Goal: Answer question/provide support: Share knowledge or assist other users

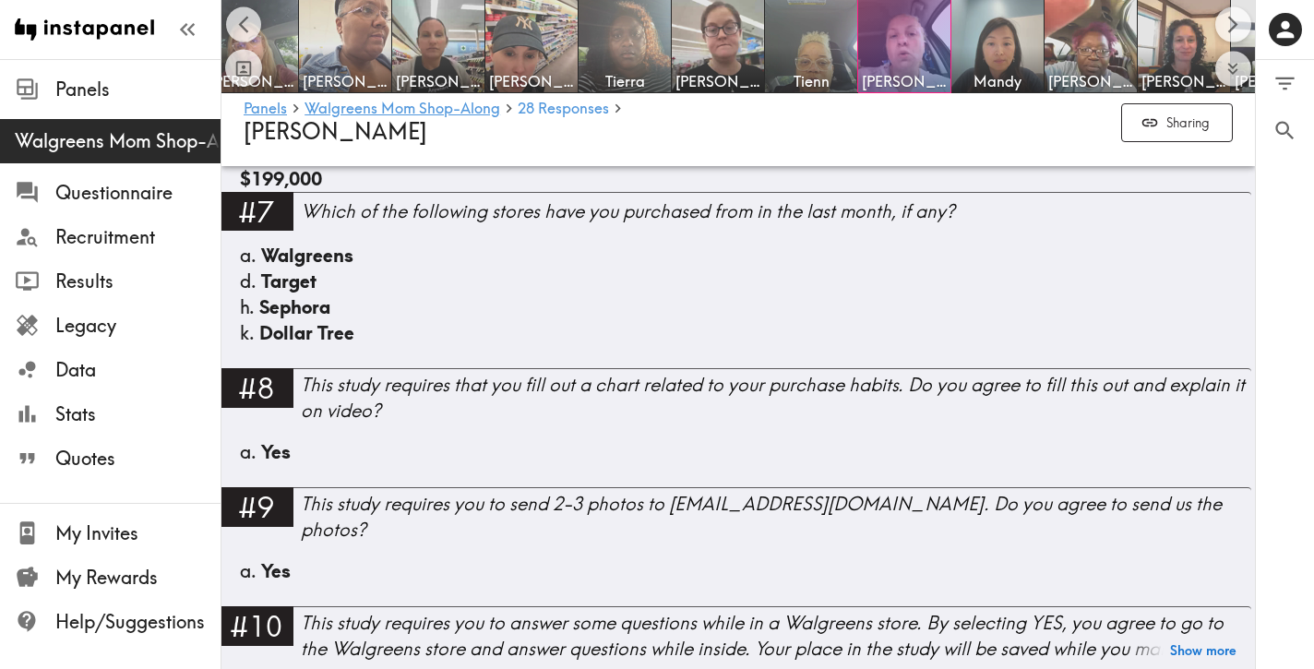
scroll to position [1397, 0]
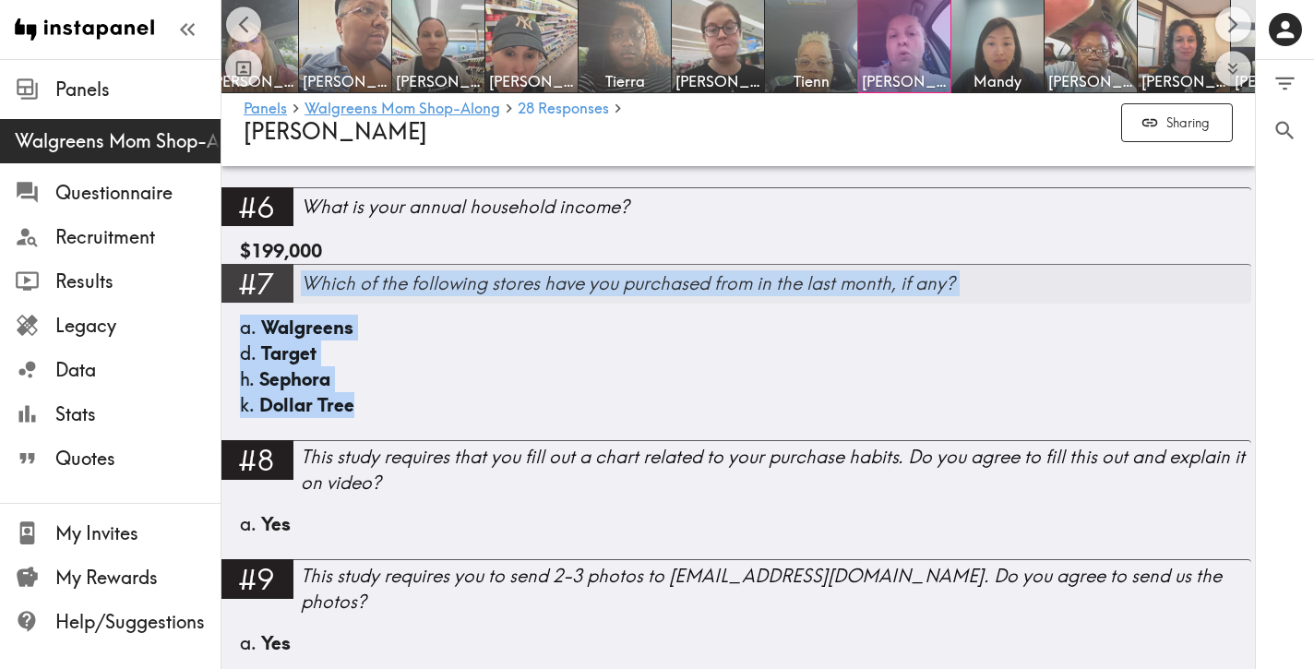
drag, startPoint x: 413, startPoint y: 403, endPoint x: 307, endPoint y: 287, distance: 157.4
click at [307, 287] on div "#7 Which of the following stores have you purchased from in the last month, if …" at bounding box center [735, 352] width 1034 height 176
copy div "Which of the following stores have you purchased from in the last month, if any…"
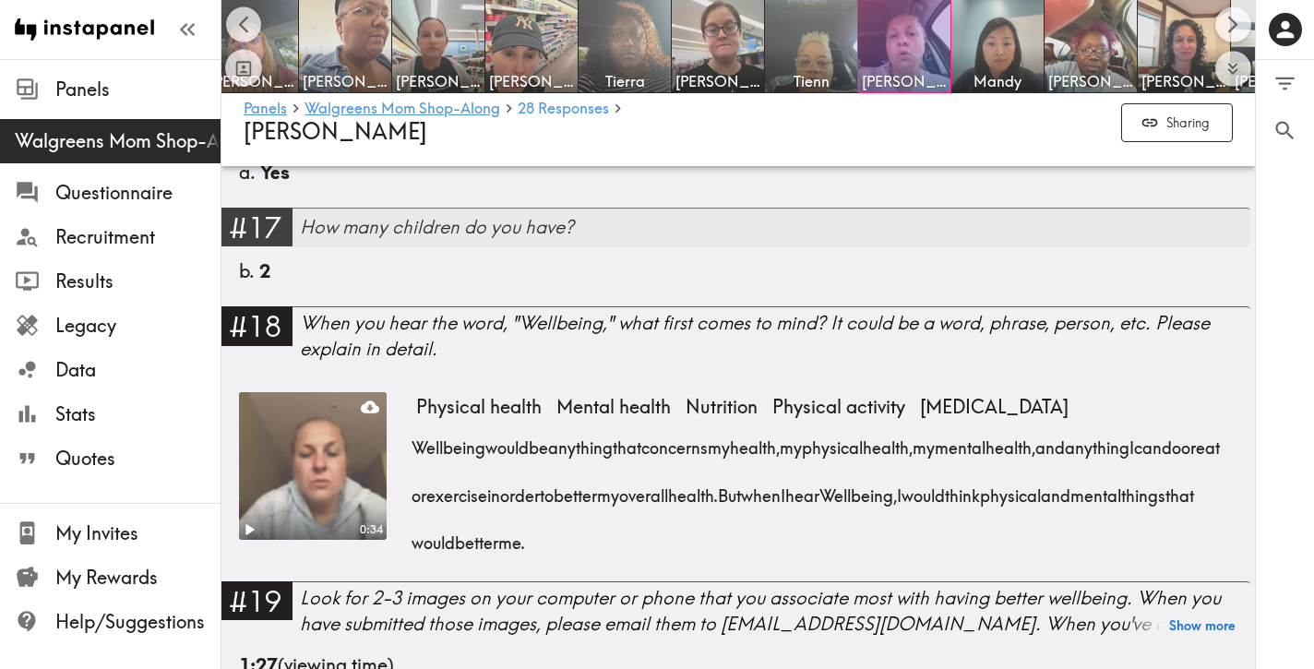
scroll to position [2635, 0]
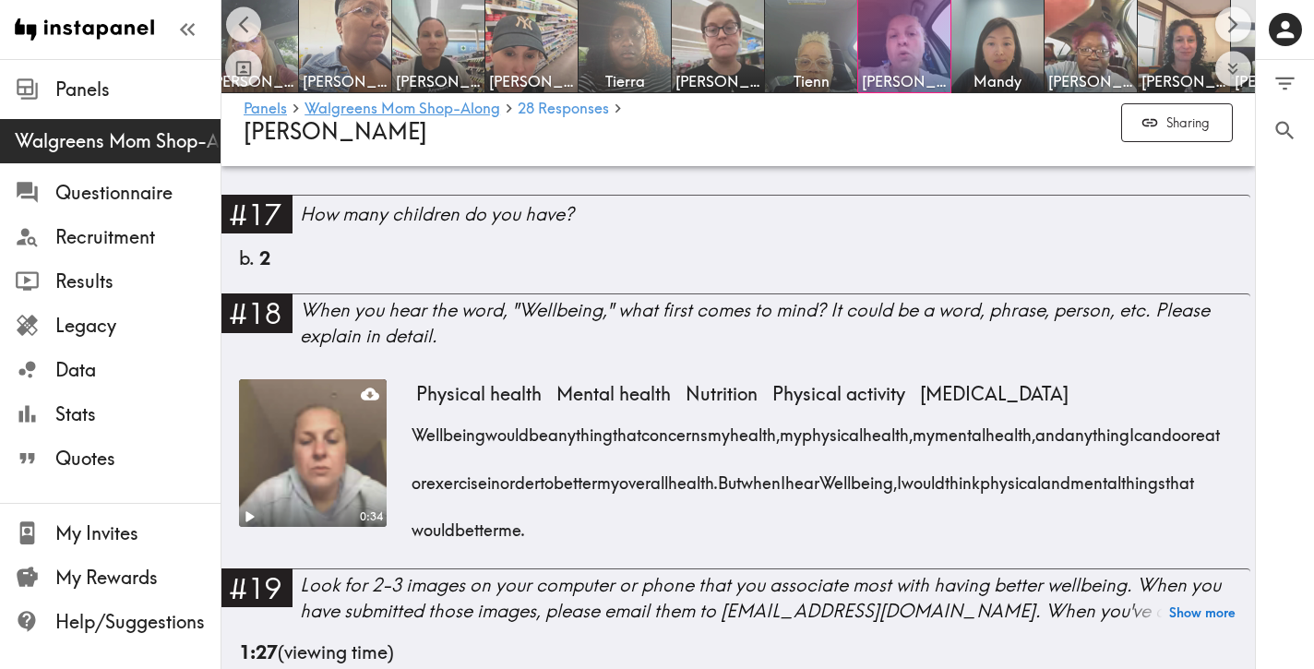
drag, startPoint x: 819, startPoint y: 504, endPoint x: 408, endPoint y: 410, distance: 422.2
click at [408, 410] on div "0:34 Physical health Mental health Nutrition Physical activity [MEDICAL_DATA] W…" at bounding box center [733, 473] width 989 height 189
copy div "Wellbeing would be anything that concerns my health, my physical health, my men…"
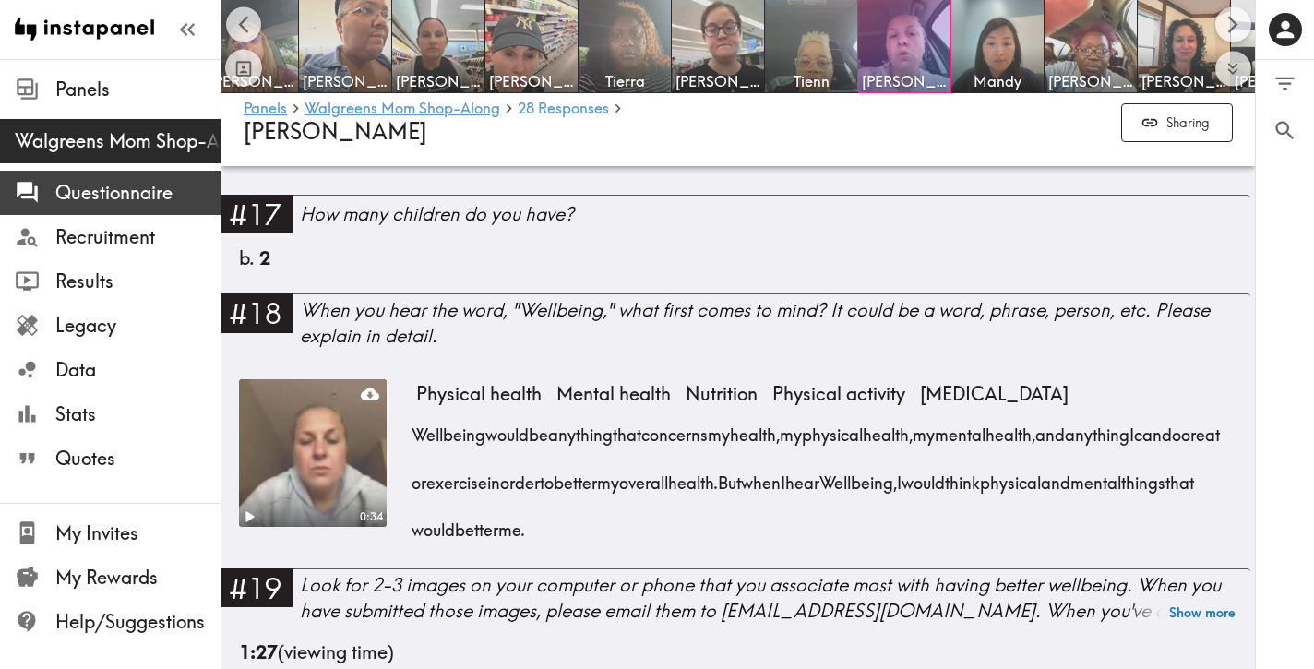
click at [152, 190] on span "Questionnaire" at bounding box center [137, 193] width 165 height 26
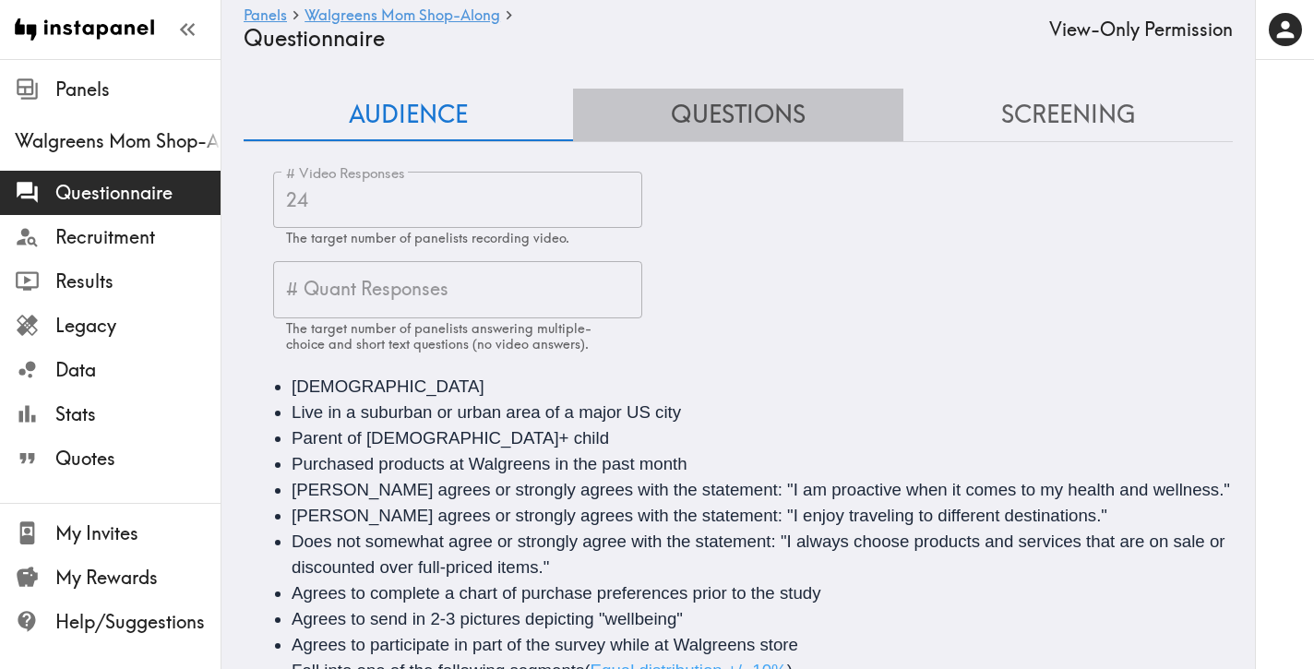
click at [740, 120] on button "Questions" at bounding box center [737, 115] width 329 height 53
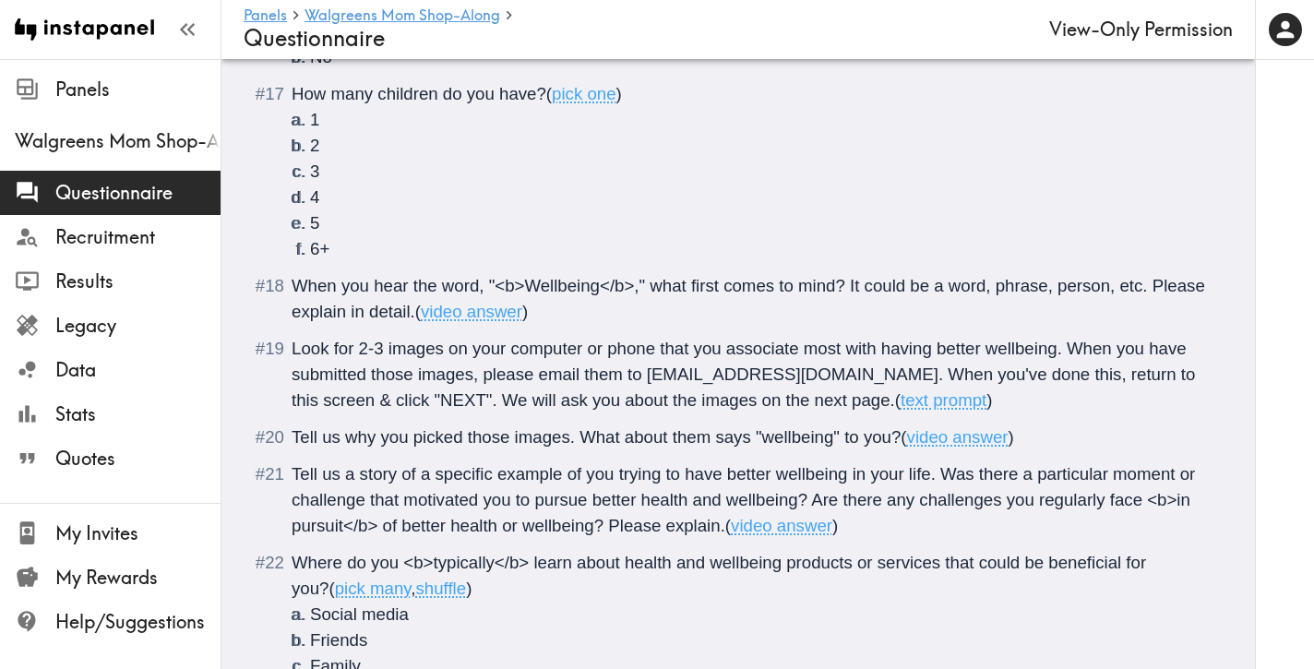
scroll to position [2949, 0]
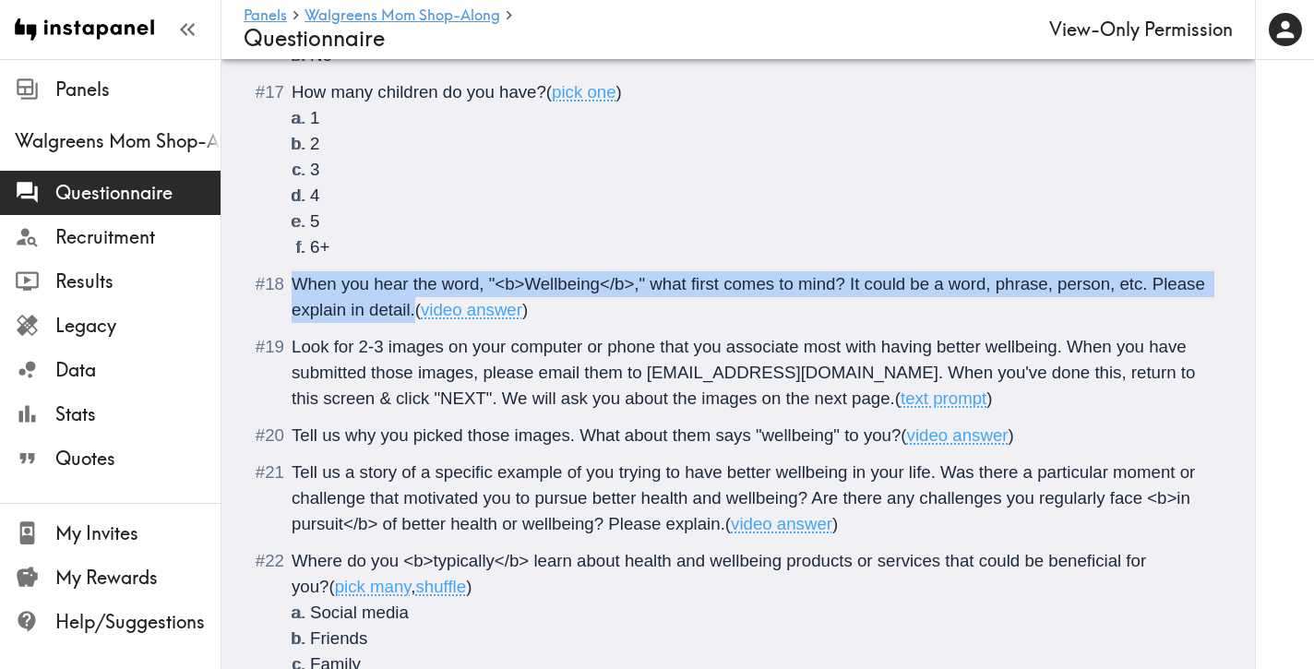
drag, startPoint x: 414, startPoint y: 312, endPoint x: 286, endPoint y: 293, distance: 129.6
click at [286, 293] on li "When you hear the word, "<b>Wellbeing</b>," what first comes to mind? It could …" at bounding box center [738, 297] width 945 height 52
copy span "When you hear the word, "<b>Wellbeing</b>," what first comes to mind? It could …"
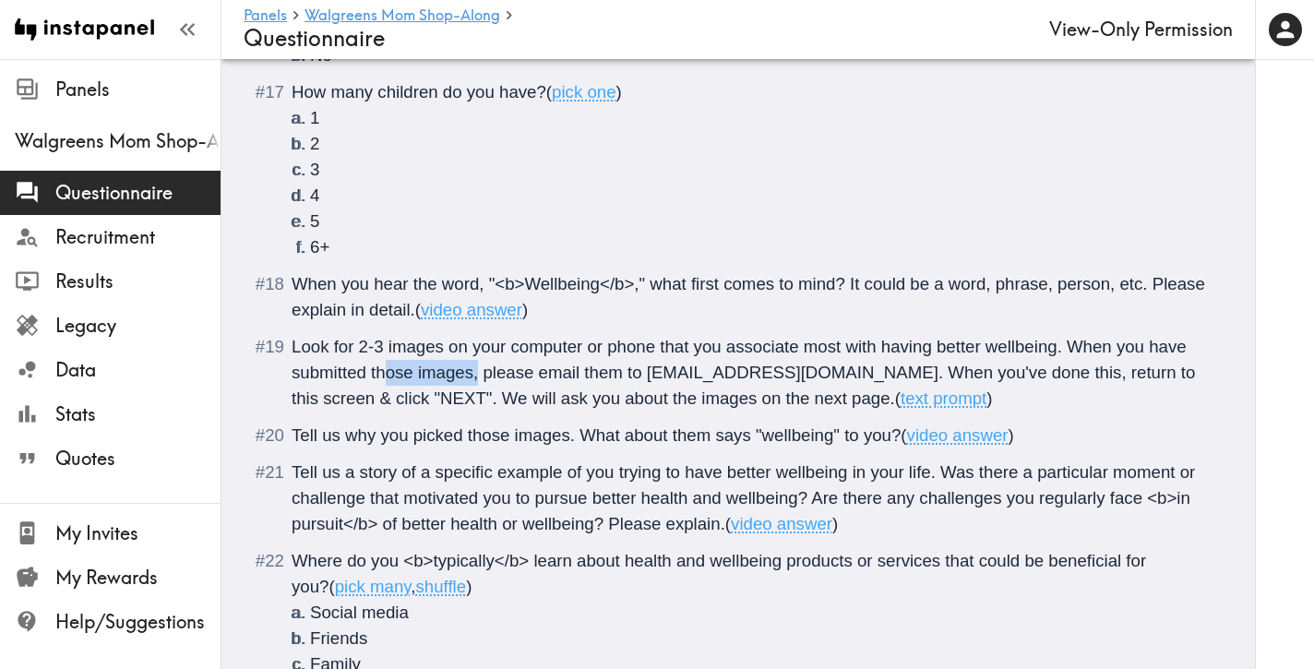
drag, startPoint x: 479, startPoint y: 377, endPoint x: 388, endPoint y: 373, distance: 91.4
click at [388, 373] on span "Look for 2-3 images on your computer or phone that you associate most with havi…" at bounding box center [746, 372] width 908 height 71
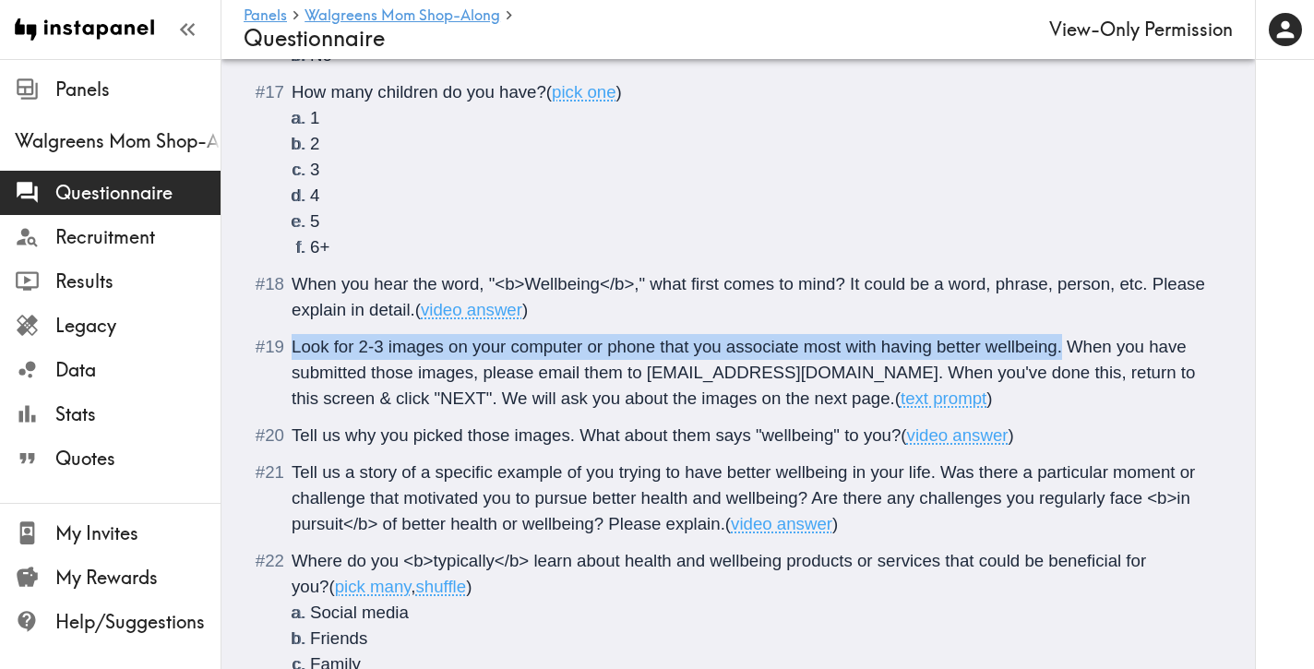
drag, startPoint x: 1064, startPoint y: 345, endPoint x: 295, endPoint y: 353, distance: 768.8
click at [295, 353] on span "Look for 2-3 images on your computer or phone that you associate most with havi…" at bounding box center [746, 372] width 908 height 71
copy span "Look for 2-3 images on your computer or phone that you associate most with havi…"
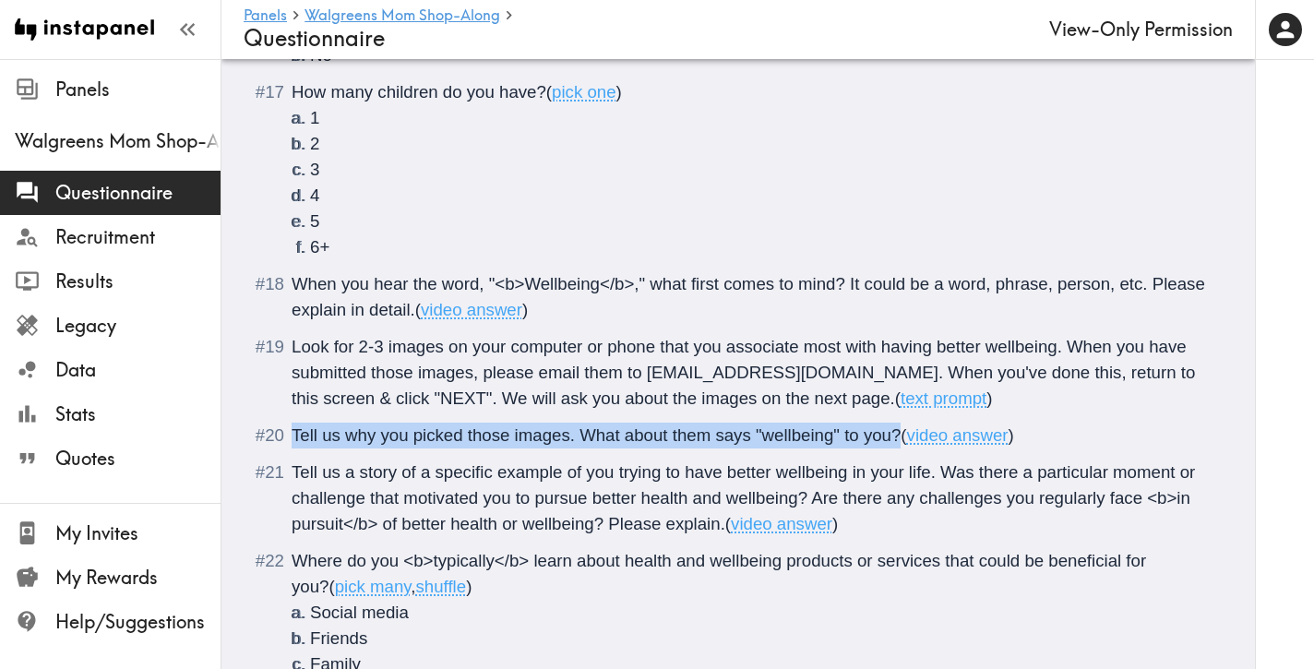
drag, startPoint x: 901, startPoint y: 436, endPoint x: 529, endPoint y: 425, distance: 372.0
click at [290, 433] on li "Tell us why you picked those images. What about them says "wellbeing" to you? (…" at bounding box center [738, 436] width 945 height 26
copy span "Tell us why you picked those images. What about them says "wellbeing" to you?"
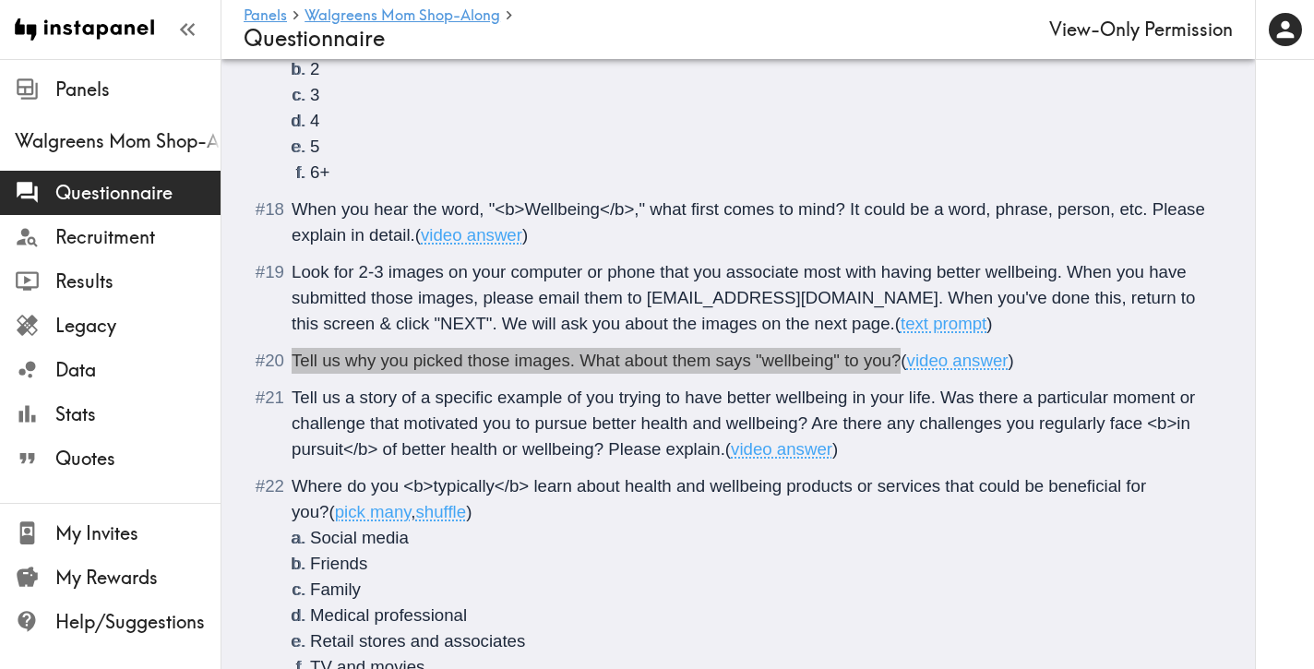
scroll to position [3051, 0]
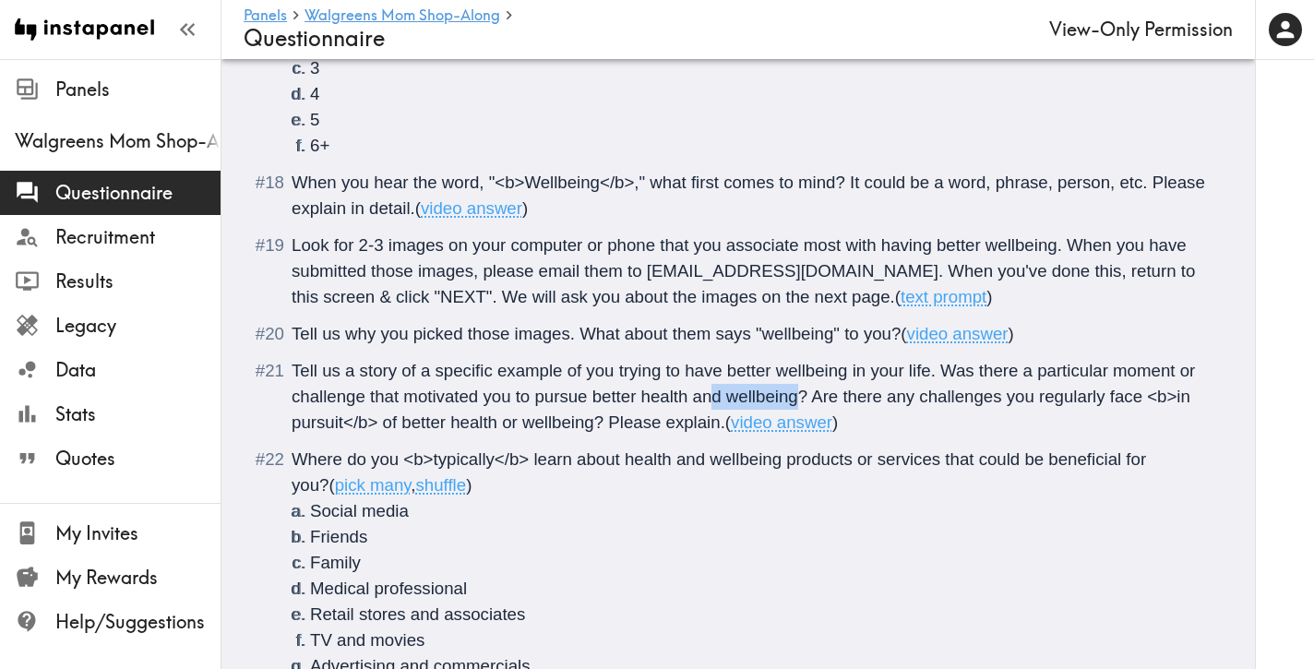
drag, startPoint x: 801, startPoint y: 399, endPoint x: 711, endPoint y: 397, distance: 90.5
click at [711, 397] on span "Tell us a story of a specific example of you trying to have better wellbeing in…" at bounding box center [746, 396] width 908 height 71
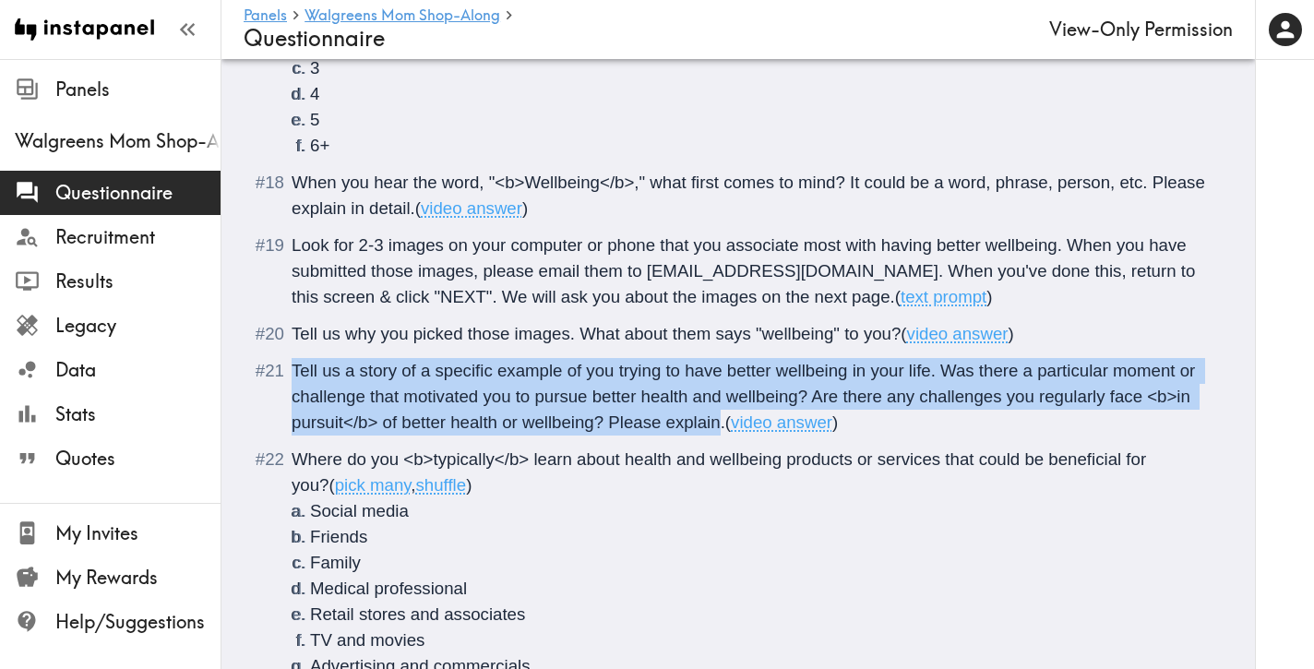
drag, startPoint x: 723, startPoint y: 422, endPoint x: 277, endPoint y: 366, distance: 449.2
click at [292, 366] on div "Tell us a story of a specific example of you trying to have better wellbeing in…" at bounding box center [751, 397] width 919 height 78
copy span "Tell us a story of a specific example of you trying to have better wellbeing in…"
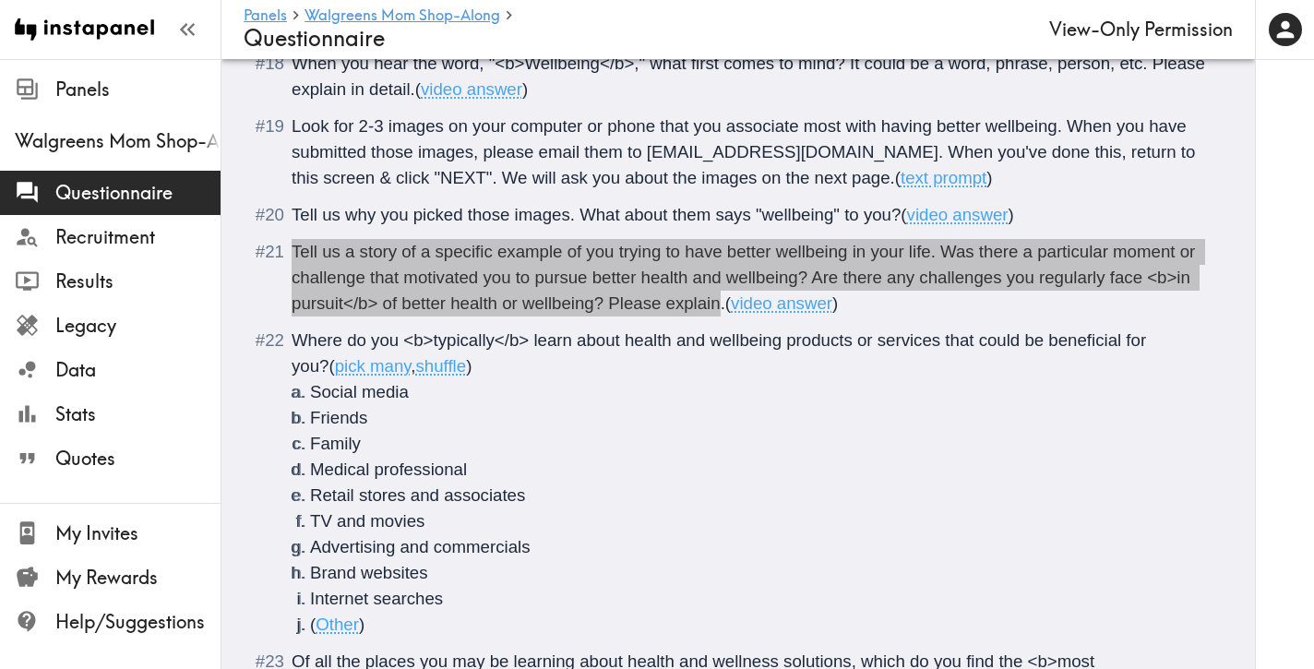
scroll to position [3178, 0]
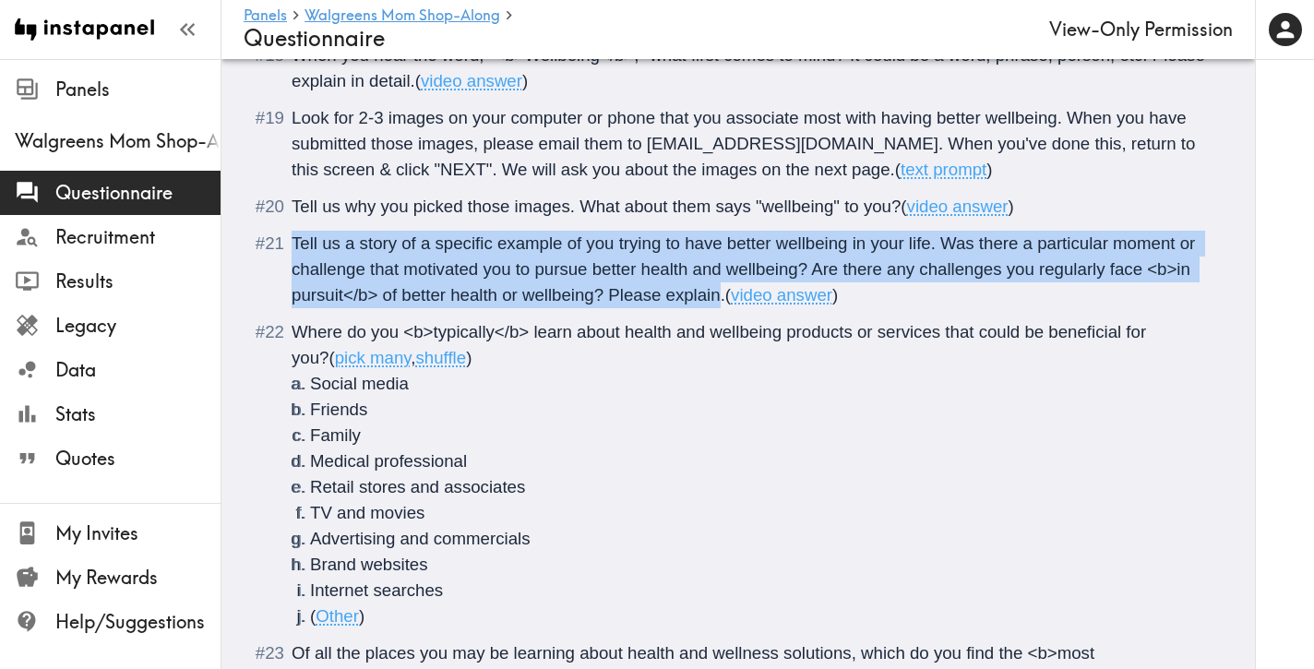
drag, startPoint x: 1198, startPoint y: 331, endPoint x: 281, endPoint y: 333, distance: 916.4
click at [292, 333] on div "Where do you <b>typically</b> learn about health and wellbeing products or serv…" at bounding box center [751, 474] width 919 height 310
copy span "Where do you <b>typically</b> learn about health and wellbeing products or serv…"
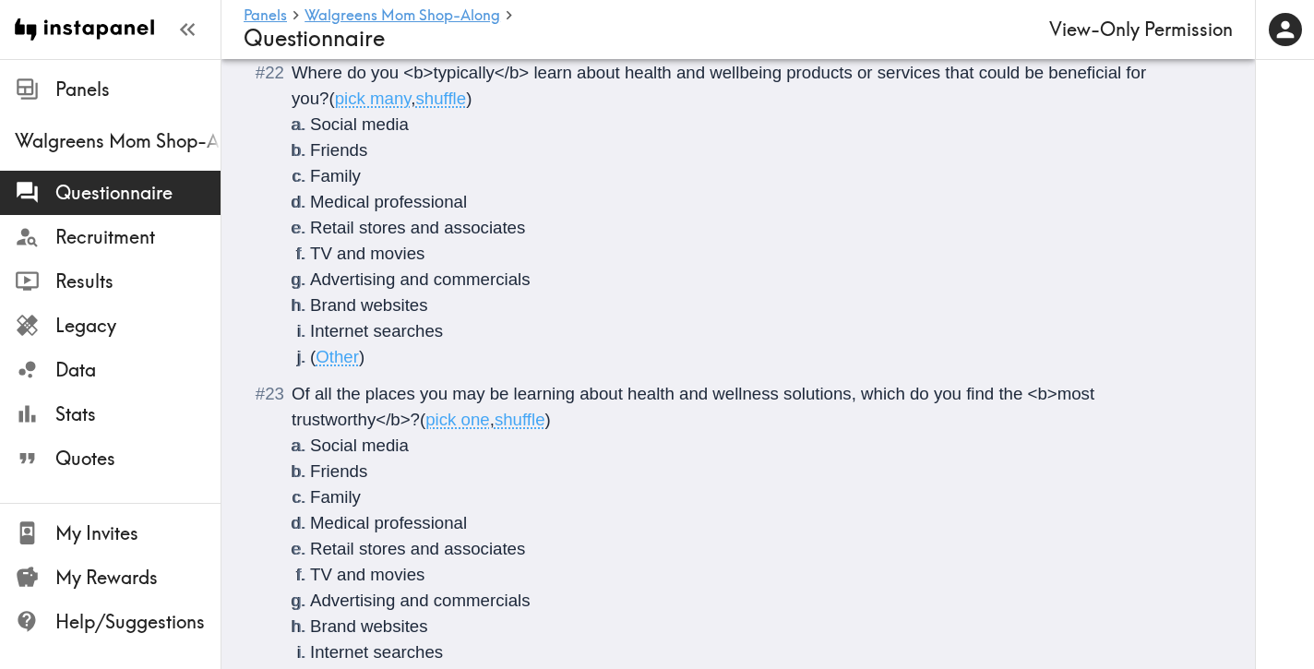
scroll to position [3479, 0]
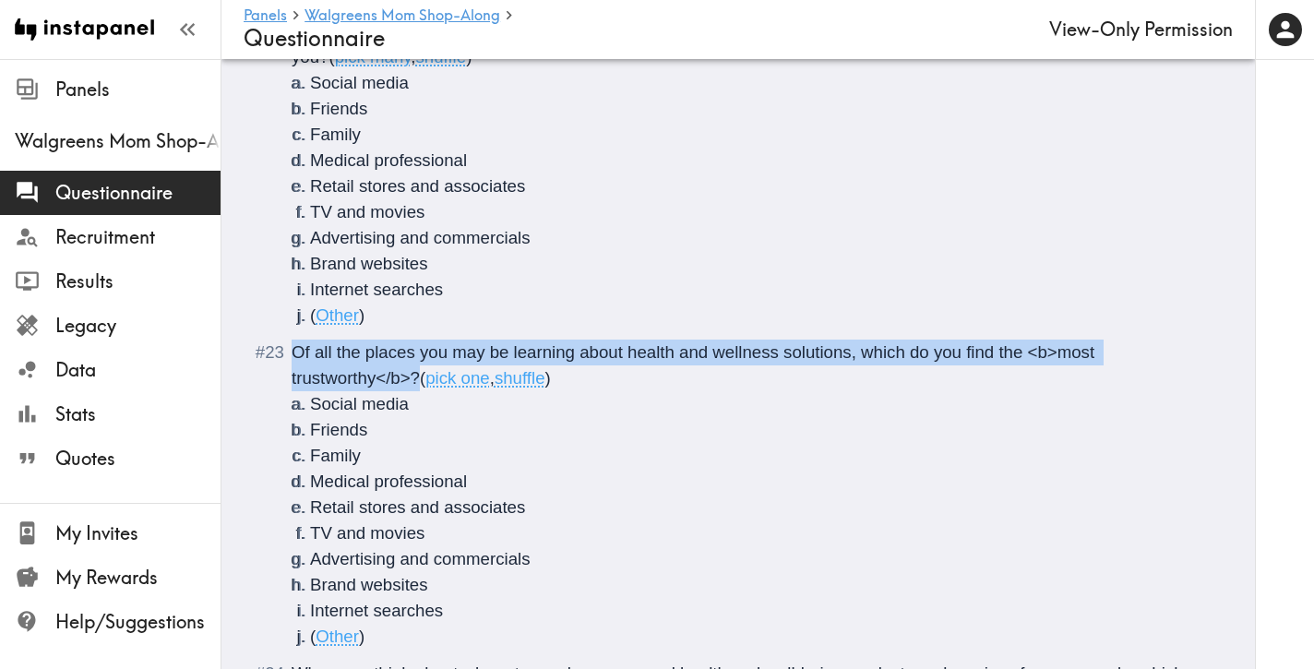
drag, startPoint x: 421, startPoint y: 377, endPoint x: 228, endPoint y: 357, distance: 193.8
copy span "Of all the places you may be learning about health and wellness solutions, whic…"
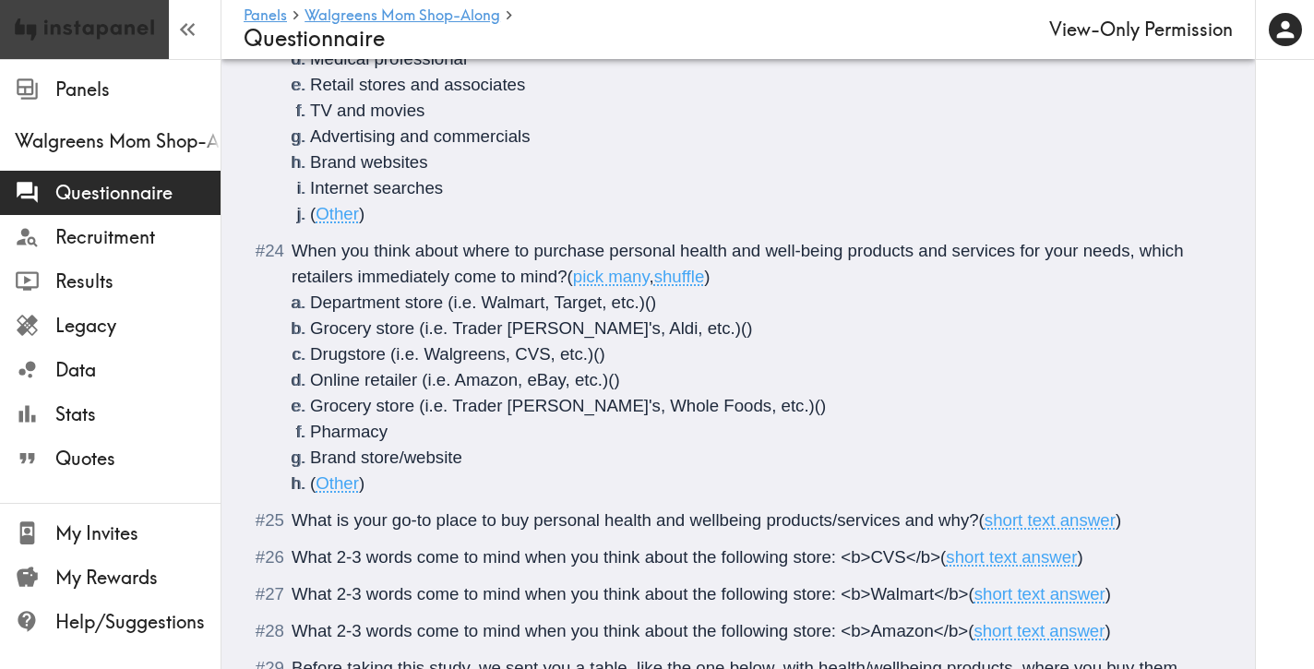
scroll to position [3905, 0]
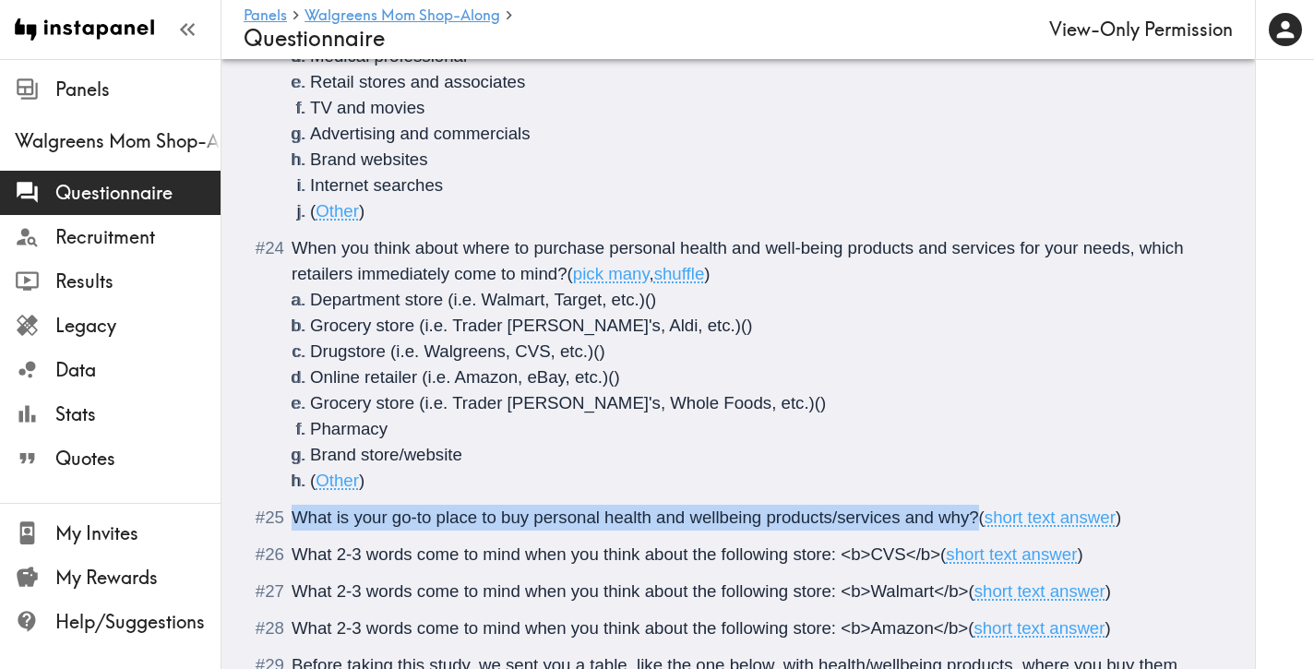
drag, startPoint x: 981, startPoint y: 516, endPoint x: 287, endPoint y: 529, distance: 694.1
click at [287, 529] on li "What is your go-to place to buy personal health and wellbeing products/services…" at bounding box center [738, 518] width 945 height 26
copy span "What is your go-to place to buy personal health and wellbeing products/services…"
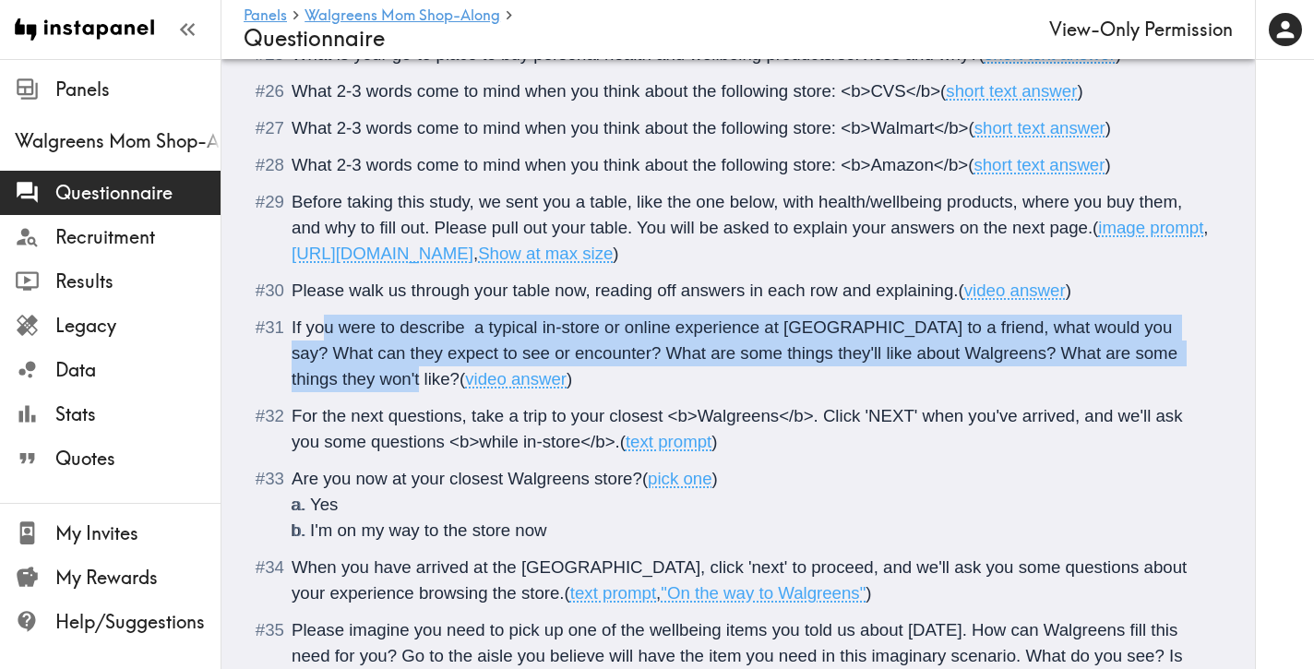
scroll to position [4375, 0]
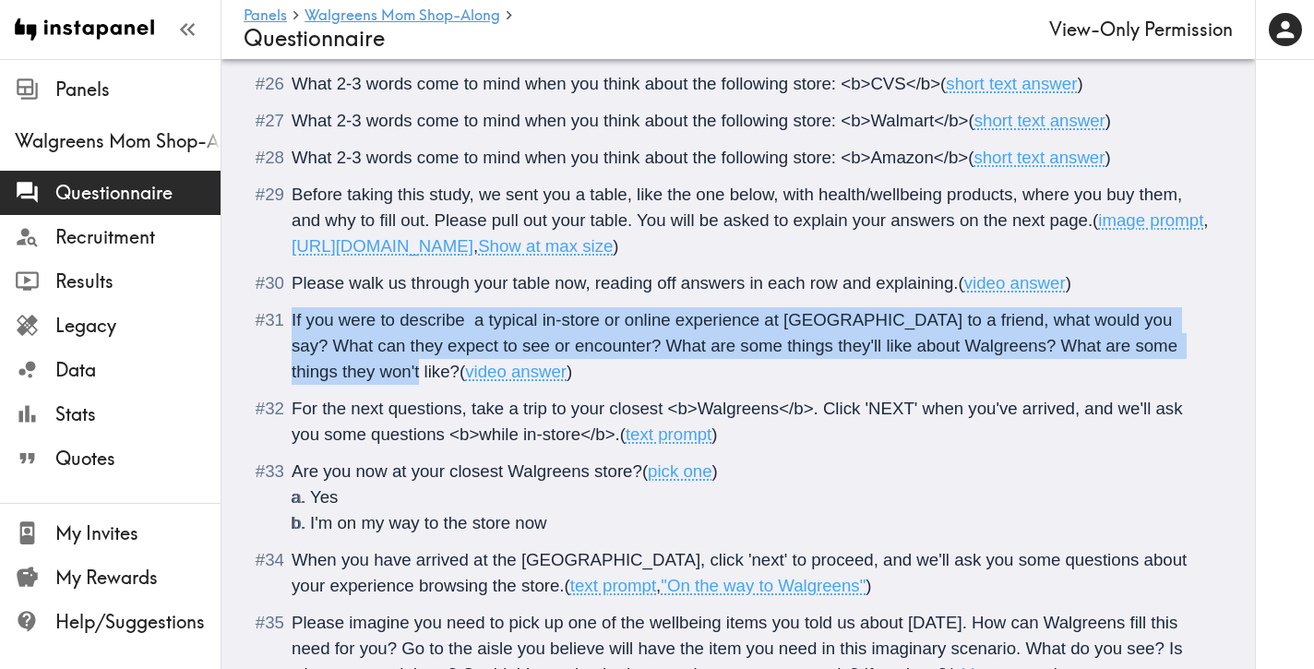
drag, startPoint x: 334, startPoint y: 377, endPoint x: 599, endPoint y: 319, distance: 271.0
click at [292, 324] on div "If you were to describe a typical in-store or online experience at [GEOGRAPHIC_…" at bounding box center [751, 346] width 919 height 78
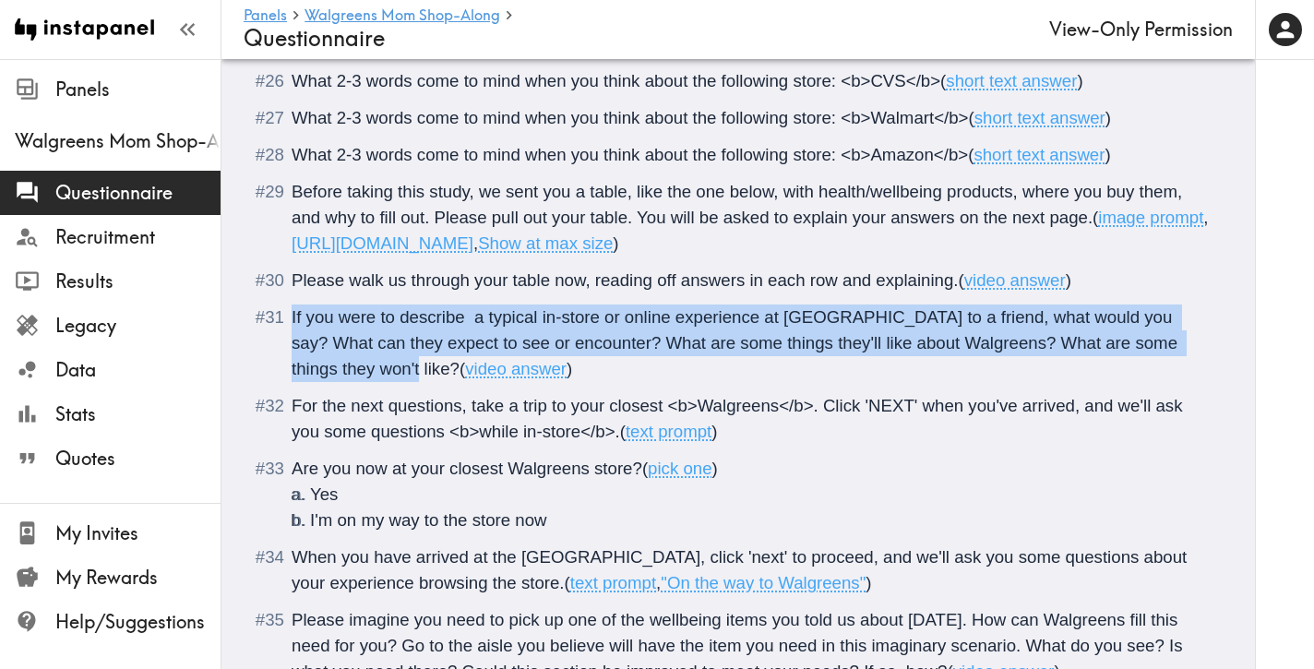
copy span "If you were to describe a typical in-store or online experience at [GEOGRAPHIC_…"
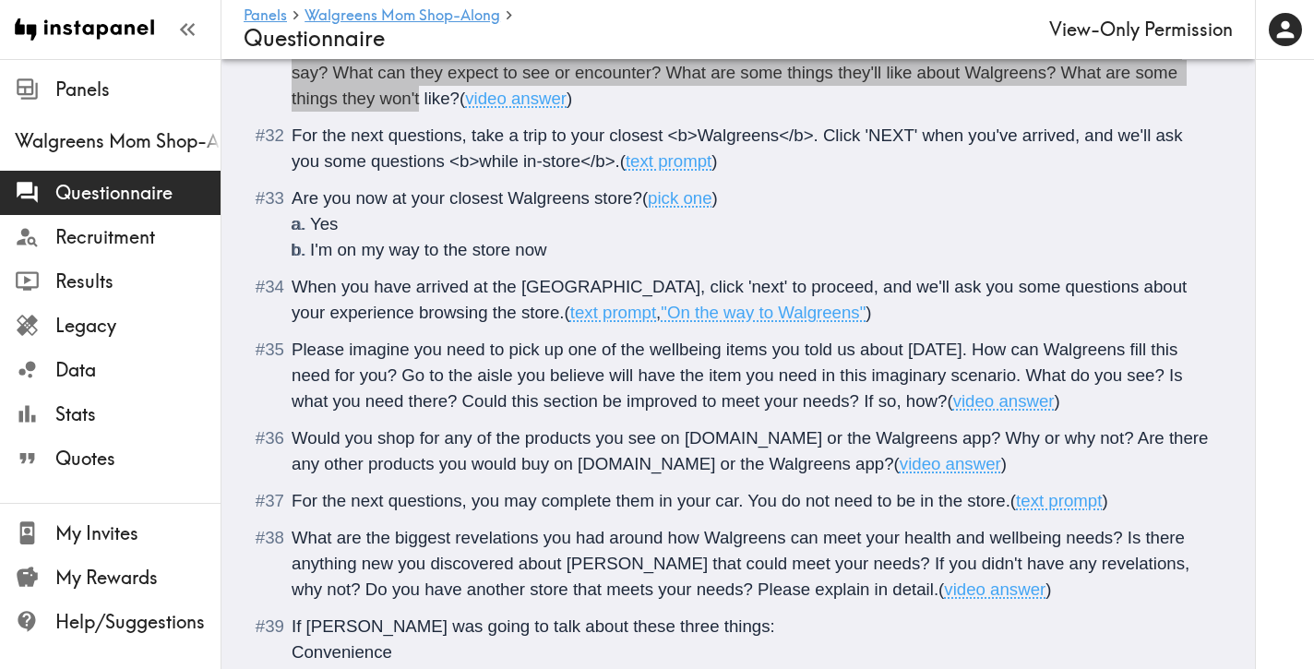
scroll to position [4651, 0]
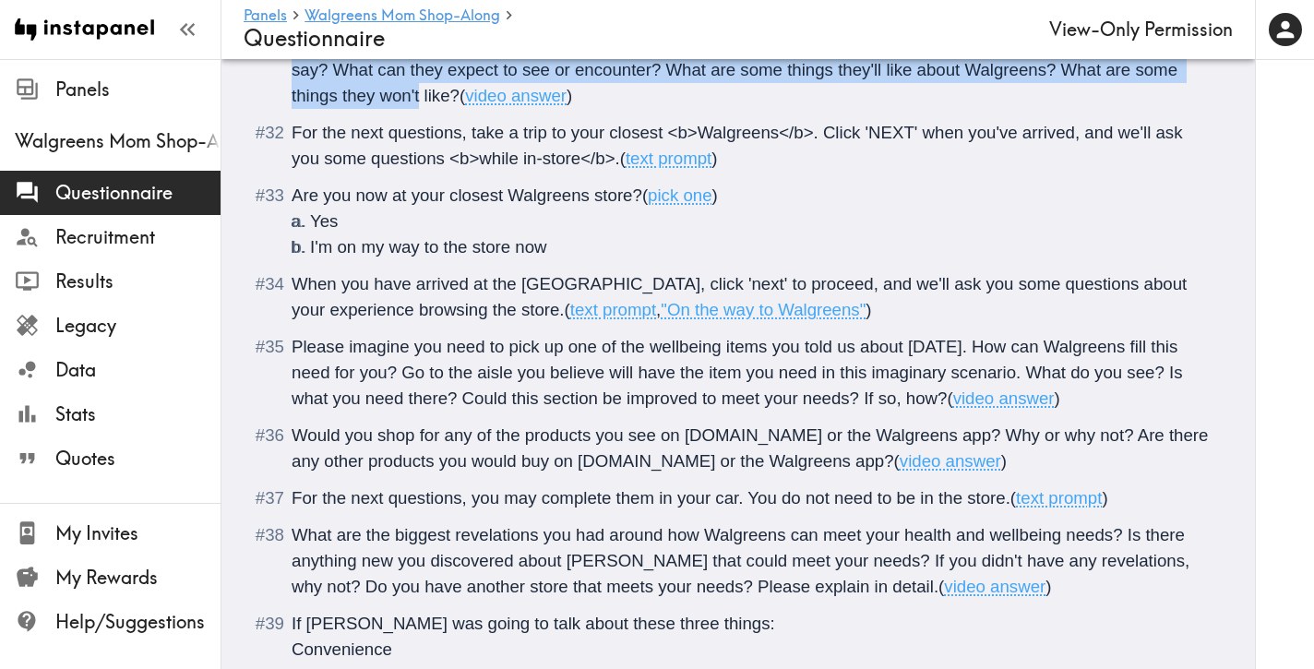
click at [906, 396] on span "Please imagine you need to pick up one of the wellbeing items you told us about…" at bounding box center [740, 372] width 896 height 71
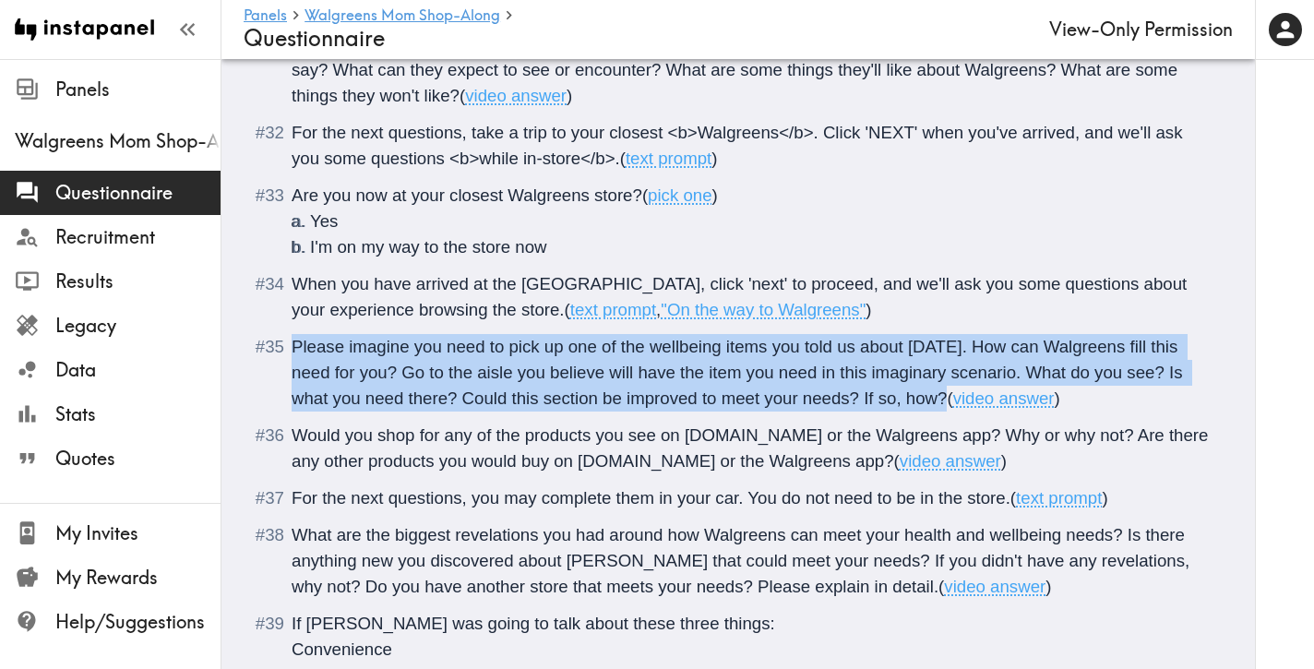
drag, startPoint x: 906, startPoint y: 396, endPoint x: 308, endPoint y: 345, distance: 600.2
click at [308, 345] on span "Please imagine you need to pick up one of the wellbeing items you told us about…" at bounding box center [740, 372] width 896 height 71
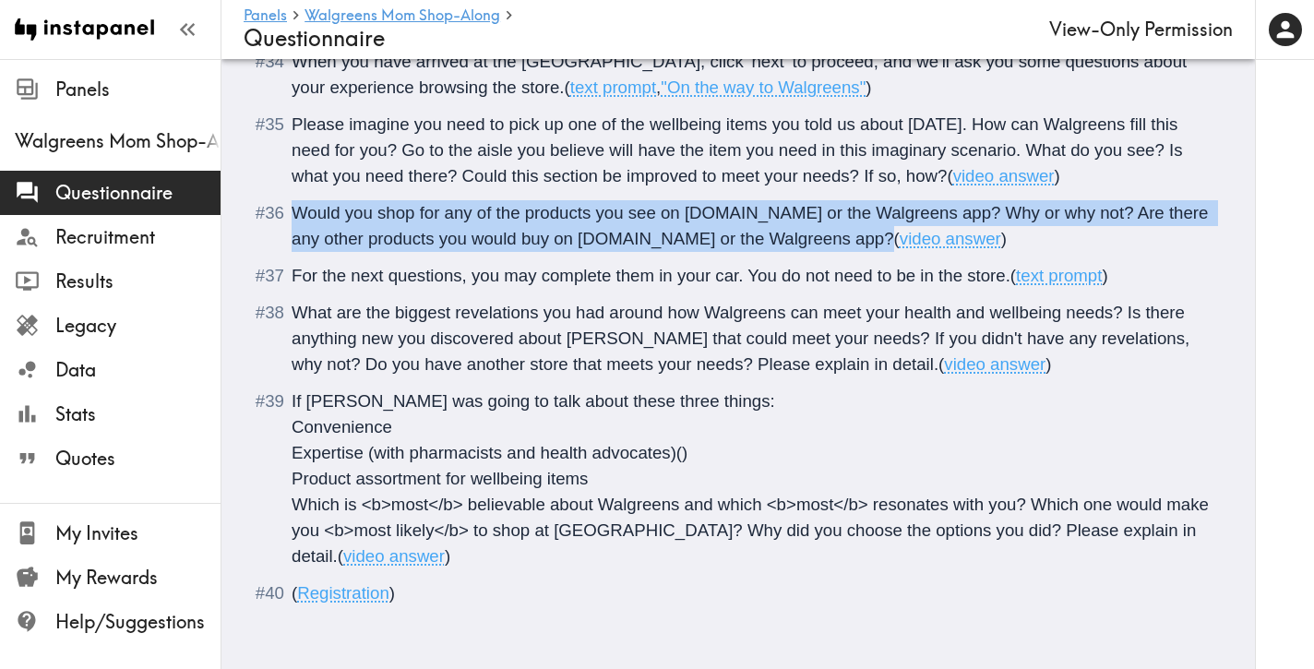
drag, startPoint x: 876, startPoint y: 240, endPoint x: 293, endPoint y: 215, distance: 582.8
click at [293, 215] on span "Would you shop for any of the products you see on [DOMAIN_NAME] or the Walgreen…" at bounding box center [753, 225] width 922 height 45
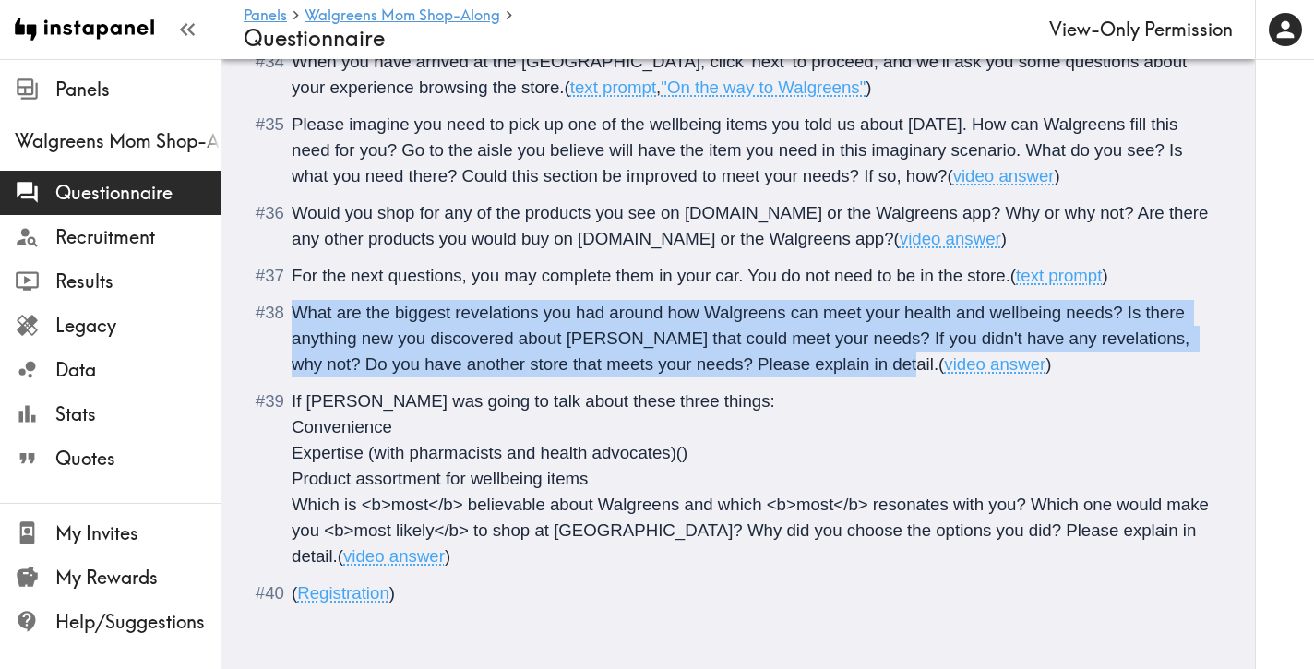
drag, startPoint x: 866, startPoint y: 364, endPoint x: 292, endPoint y: 311, distance: 576.4
click at [292, 311] on span "What are the biggest revelations you had around how Walgreens can meet your hea…" at bounding box center [743, 338] width 903 height 71
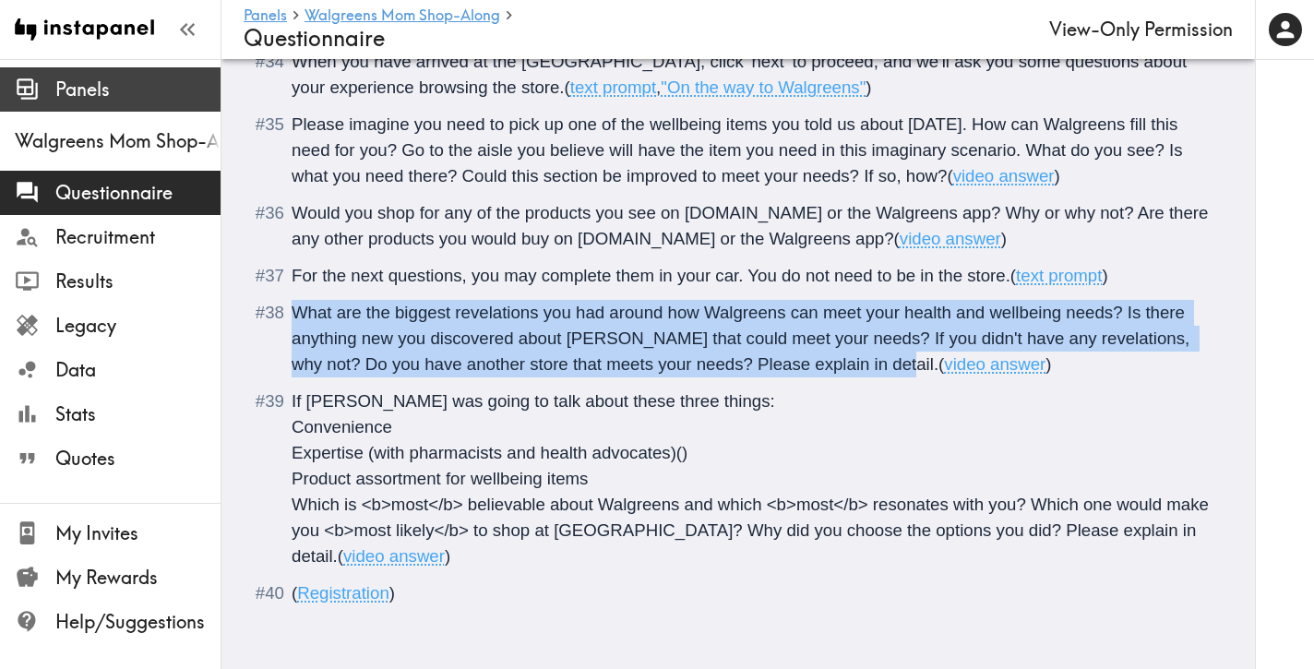
click at [87, 97] on span "Panels" at bounding box center [137, 90] width 165 height 26
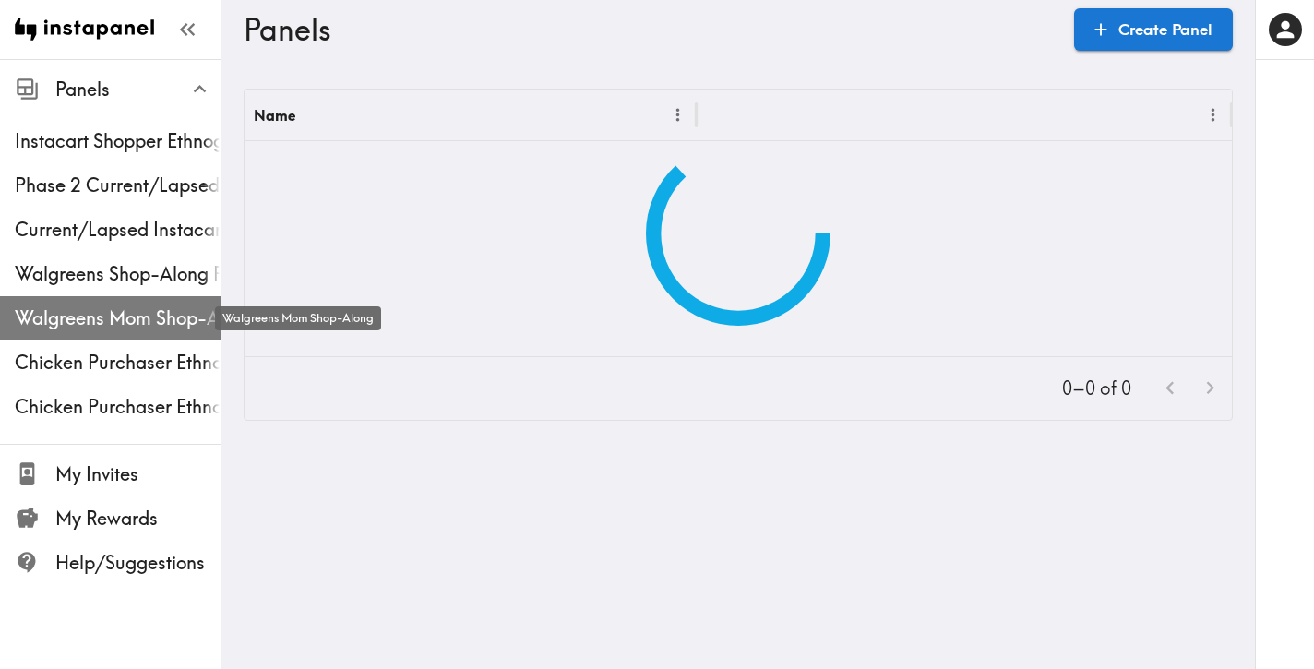
click at [115, 309] on span "Walgreens Mom Shop-Along" at bounding box center [118, 318] width 206 height 26
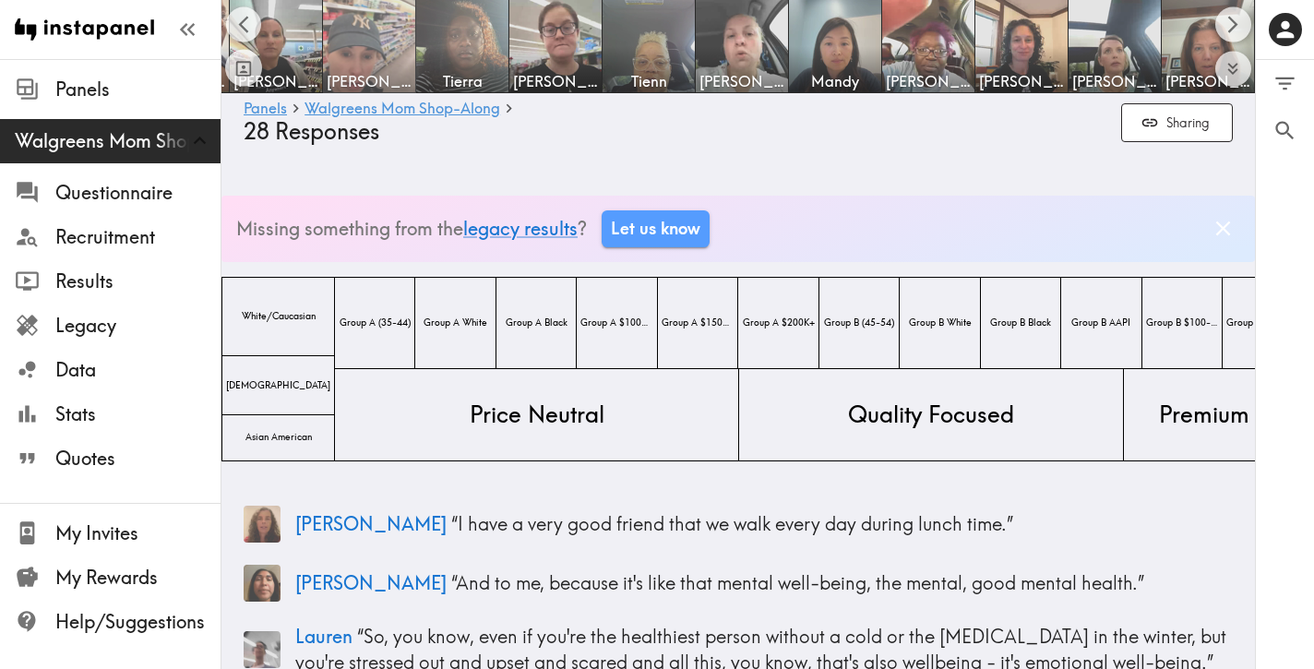
scroll to position [0, 463]
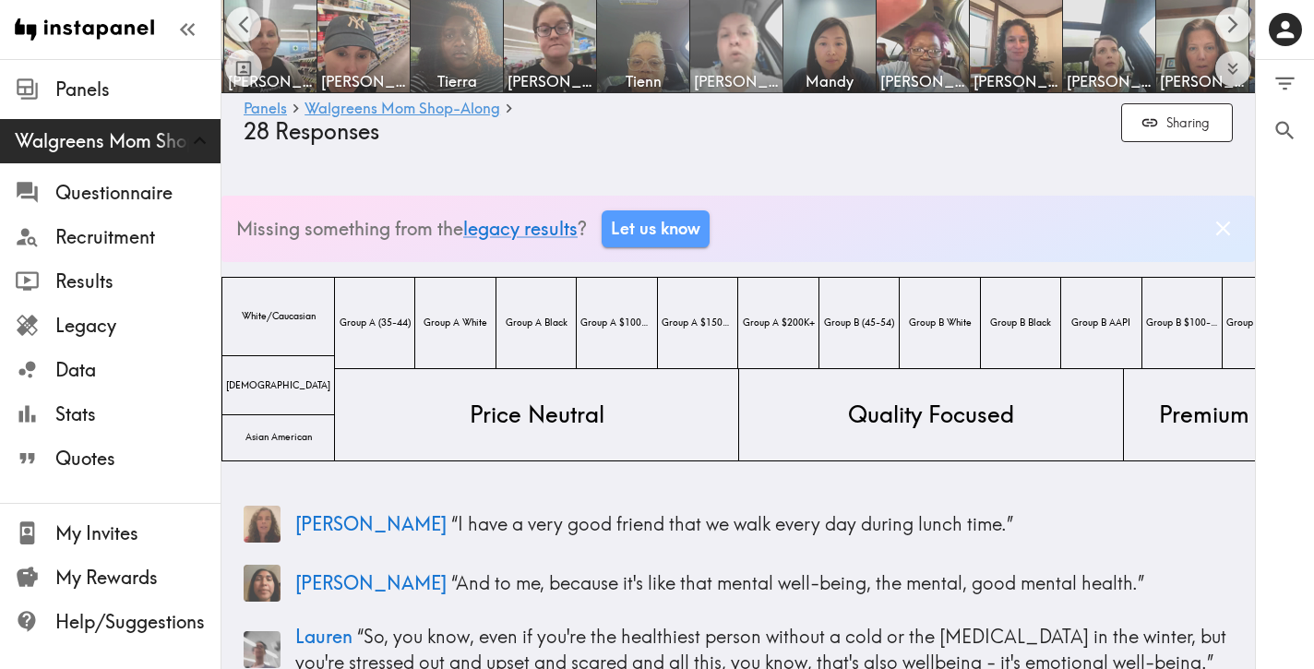
click at [743, 34] on img at bounding box center [736, 46] width 97 height 97
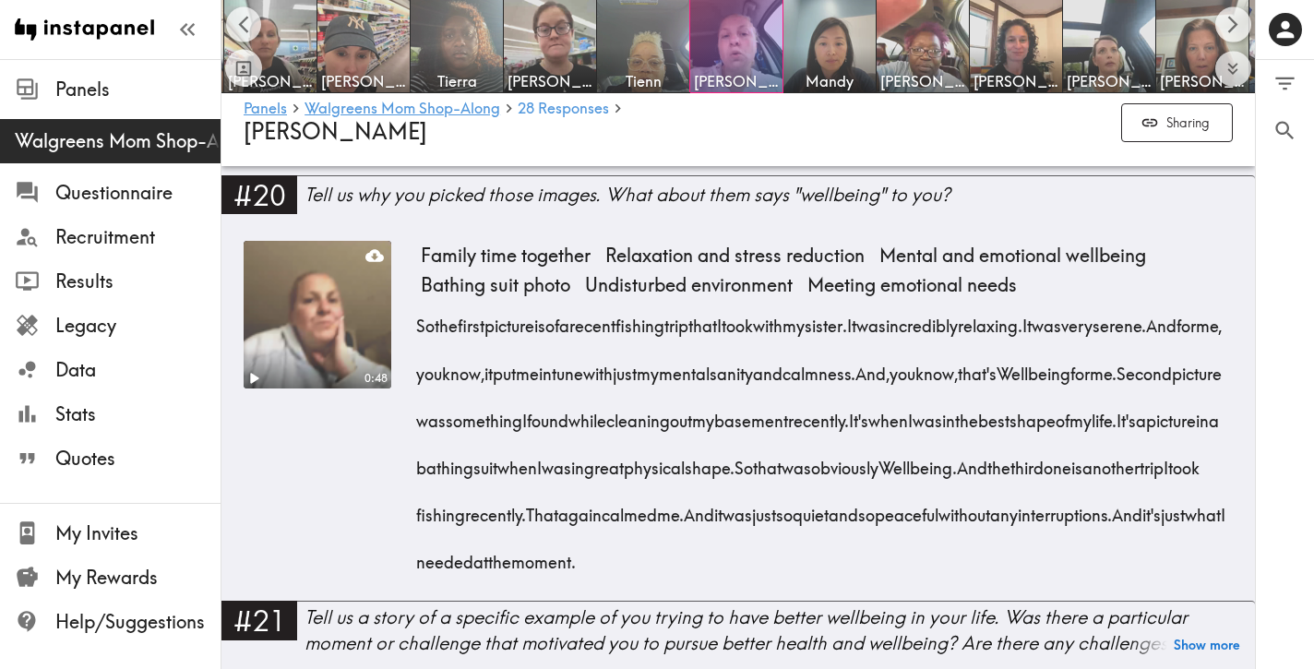
scroll to position [3152, 0]
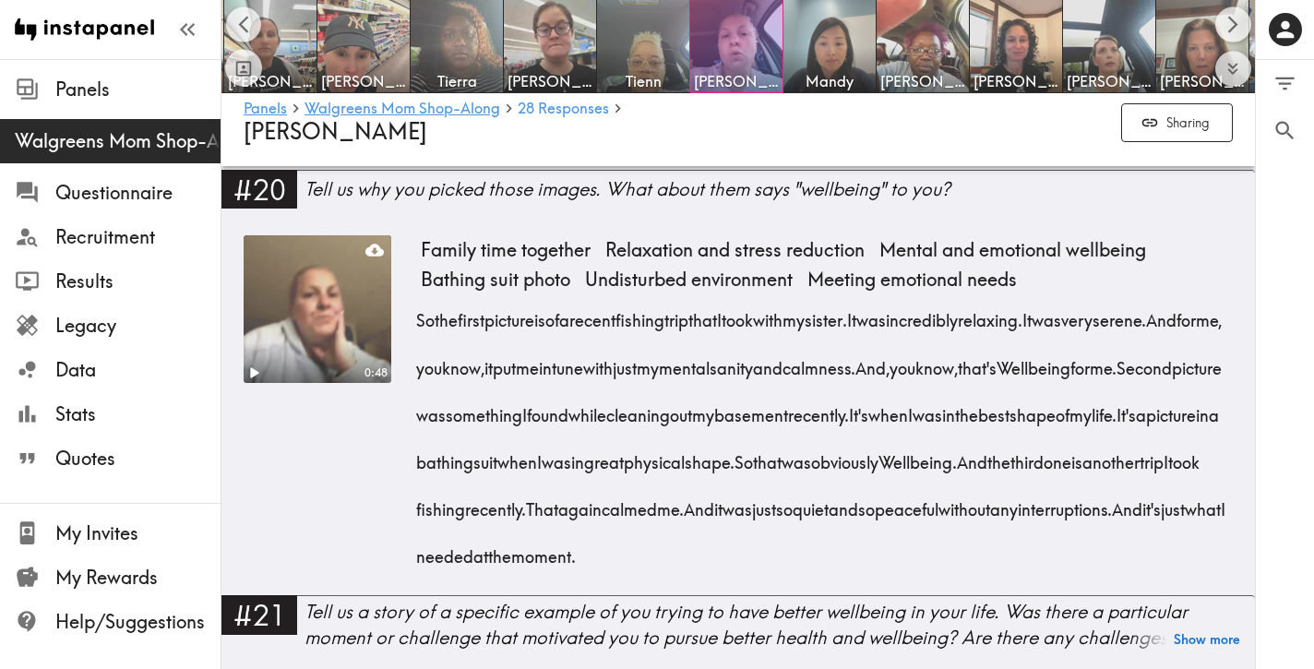
drag, startPoint x: 1179, startPoint y: 536, endPoint x: 412, endPoint y: 306, distance: 801.5
click at [412, 306] on div "0:48 Family time together Relaxation and stress reduction Mental and emotional …" at bounding box center [738, 415] width 989 height 360
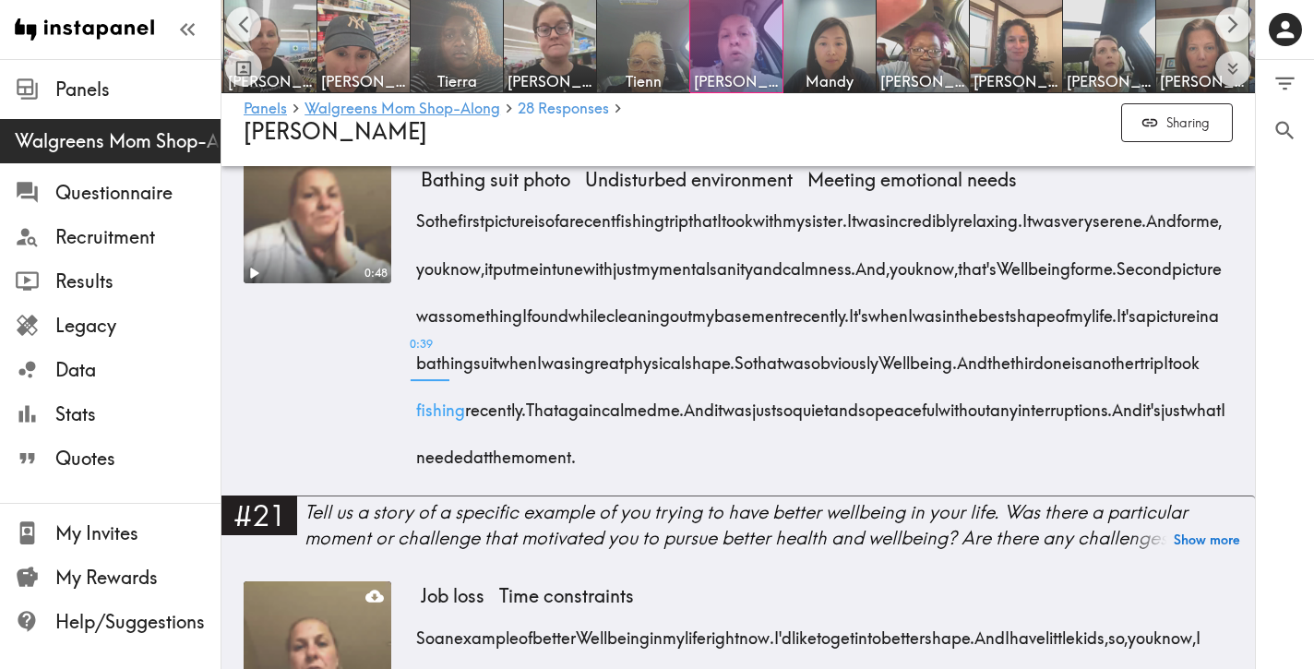
scroll to position [3253, 0]
drag, startPoint x: 1189, startPoint y: 440, endPoint x: 415, endPoint y: 209, distance: 807.3
click at [421, 209] on div "So the first picture is of a recent fishing trip that I took with my sister. It…" at bounding box center [827, 331] width 812 height 283
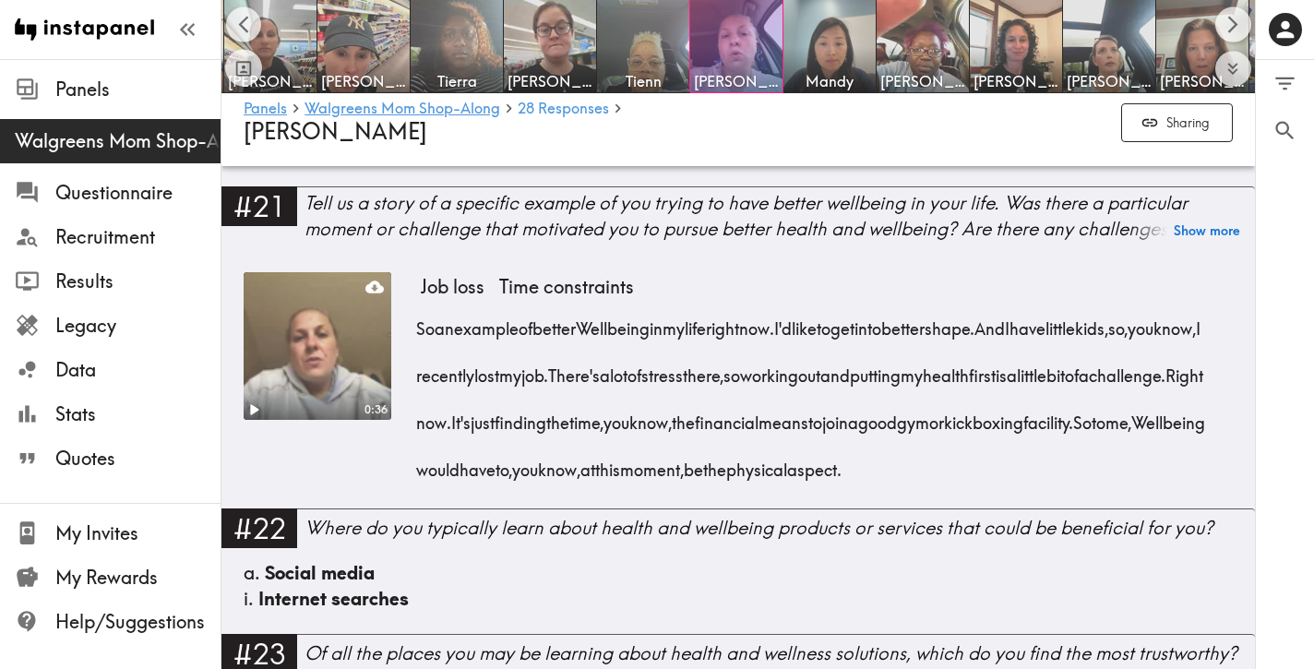
scroll to position [3581, 0]
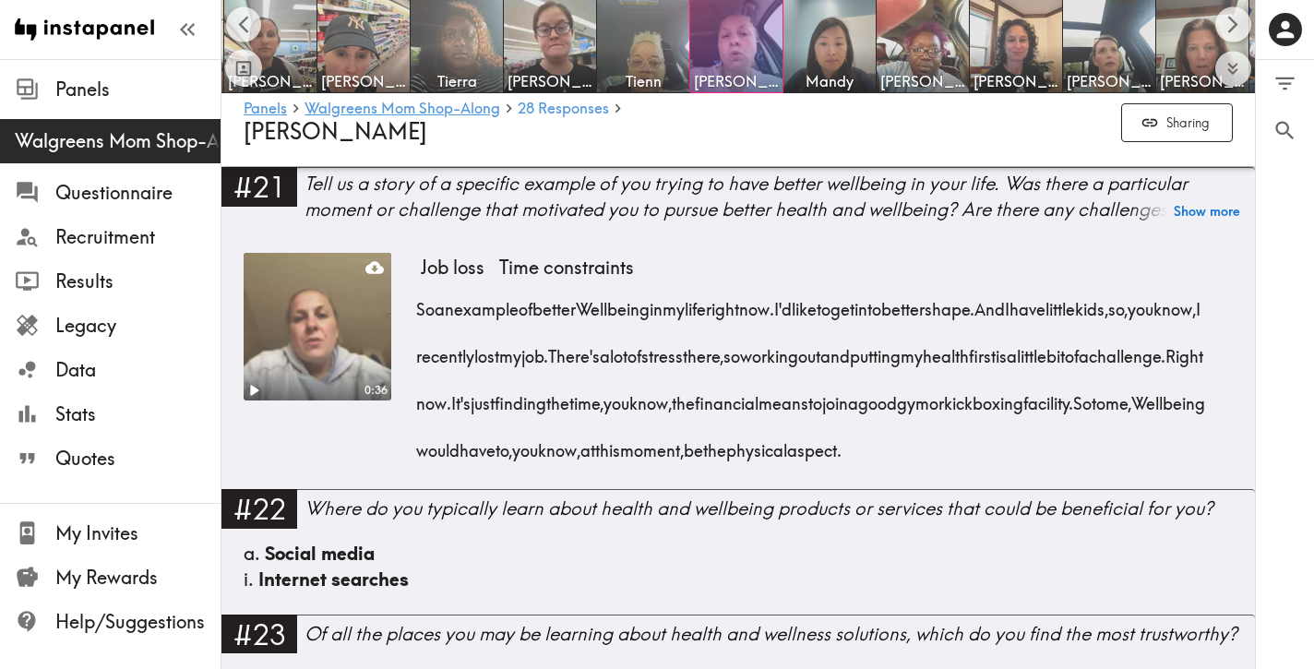
drag, startPoint x: 1226, startPoint y: 433, endPoint x: 425, endPoint y: 295, distance: 811.8
click at [415, 293] on div "0:36 Job loss Time constraints So an example of better Wellbeing in my life rig…" at bounding box center [738, 371] width 989 height 236
drag, startPoint x: 1224, startPoint y: 431, endPoint x: 420, endPoint y: 275, distance: 818.8
click at [421, 279] on div "So an example of better Wellbeing in my life right now. I'd like to get into be…" at bounding box center [827, 373] width 812 height 189
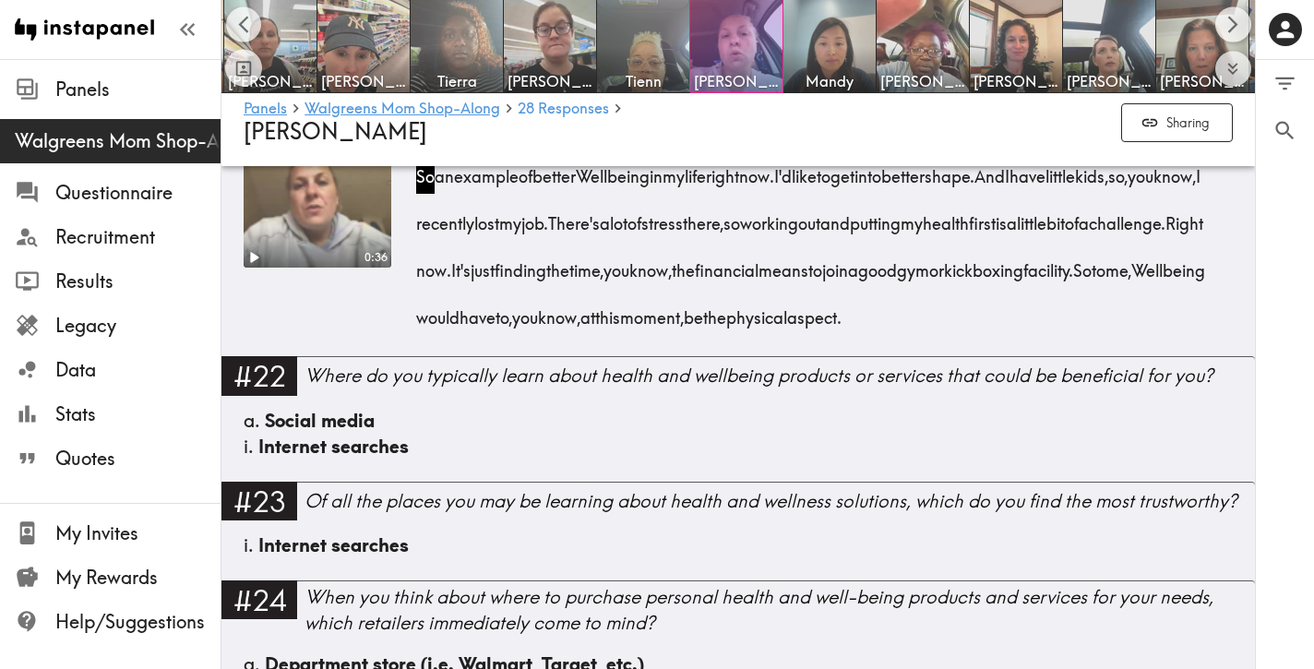
scroll to position [3718, 0]
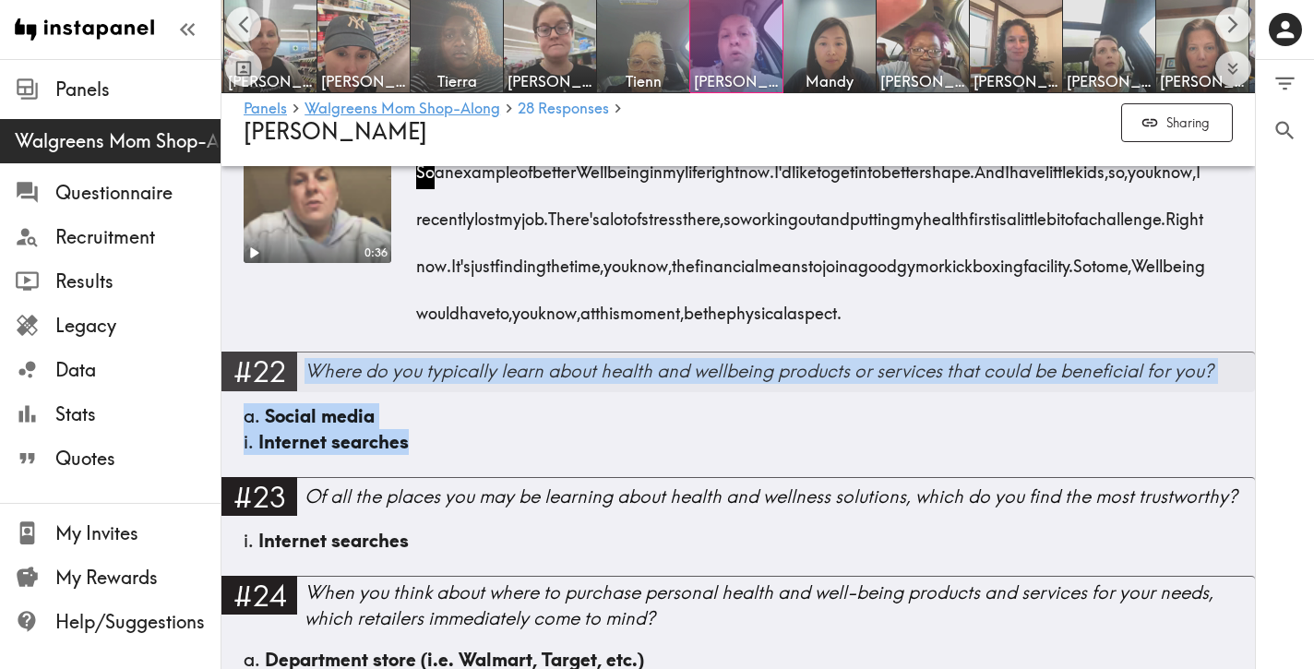
drag, startPoint x: 509, startPoint y: 428, endPoint x: 311, endPoint y: 362, distance: 209.2
click at [311, 362] on div "#22 Where do you typically learn about health and wellbeing products or service…" at bounding box center [738, 414] width 1034 height 125
drag, startPoint x: 457, startPoint y: 428, endPoint x: 310, endPoint y: 356, distance: 163.4
click at [310, 356] on div "#22 Where do you typically learn about health and wellbeing products or service…" at bounding box center [738, 414] width 1034 height 125
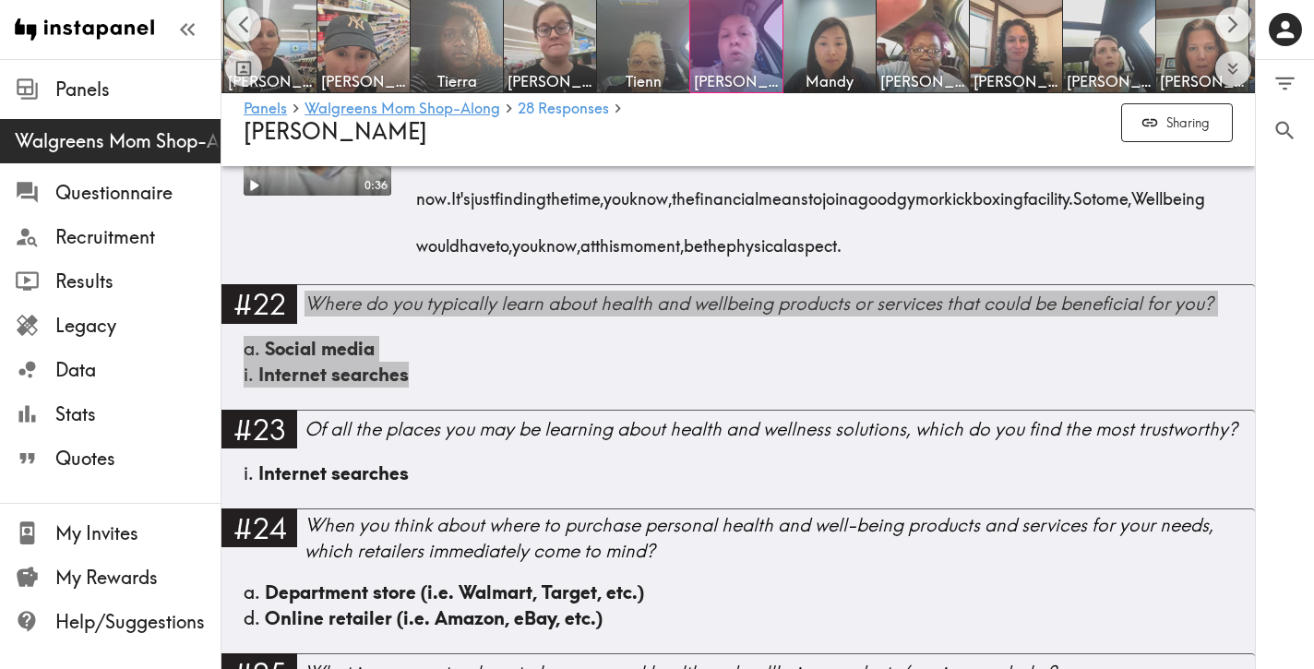
scroll to position [3786, 0]
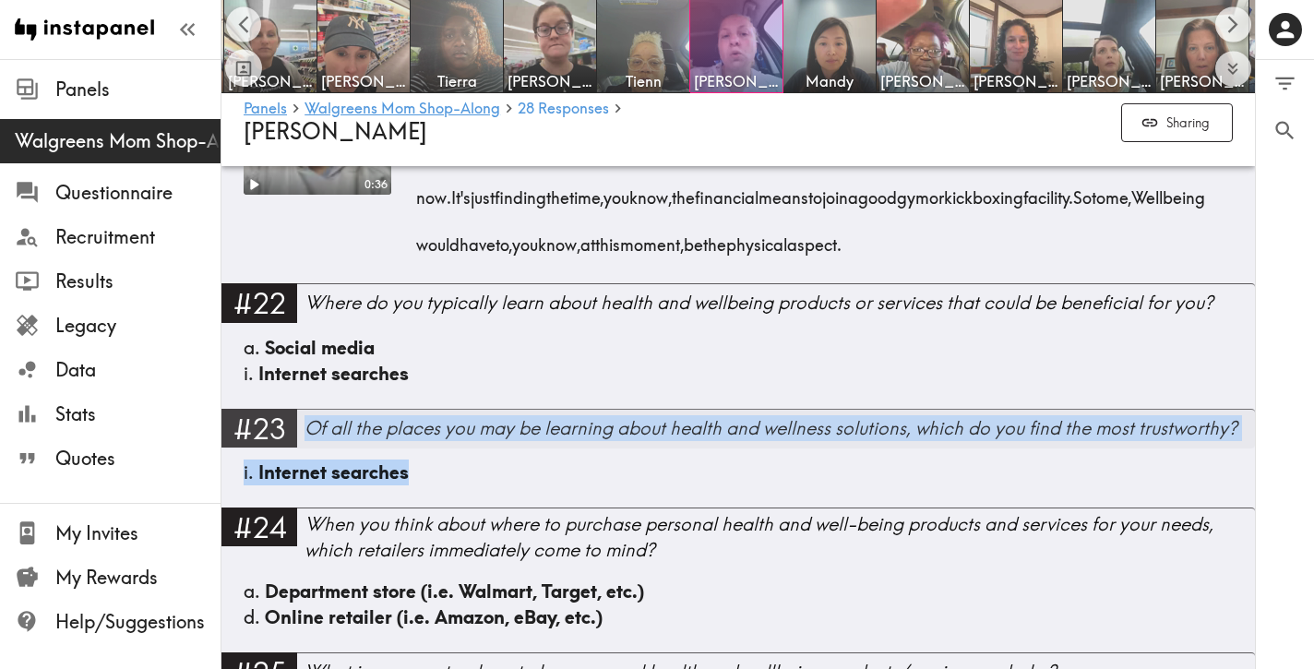
drag, startPoint x: 463, startPoint y: 462, endPoint x: 308, endPoint y: 408, distance: 164.3
click at [308, 409] on div "#23 Of all the places you may be learning about health and wellness solutions, …" at bounding box center [738, 458] width 1034 height 99
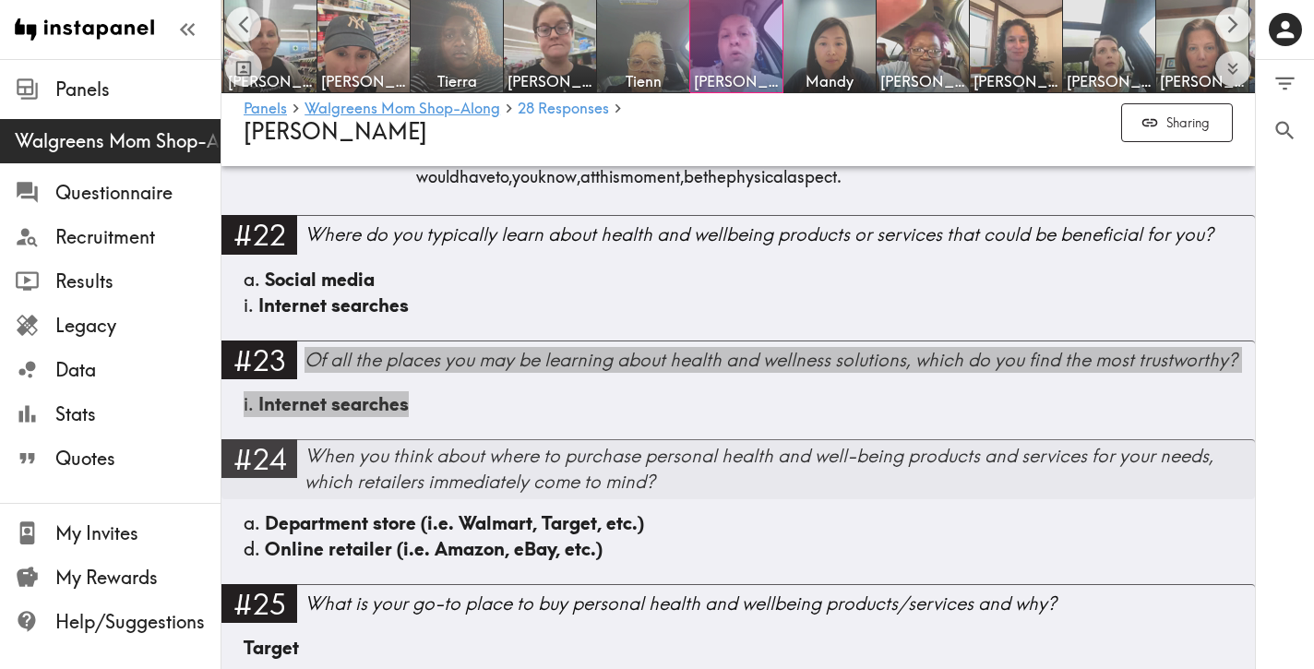
scroll to position [3857, 0]
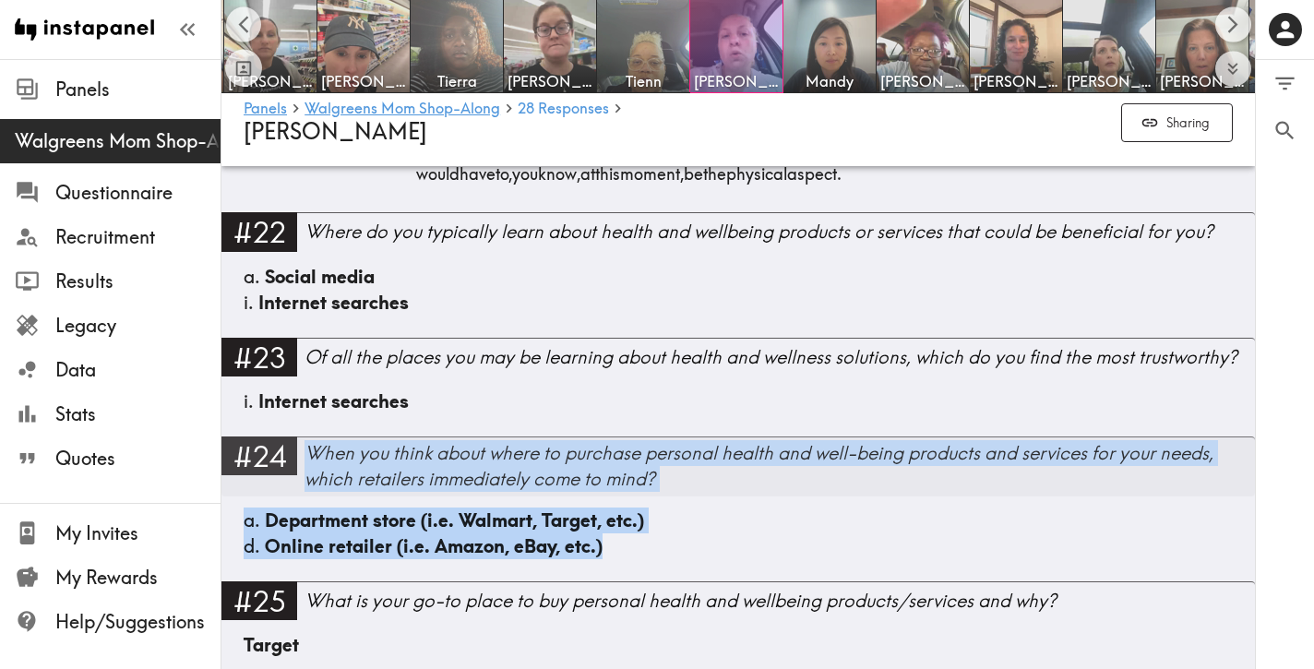
drag, startPoint x: 653, startPoint y: 528, endPoint x: 305, endPoint y: 434, distance: 360.4
click at [305, 437] on div "#24 When you think about where to purchase personal health and well-being produ…" at bounding box center [738, 509] width 1034 height 145
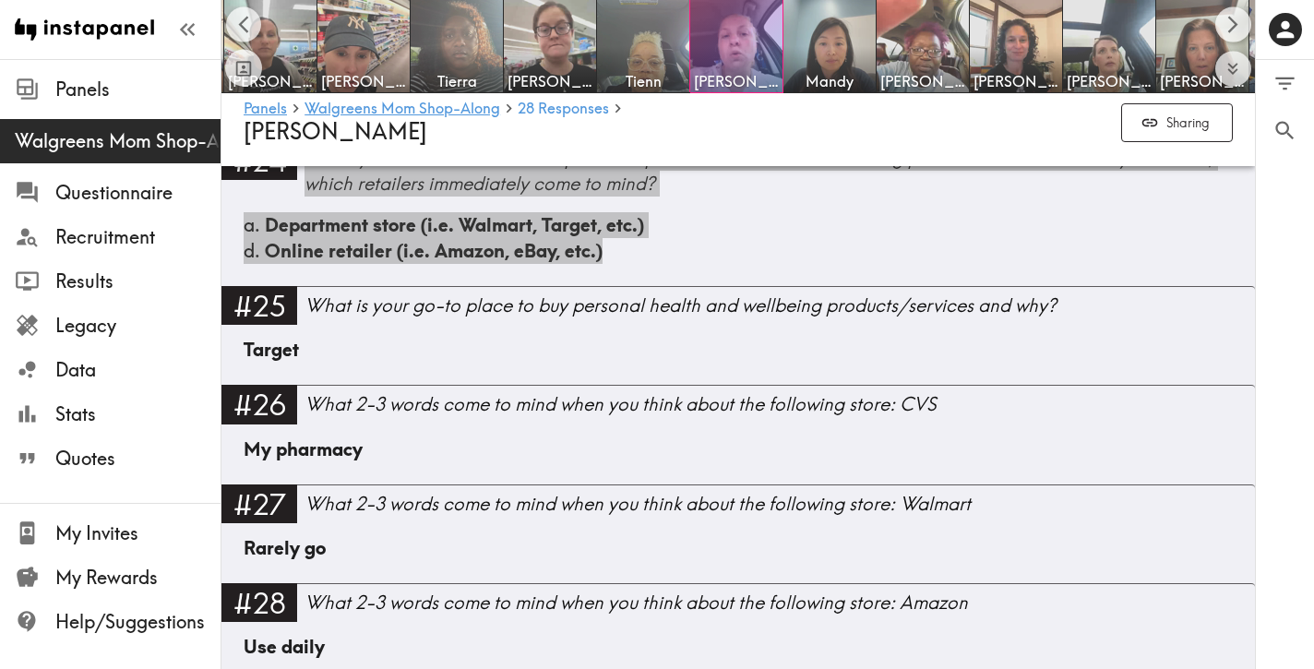
scroll to position [4238, 0]
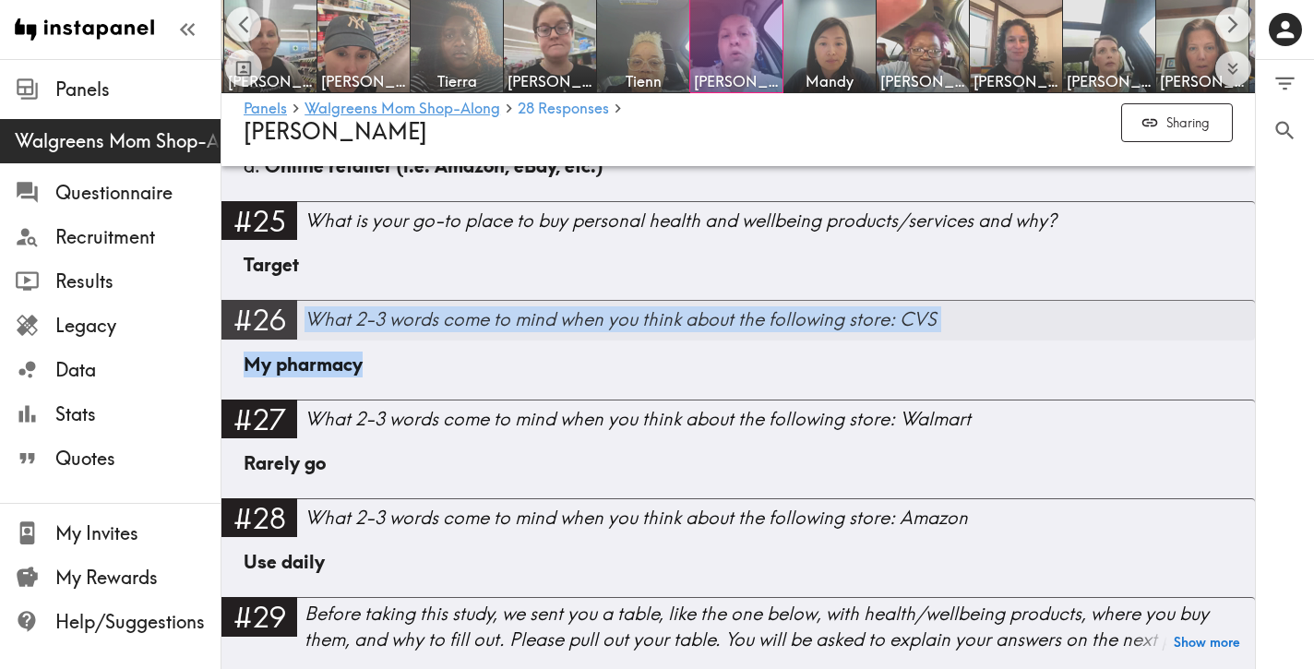
drag, startPoint x: 358, startPoint y: 345, endPoint x: 312, endPoint y: 306, distance: 60.3
click at [312, 306] on div "#26 What 2-3 words come to mind when you think about the following store: CVS M…" at bounding box center [738, 349] width 1034 height 99
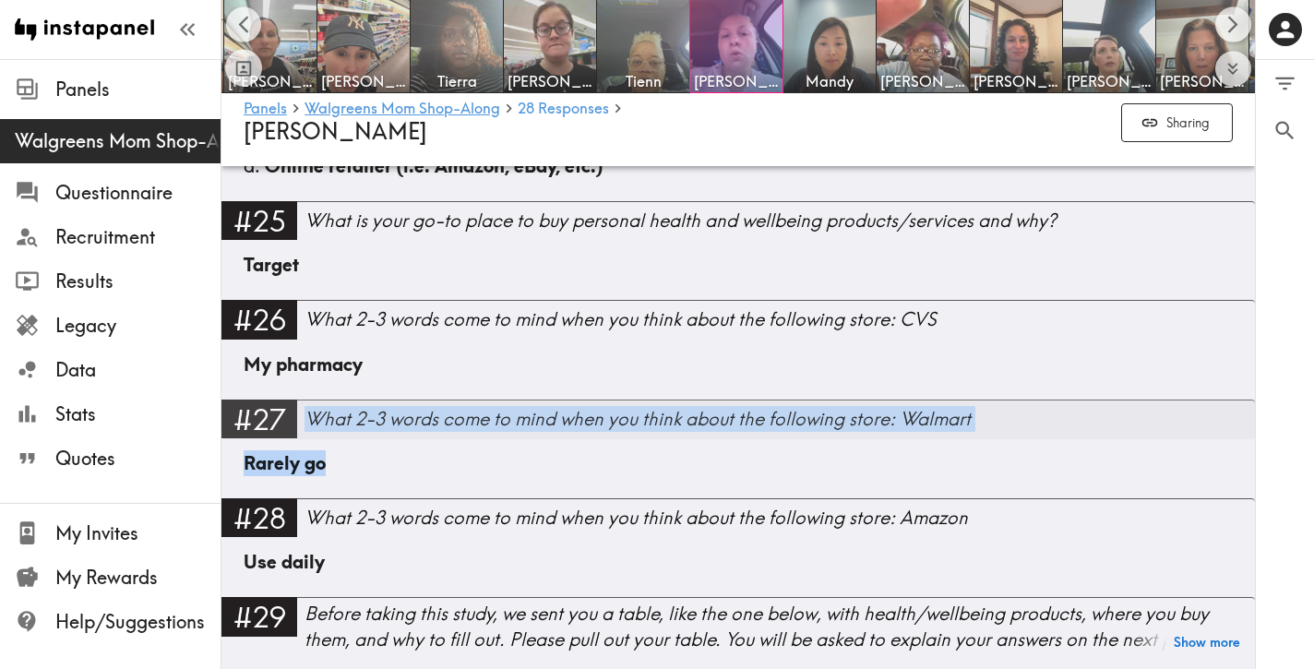
drag, startPoint x: 380, startPoint y: 433, endPoint x: 312, endPoint y: 405, distance: 73.7
click at [312, 405] on div "#27 What 2-3 words come to mind when you think about the following store: Walma…" at bounding box center [738, 449] width 1034 height 99
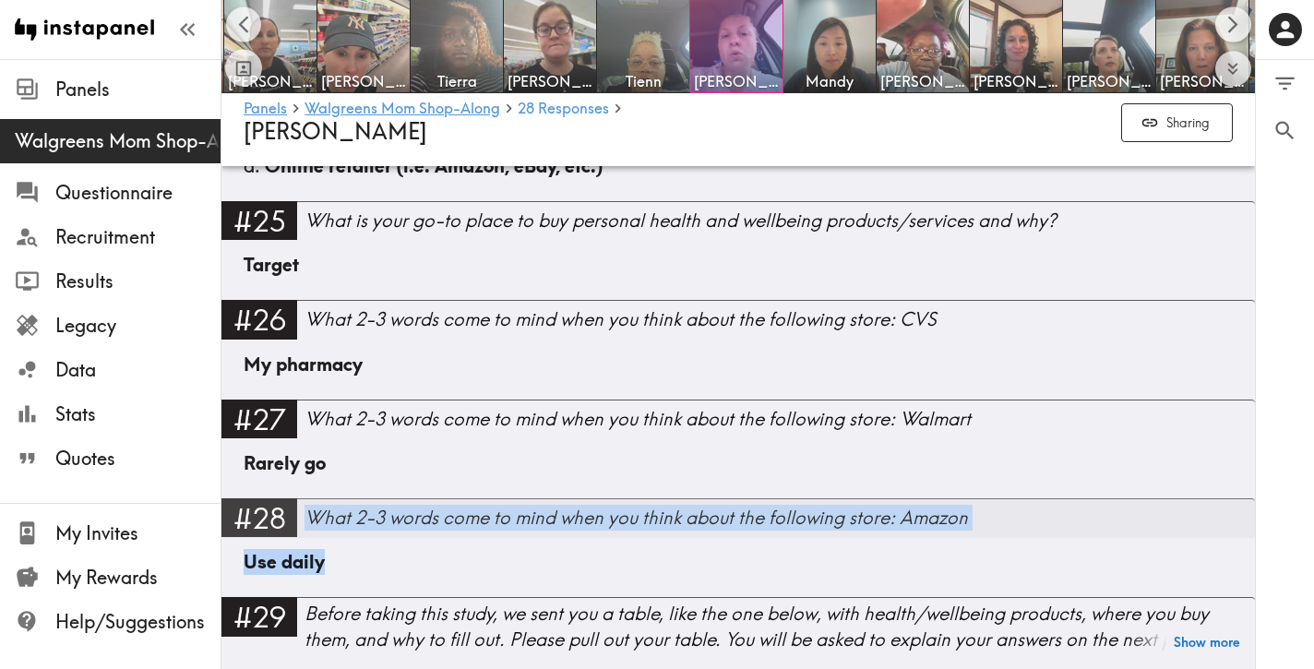
drag, startPoint x: 317, startPoint y: 519, endPoint x: 309, endPoint y: 505, distance: 16.1
click at [309, 505] on div "#28 What 2-3 words come to mind when you think about the following store: Amazo…" at bounding box center [738, 547] width 1034 height 99
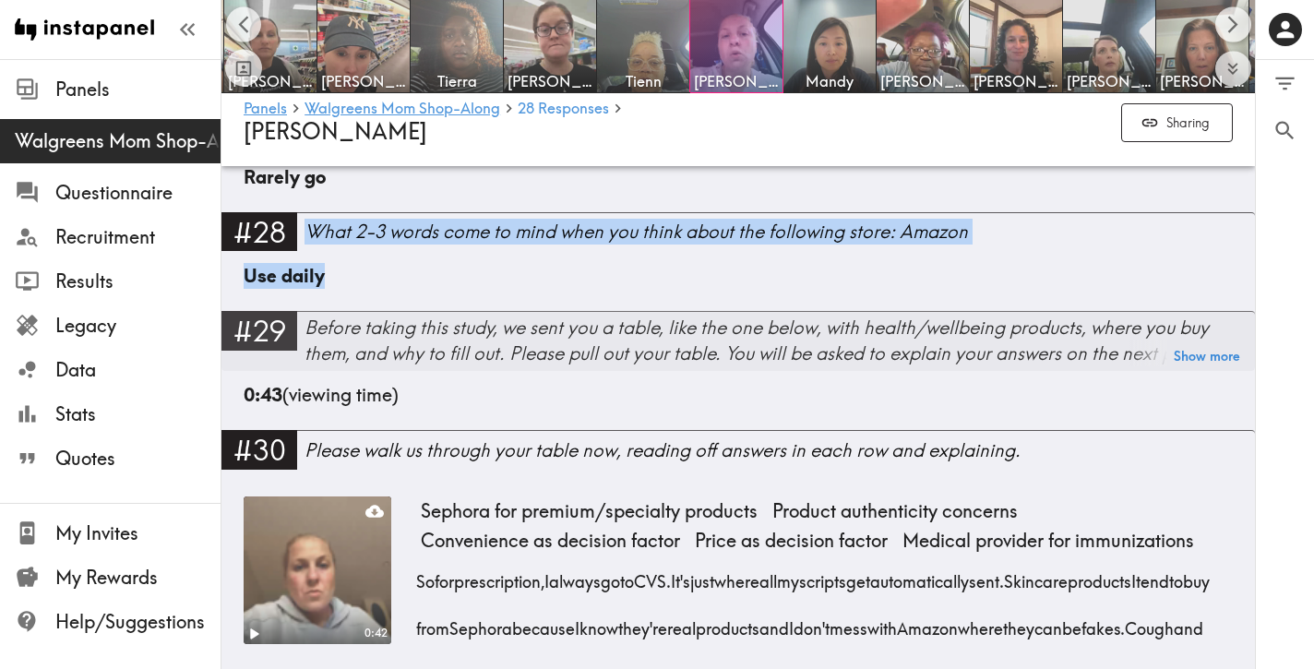
scroll to position [4521, 0]
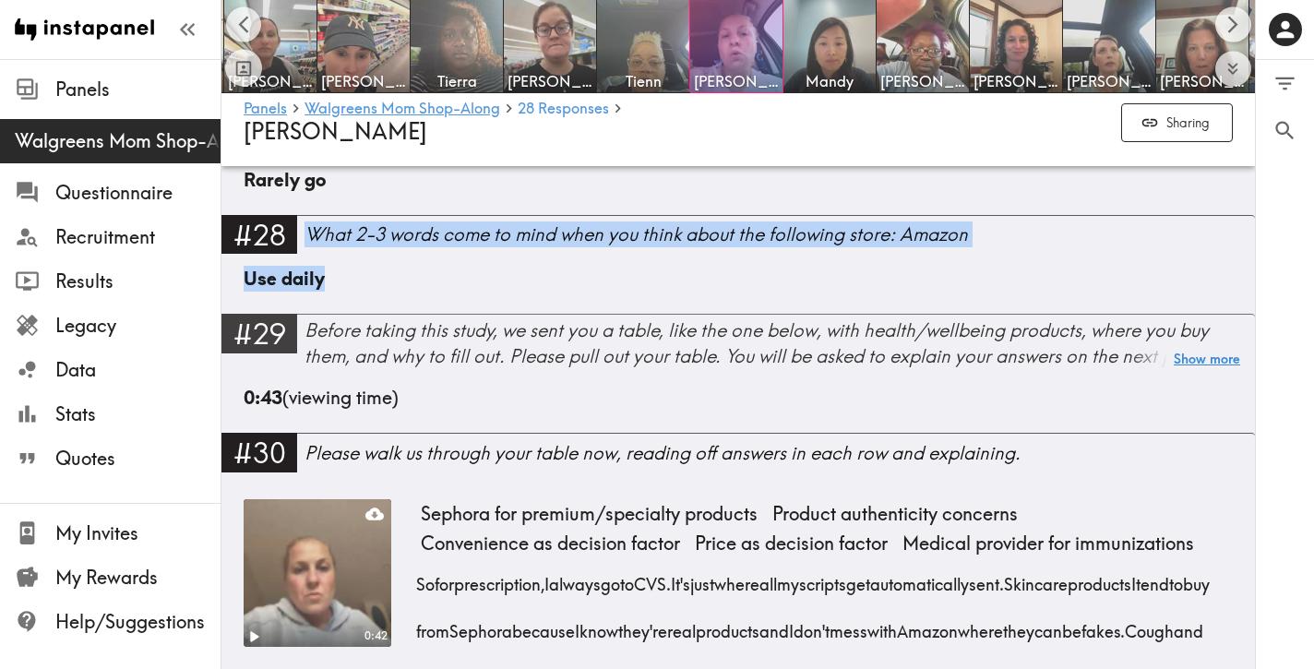
click at [1194, 346] on button "Show more" at bounding box center [1207, 359] width 66 height 26
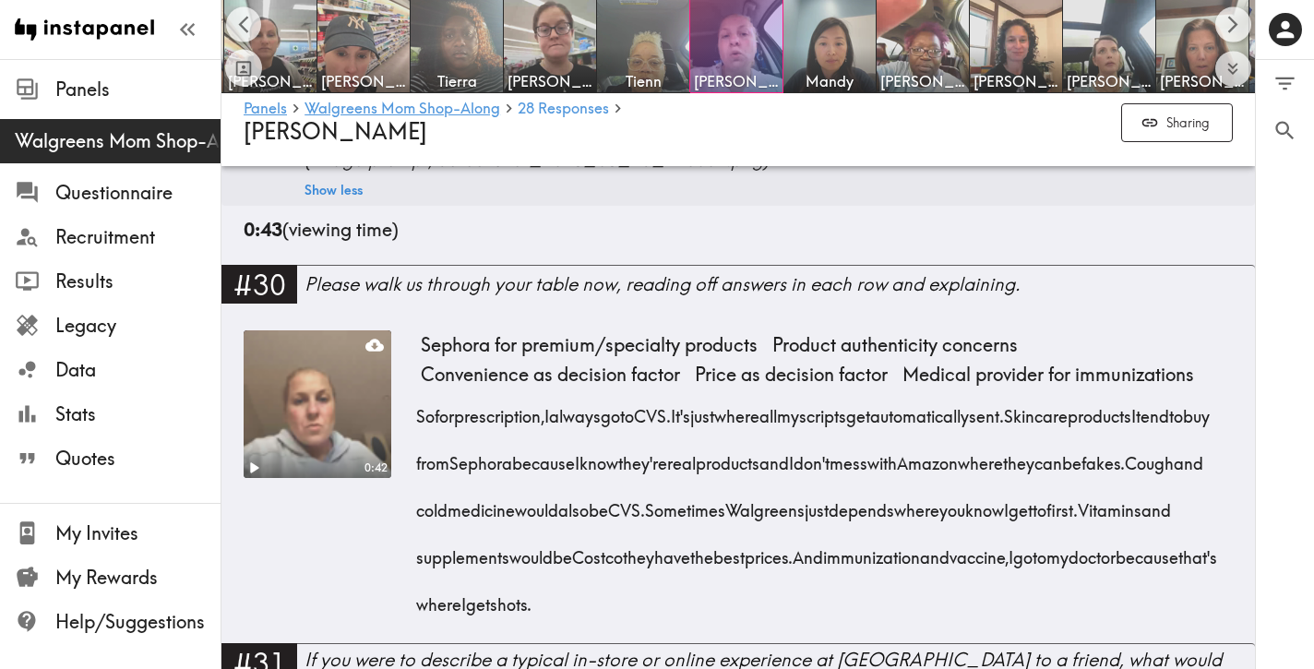
scroll to position [4756, 0]
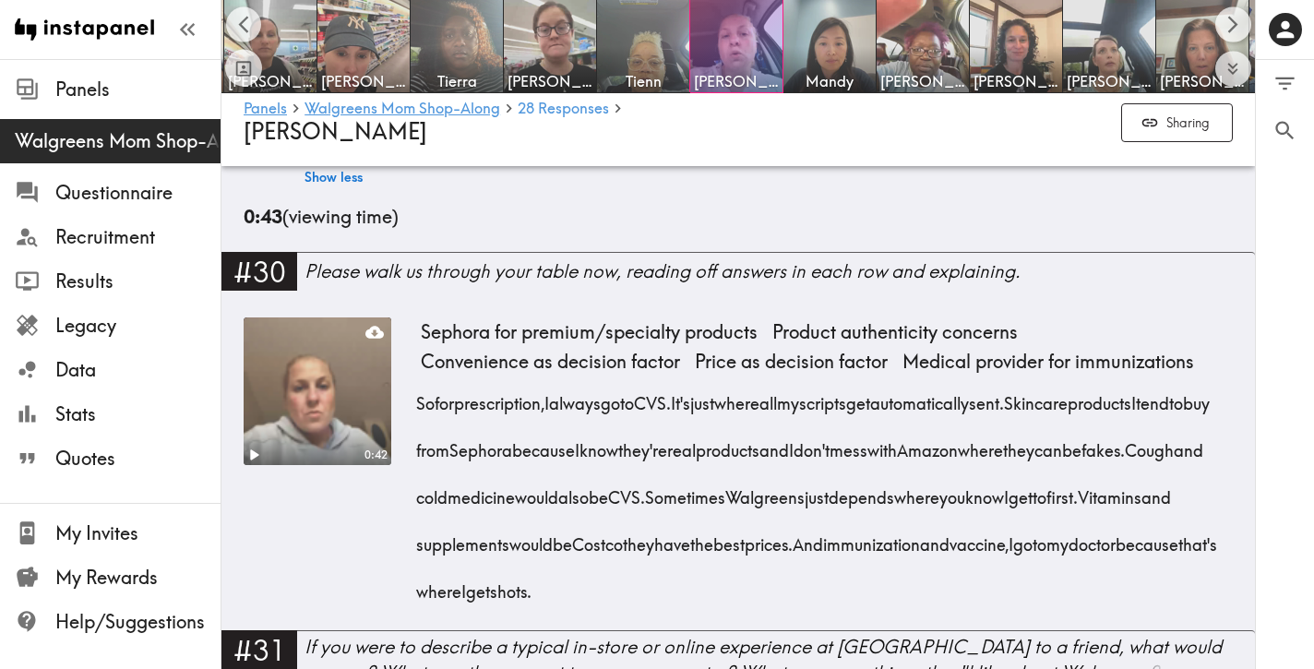
drag, startPoint x: 899, startPoint y: 574, endPoint x: 417, endPoint y: 384, distance: 517.9
click at [421, 384] on div "So for prescription, I always go to CVS. It's just where all my scripts get aut…" at bounding box center [827, 491] width 812 height 236
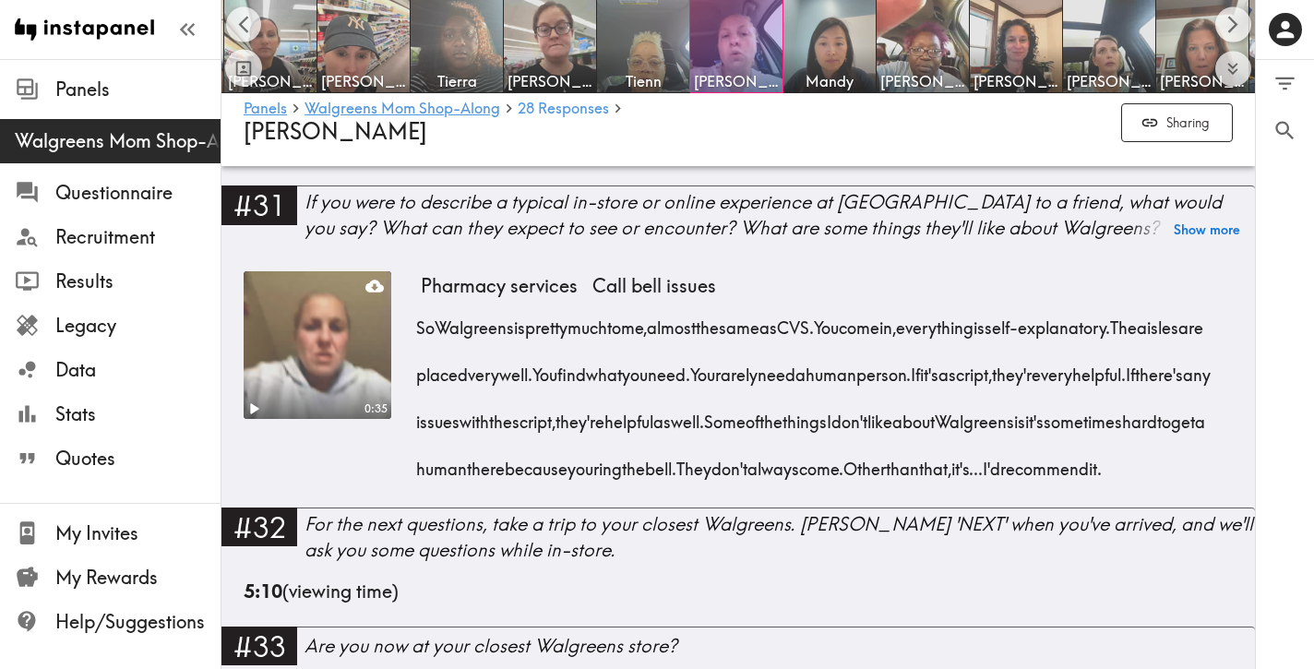
scroll to position [5202, 0]
click at [750, 485] on div "So Walgreens is pretty much to me, almost the same as CVS. You come in, everyth…" at bounding box center [827, 390] width 812 height 189
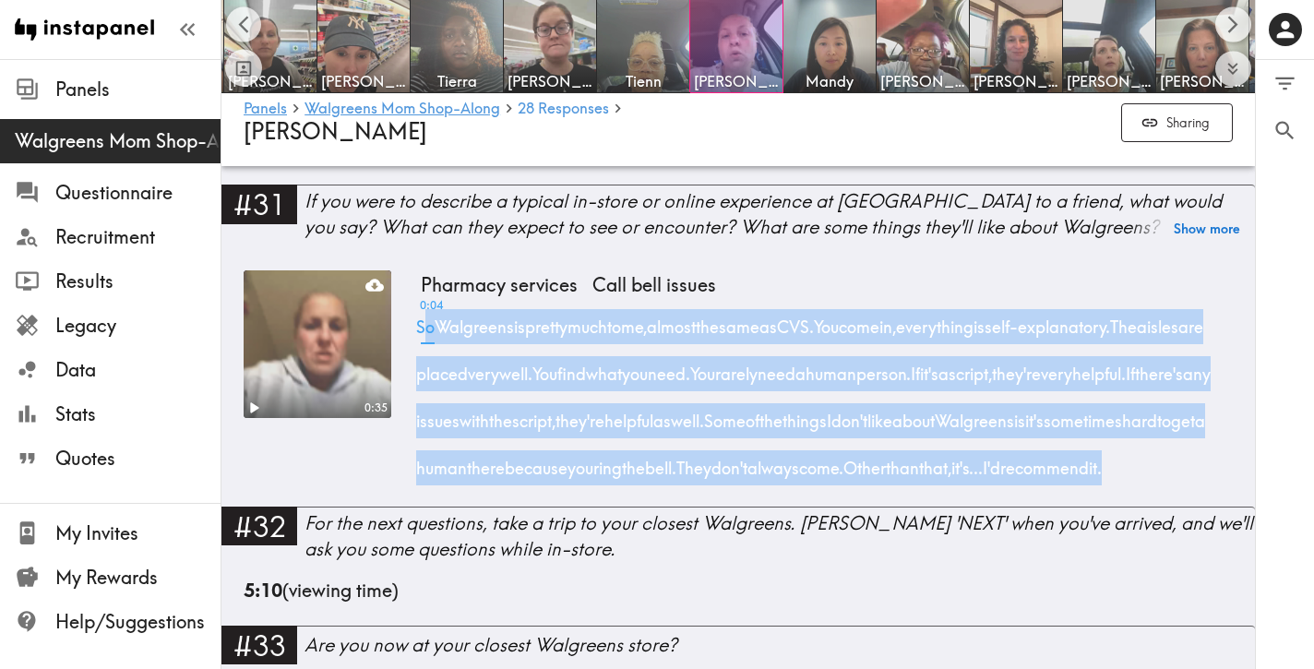
drag, startPoint x: 719, startPoint y: 496, endPoint x: 419, endPoint y: 312, distance: 352.2
click at [421, 312] on div "0:04 So Walgreens is pretty much to me, almost the same as CVS. You come in, ev…" at bounding box center [827, 390] width 812 height 189
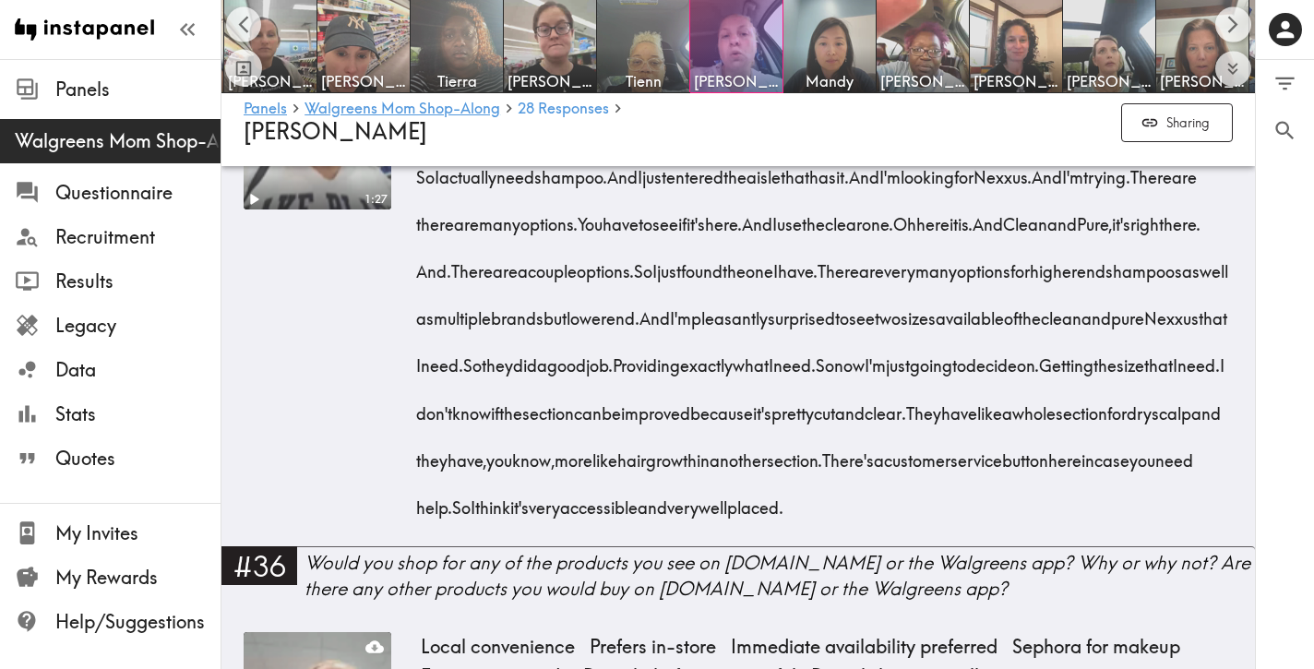
scroll to position [6075, 0]
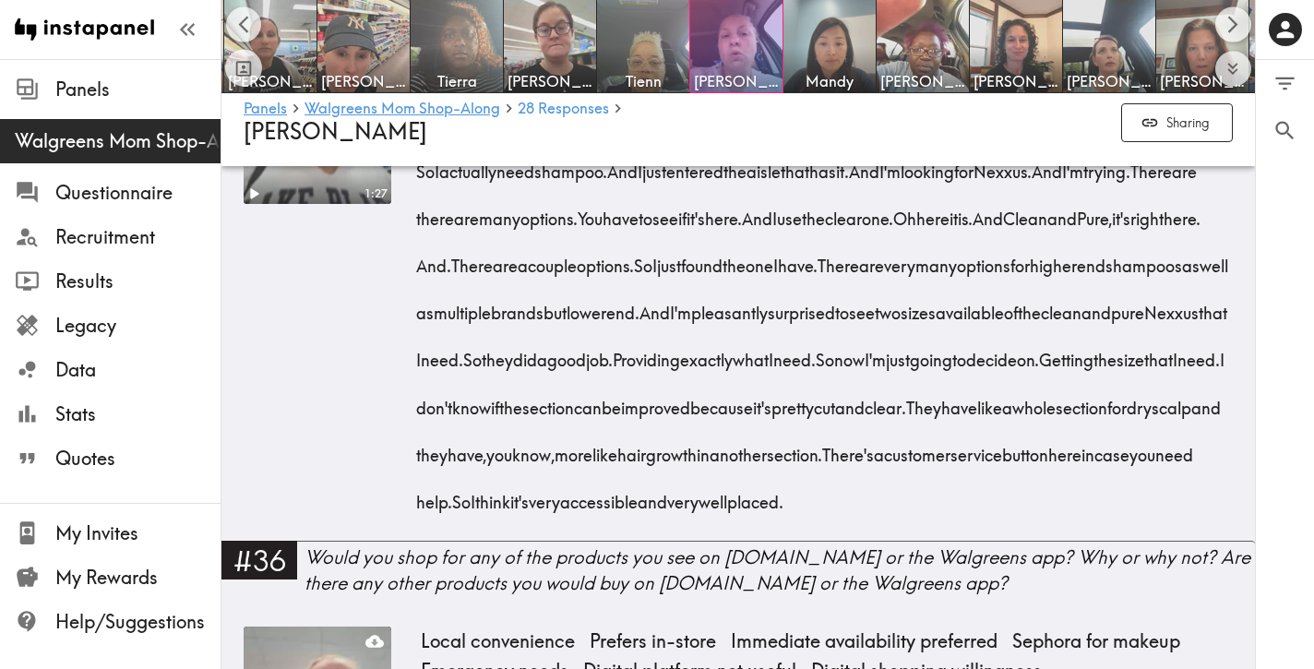
drag, startPoint x: 820, startPoint y: 580, endPoint x: 414, endPoint y: 207, distance: 551.3
click at [414, 207] on div "1:27 Comprehensive product selection High-end shampoos Pleasant surprise Clear …" at bounding box center [738, 298] width 989 height 484
drag, startPoint x: 822, startPoint y: 578, endPoint x: 420, endPoint y: 200, distance: 551.7
click at [421, 200] on div "So I actually need shampoo. And I just entered the aisle that has it. And I'm l…" at bounding box center [827, 330] width 812 height 378
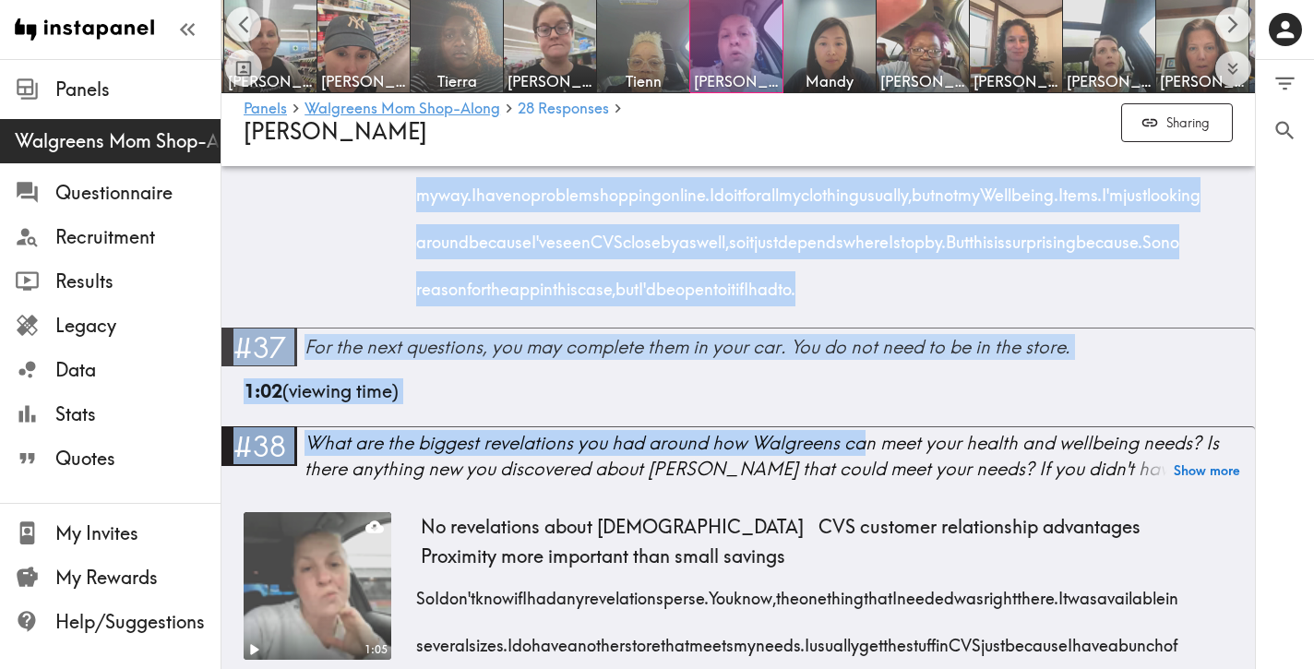
scroll to position [7007, 0]
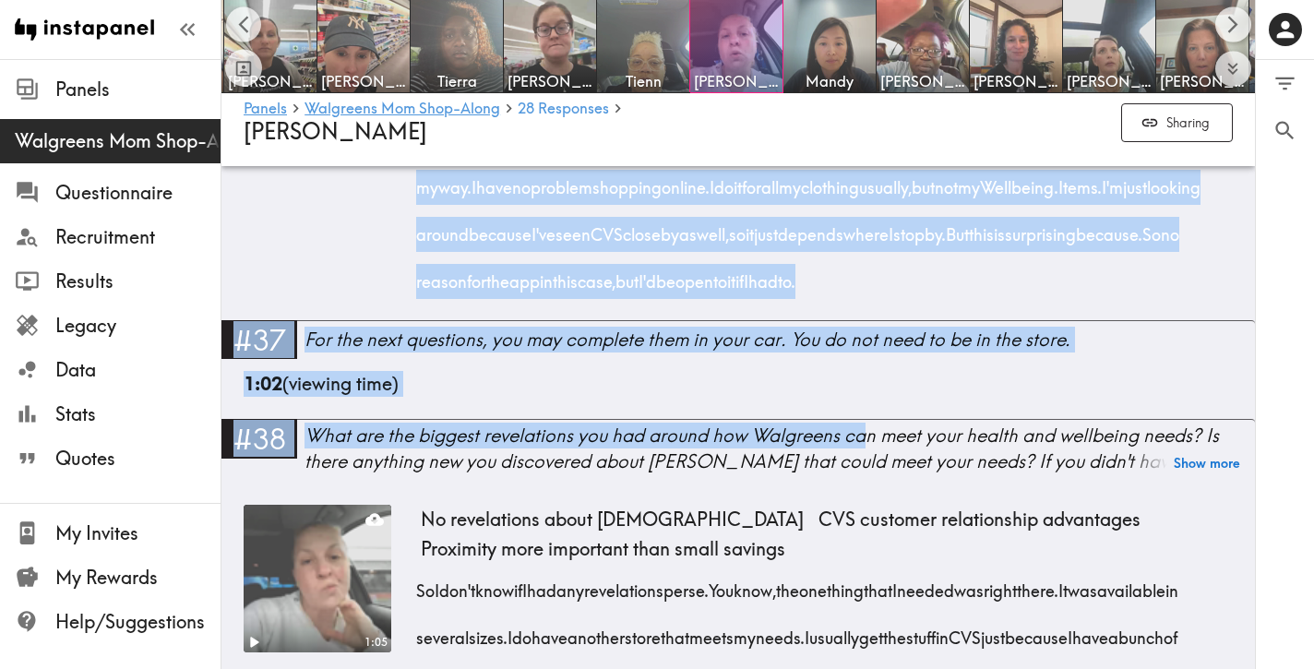
drag, startPoint x: 419, startPoint y: 258, endPoint x: 697, endPoint y: 457, distance: 341.4
click at [697, 299] on div "I don't know if that would show up on the app, because it's just very close to …" at bounding box center [827, 39] width 812 height 520
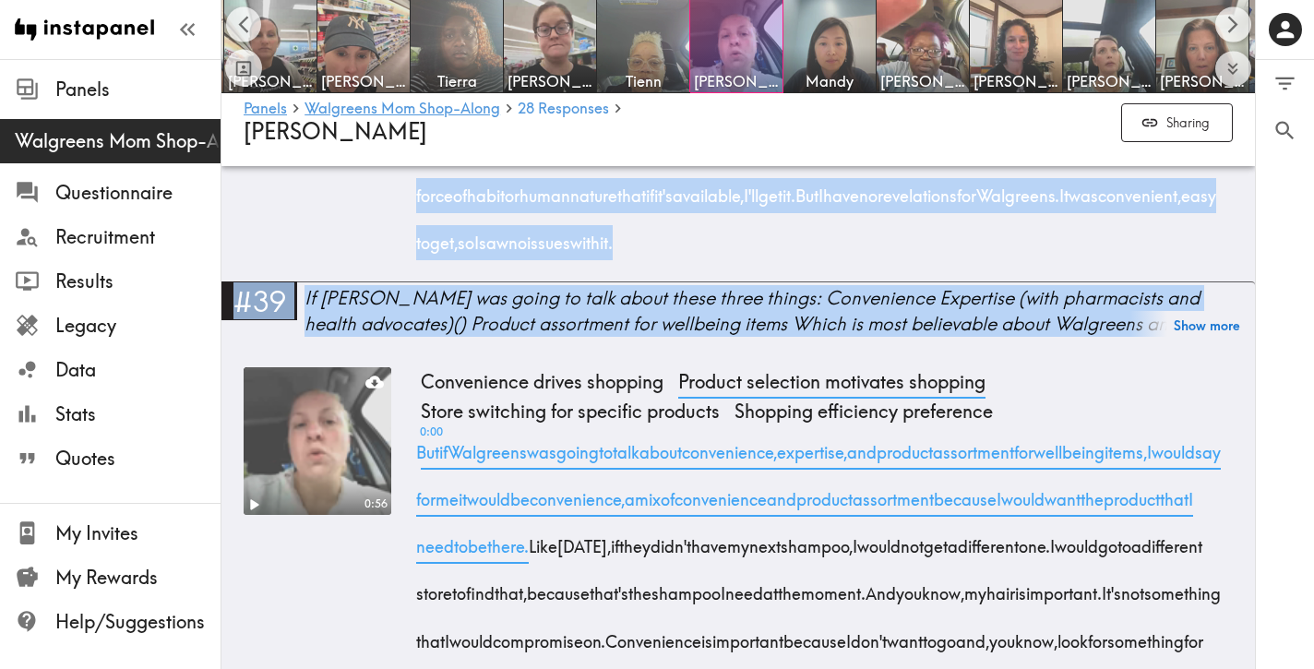
scroll to position [7622, 0]
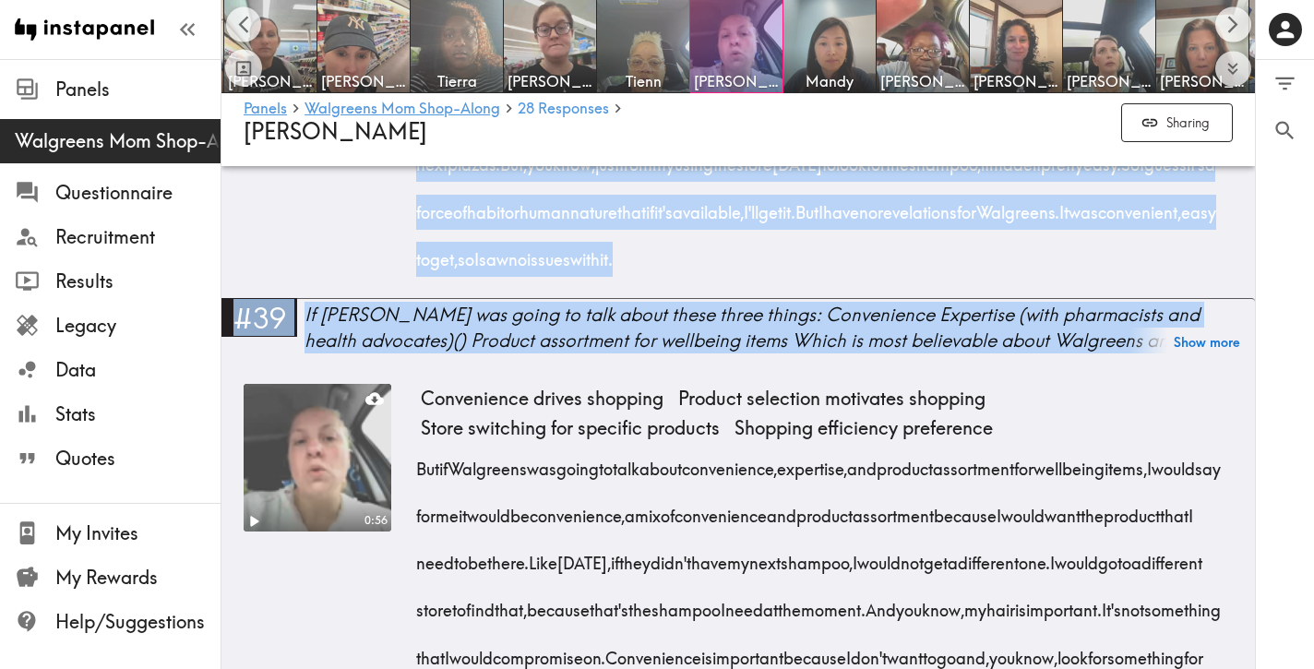
drag, startPoint x: 412, startPoint y: 312, endPoint x: 779, endPoint y: 472, distance: 400.5
click at [779, 297] on div "1:05 No revelations about Walgreens CVS customer relationship advantages Proxim…" at bounding box center [738, 93] width 989 height 407
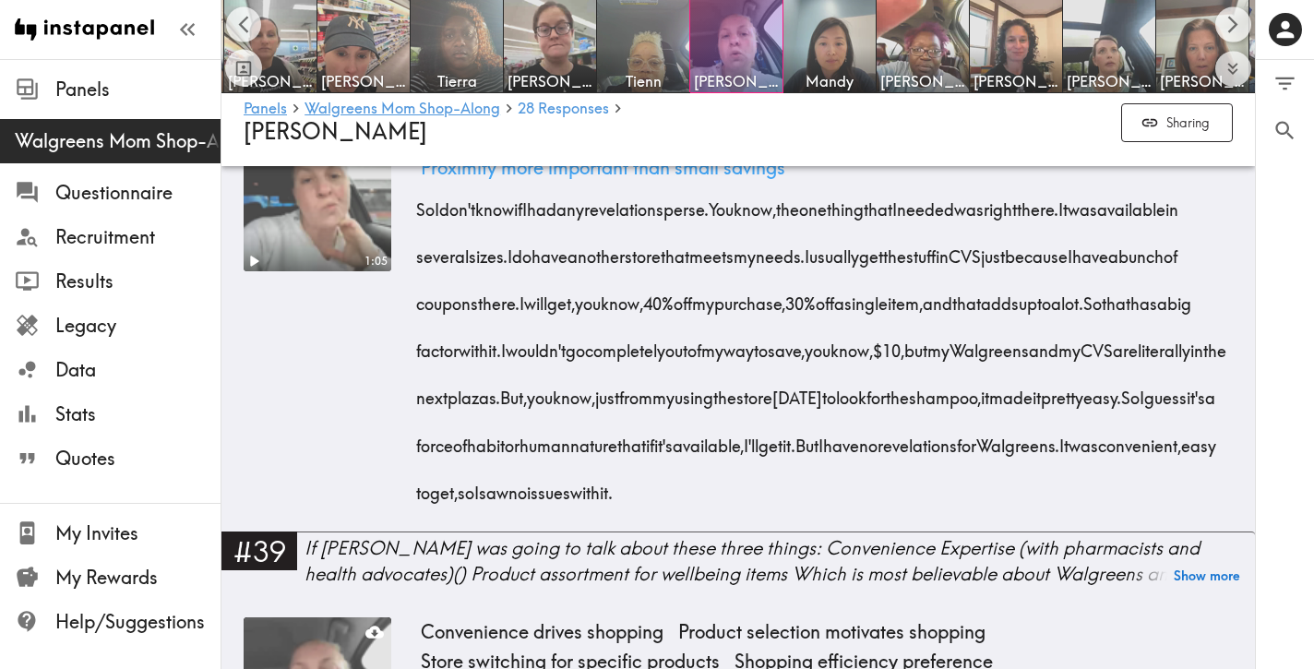
scroll to position [7383, 0]
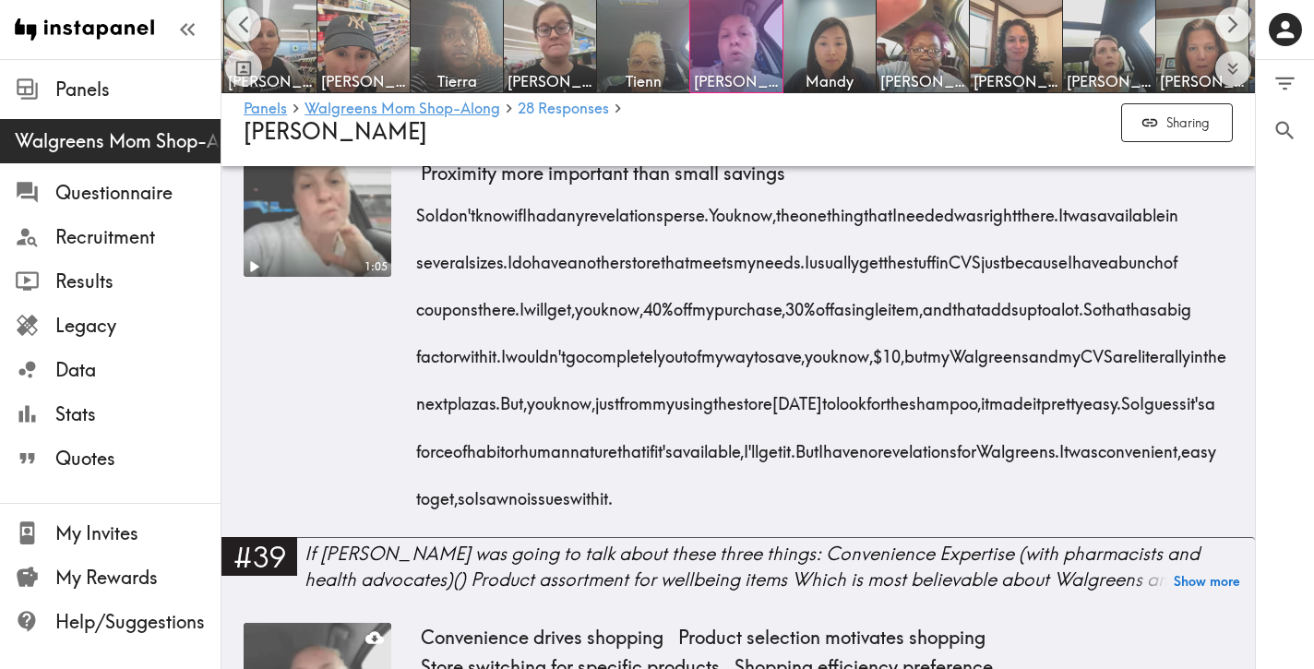
drag, startPoint x: 672, startPoint y: 466, endPoint x: 411, endPoint y: 388, distance: 272.7
click at [411, 388] on div "1:05 No revelations about Walgreens CVS customer relationship advantages Proxim…" at bounding box center [738, 332] width 989 height 407
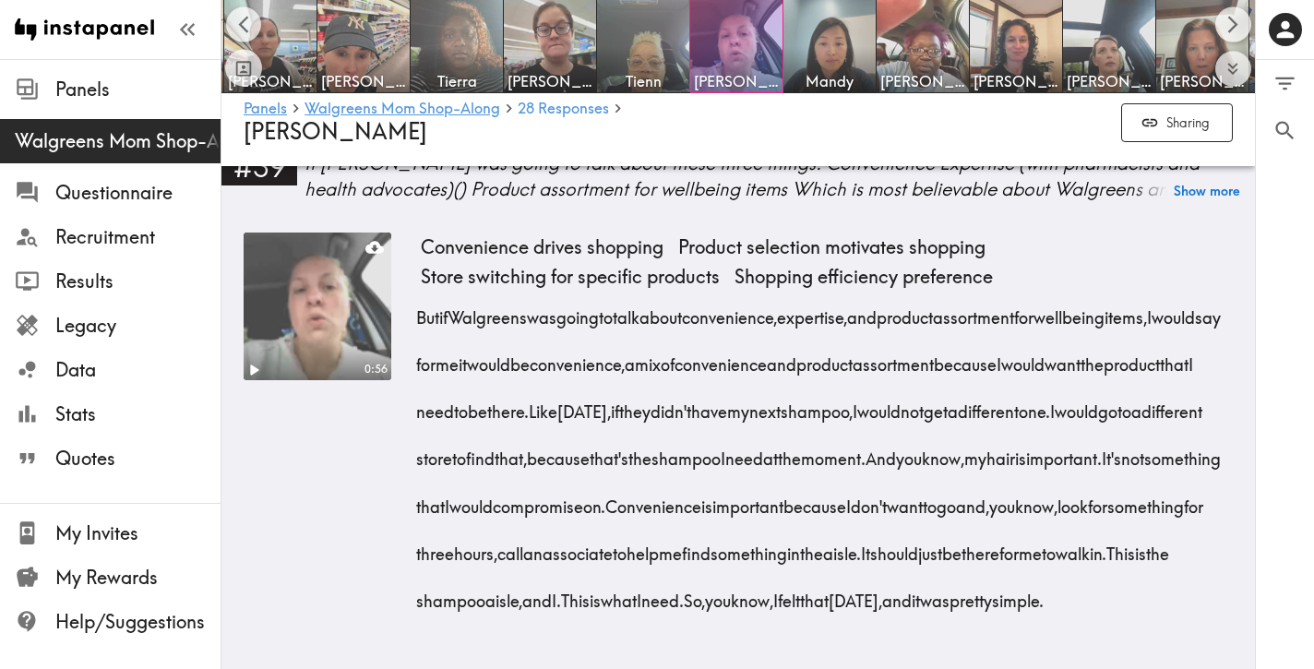
scroll to position [7898, 0]
click at [1190, 204] on button "Show more" at bounding box center [1207, 191] width 66 height 26
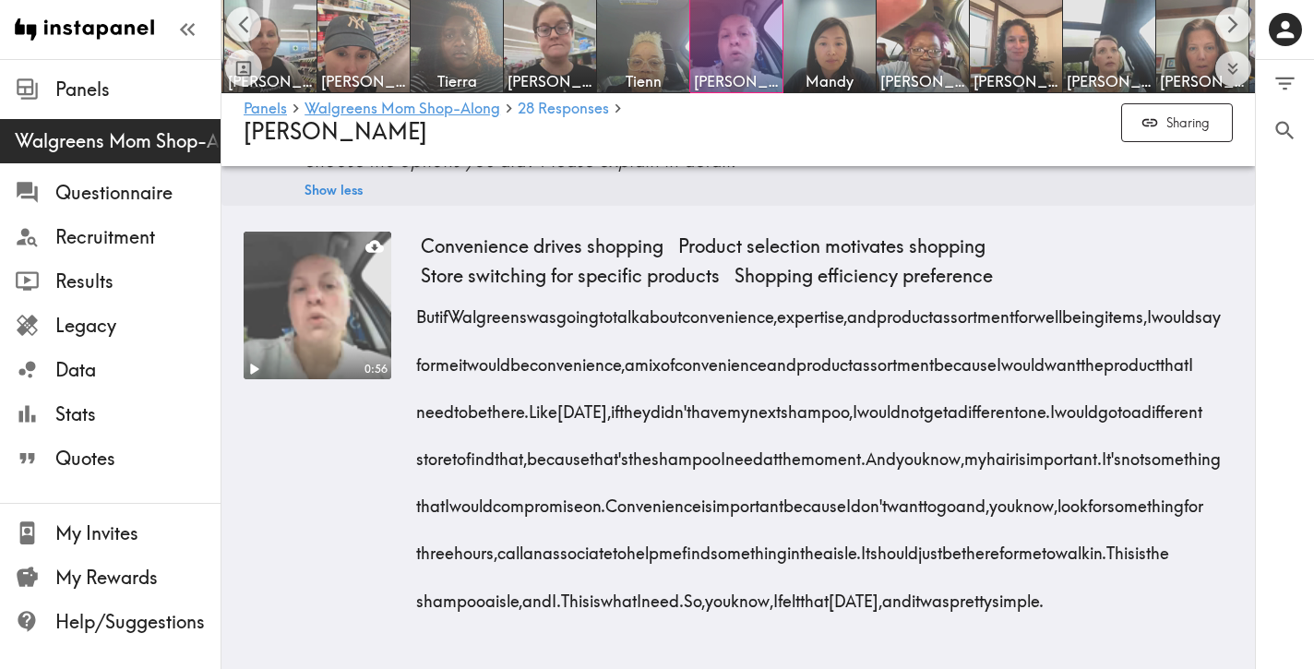
scroll to position [7908, 0]
click at [150, 209] on span "Questionnaire" at bounding box center [137, 192] width 165 height 33
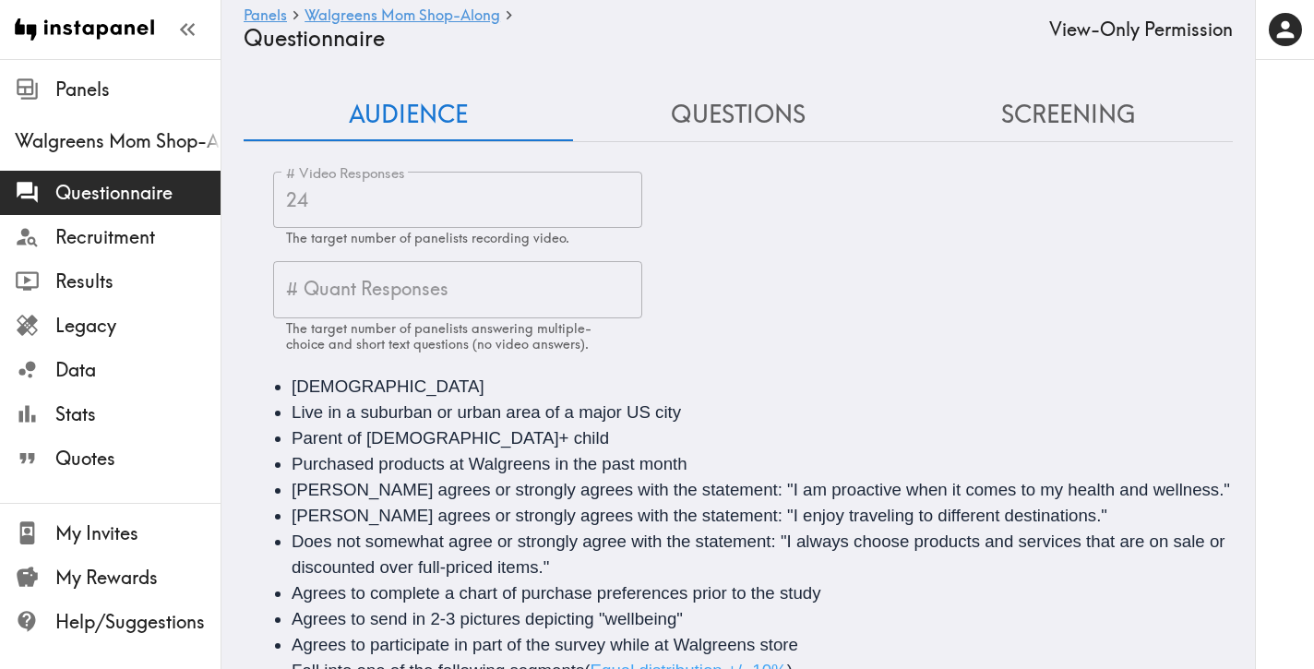
click at [752, 116] on button "Questions" at bounding box center [737, 115] width 329 height 53
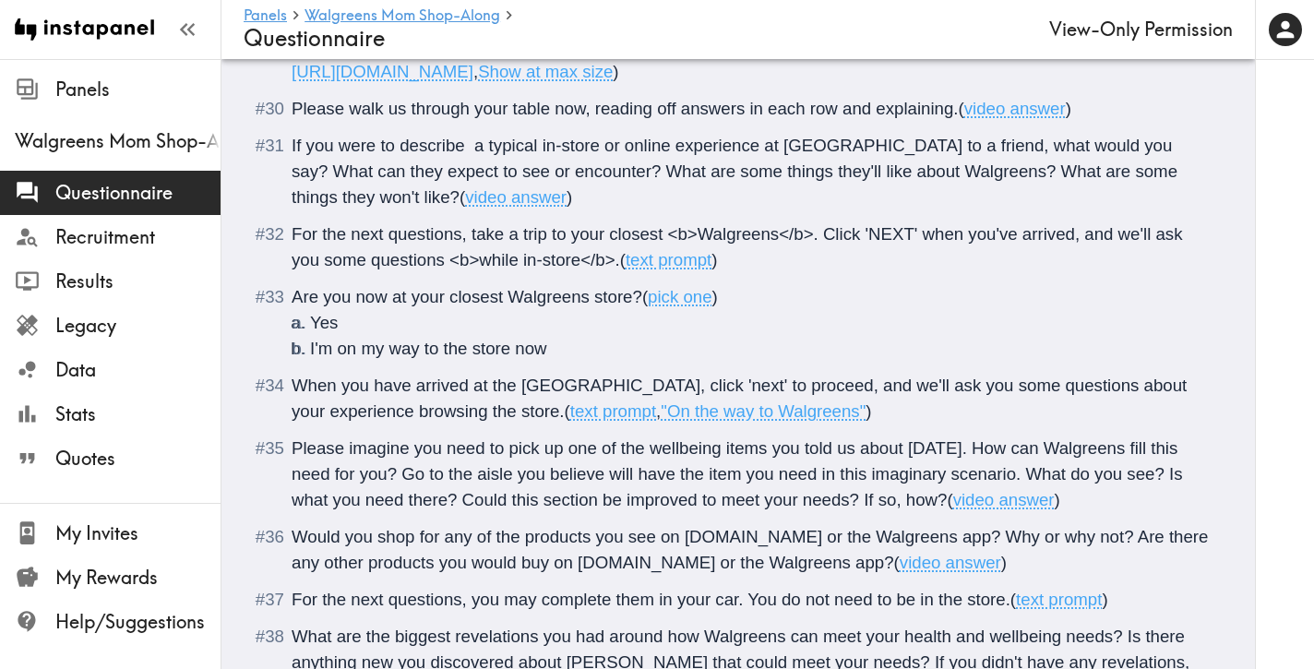
scroll to position [4874, 0]
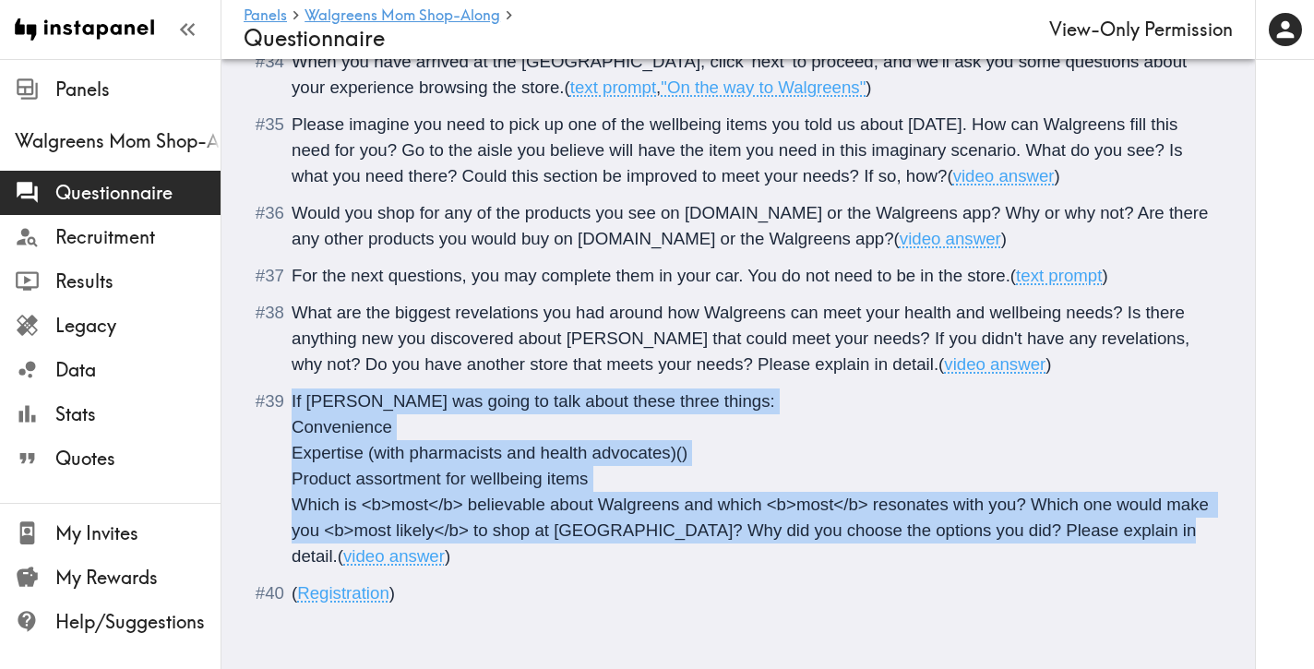
drag, startPoint x: 1151, startPoint y: 530, endPoint x: 282, endPoint y: 406, distance: 877.2
click at [292, 406] on div "If [PERSON_NAME] was going to talk about these three things: Convenience Expert…" at bounding box center [751, 479] width 919 height 181
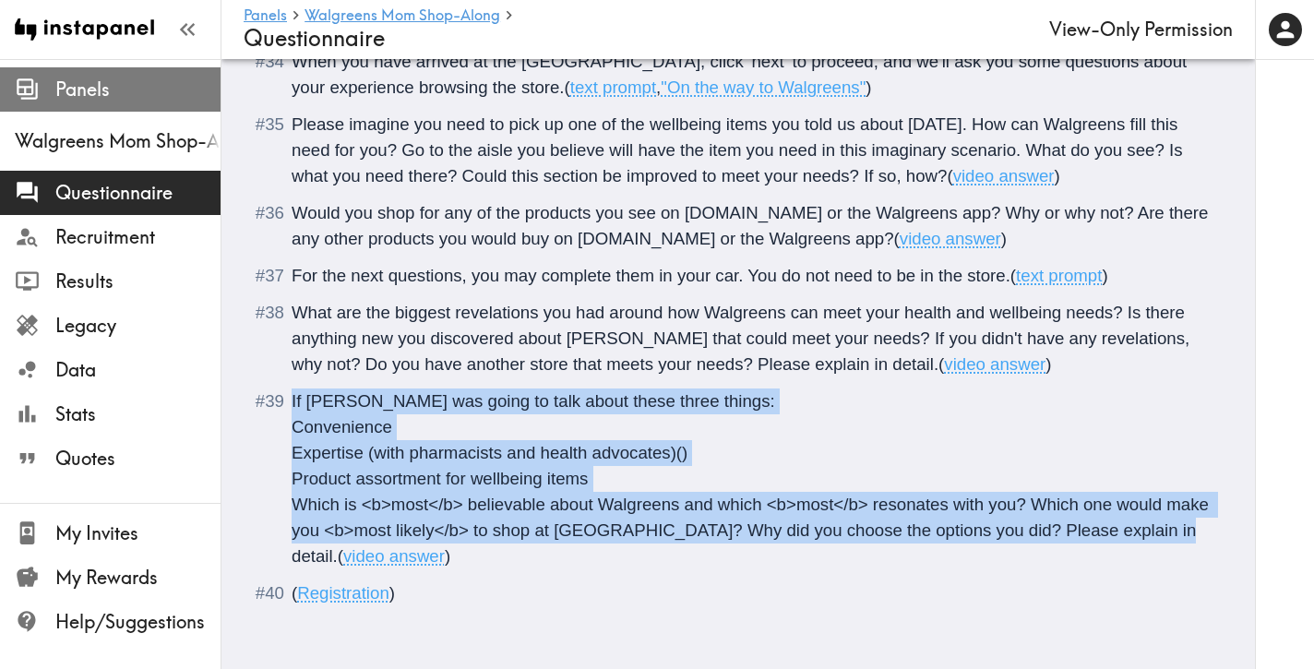
click at [122, 102] on span "Panels" at bounding box center [137, 89] width 165 height 33
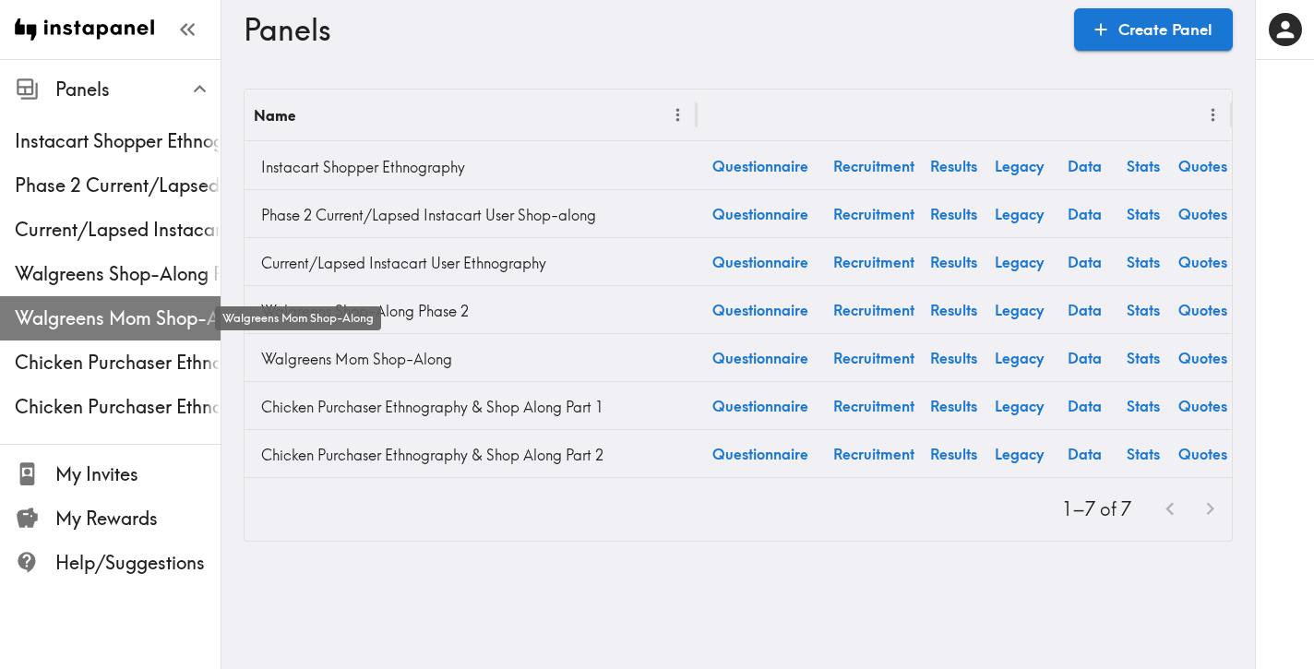
click at [121, 305] on span "Walgreens Mom Shop-Along" at bounding box center [118, 318] width 206 height 26
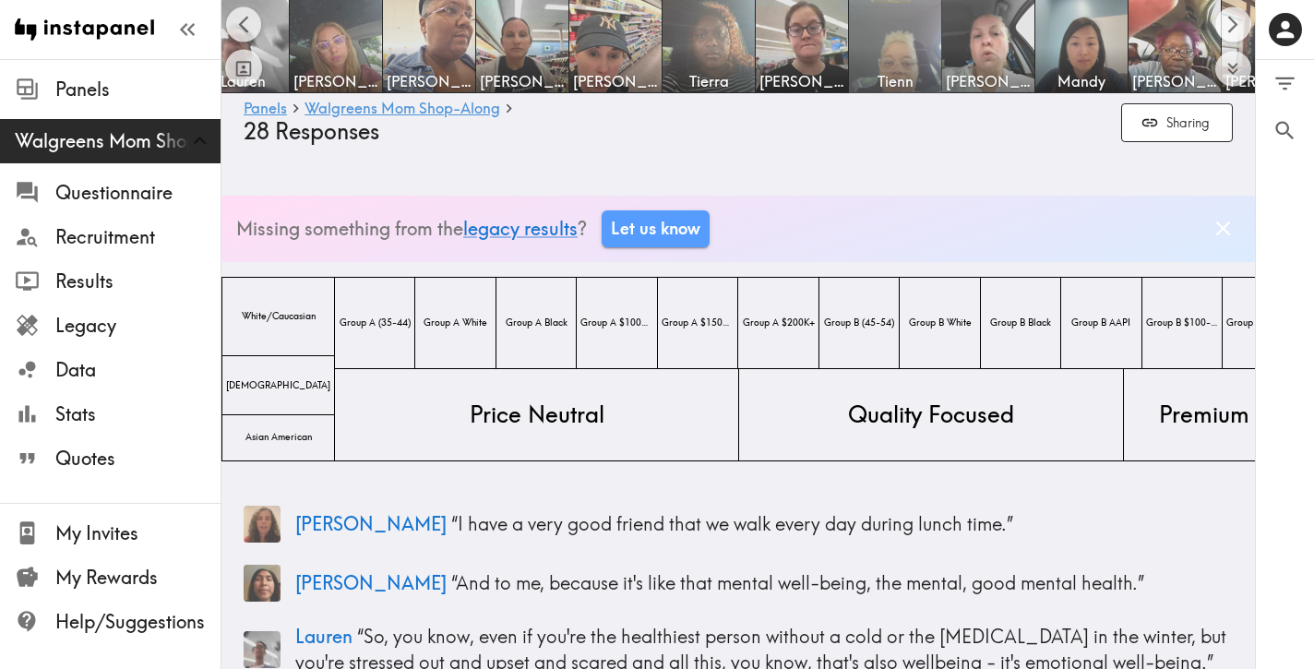
scroll to position [0, 227]
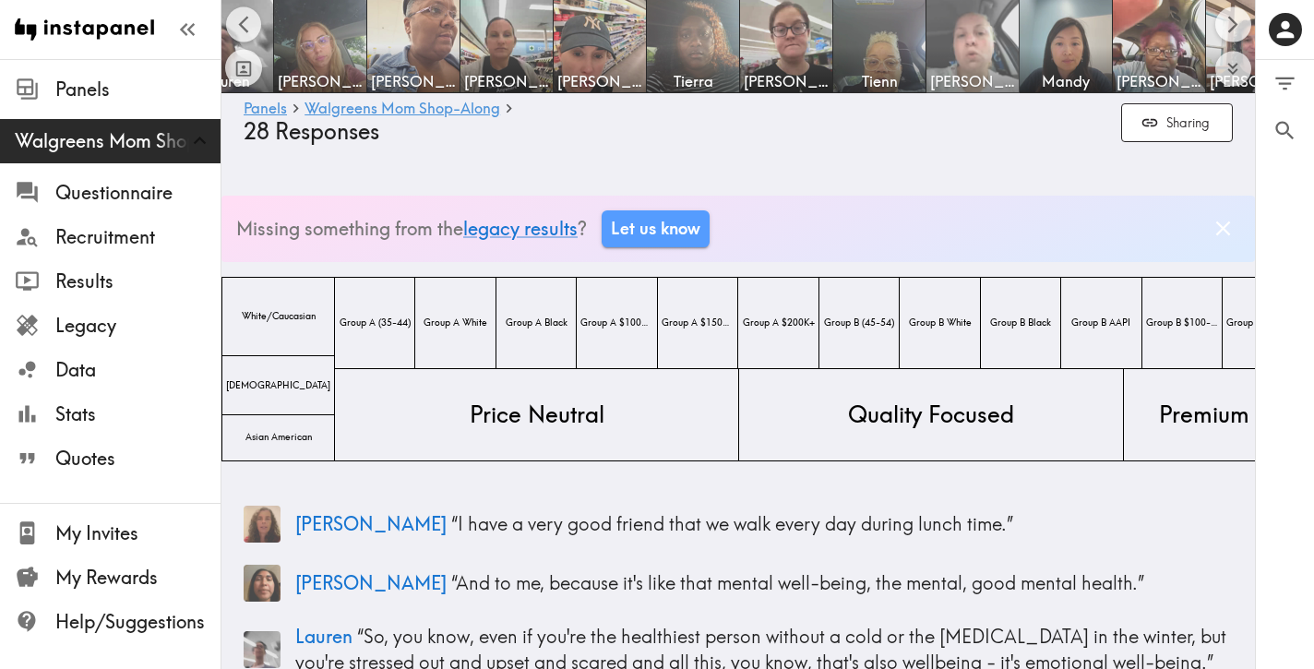
click at [947, 50] on img at bounding box center [973, 46] width 97 height 97
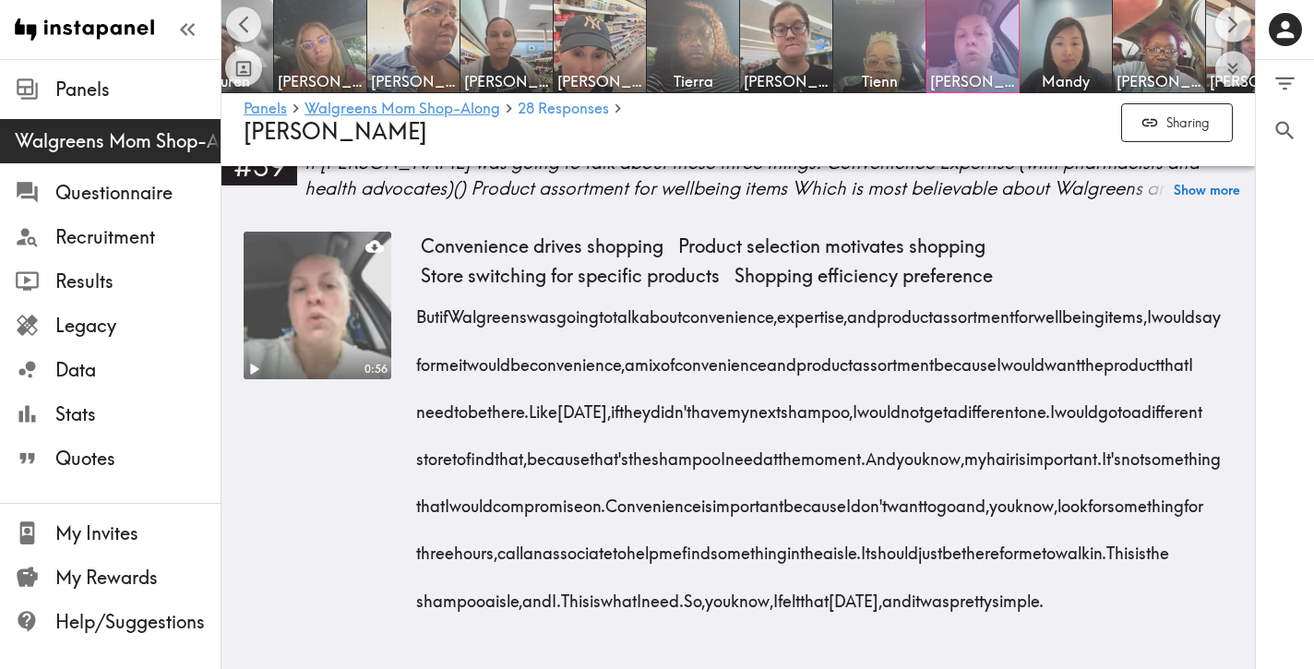
scroll to position [7868, 0]
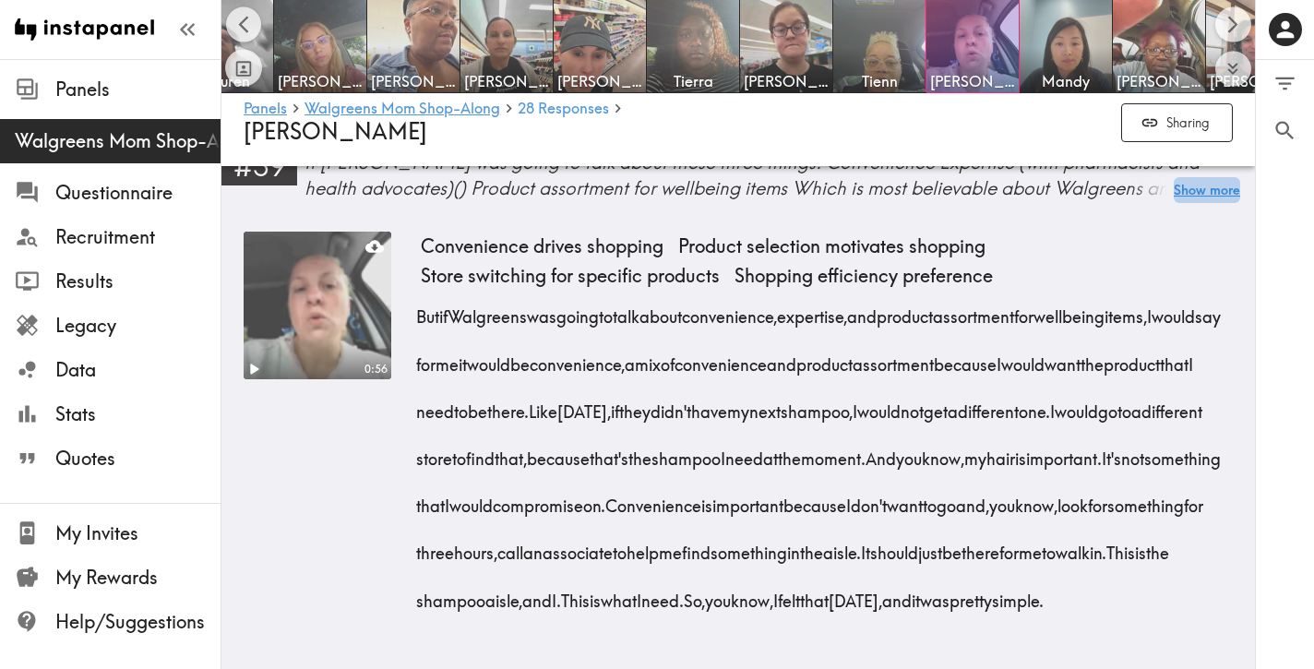
click at [1194, 203] on button "Show more" at bounding box center [1207, 190] width 66 height 26
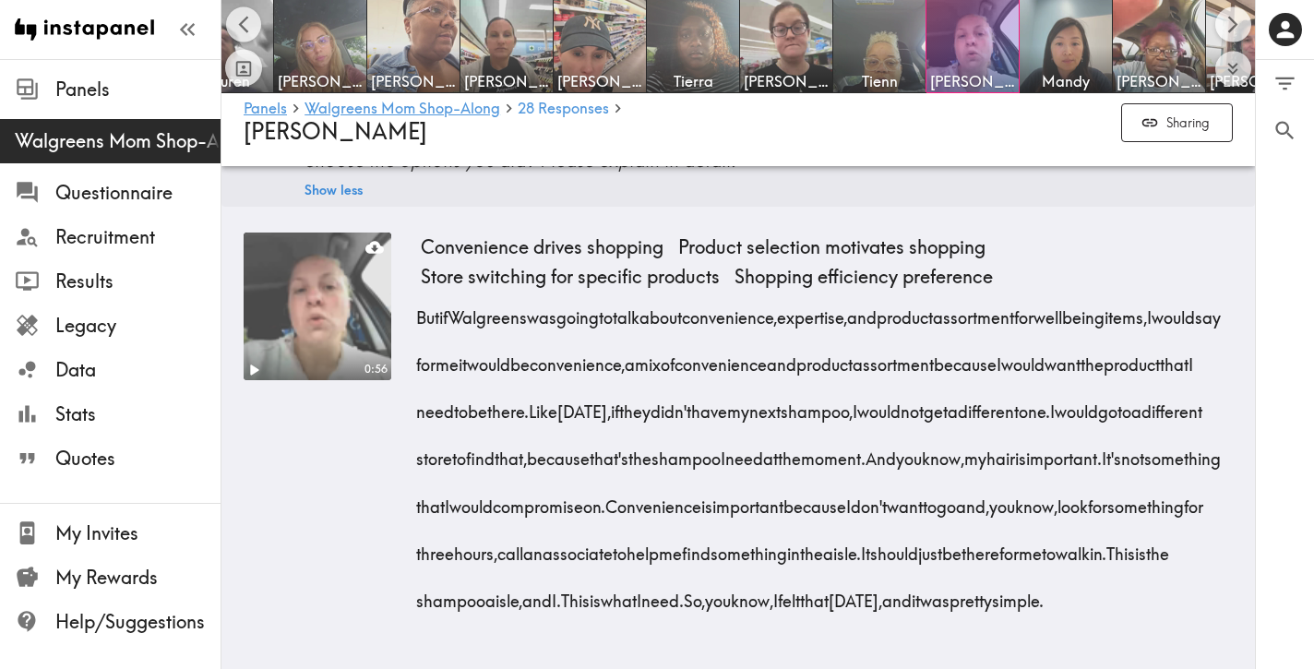
scroll to position [8059, 0]
drag, startPoint x: 416, startPoint y: 274, endPoint x: 999, endPoint y: 618, distance: 677.2
click at [999, 618] on div "But if Walgreens was going to talk about convenience, expertise, and product as…" at bounding box center [827, 453] width 812 height 330
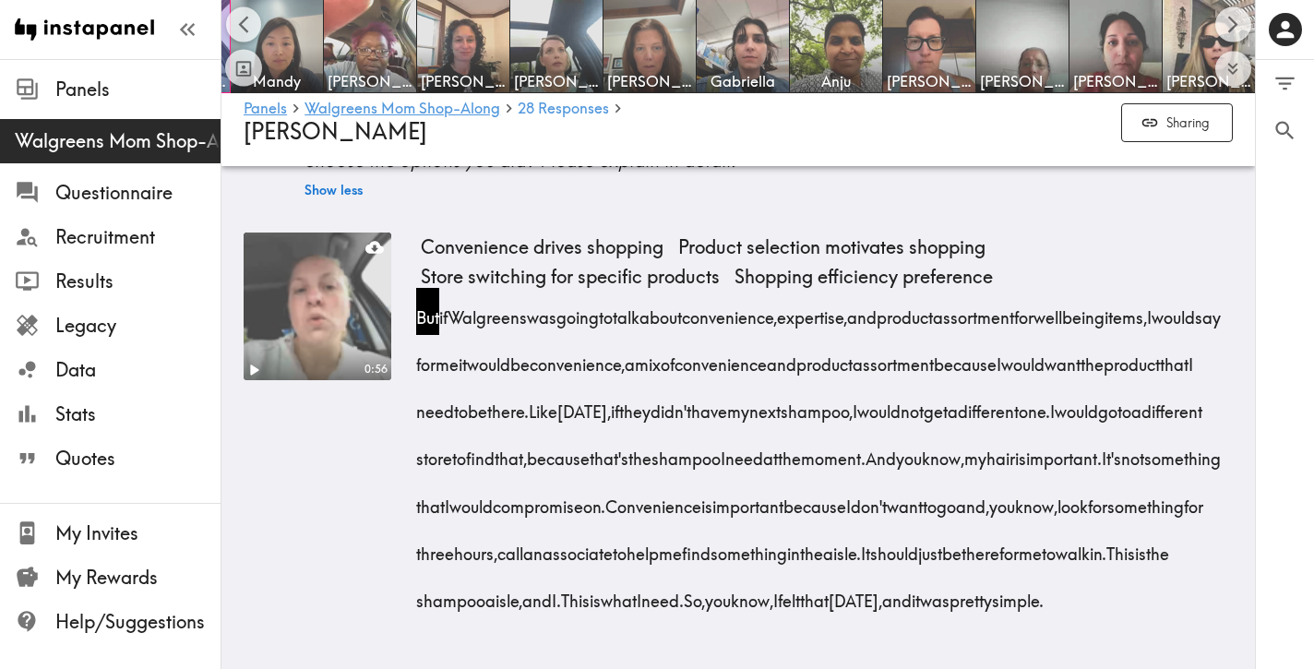
scroll to position [0, 1002]
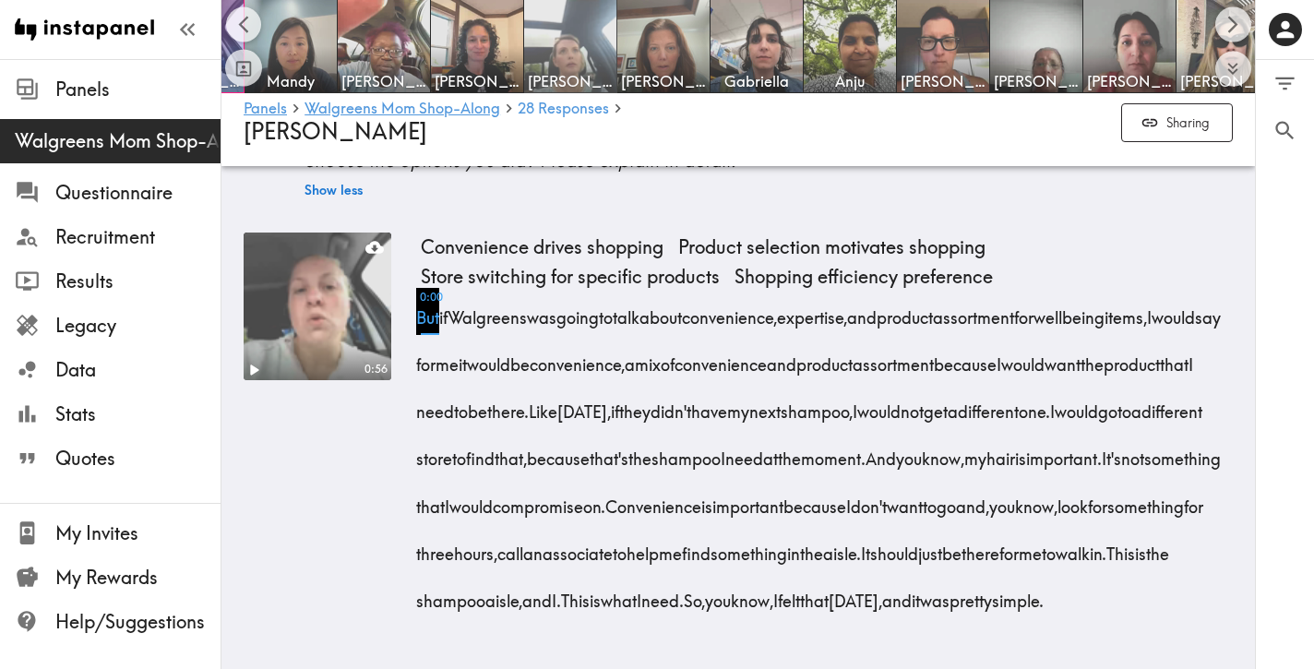
click at [588, 56] on img at bounding box center [570, 46] width 97 height 97
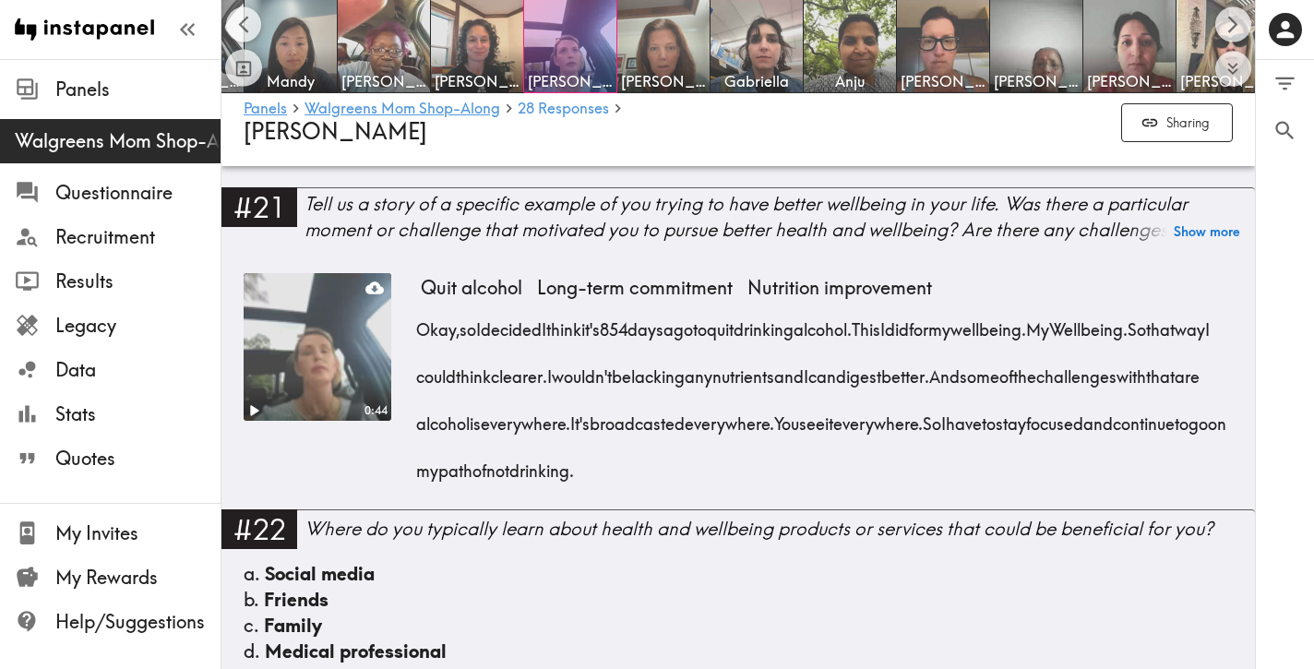
scroll to position [3641, 0]
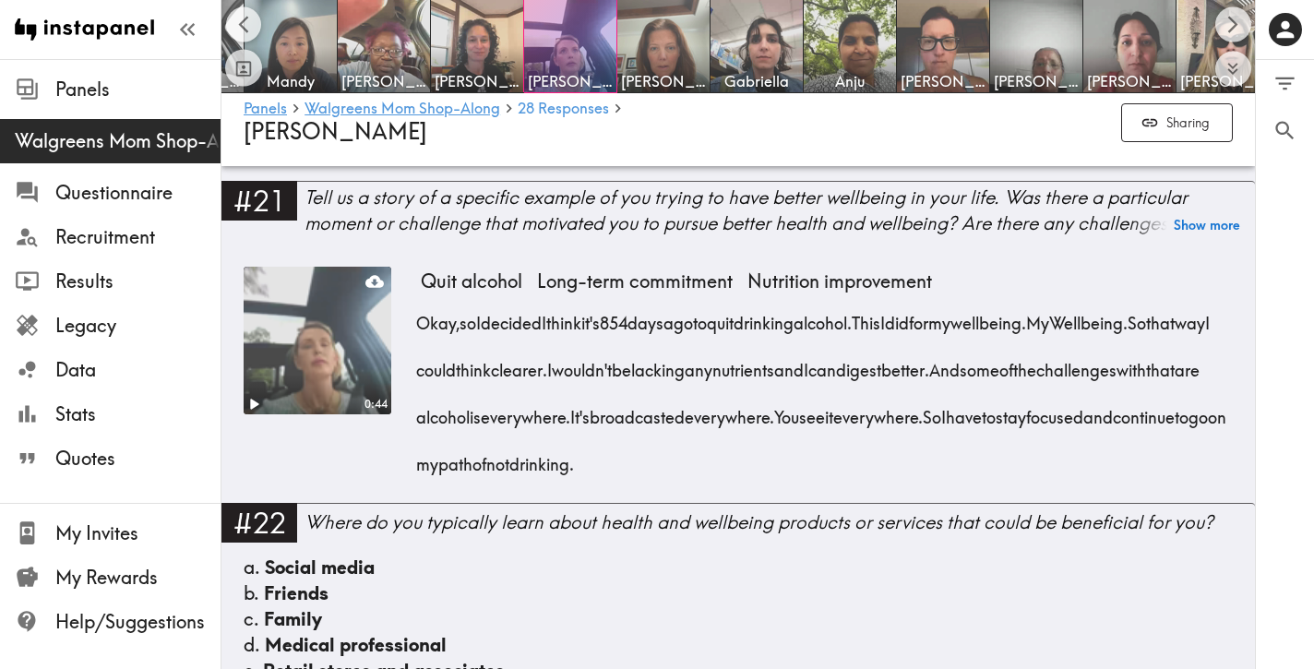
drag, startPoint x: 910, startPoint y: 538, endPoint x: 419, endPoint y: 407, distance: 508.1
click at [421, 407] on div "Okay, so I decided I think it's [DATE] to quit drinking alcohol. This I did for…" at bounding box center [827, 387] width 812 height 189
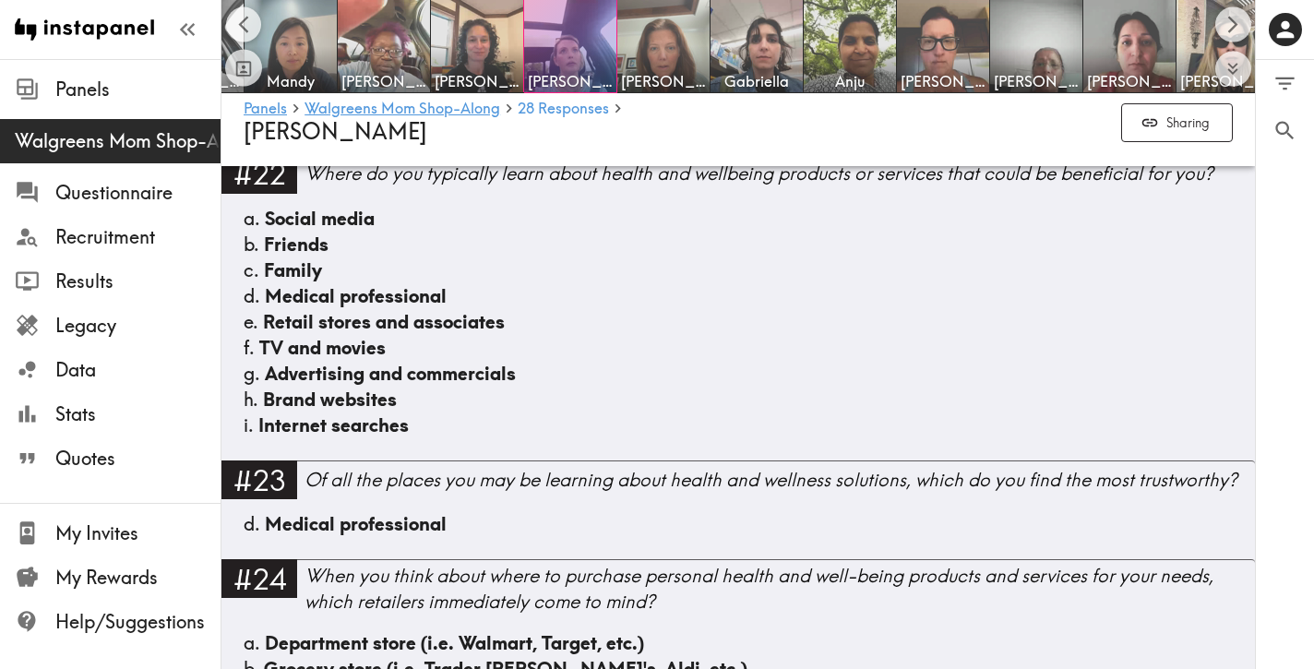
scroll to position [4001, 0]
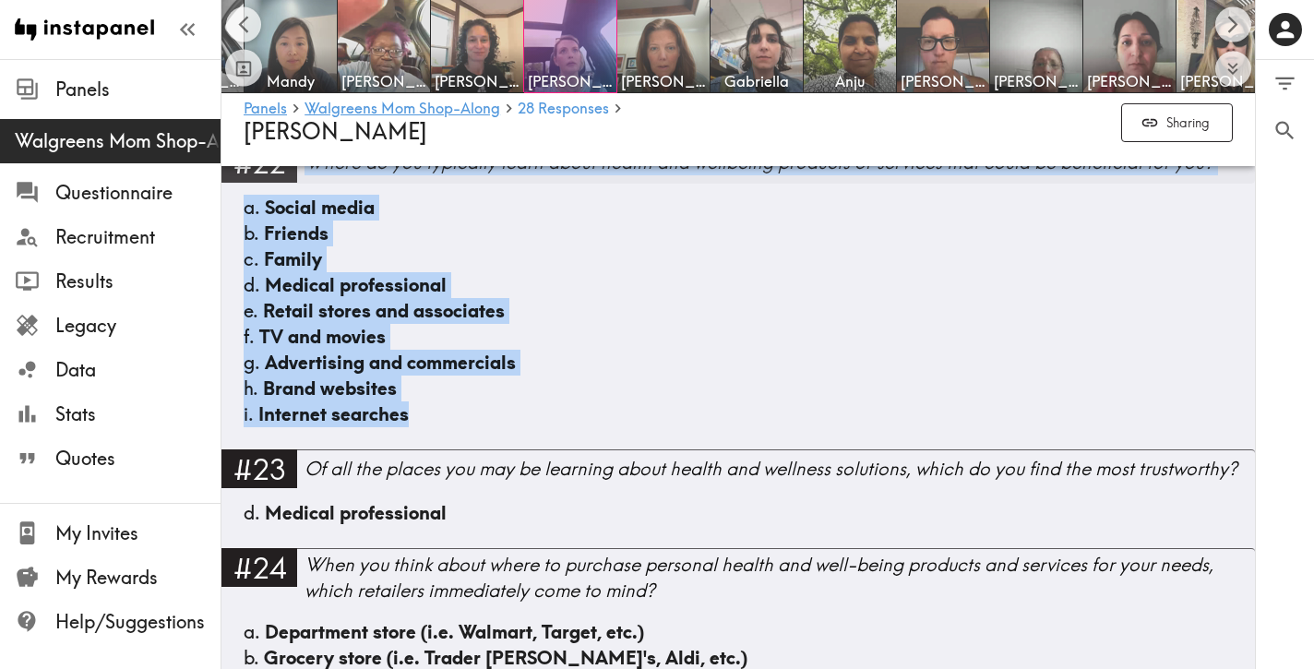
drag, startPoint x: 428, startPoint y: 487, endPoint x: 313, endPoint y: 245, distance: 267.9
click at [313, 245] on div "#22 Where do you typically learn about health and wellbeing products or service…" at bounding box center [738, 295] width 1034 height 305
drag, startPoint x: 465, startPoint y: 493, endPoint x: 312, endPoint y: 241, distance: 294.9
click at [312, 241] on div "#22 Where do you typically learn about health and wellbeing products or service…" at bounding box center [738, 295] width 1034 height 305
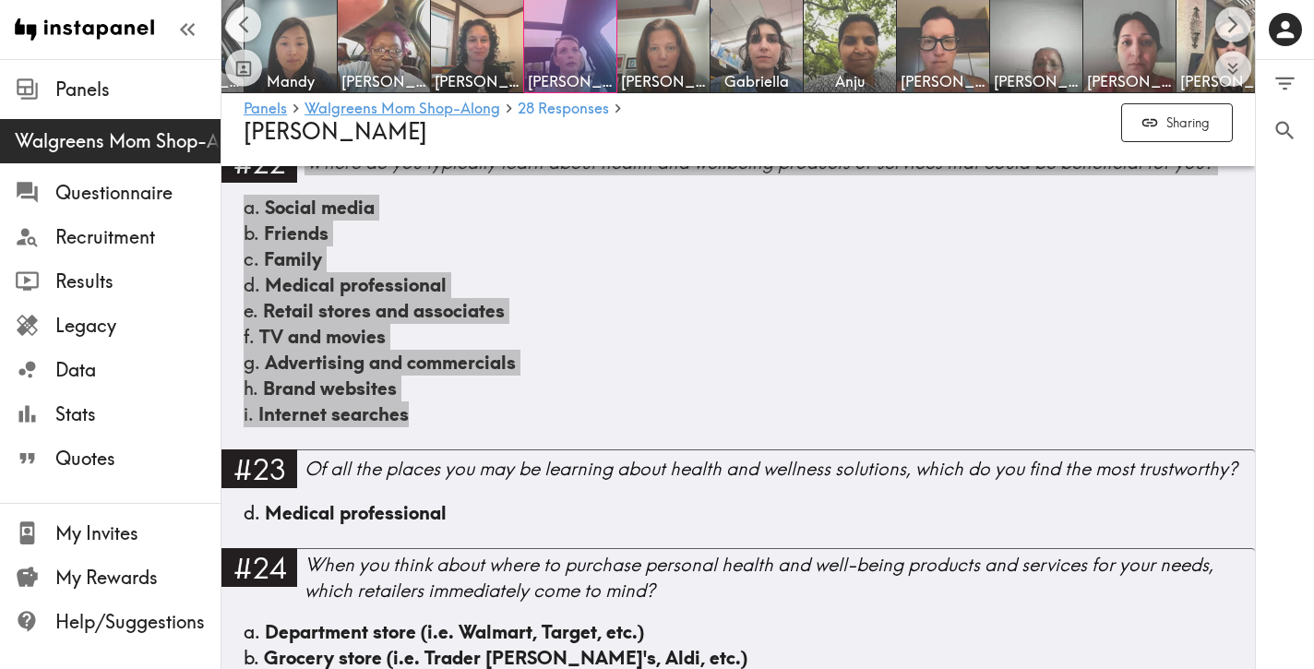
scroll to position [4069, 0]
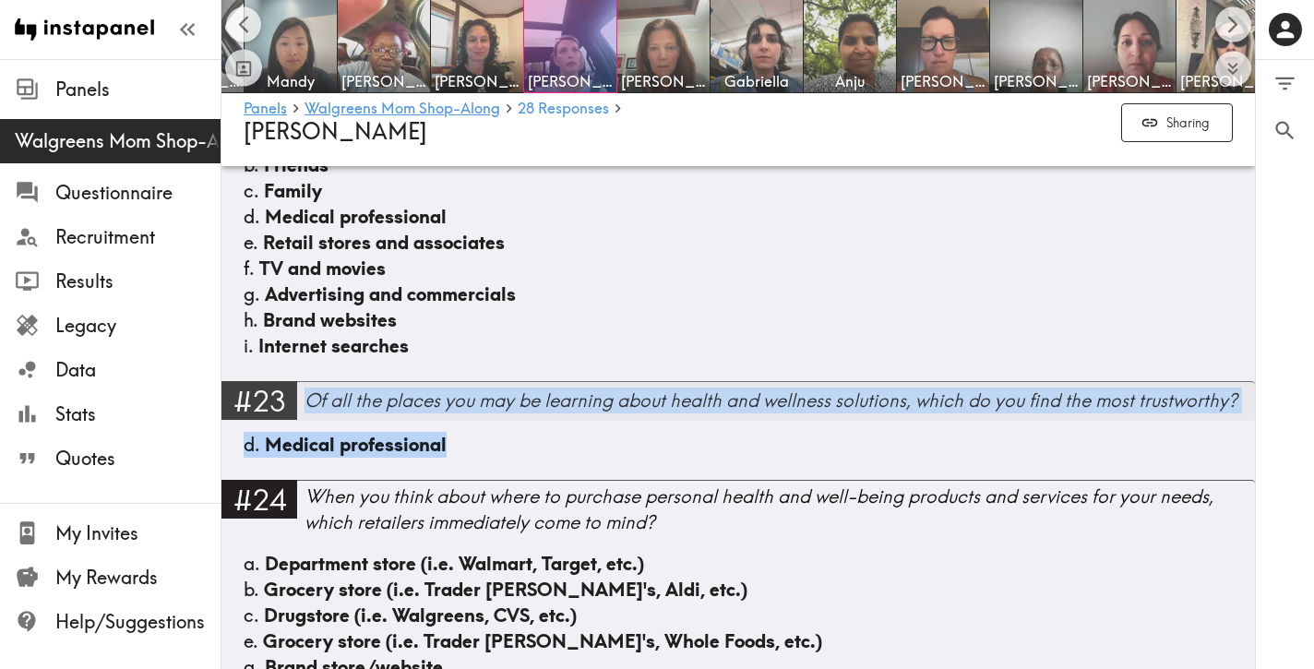
drag, startPoint x: 484, startPoint y: 517, endPoint x: 311, endPoint y: 476, distance: 178.2
click at [311, 476] on div "#23 Of all the places you may be learning about health and wellness solutions, …" at bounding box center [738, 430] width 1034 height 99
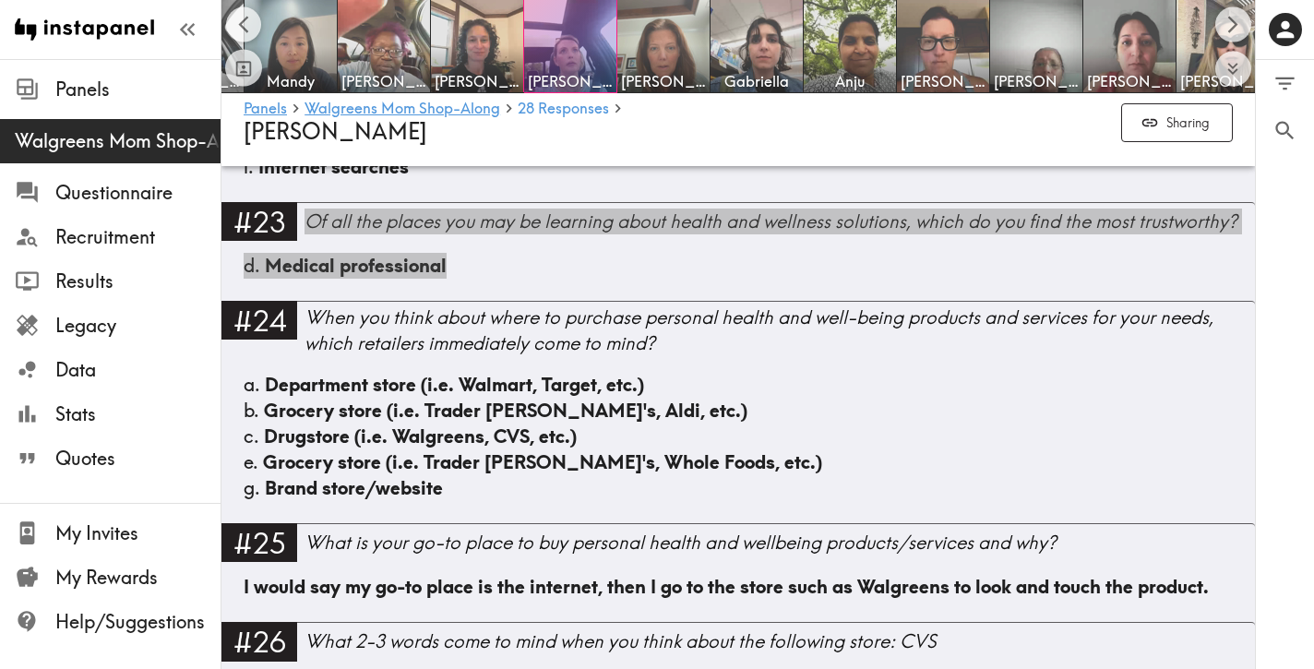
scroll to position [4252, 0]
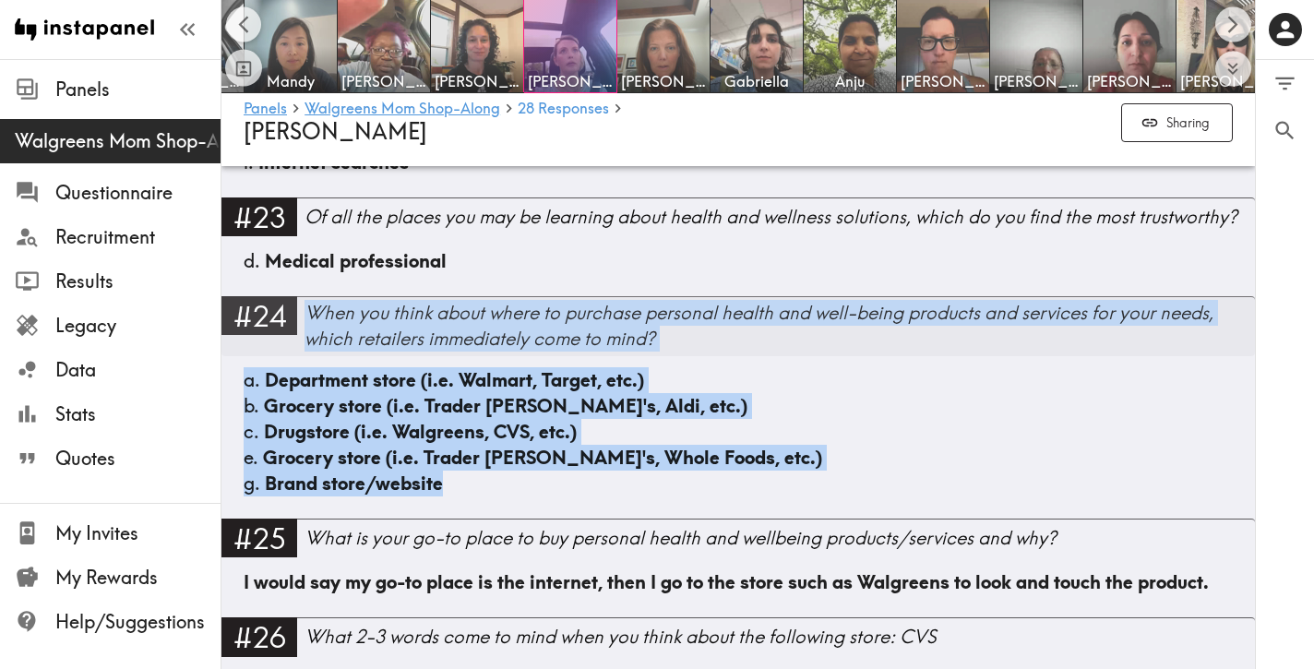
drag, startPoint x: 510, startPoint y: 564, endPoint x: 309, endPoint y: 395, distance: 262.7
click at [309, 395] on div "#24 When you think about where to purchase personal health and well-being produ…" at bounding box center [738, 407] width 1034 height 222
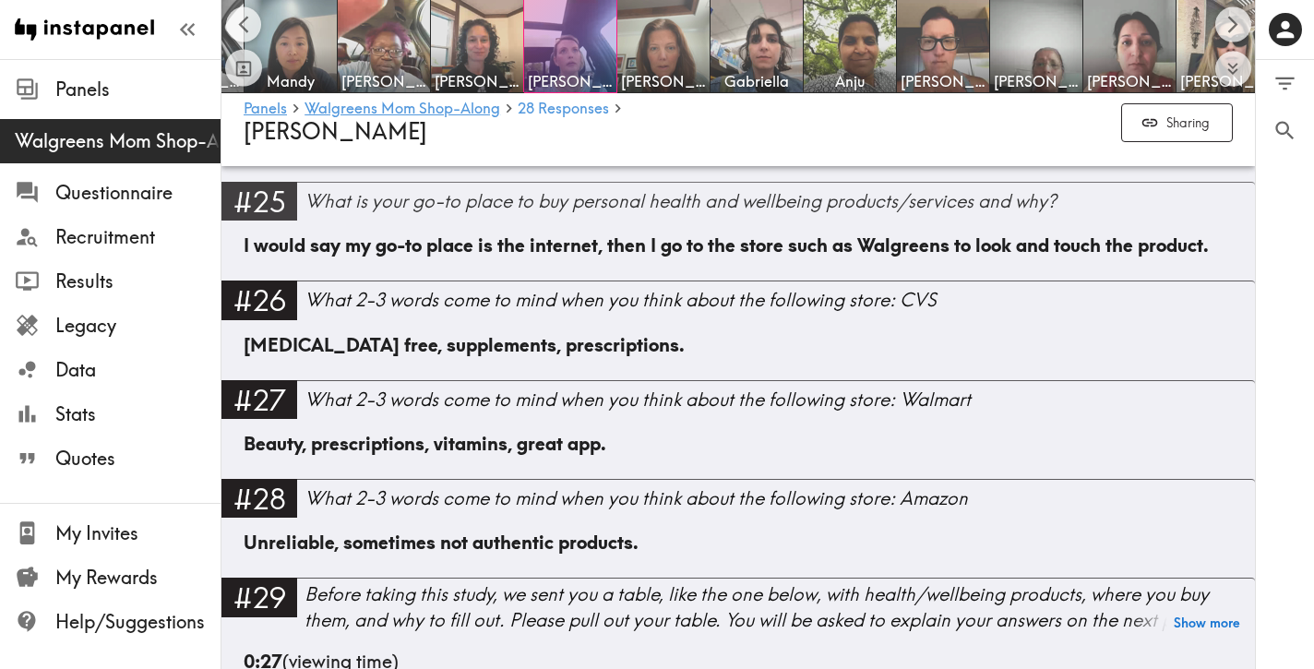
scroll to position [4594, 0]
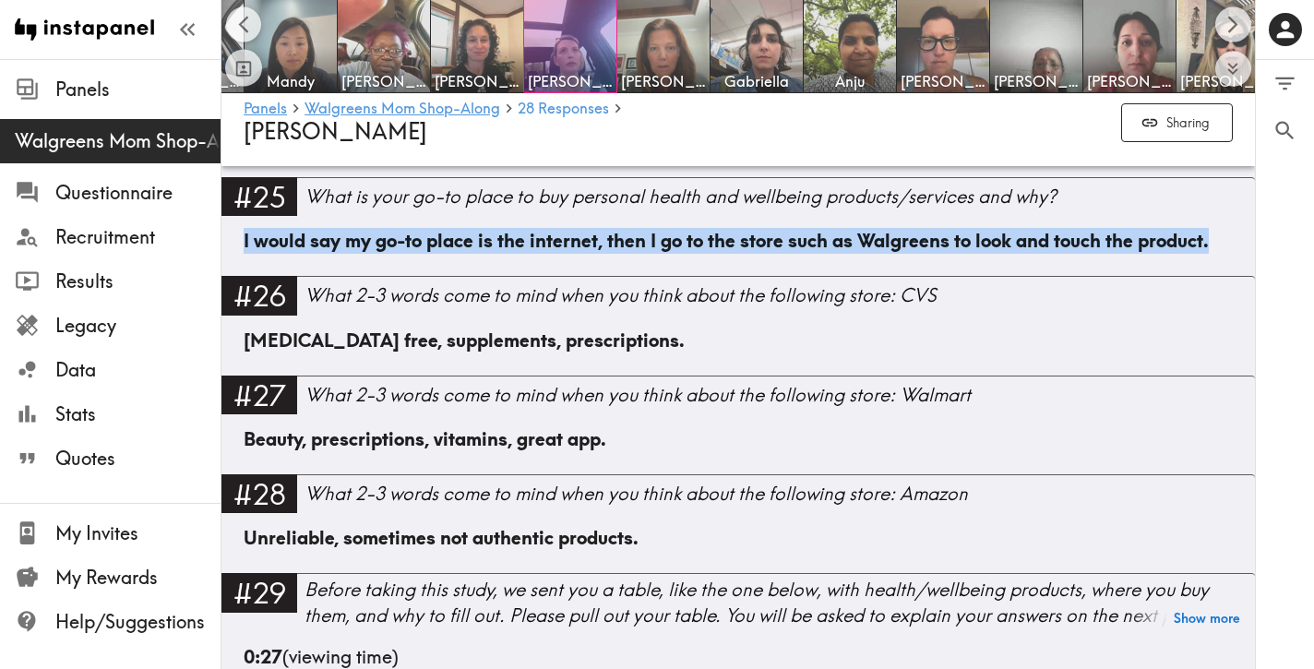
drag, startPoint x: 1235, startPoint y: 314, endPoint x: 236, endPoint y: 305, distance: 998.6
click at [236, 276] on div "I would say my go-to place is the internet, then I go to the store such as Walg…" at bounding box center [738, 252] width 1034 height 48
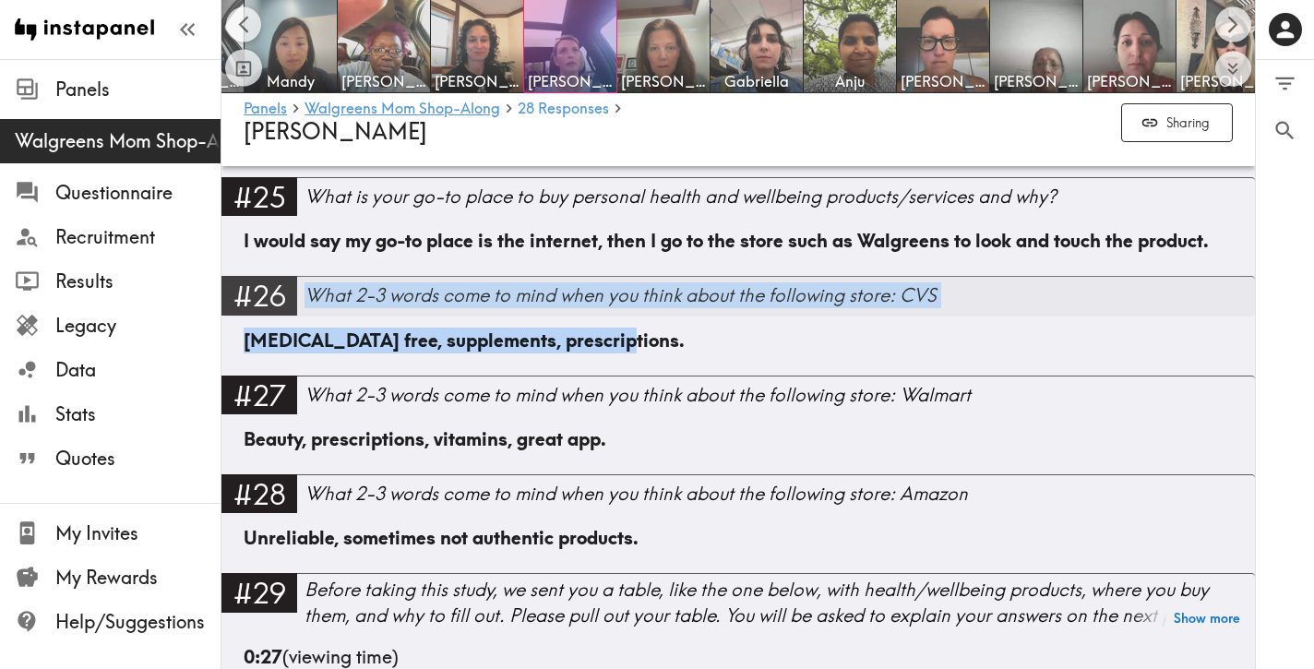
drag, startPoint x: 629, startPoint y: 422, endPoint x: 310, endPoint y: 375, distance: 322.8
click at [310, 375] on div "#26 What 2-3 words come to mind when you think about the following store: CVS […" at bounding box center [738, 325] width 1034 height 99
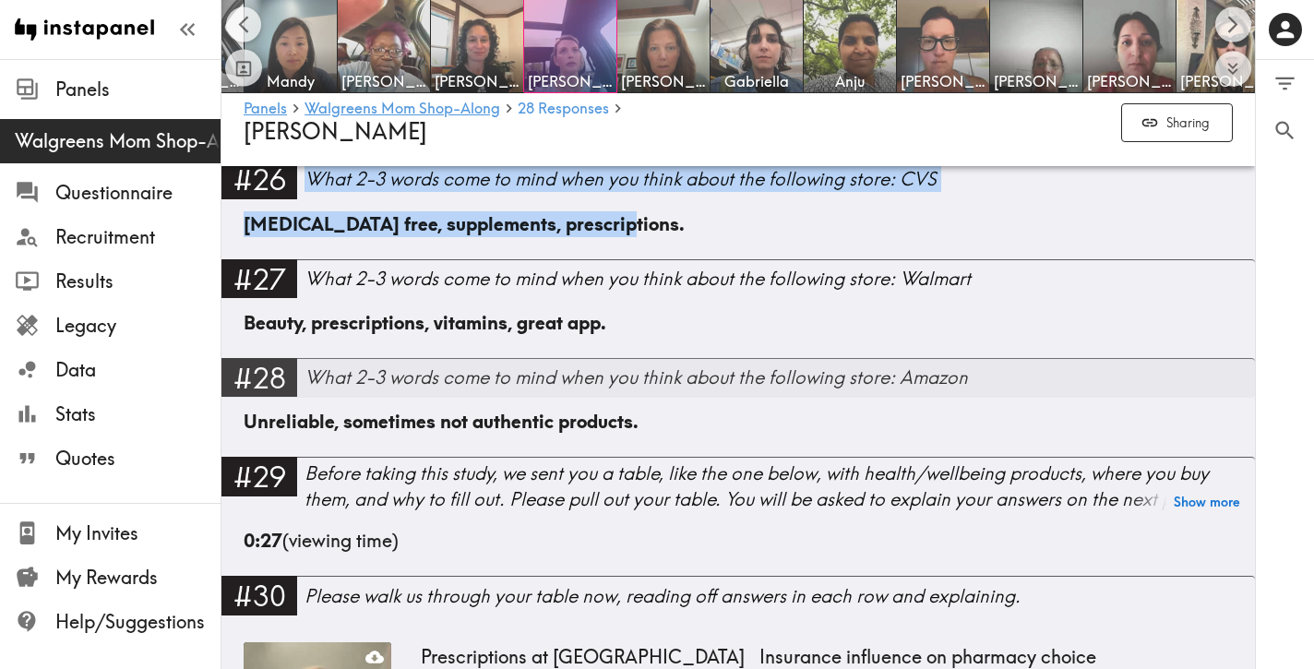
scroll to position [4711, 0]
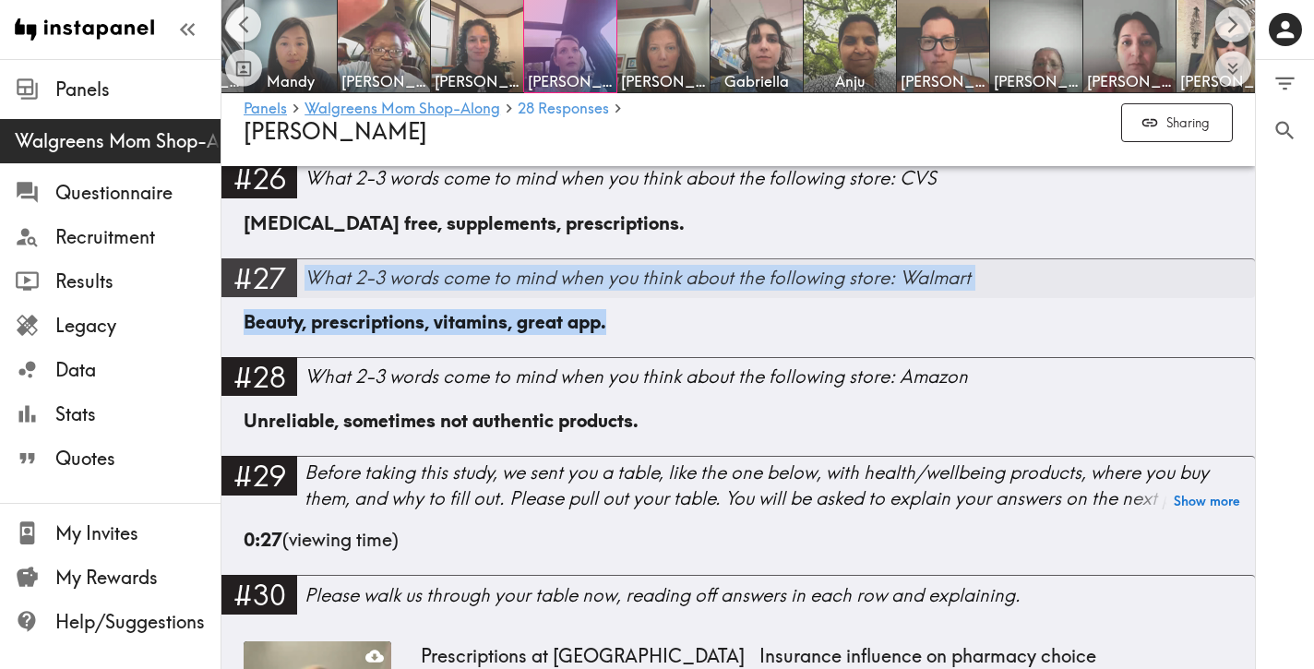
drag, startPoint x: 624, startPoint y: 396, endPoint x: 311, endPoint y: 353, distance: 315.7
click at [311, 353] on div "#27 What 2-3 words come to mind when you think about the following store: Walma…" at bounding box center [738, 307] width 1034 height 99
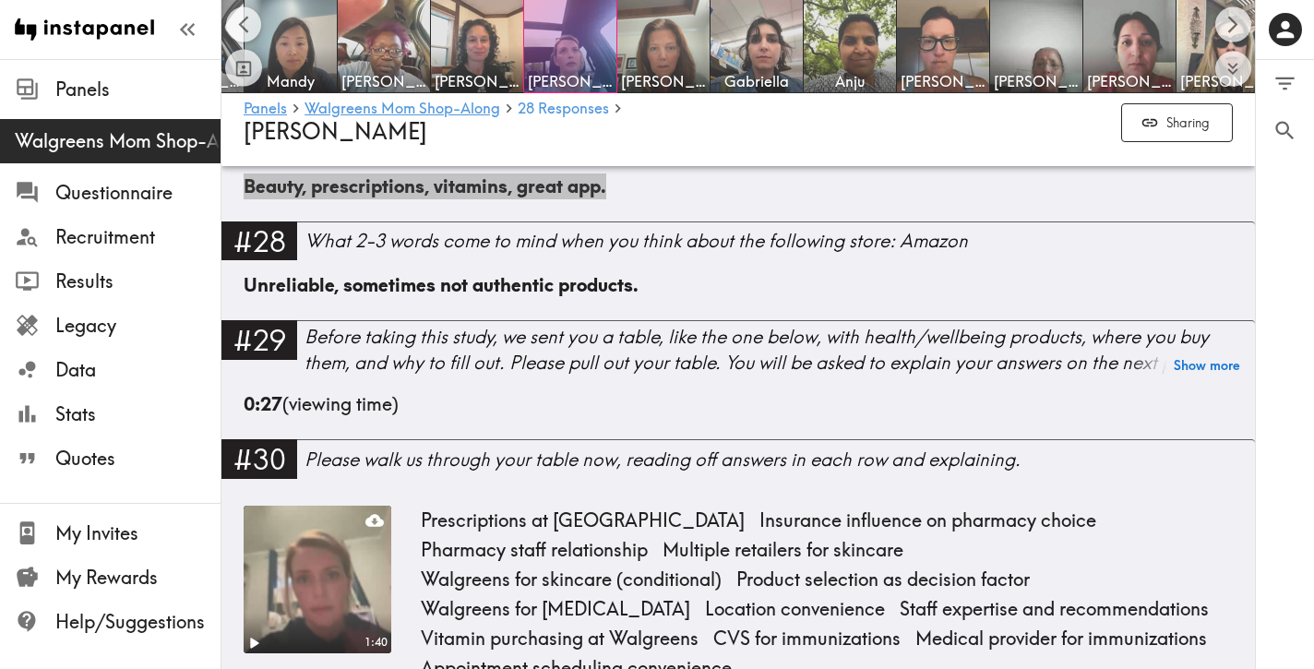
scroll to position [4848, 0]
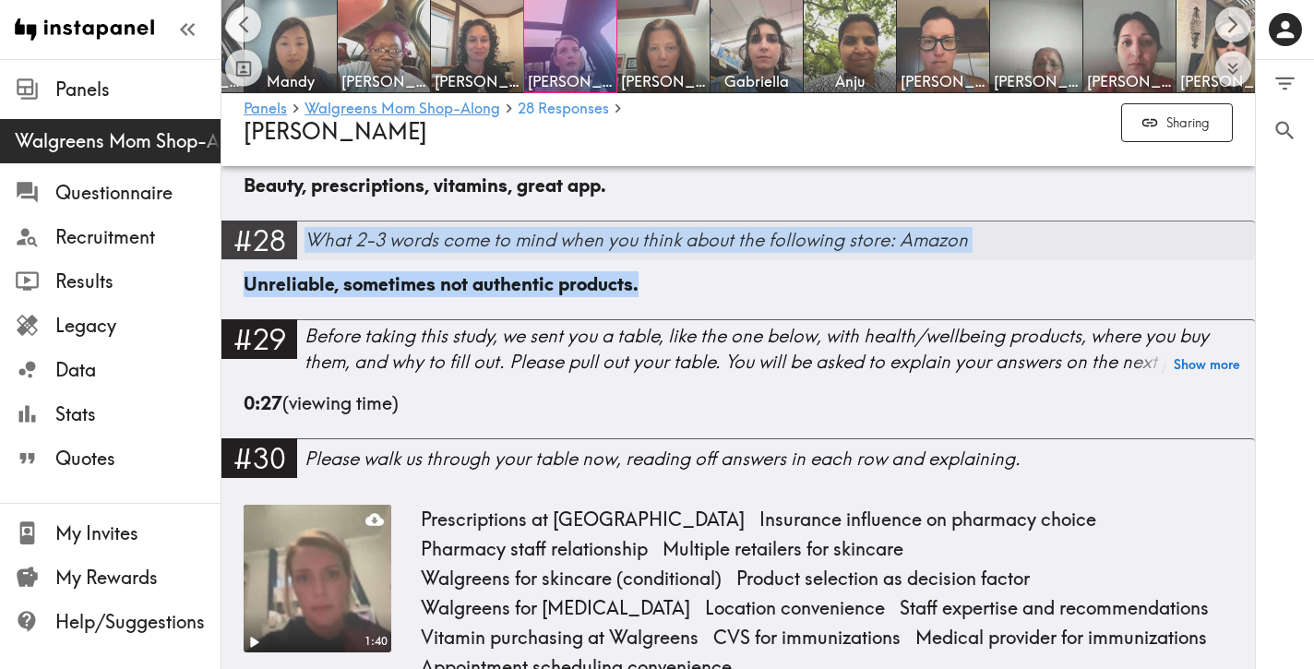
drag, startPoint x: 672, startPoint y: 363, endPoint x: 317, endPoint y: 314, distance: 358.6
click at [312, 313] on div "#28 What 2-3 words come to mind when you think about the following store: Amazo…" at bounding box center [738, 270] width 1034 height 99
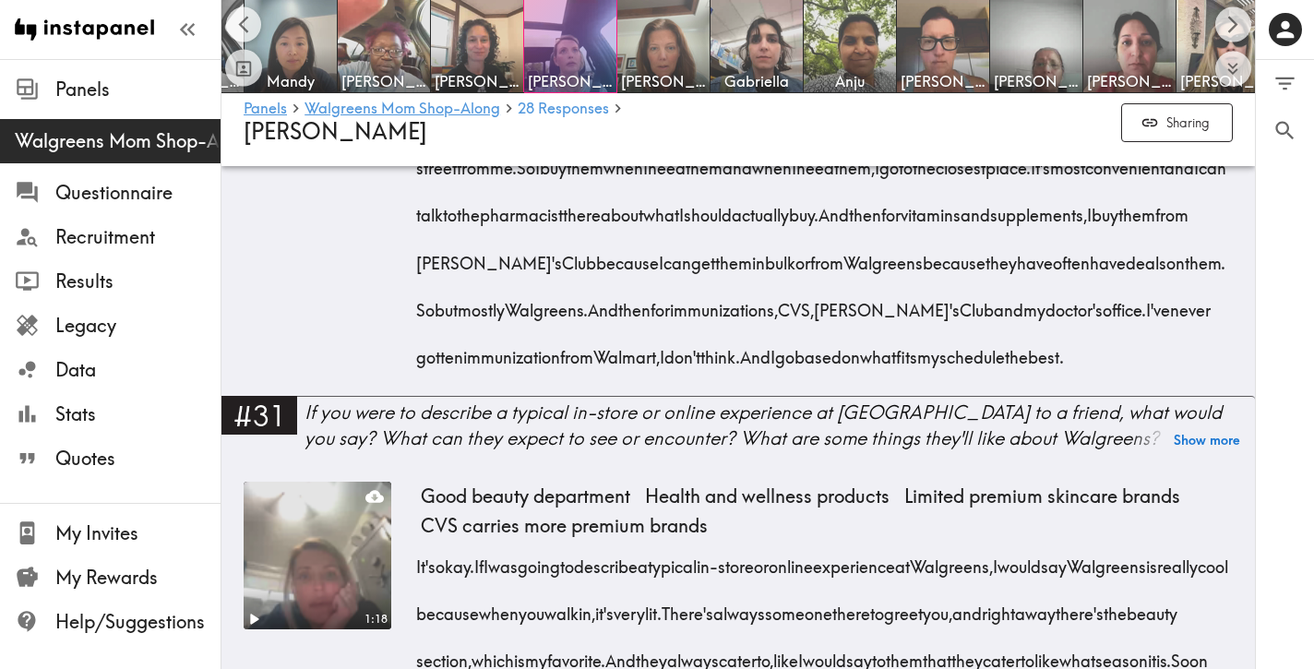
scroll to position [5677, 0]
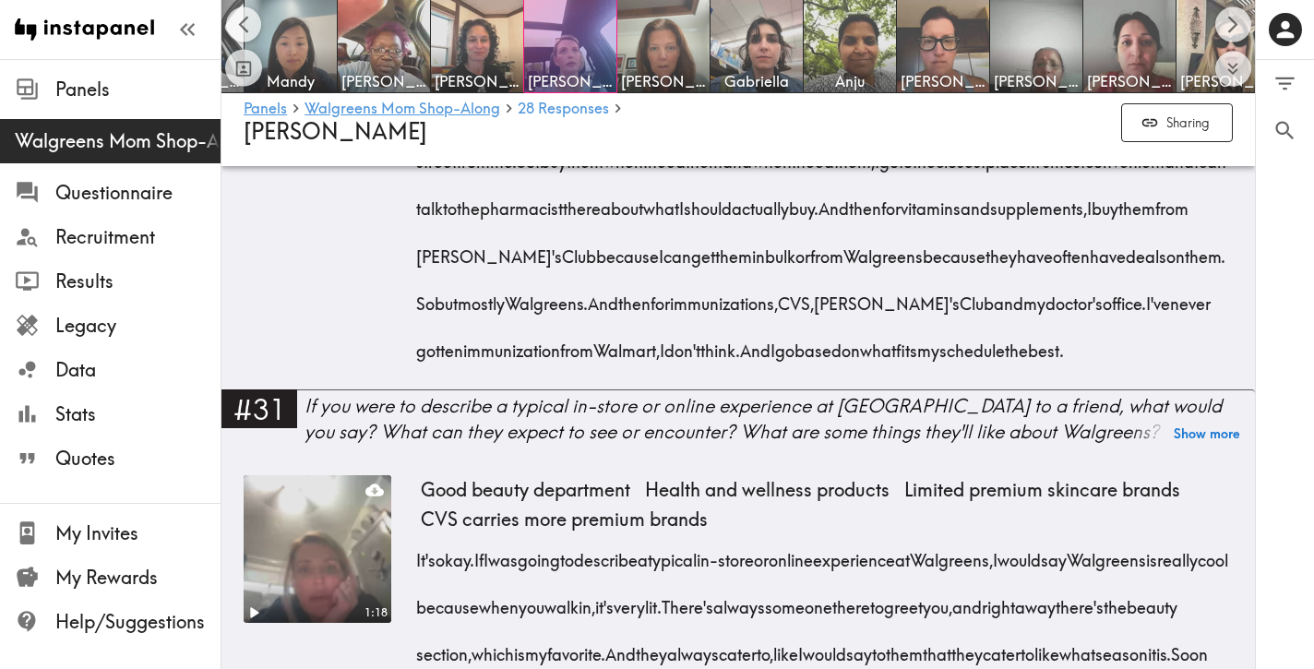
drag, startPoint x: 887, startPoint y: 230, endPoint x: 1048, endPoint y: 471, distance: 290.0
click at [1048, 368] on div "Hi there. I'm sorry you didn't get the recording the first time, but for prescr…" at bounding box center [827, 109] width 812 height 520
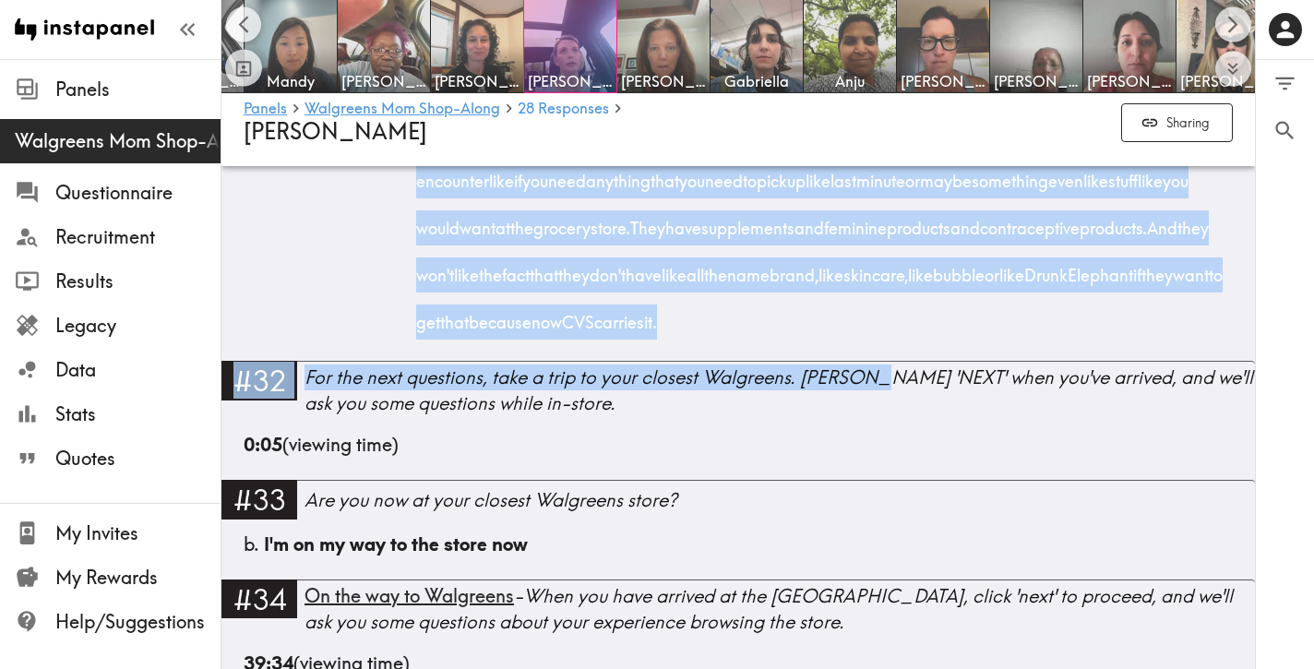
scroll to position [6253, 0]
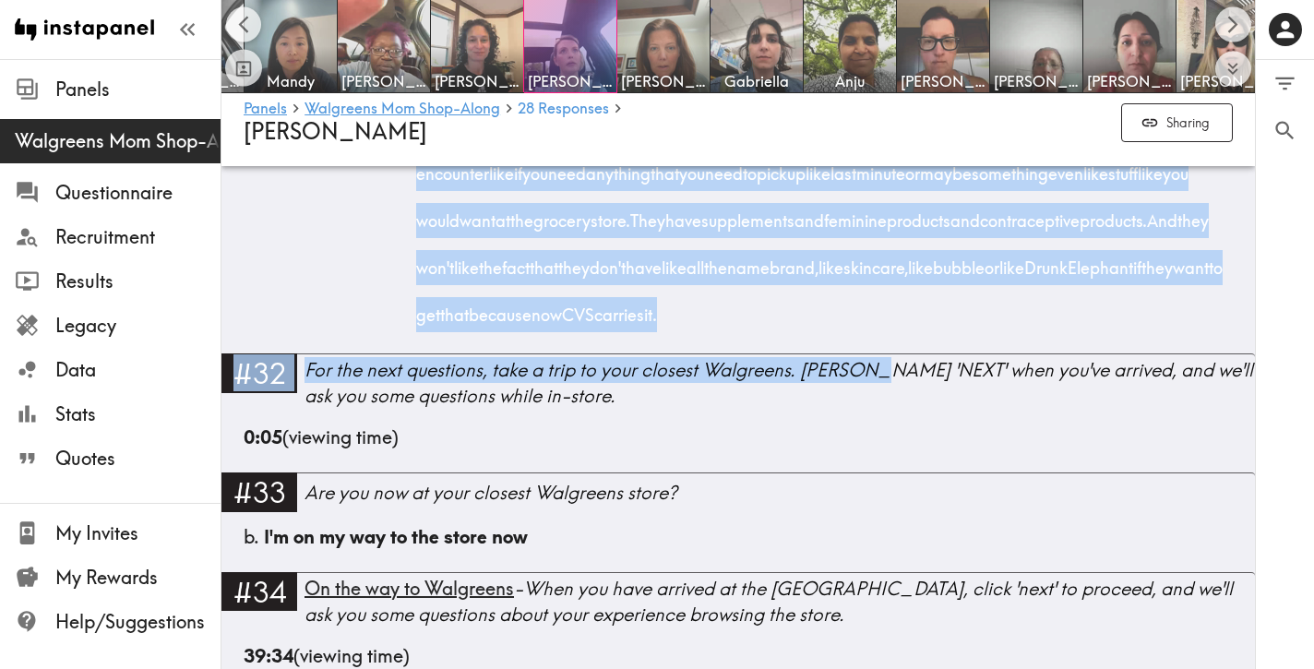
drag, startPoint x: 417, startPoint y: 313, endPoint x: 664, endPoint y: 484, distance: 300.5
click at [664, 333] on div "It's okay. If I was going to describe a typical in-store or online experience a…" at bounding box center [827, 144] width 812 height 378
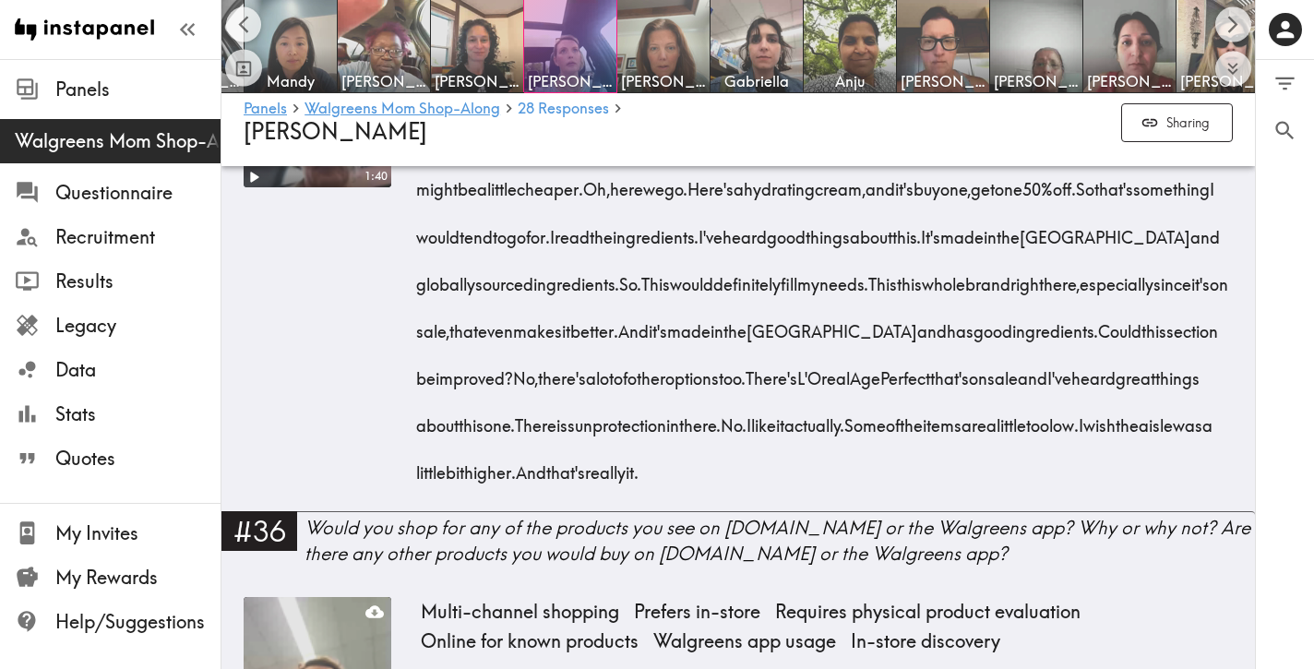
scroll to position [7009, 0]
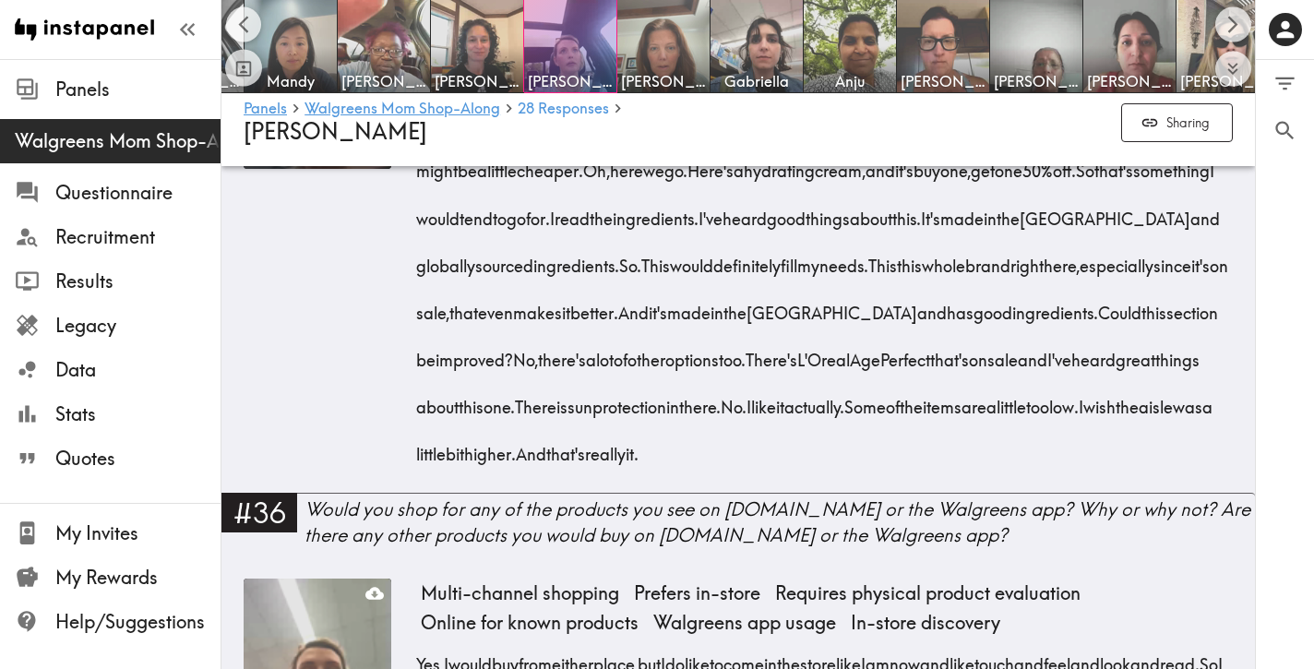
click at [1041, 94] on span "Okay," at bounding box center [1019, 70] width 43 height 47
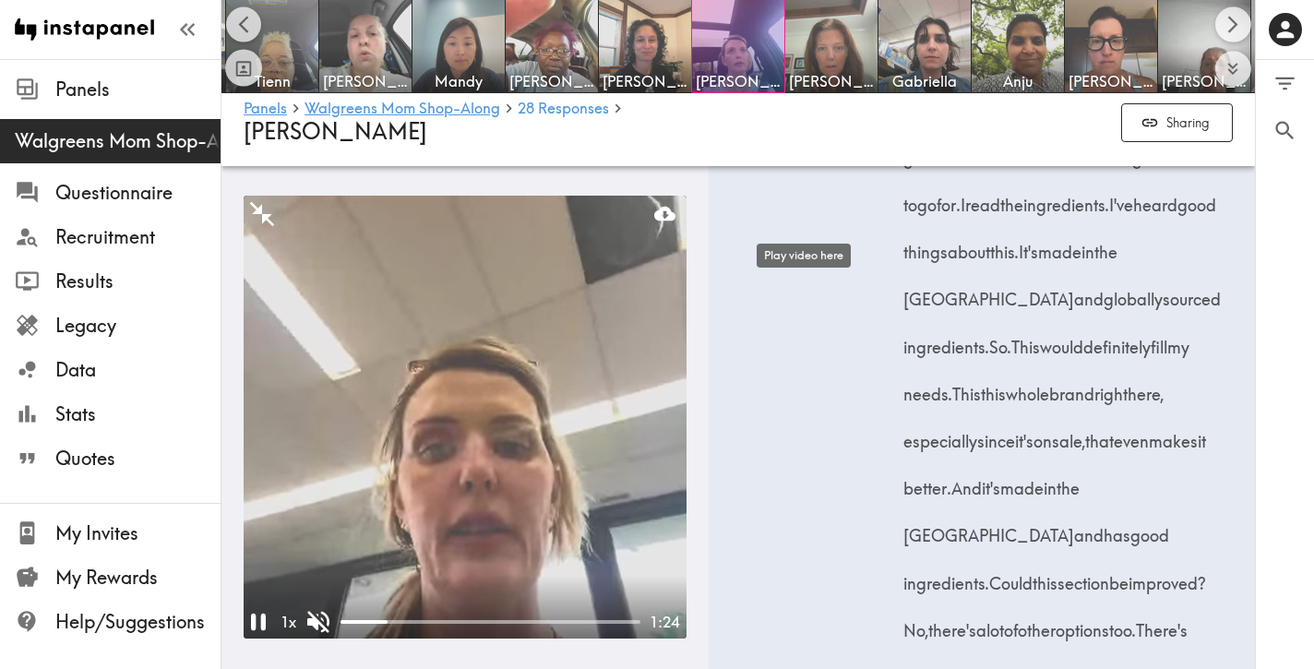
scroll to position [10507, 0]
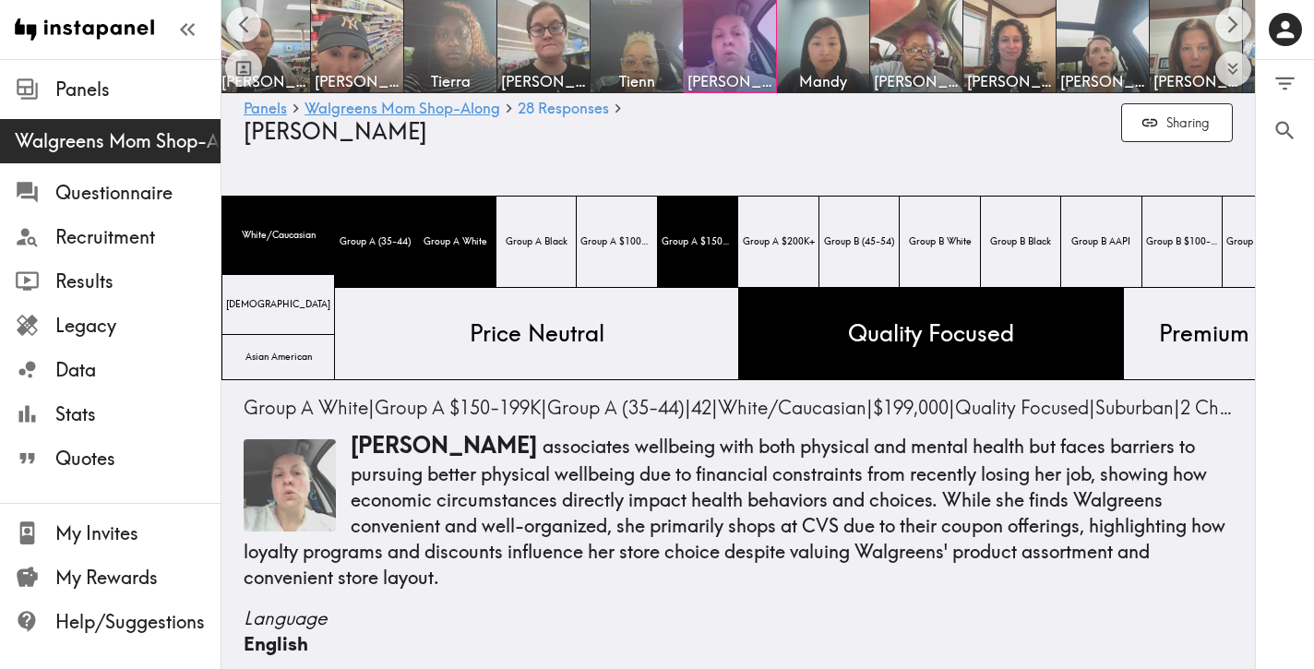
scroll to position [0, 461]
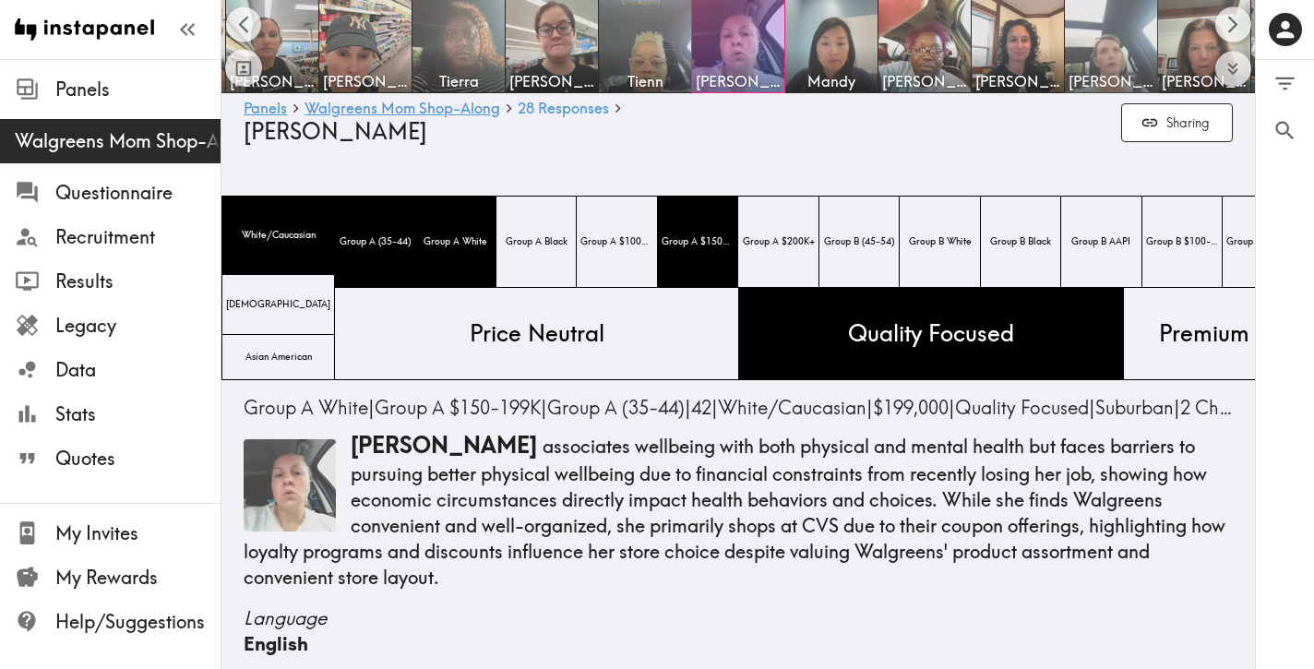
click at [1081, 39] on img at bounding box center [1111, 46] width 97 height 97
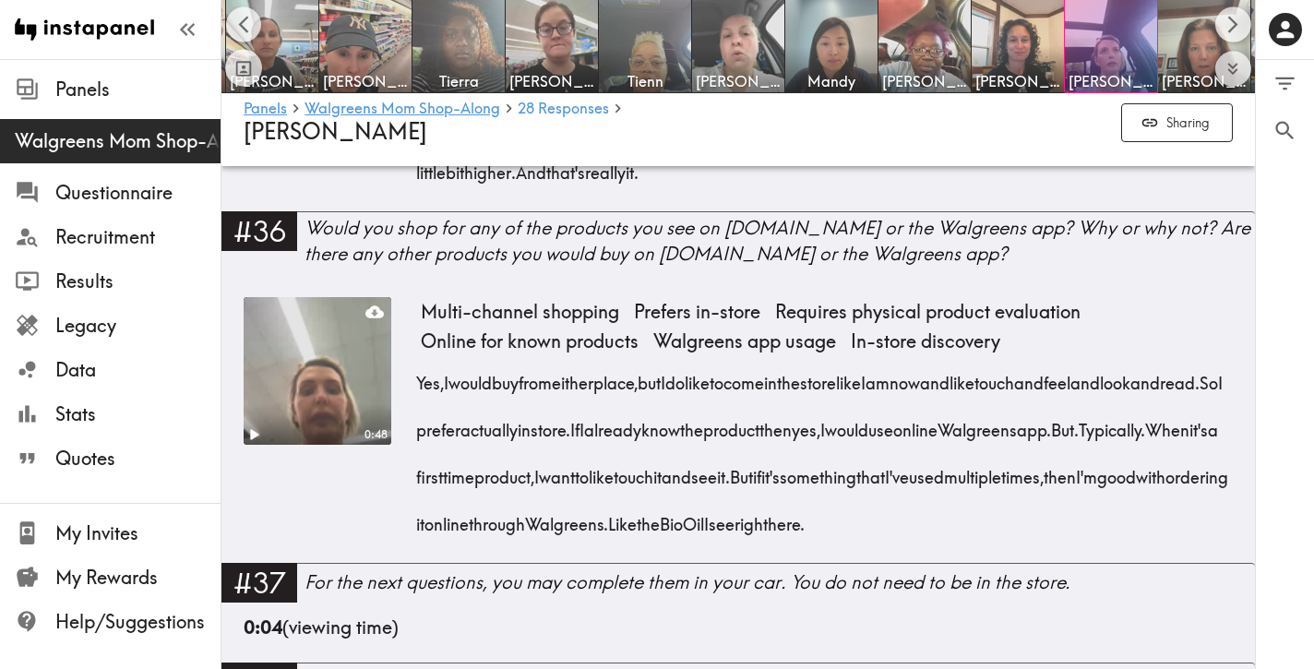
scroll to position [7293, 0]
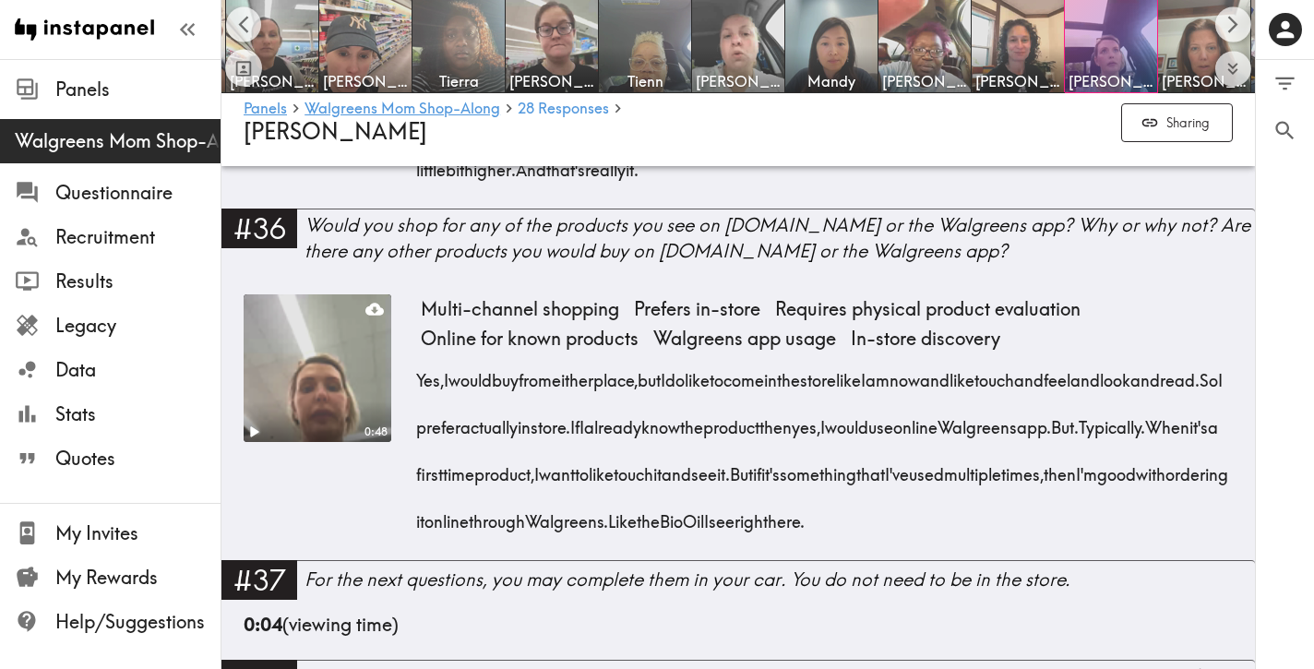
drag, startPoint x: 1138, startPoint y: 244, endPoint x: 807, endPoint y: 396, distance: 363.8
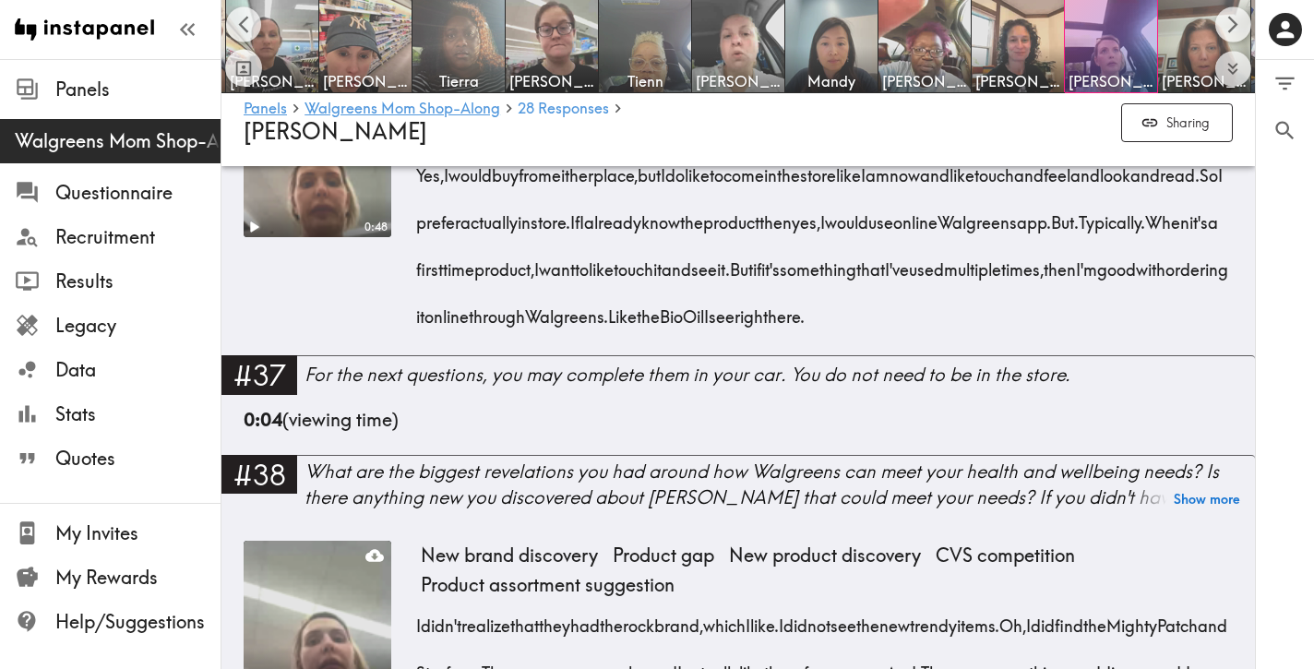
scroll to position [7508, 0]
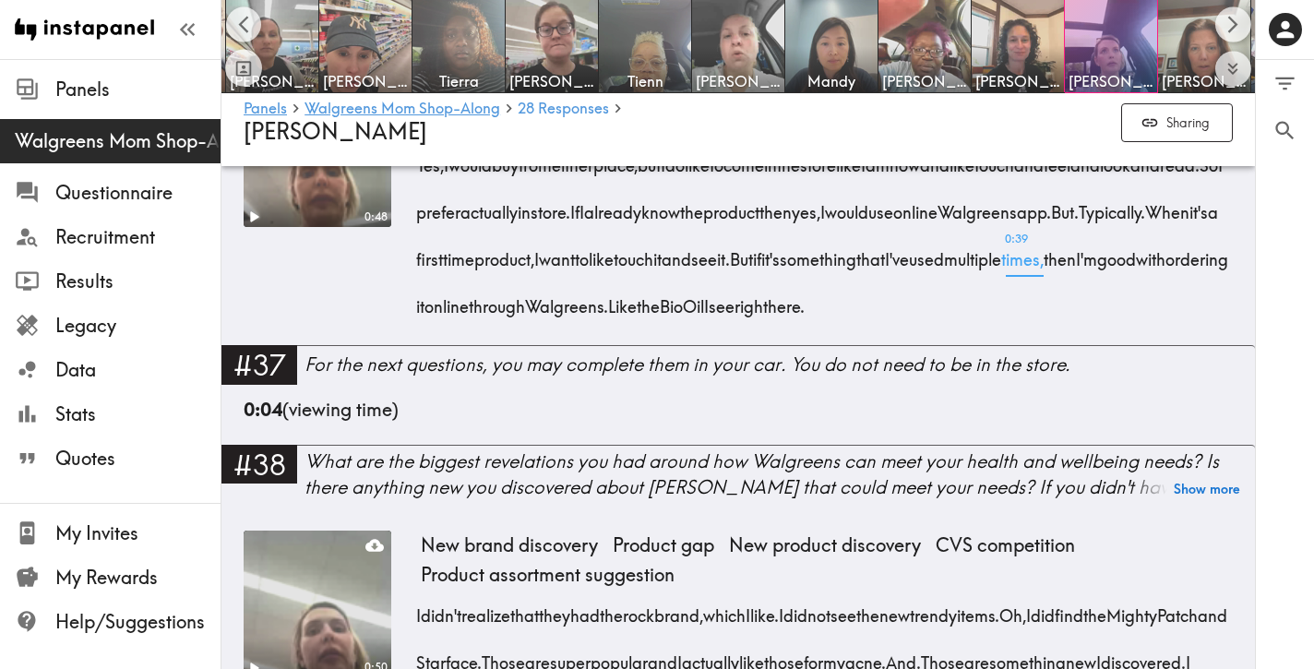
drag, startPoint x: 413, startPoint y: 378, endPoint x: 676, endPoint y: 551, distance: 315.3
click at [676, 345] on div "0:48 Multi-channel shopping Prefers in-store Requires physical product evaluati…" at bounding box center [738, 212] width 989 height 266
drag, startPoint x: 604, startPoint y: 572, endPoint x: 417, endPoint y: 389, distance: 261.7
click at [421, 324] on div "Yes, I would buy from either place, but I do like to come in the store like I a…" at bounding box center [827, 229] width 812 height 189
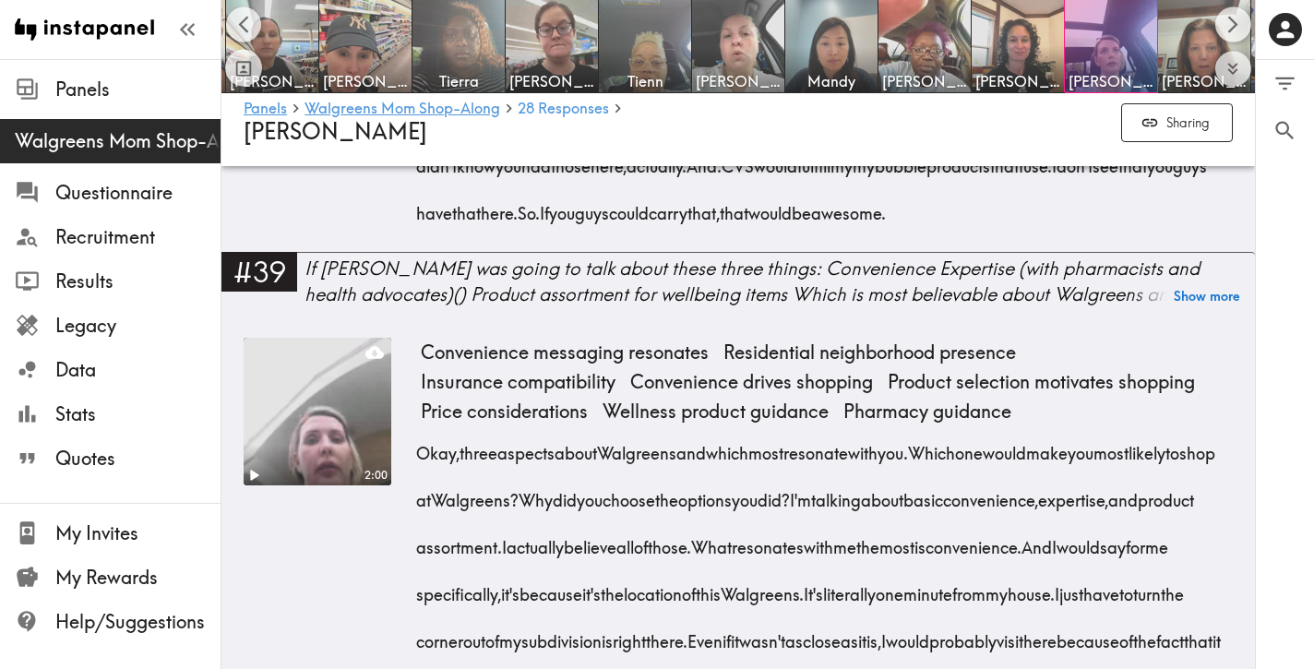
scroll to position [8060, 0]
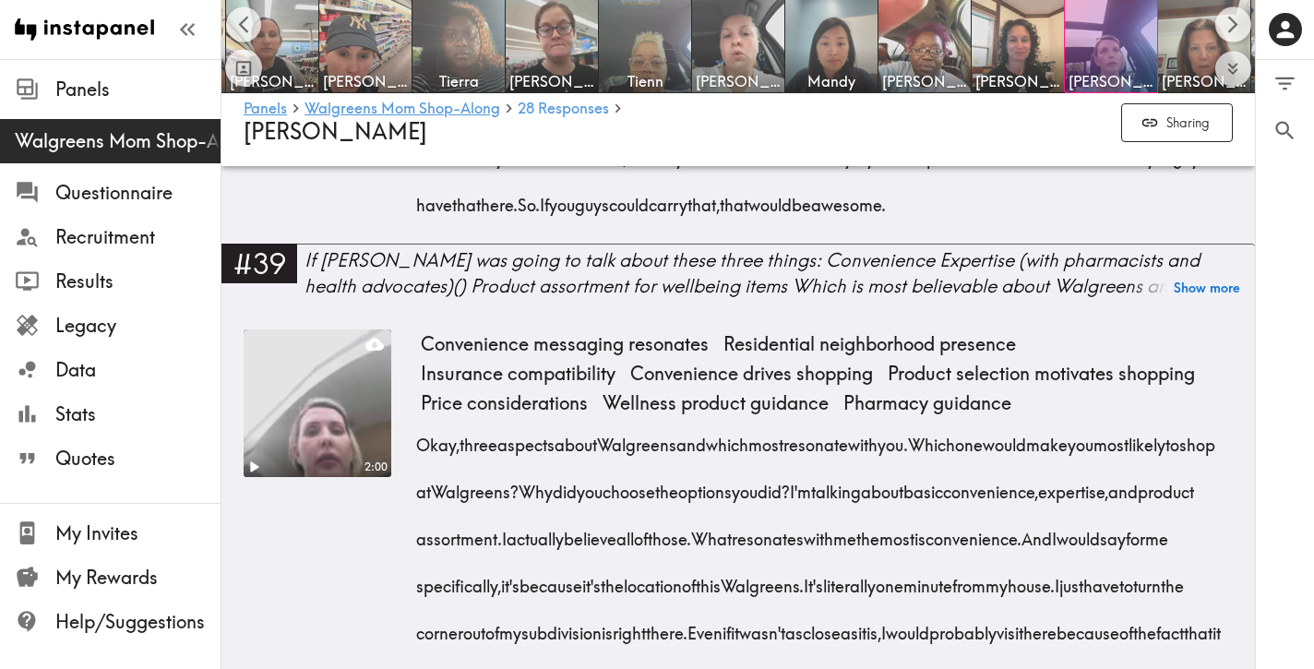
drag, startPoint x: 528, startPoint y: 520, endPoint x: 411, endPoint y: 337, distance: 217.1
click at [411, 245] on div "0:50 New brand discovery Product gap New product discovery CVS competition Prod…" at bounding box center [738, 112] width 989 height 266
drag, startPoint x: 534, startPoint y: 516, endPoint x: 418, endPoint y: 337, distance: 213.5
click at [421, 223] on div "I didn't realize that they had the rock brand, which I like. I did not see the …" at bounding box center [827, 128] width 812 height 189
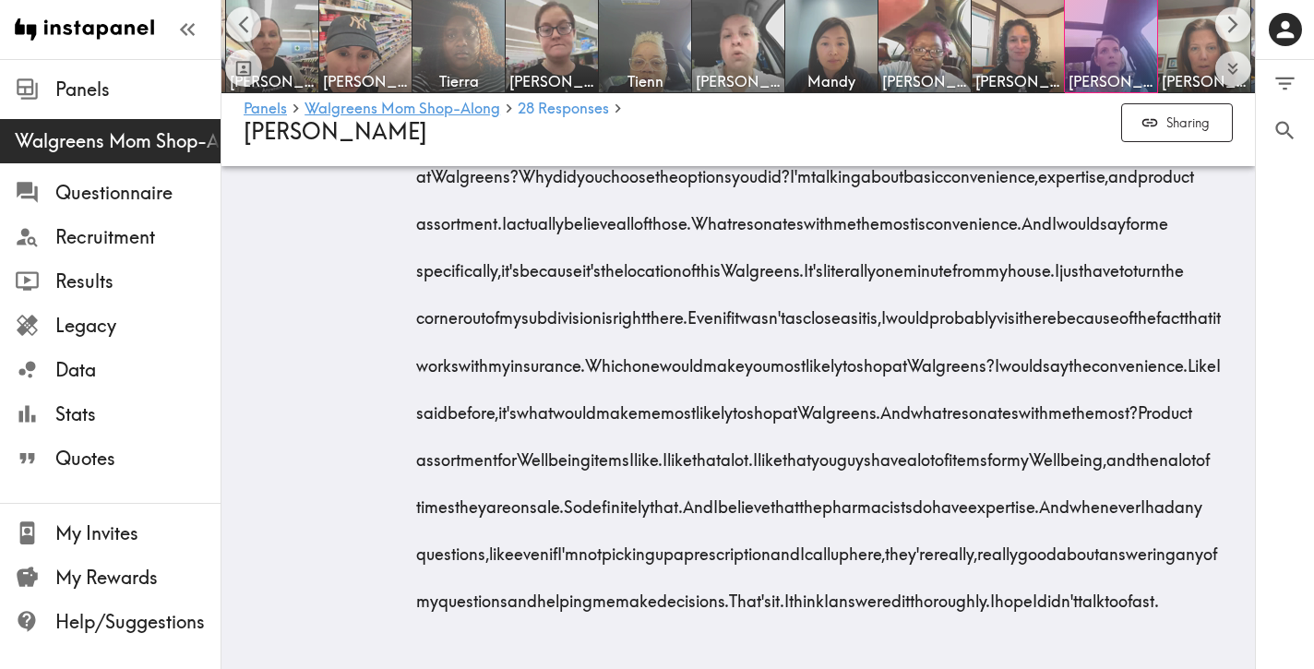
scroll to position [8619, 0]
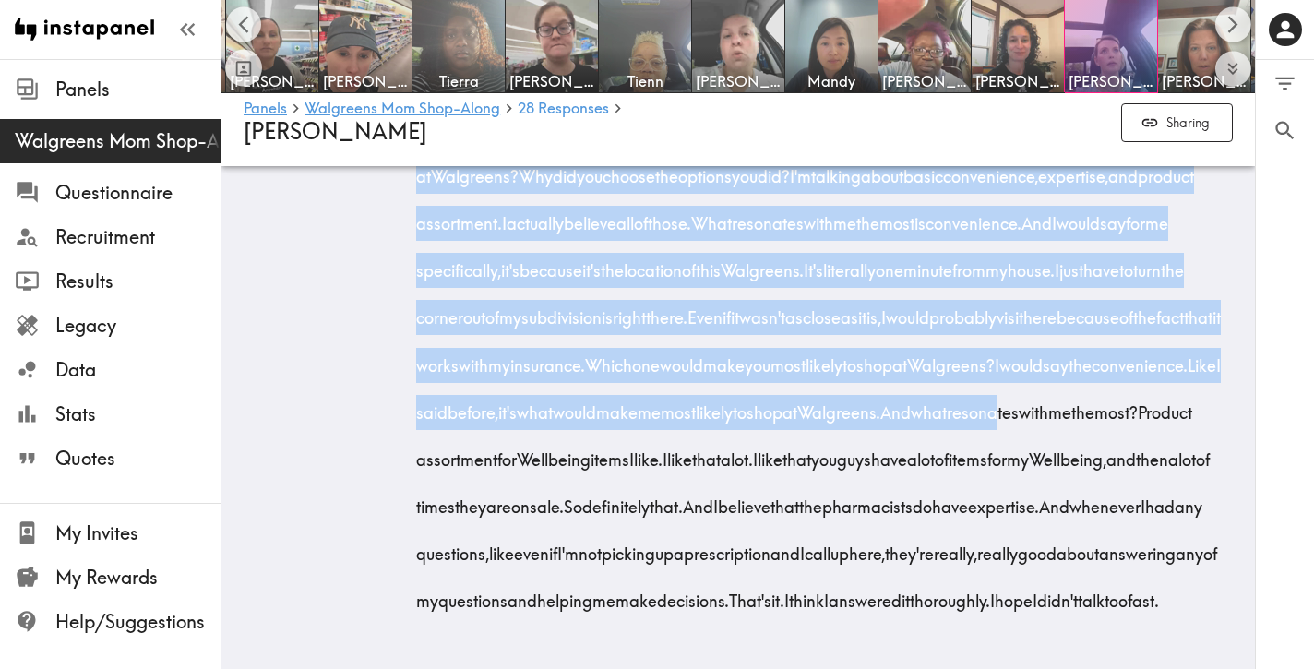
drag, startPoint x: 416, startPoint y: 200, endPoint x: 850, endPoint y: 518, distance: 537.5
click at [850, 518] on div "Okay, three aspects about Walgreens and which most resonate with you. Which one…" at bounding box center [827, 359] width 812 height 520
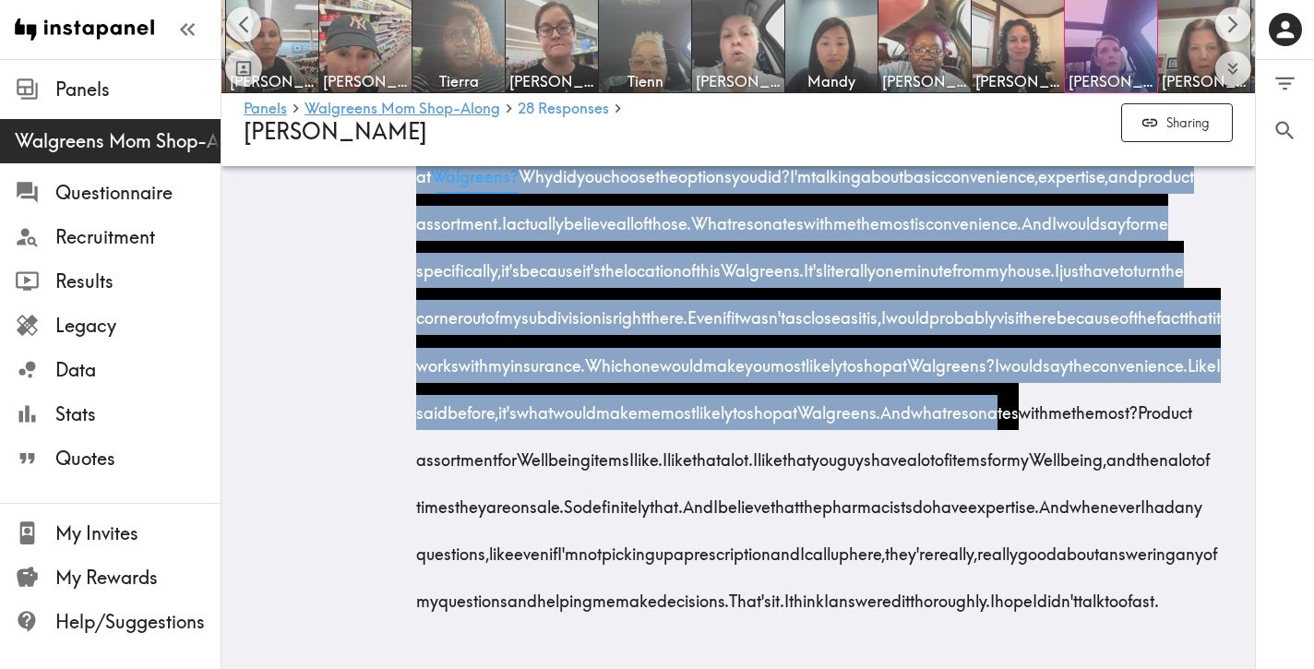
scroll to position [8531, 0]
click at [418, 146] on span "0:02 Okay," at bounding box center [437, 122] width 43 height 47
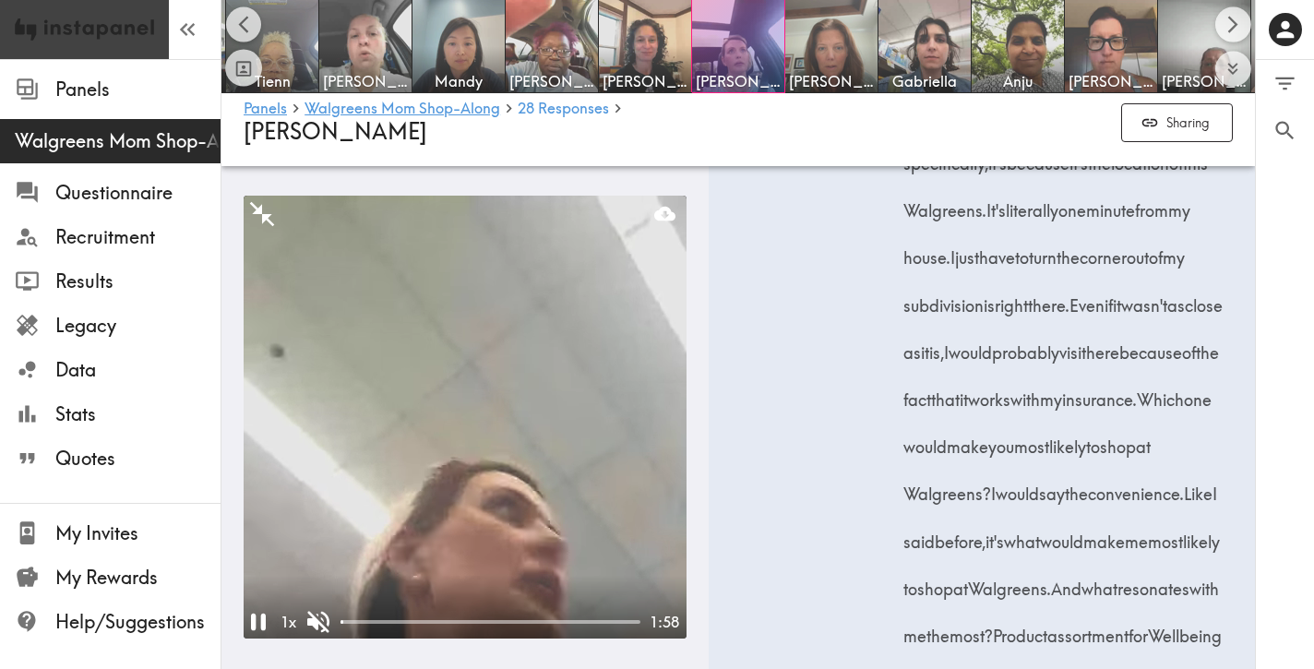
scroll to position [13541, 0]
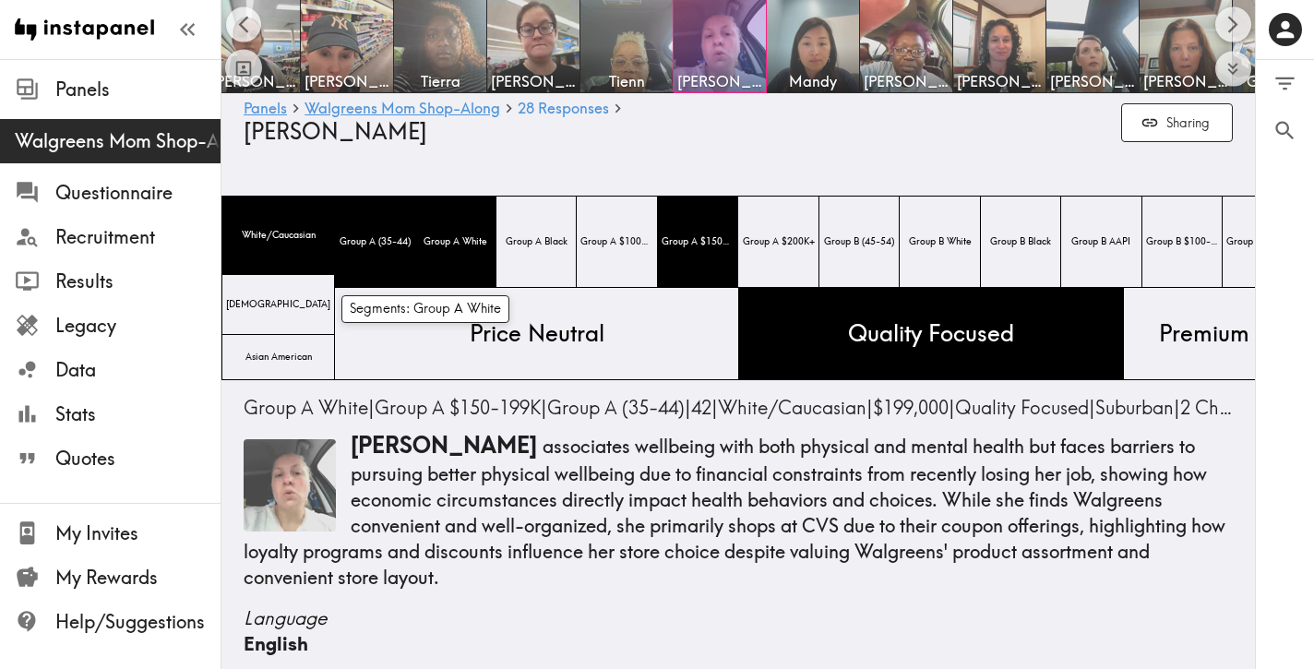
scroll to position [0, 461]
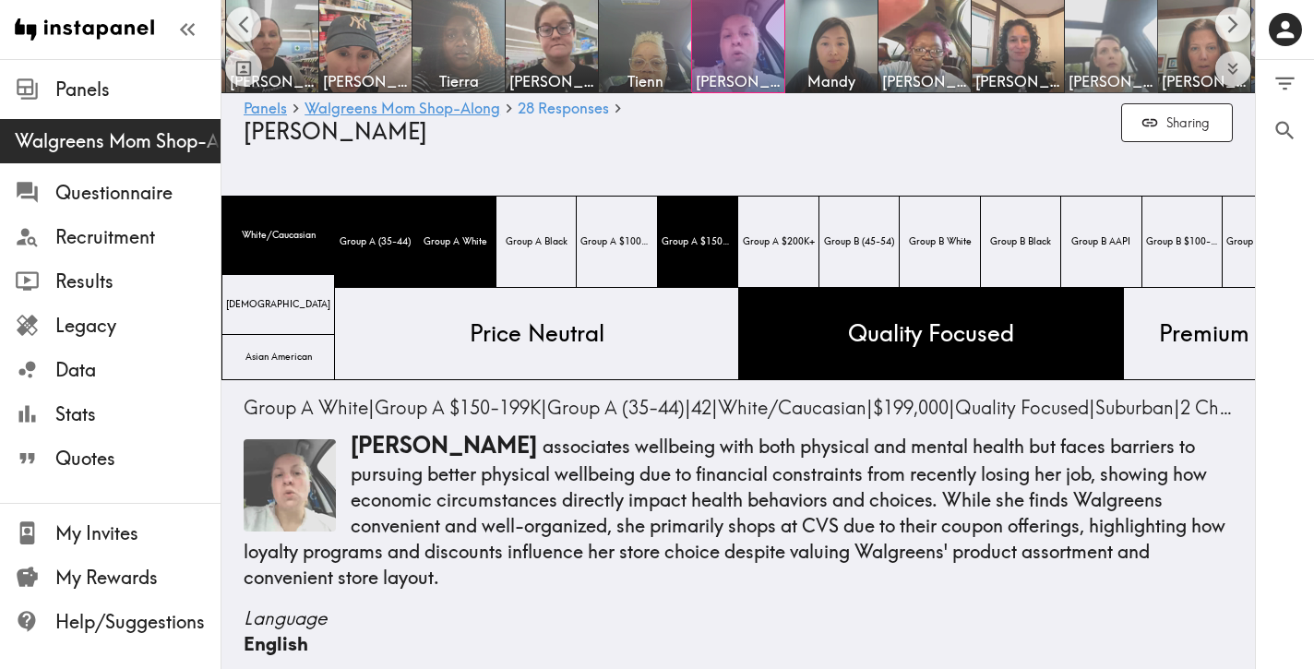
click at [1099, 50] on img at bounding box center [1111, 46] width 97 height 97
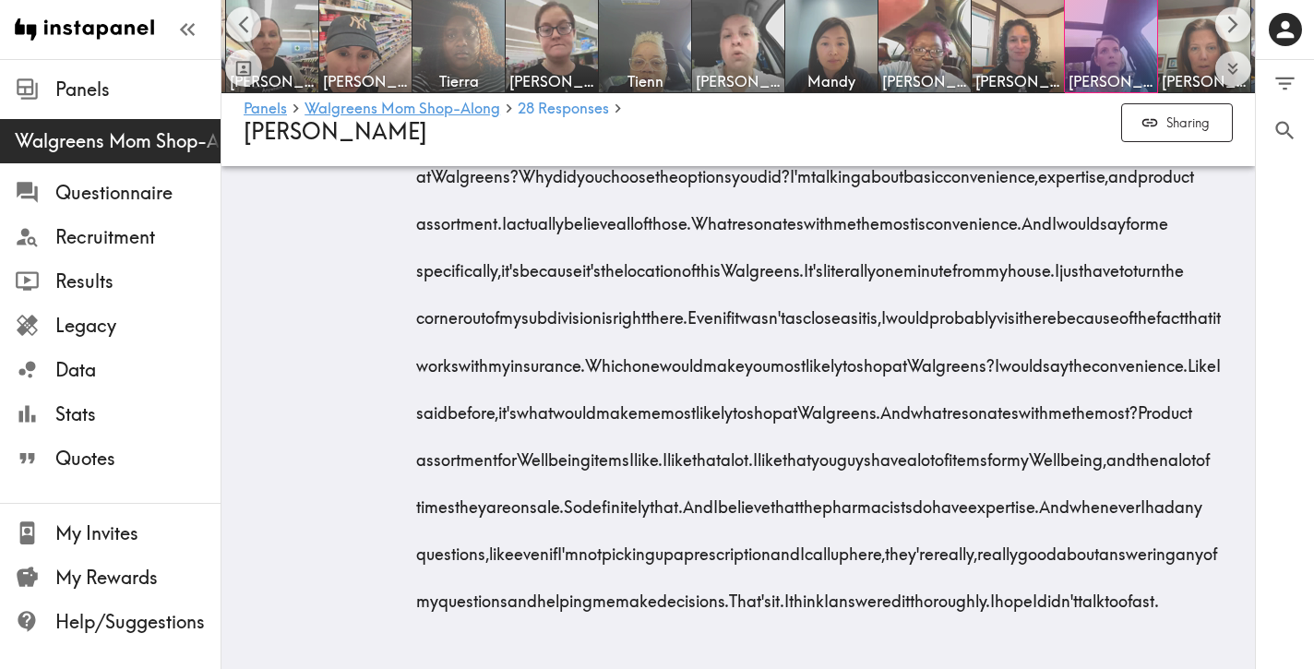
scroll to position [8782, 0]
drag, startPoint x: 416, startPoint y: 226, endPoint x: 869, endPoint y: 593, distance: 583.3
click at [869, 593] on div "Okay, three aspects about Walgreens and which most resonate with you. Which one…" at bounding box center [827, 359] width 812 height 520
click at [1016, 45] on img at bounding box center [1018, 46] width 97 height 97
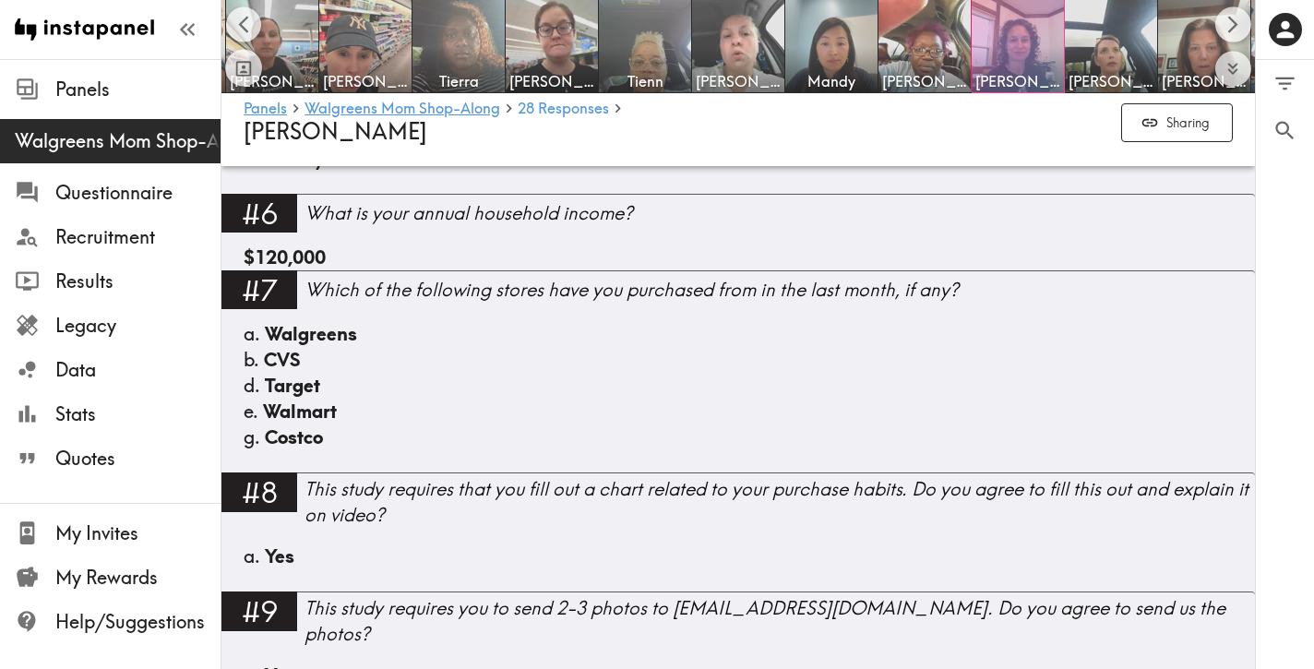
scroll to position [1414, 0]
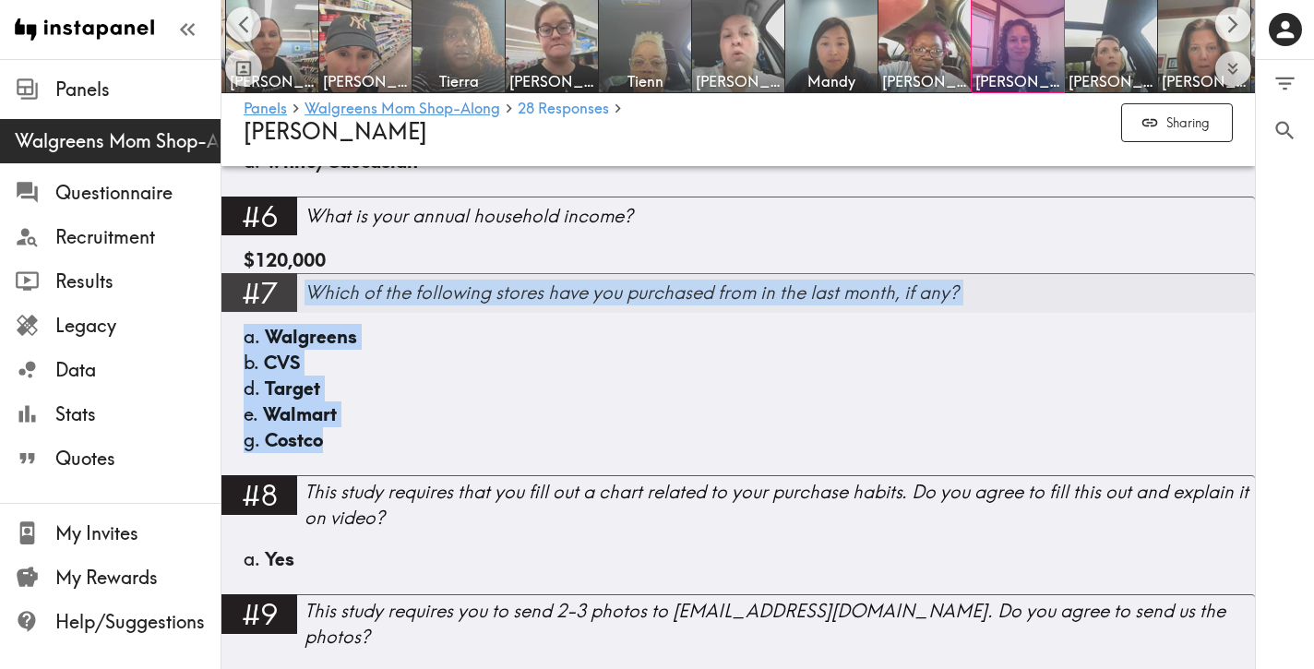
drag, startPoint x: 353, startPoint y: 413, endPoint x: 311, endPoint y: 262, distance: 157.2
click at [311, 273] on div "#7 Which of the following stores have you purchased from in the last month, if …" at bounding box center [738, 374] width 1034 height 202
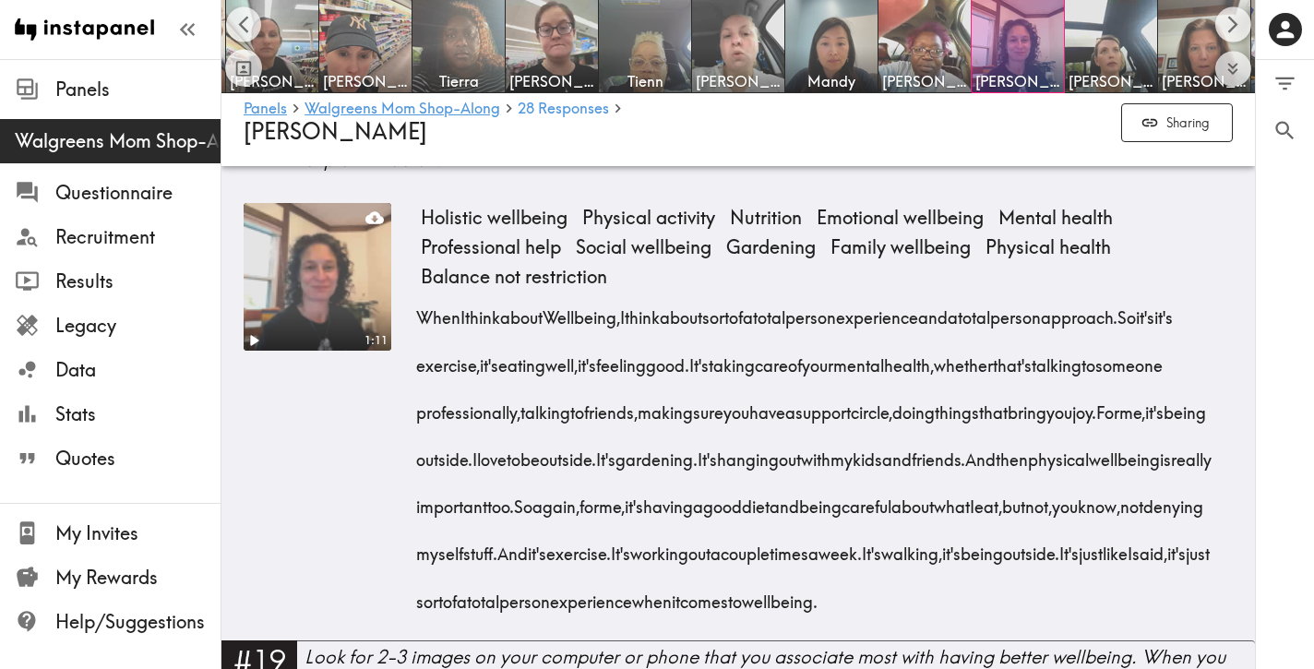
scroll to position [2868, 0]
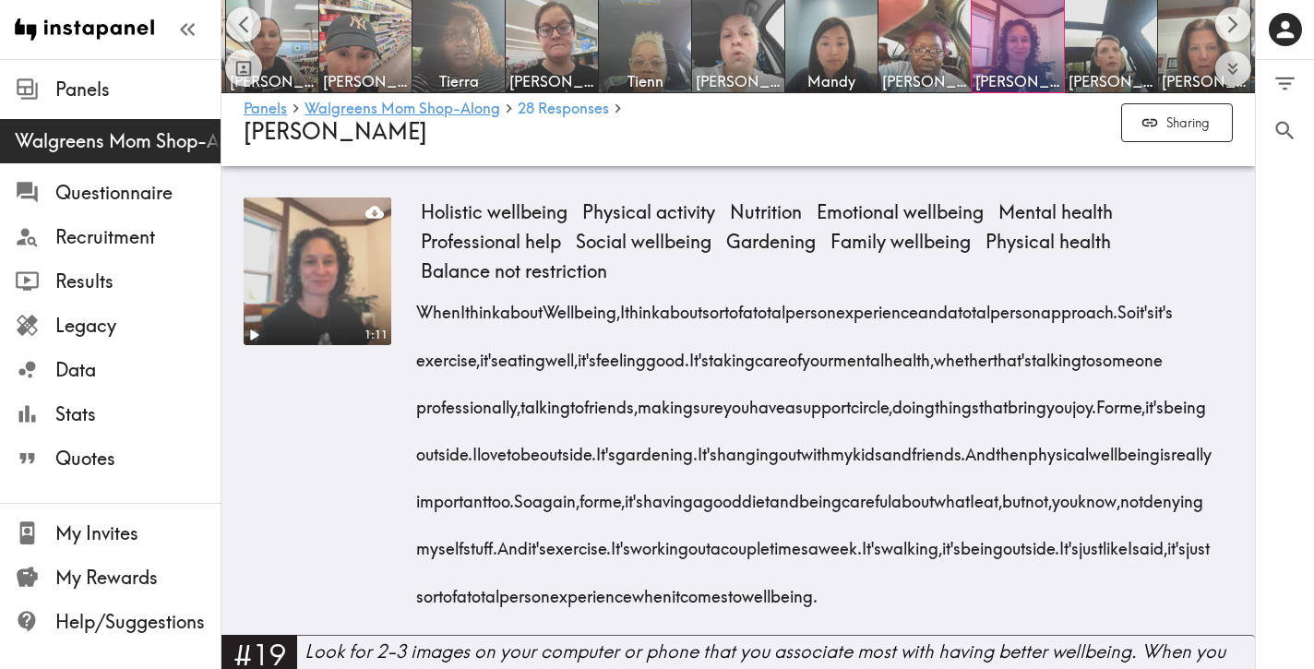
drag, startPoint x: 633, startPoint y: 595, endPoint x: 420, endPoint y: 277, distance: 383.2
click at [421, 282] on div "When I think about Wellbeing, I think about sort of a total person experience a…" at bounding box center [827, 447] width 812 height 330
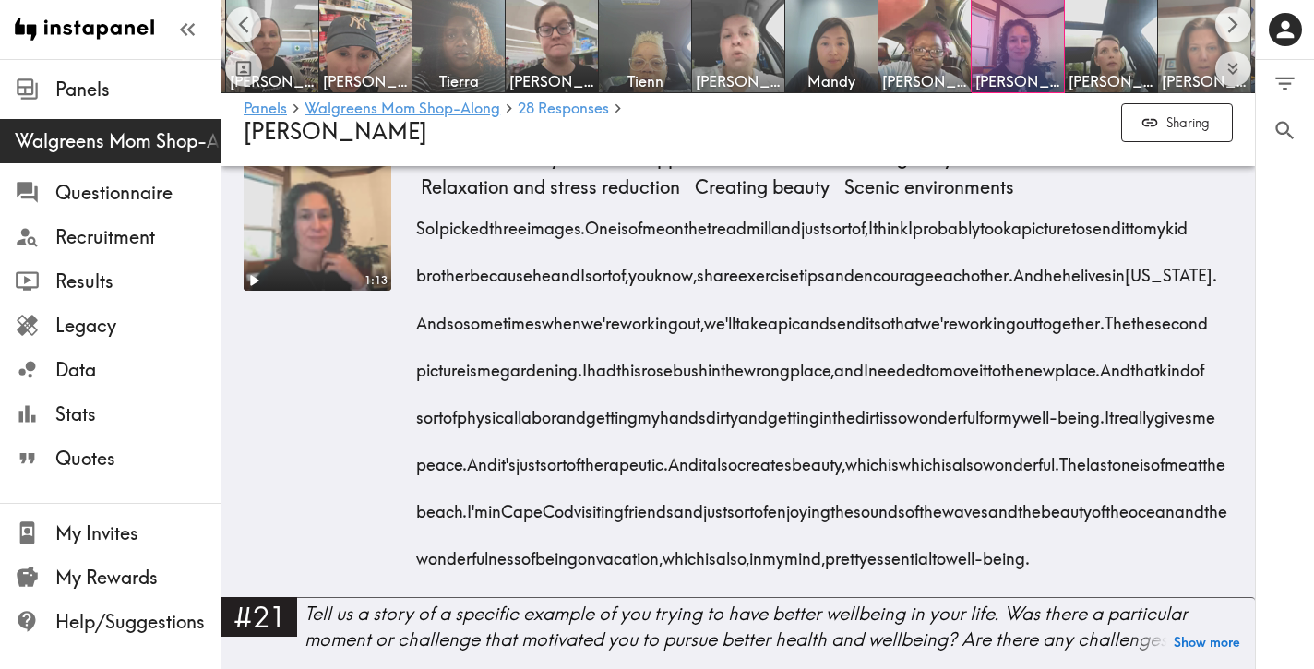
scroll to position [3550, 0]
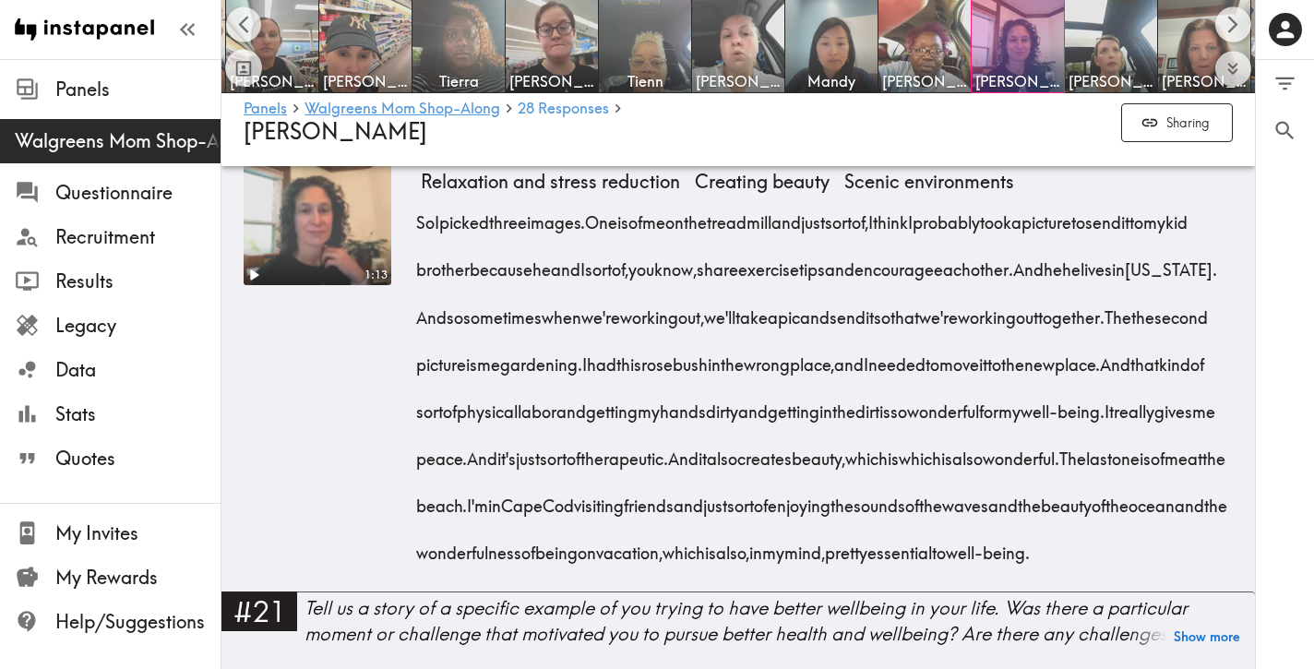
click at [413, 221] on div "1:13 Exercise Family exercise support Virtual workout sharing Physical labor Na…" at bounding box center [738, 365] width 989 height 455
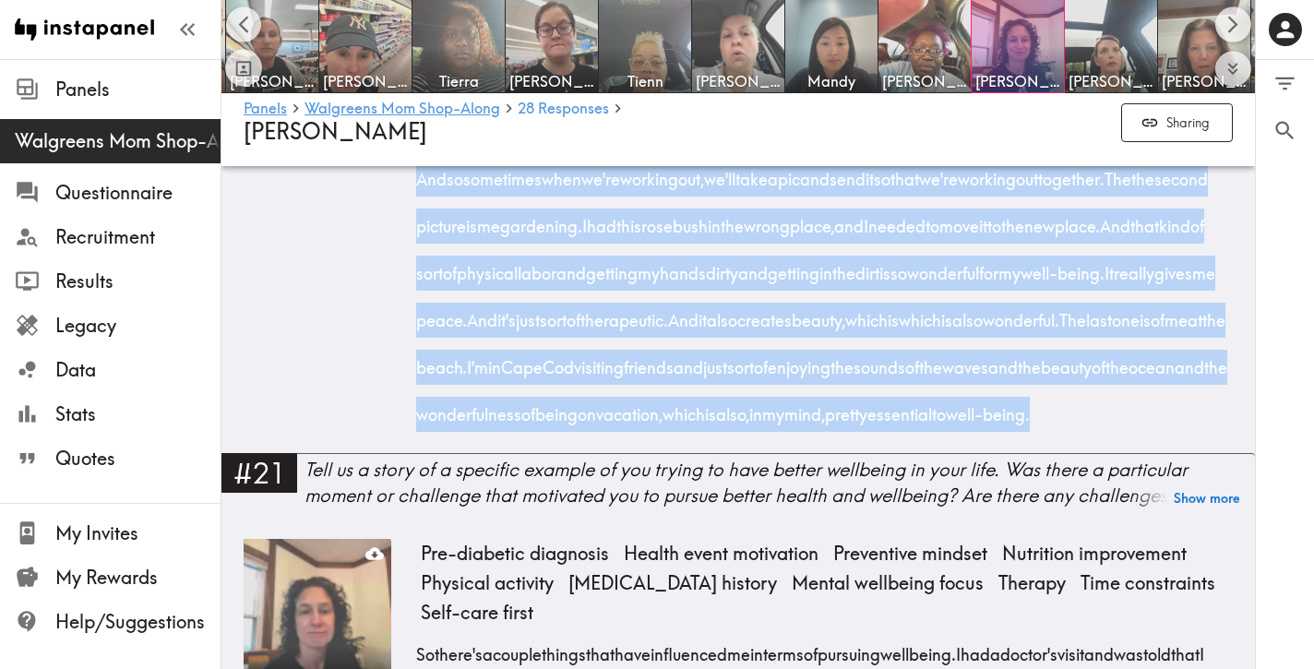
scroll to position [3691, 0]
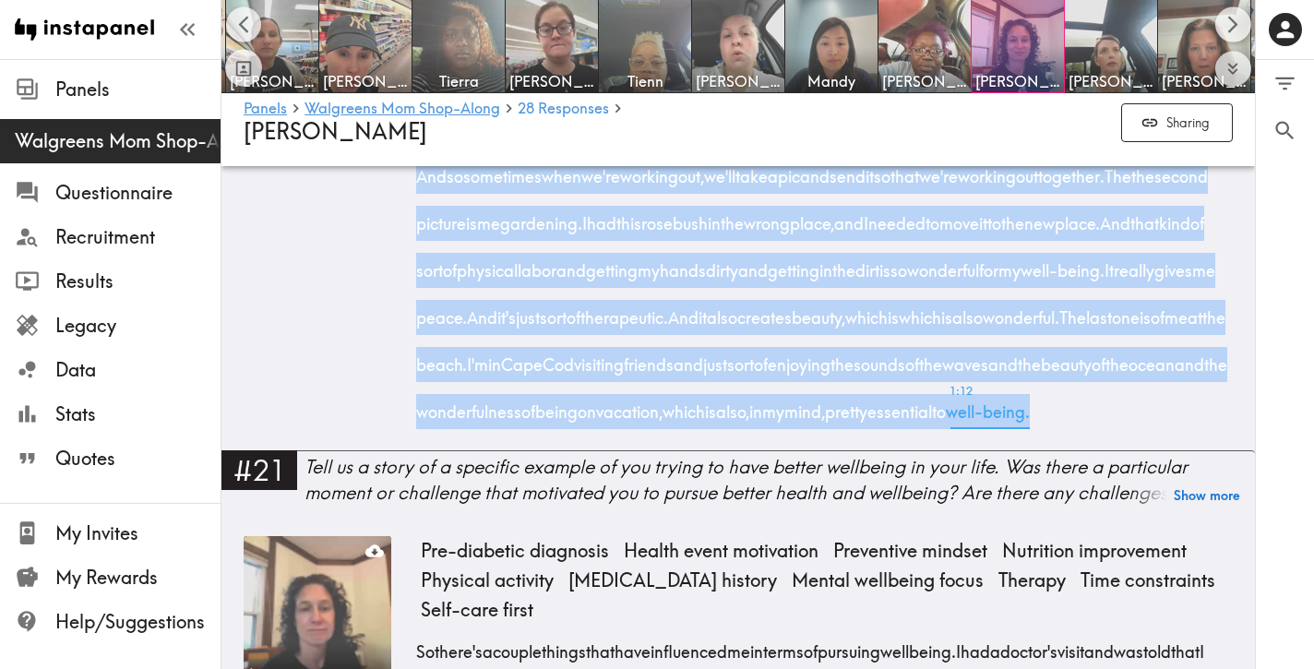
drag, startPoint x: 413, startPoint y: 221, endPoint x: 1157, endPoint y: 468, distance: 783.9
click at [1157, 451] on div "1:13 Exercise Family exercise support Virtual workout sharing Physical labor Na…" at bounding box center [738, 223] width 989 height 455
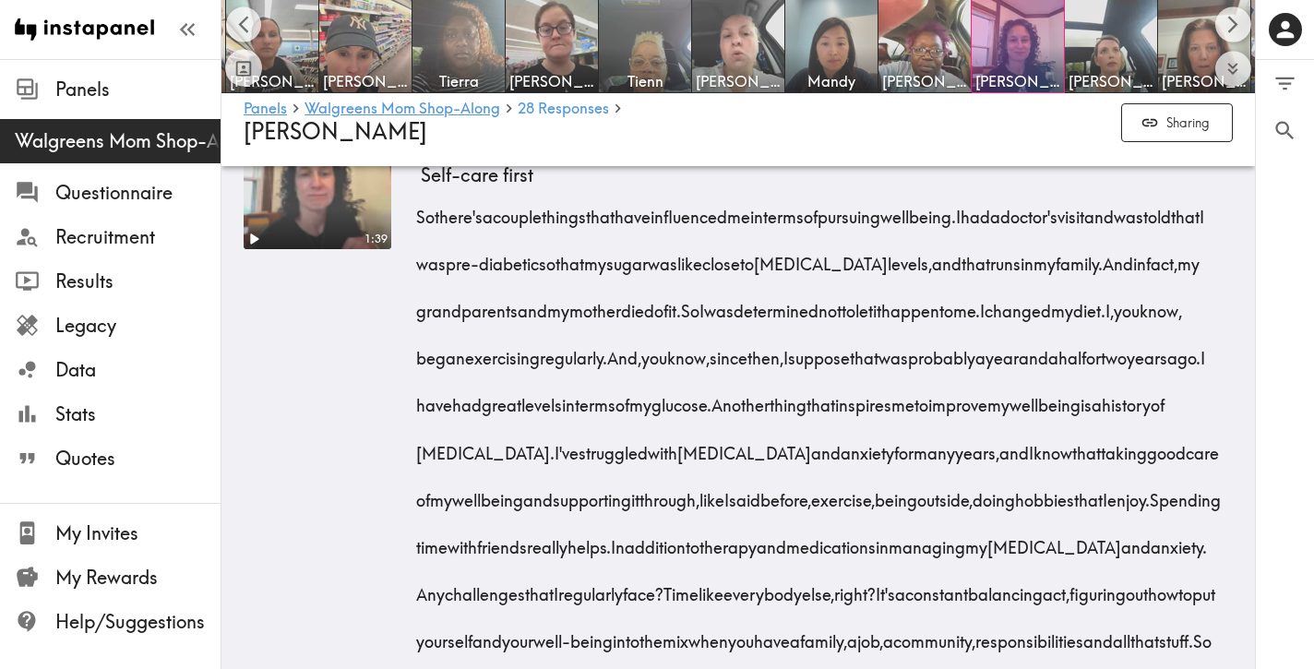
scroll to position [4171, 0]
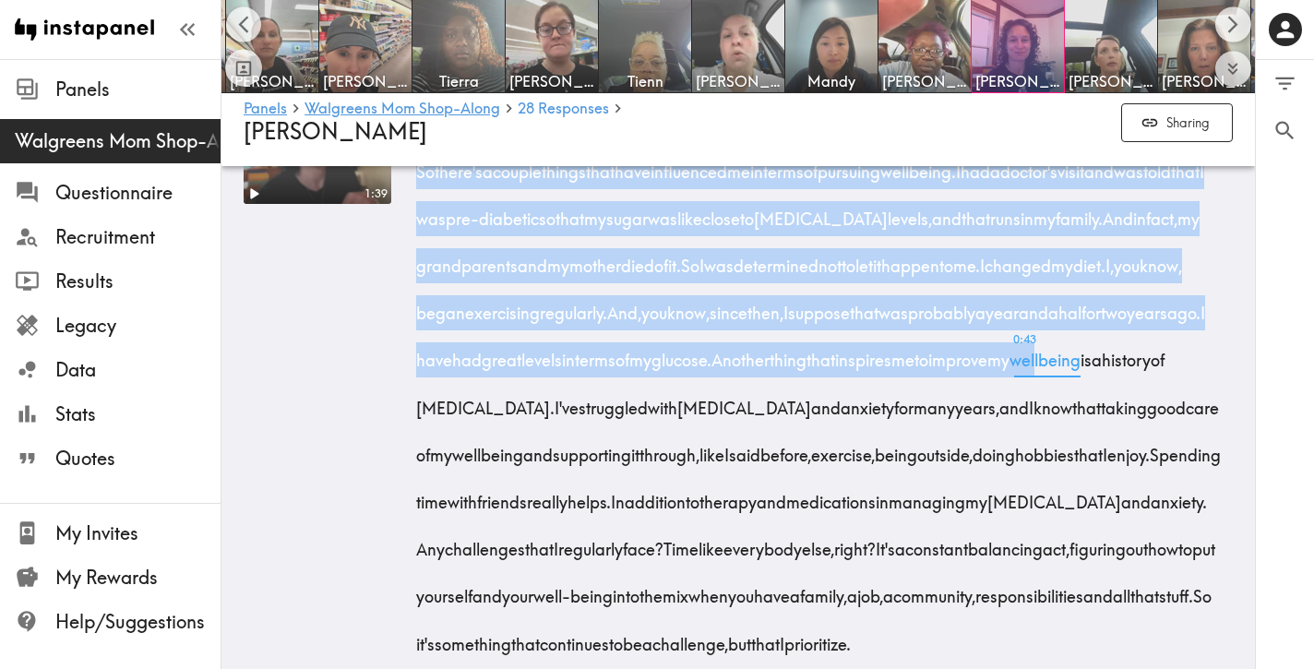
drag, startPoint x: 405, startPoint y: 215, endPoint x: 577, endPoint y: 393, distance: 247.4
click at [607, 410] on div "1:39 Pre-diabetic diagnosis Health event motivation Preventive mindset Nutritio…" at bounding box center [738, 369] width 989 height 626
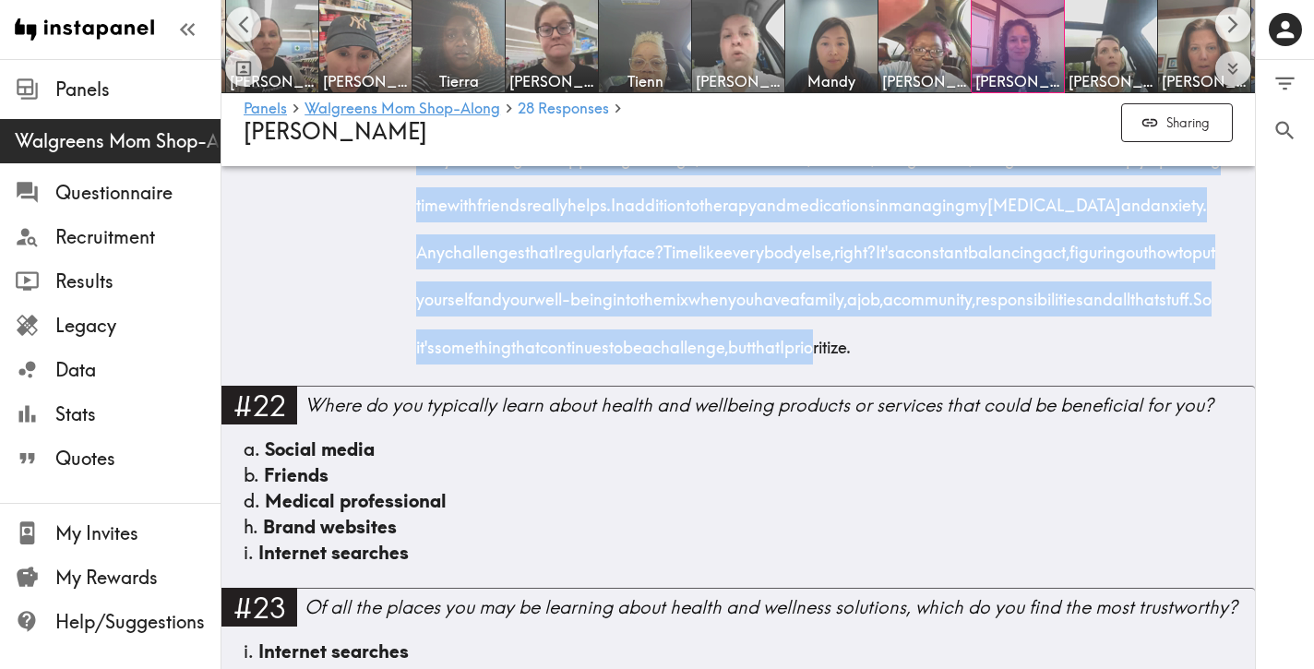
scroll to position [4473, 0]
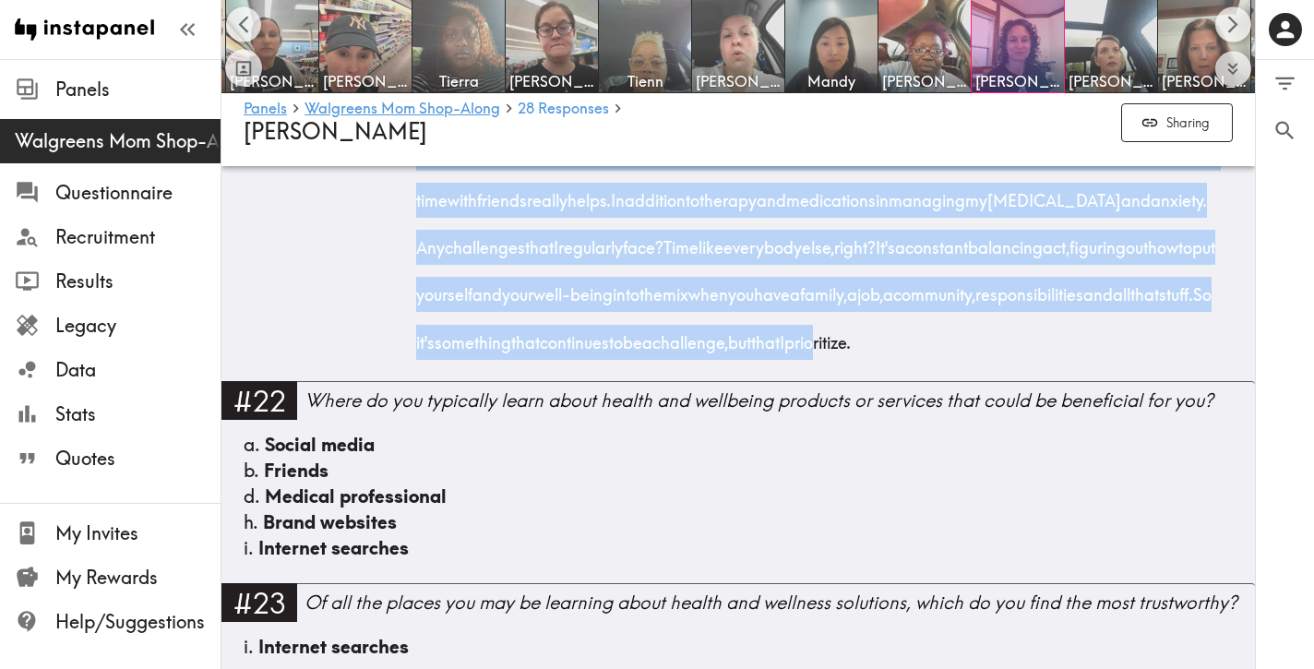
drag, startPoint x: 419, startPoint y: 228, endPoint x: 890, endPoint y: 440, distance: 516.3
click at [890, 359] on div "So there's a couple things that have influenced me in terms of pursuing wellbei…" at bounding box center [827, 99] width 812 height 520
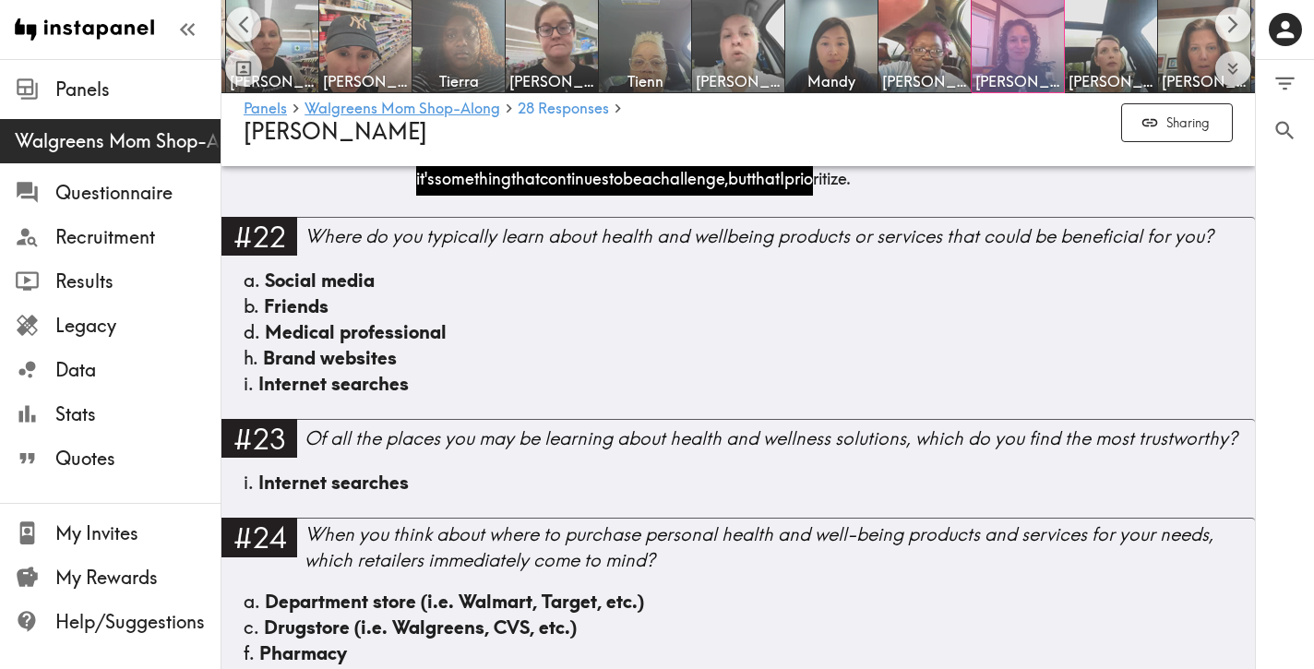
scroll to position [4658, 0]
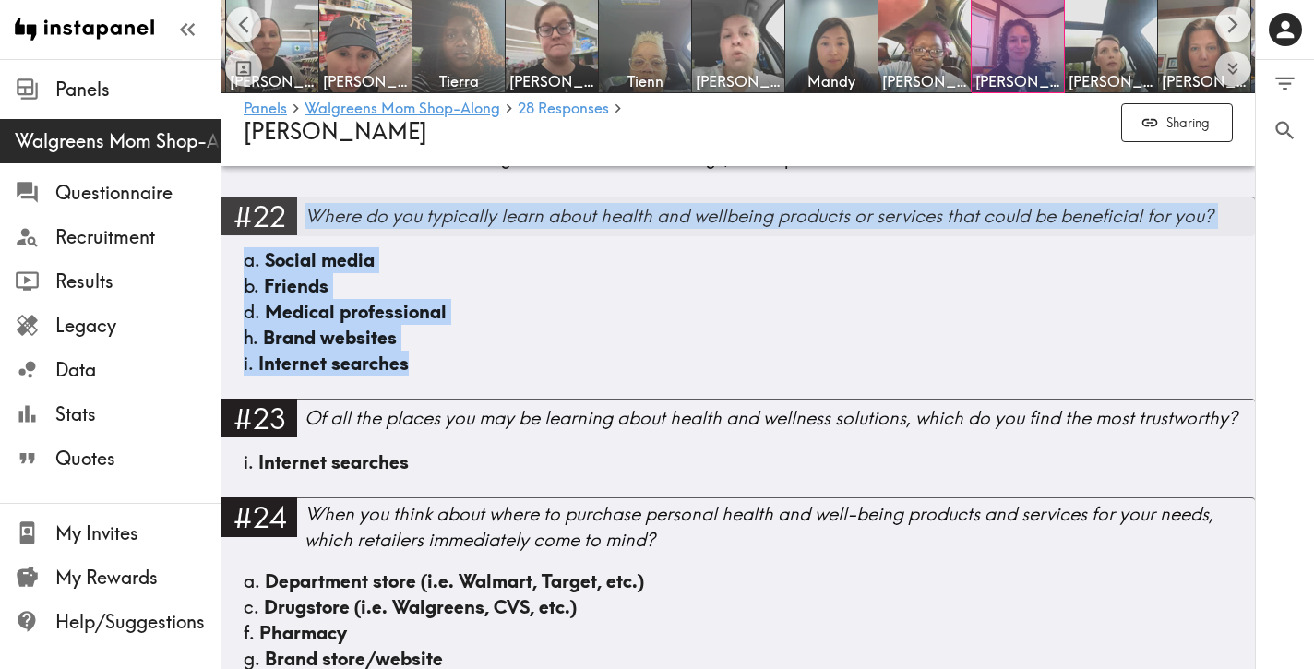
drag, startPoint x: 436, startPoint y: 458, endPoint x: 313, endPoint y: 321, distance: 183.6
click at [313, 321] on div "#22 Where do you typically learn about health and wellbeing products or service…" at bounding box center [738, 298] width 1034 height 202
drag, startPoint x: 437, startPoint y: 460, endPoint x: 312, endPoint y: 320, distance: 187.5
click at [312, 320] on div "#22 Where do you typically learn about health and wellbeing products or service…" at bounding box center [738, 298] width 1034 height 202
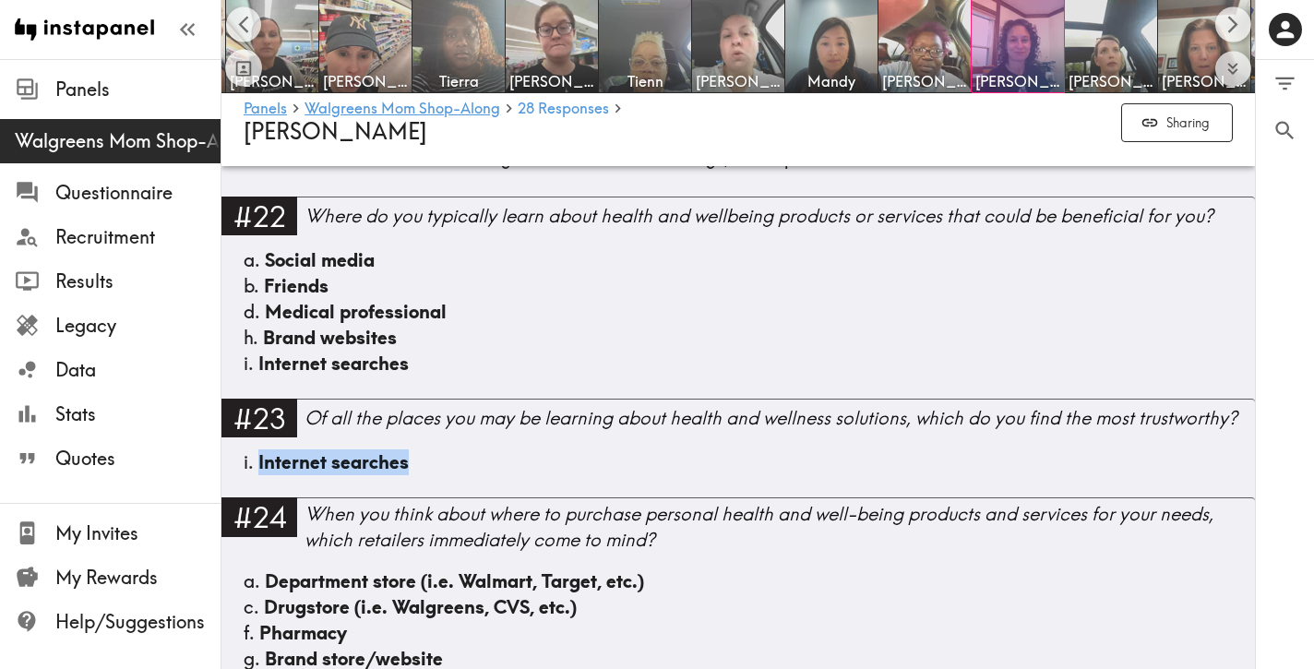
drag, startPoint x: 451, startPoint y: 563, endPoint x: 259, endPoint y: 562, distance: 192.0
click at [259, 475] on div "i. Internet searches" at bounding box center [738, 462] width 989 height 26
click at [440, 475] on div "i. Internet searches" at bounding box center [738, 462] width 989 height 26
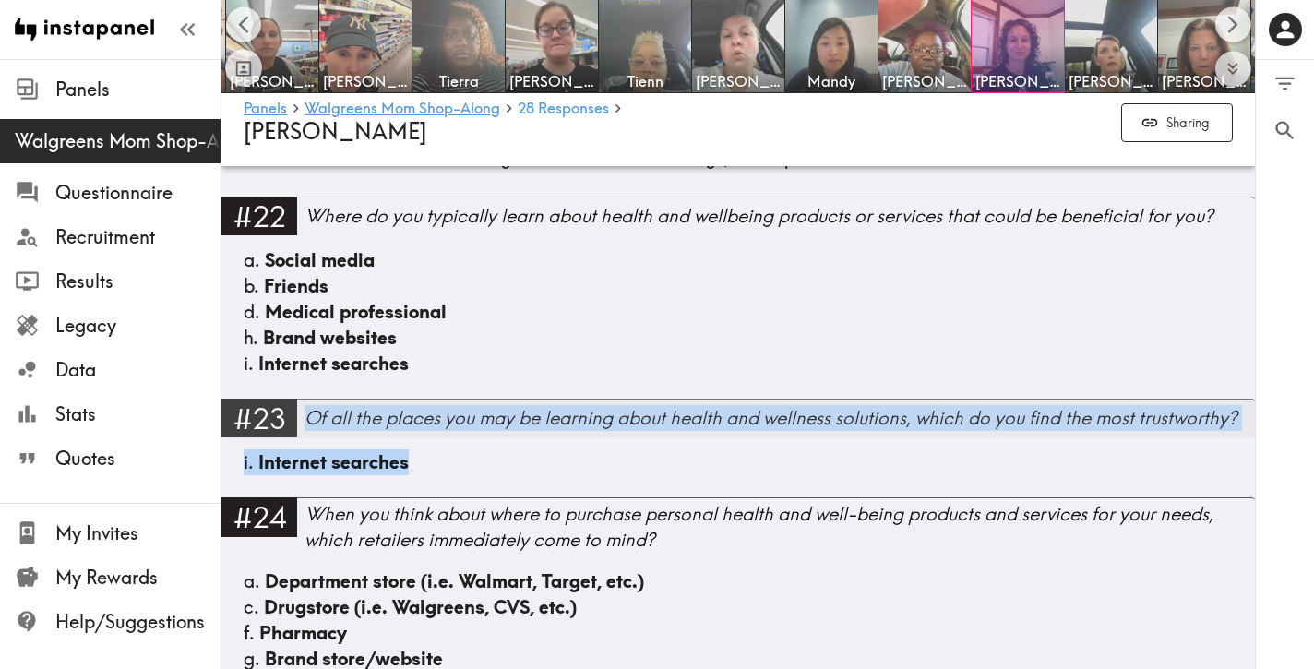
drag, startPoint x: 455, startPoint y: 557, endPoint x: 301, endPoint y: 516, distance: 159.6
click at [301, 497] on div "#23 Of all the places you may be learning about health and wellness solutions, …" at bounding box center [738, 448] width 1034 height 99
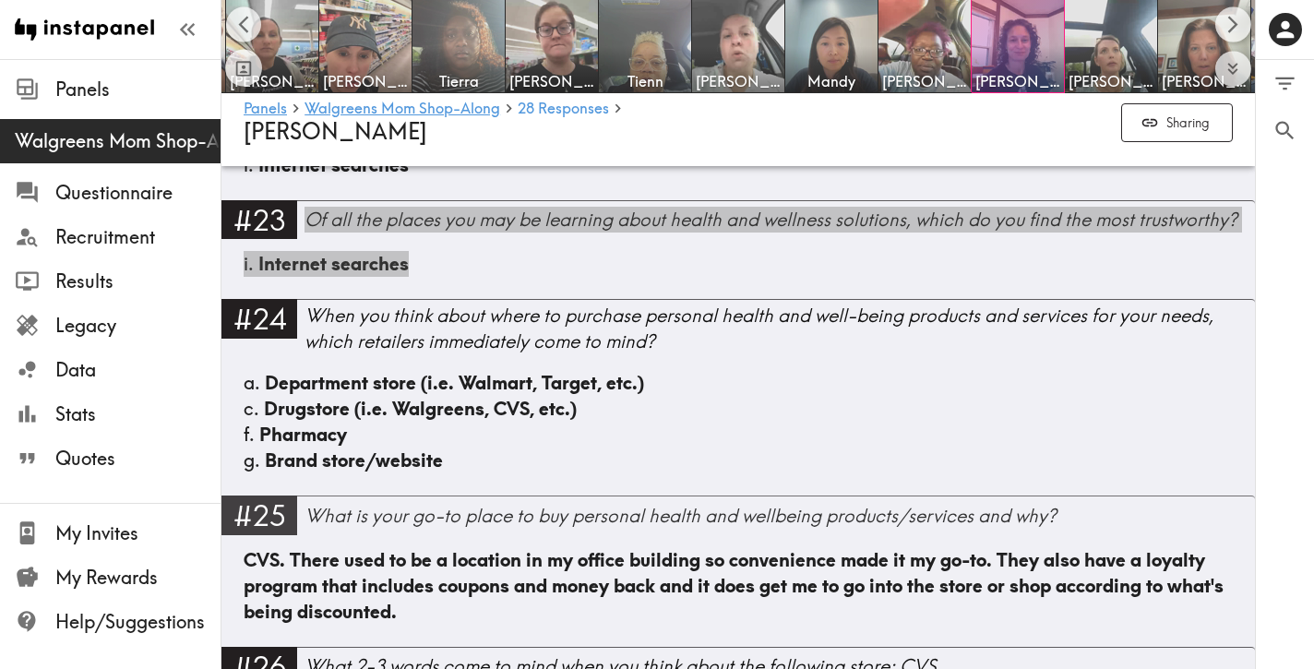
scroll to position [4931, 0]
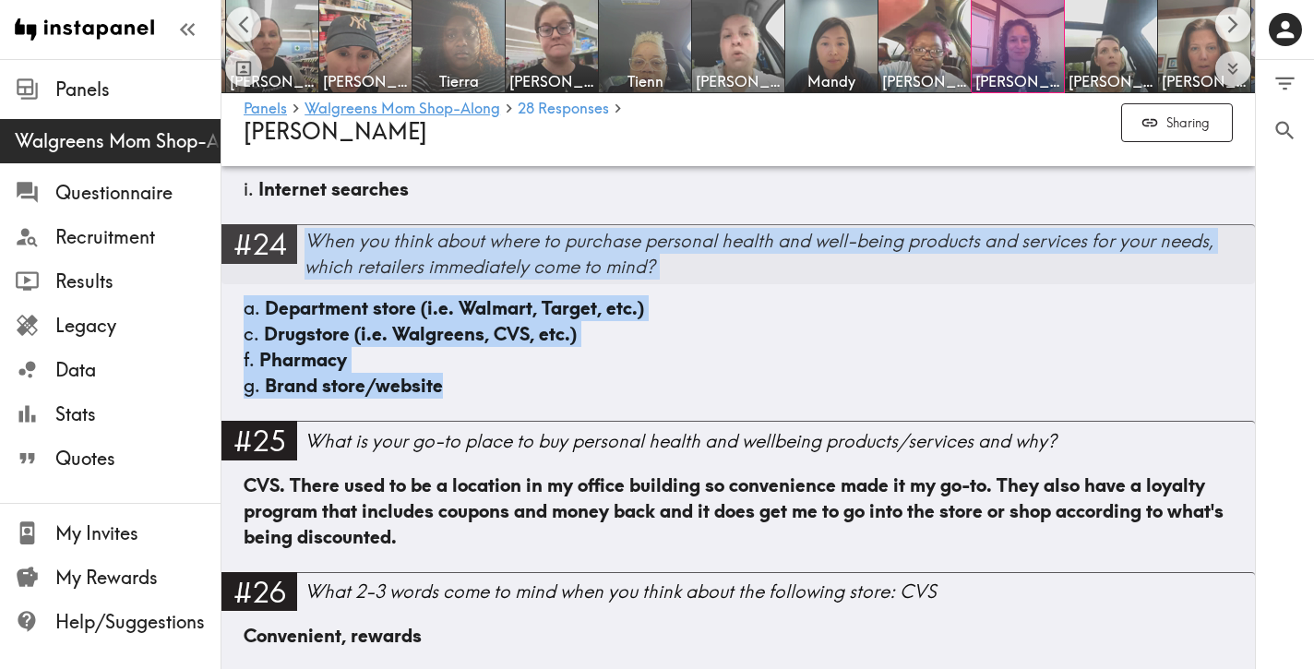
drag, startPoint x: 479, startPoint y: 484, endPoint x: 313, endPoint y: 345, distance: 216.8
click at [313, 345] on div "#24 When you think about where to purchase personal health and well-being produ…" at bounding box center [738, 322] width 1034 height 197
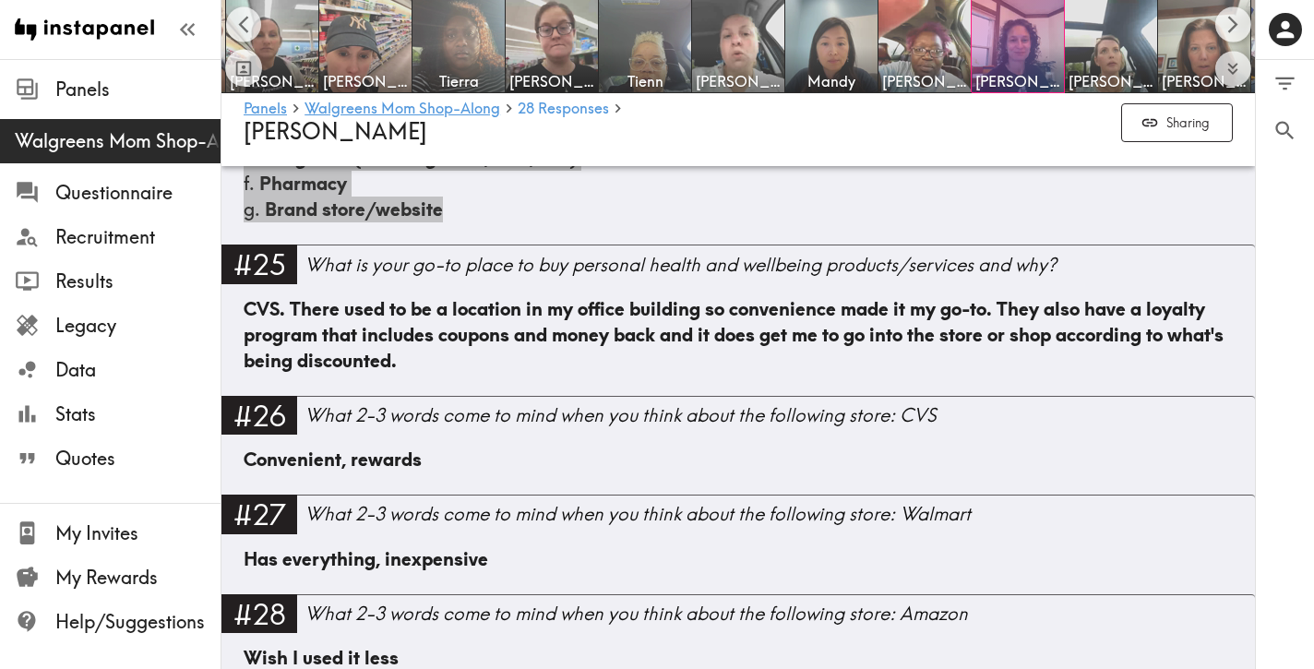
scroll to position [5113, 0]
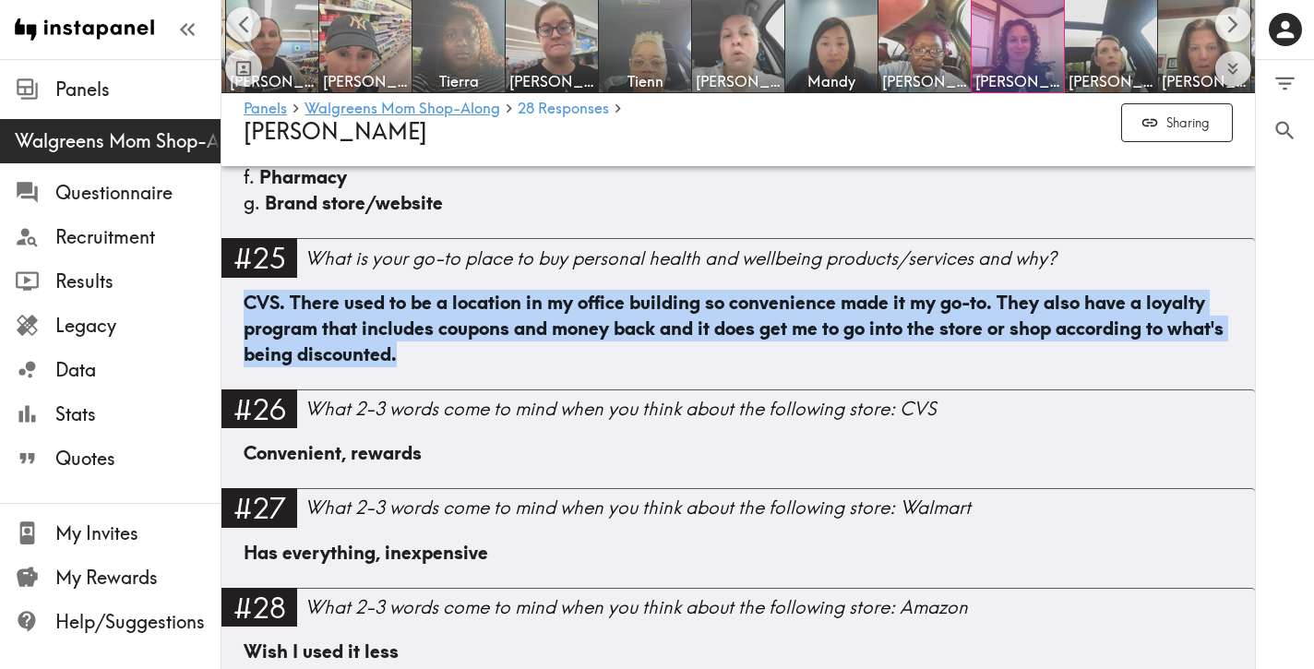
drag, startPoint x: 442, startPoint y: 449, endPoint x: 227, endPoint y: 405, distance: 219.4
click at [227, 389] on div "CVS. There used to be a location in my office building so convenience made it m…" at bounding box center [738, 340] width 1034 height 100
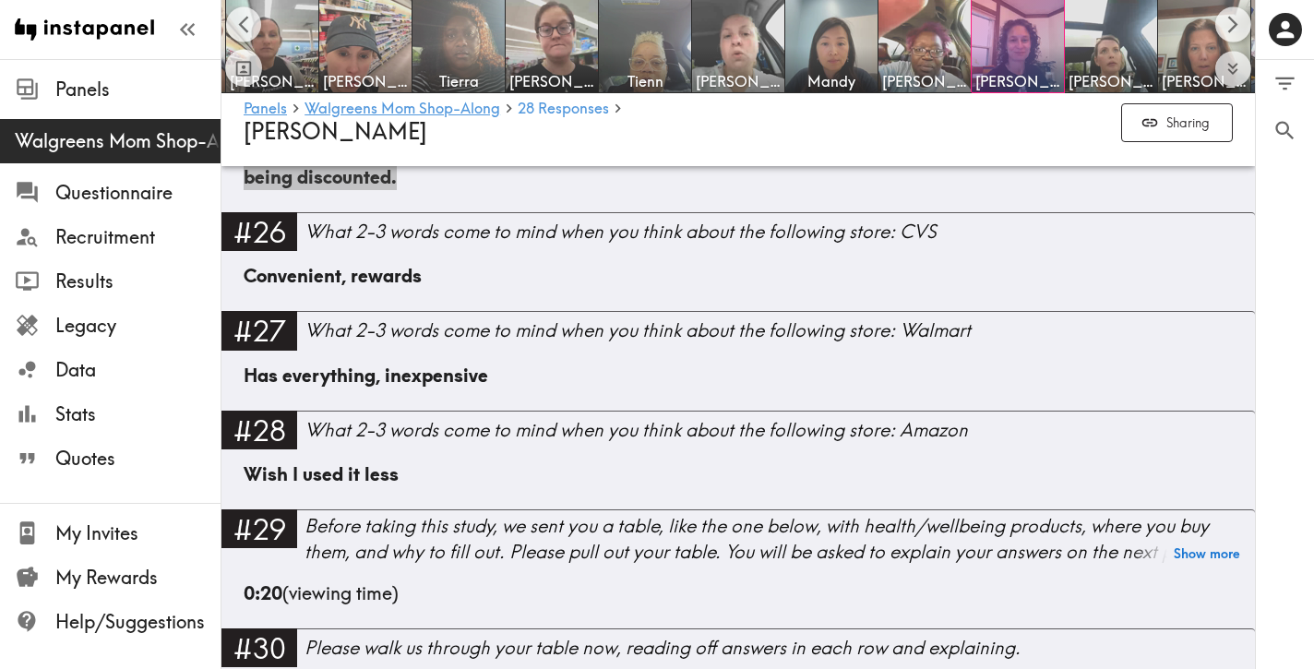
scroll to position [5293, 0]
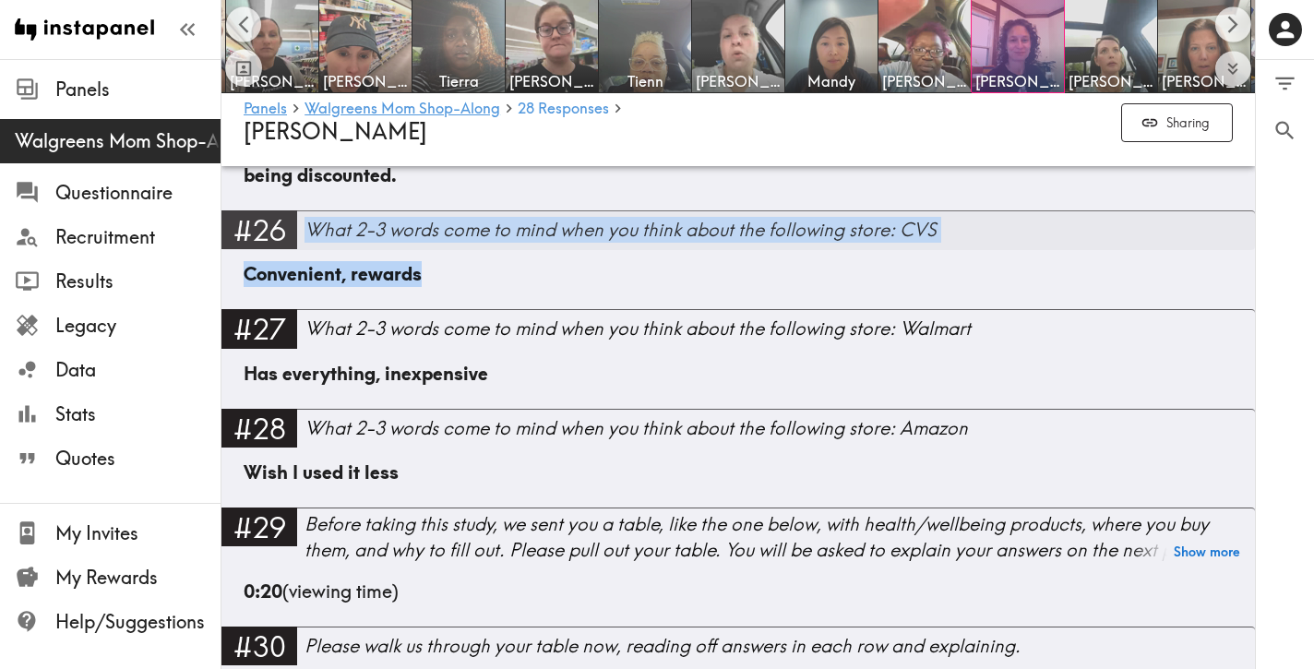
drag, startPoint x: 444, startPoint y: 372, endPoint x: 312, endPoint y: 328, distance: 139.2
click at [312, 309] on div "#26 What 2-3 words come to mind when you think about the following store: CVS C…" at bounding box center [738, 259] width 1034 height 99
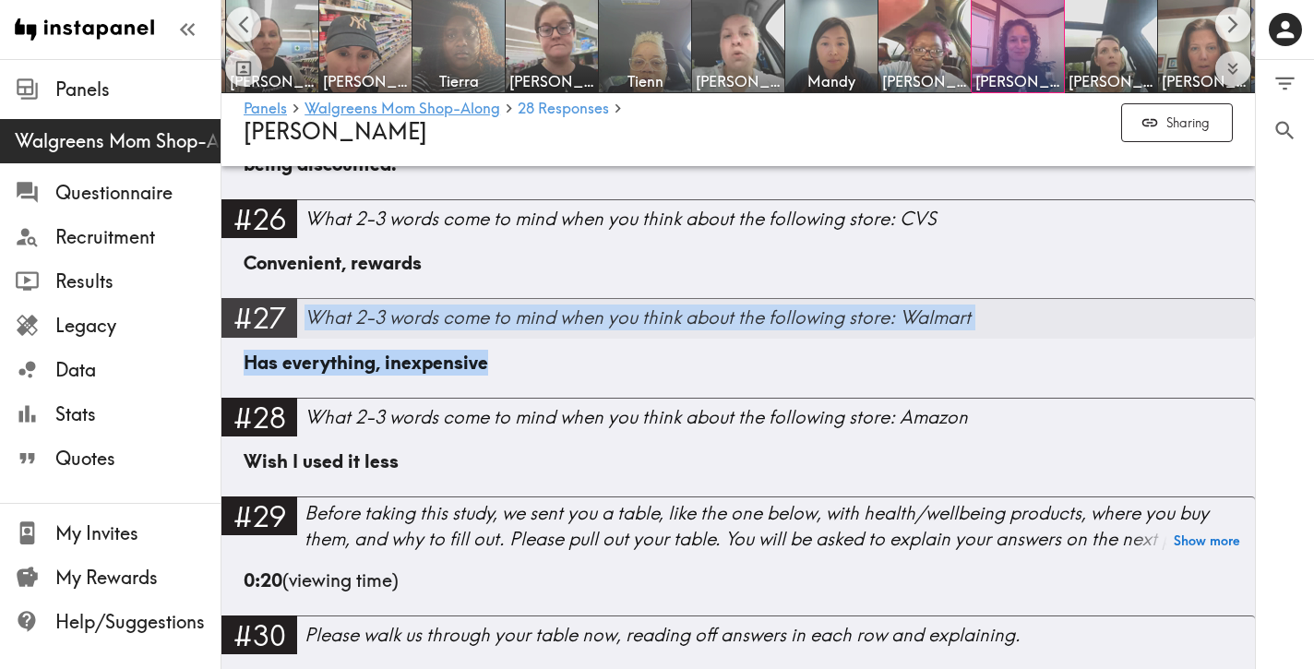
scroll to position [5305, 0]
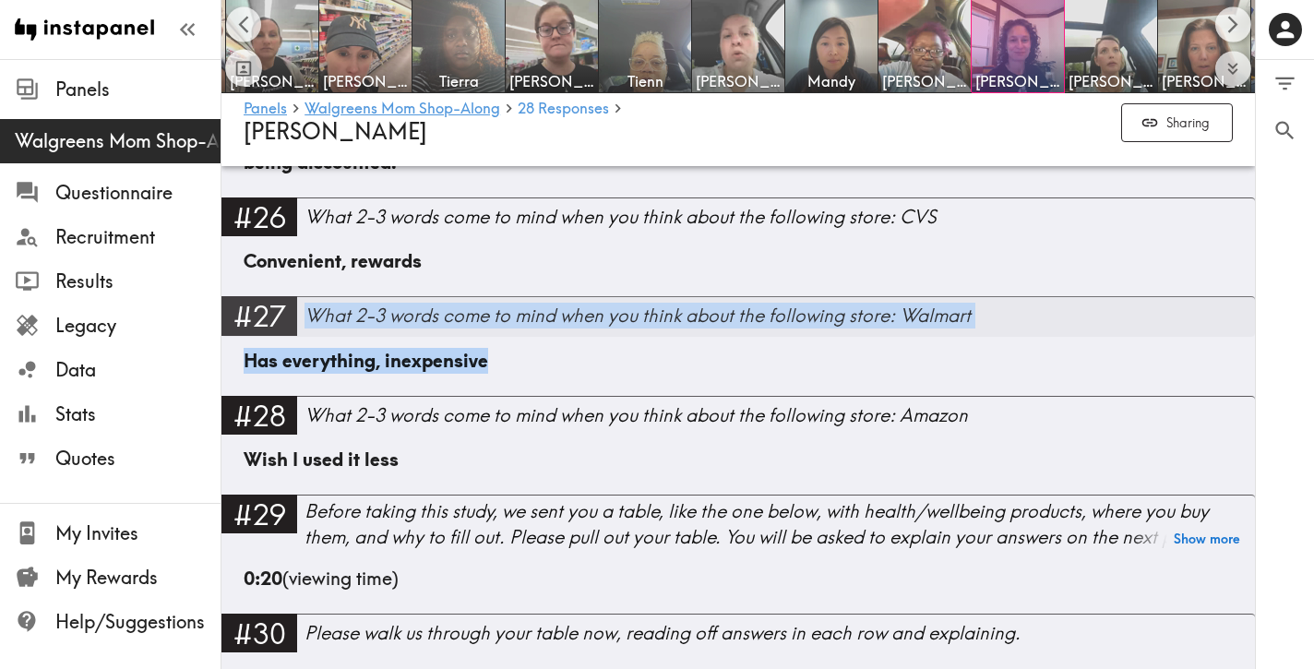
drag, startPoint x: 556, startPoint y: 477, endPoint x: 314, endPoint y: 422, distance: 248.0
click at [312, 395] on div "#27 What 2-3 words come to mind when you think about the following store: Walma…" at bounding box center [738, 345] width 1034 height 99
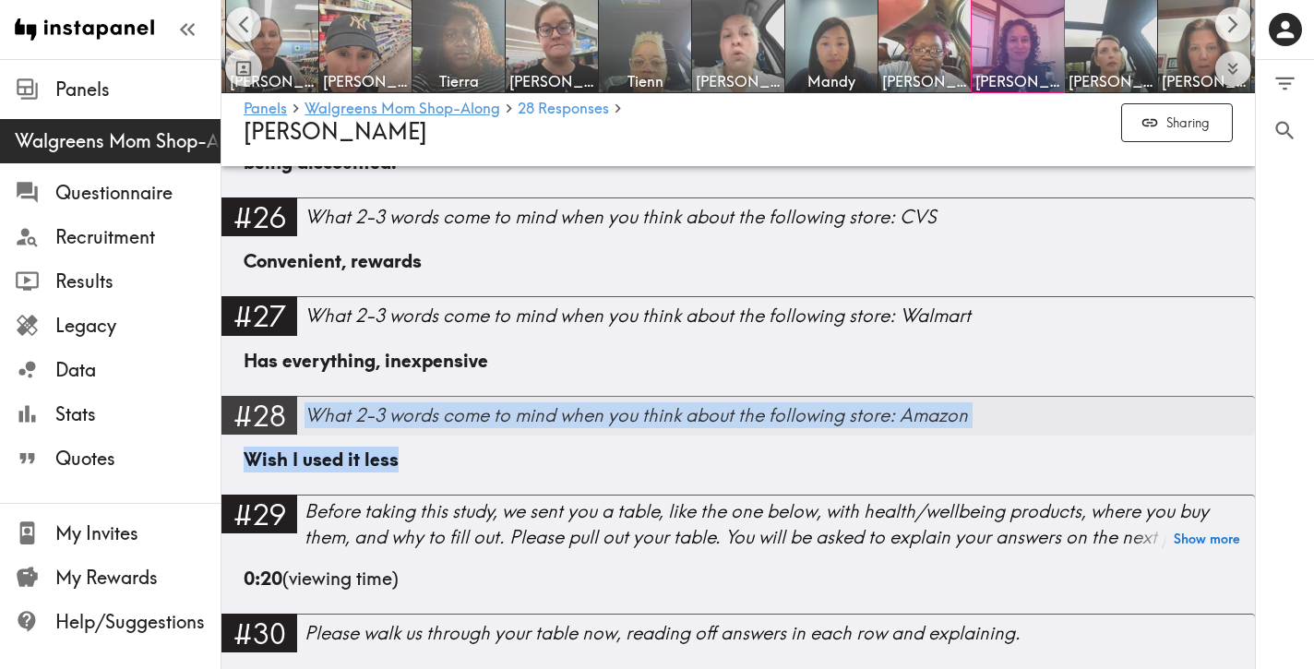
drag, startPoint x: 428, startPoint y: 556, endPoint x: 305, endPoint y: 512, distance: 130.2
click at [305, 495] on div "#28 What 2-3 words come to mind when you think about the following store: Amazo…" at bounding box center [738, 445] width 1034 height 99
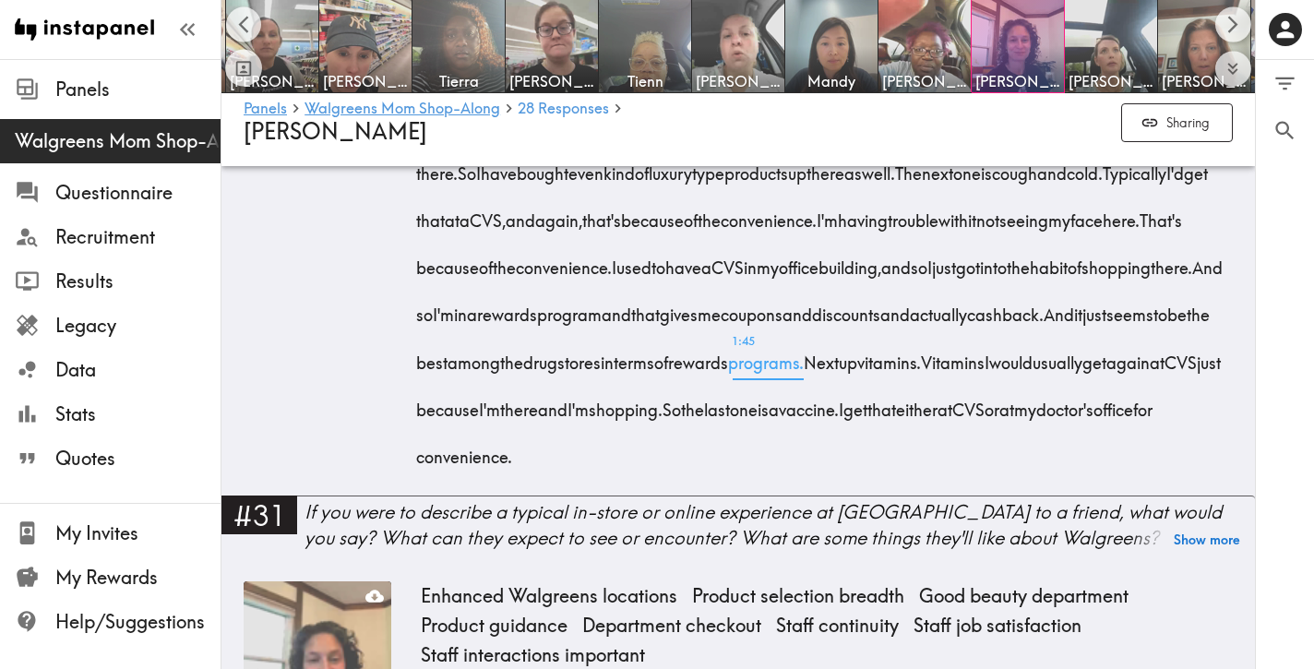
scroll to position [6348, 0]
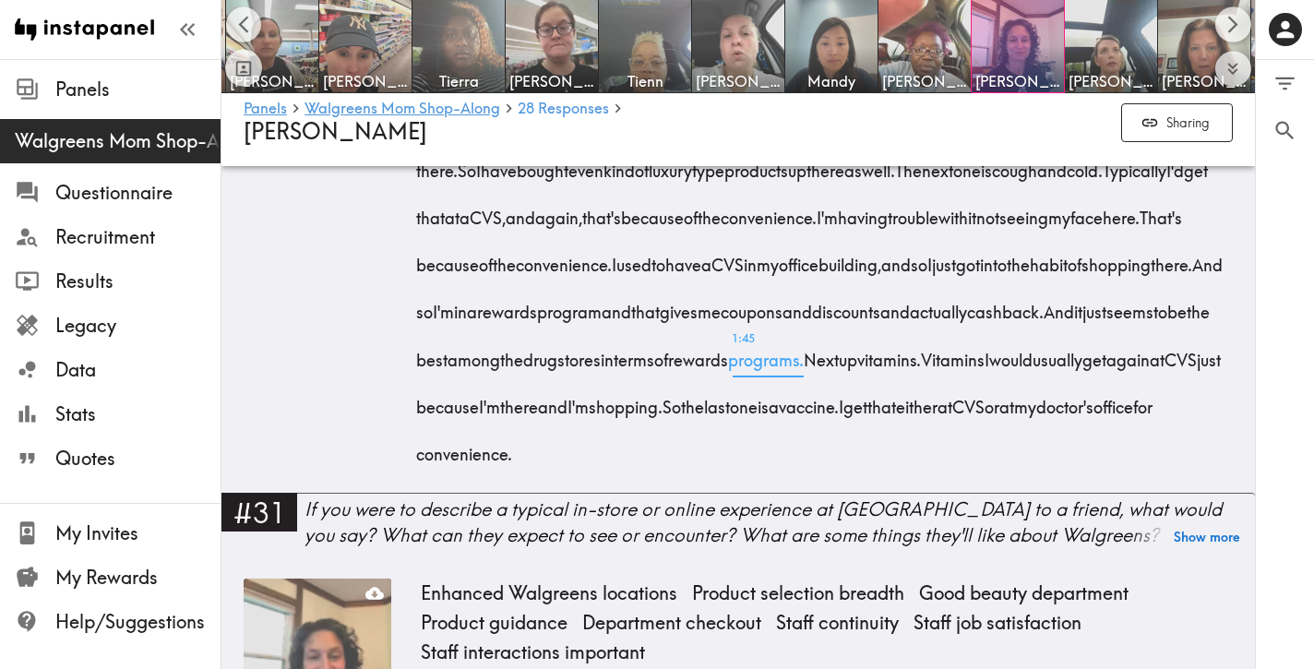
drag, startPoint x: 408, startPoint y: 356, endPoint x: 932, endPoint y: 607, distance: 581.2
click at [932, 493] on div "2:00 Convenience as decision factor Price as decision factor Local cheaper than…" at bounding box center [738, 64] width 989 height 856
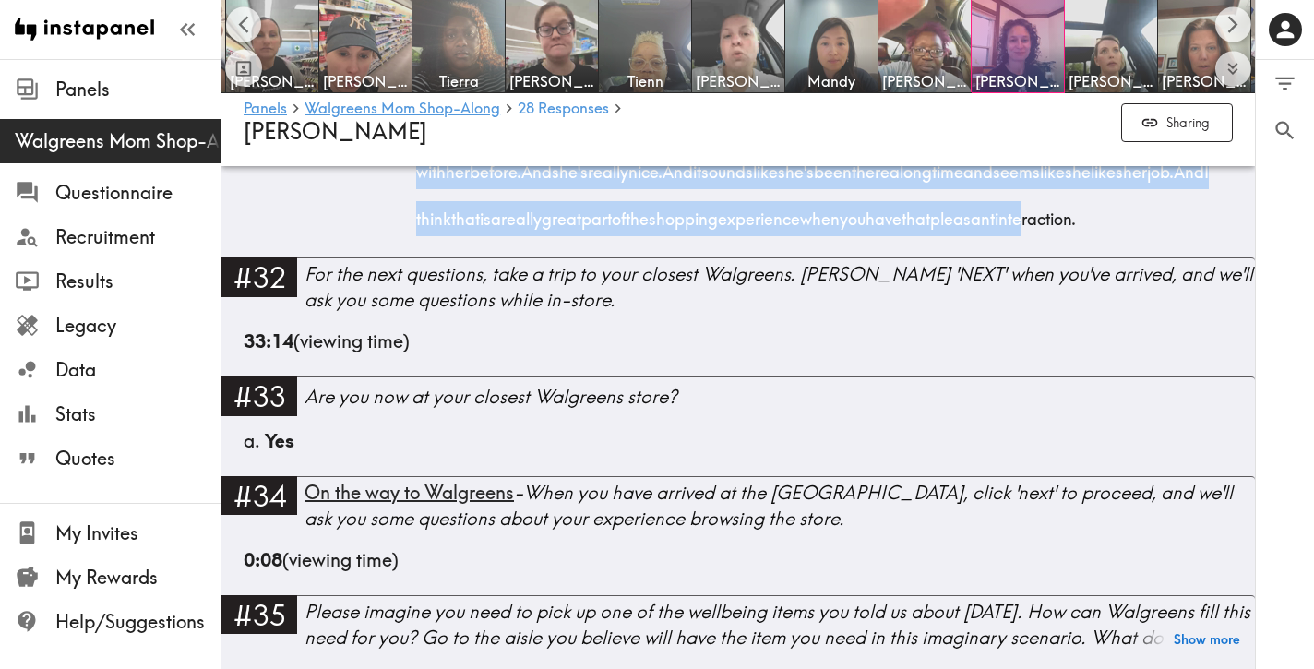
scroll to position [7154, 0]
drag, startPoint x: 416, startPoint y: 248, endPoint x: 1060, endPoint y: 410, distance: 664.1
click at [1055, 236] on div "One of the Walgreens I go to is this really, really large. Sort of a super Walg…" at bounding box center [827, 47] width 812 height 378
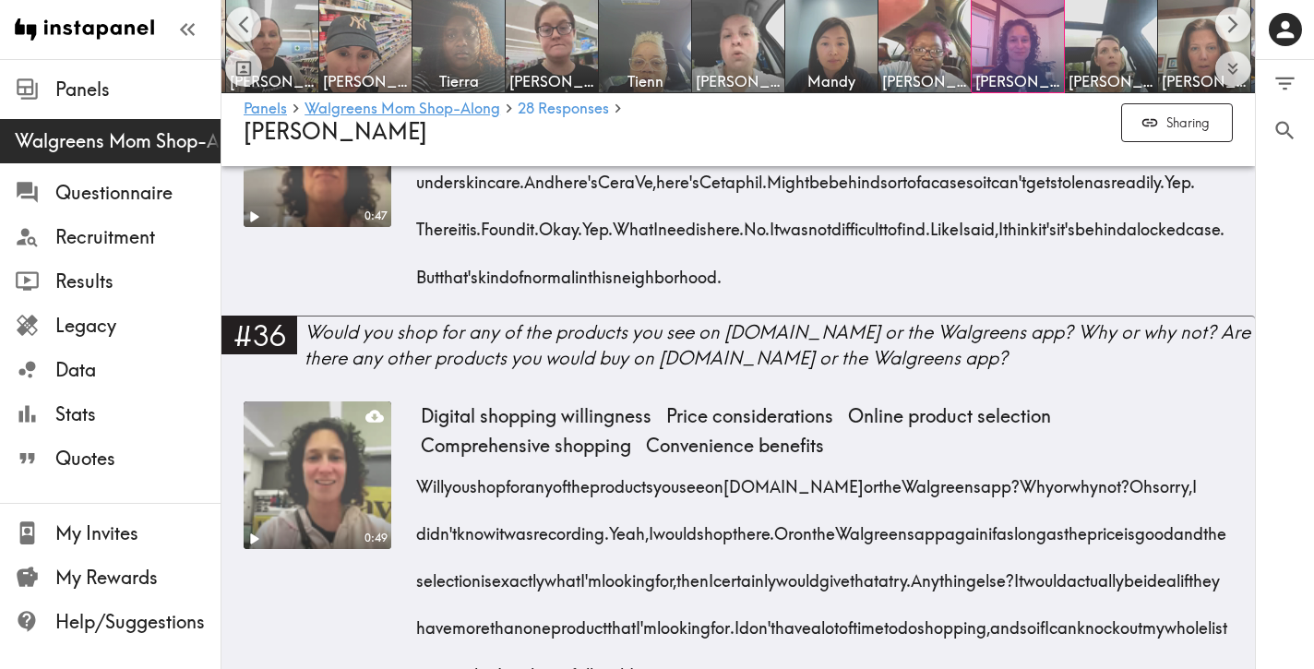
scroll to position [7757, 0]
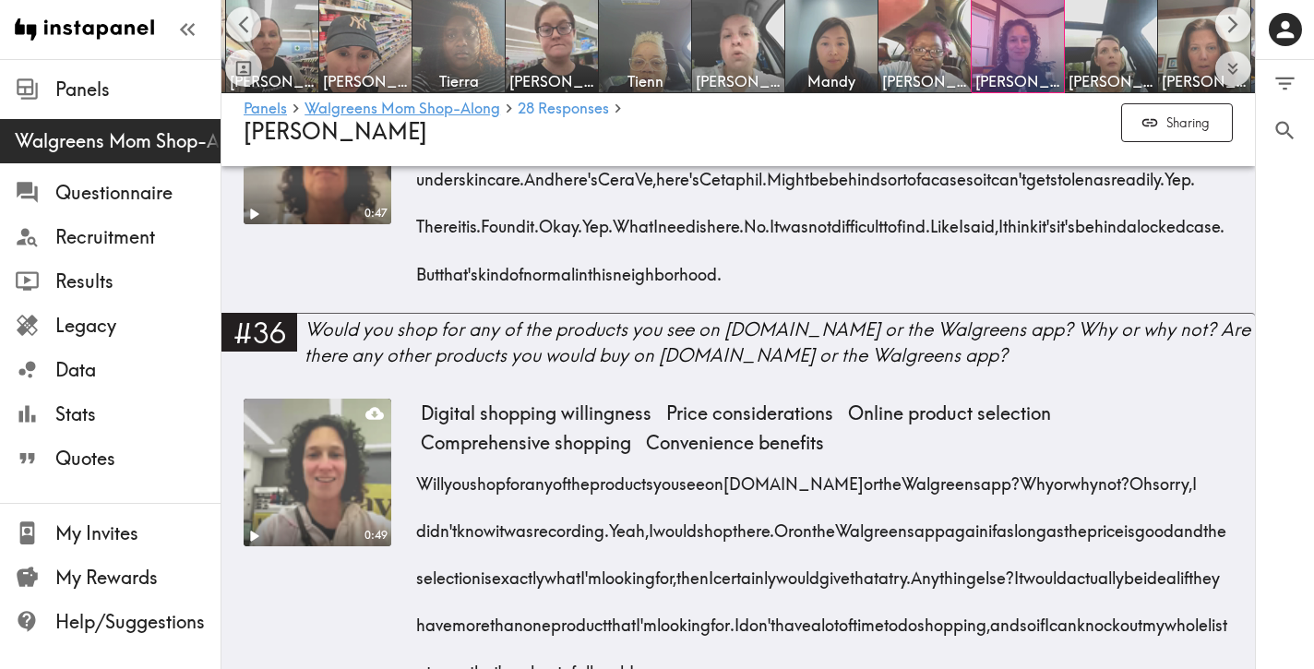
drag, startPoint x: 1098, startPoint y: 460, endPoint x: 425, endPoint y: 321, distance: 687.9
click at [425, 292] on div "Okay, I am stopping to get Cetaphil face lotion and I'm going to go directly do…" at bounding box center [827, 196] width 812 height 189
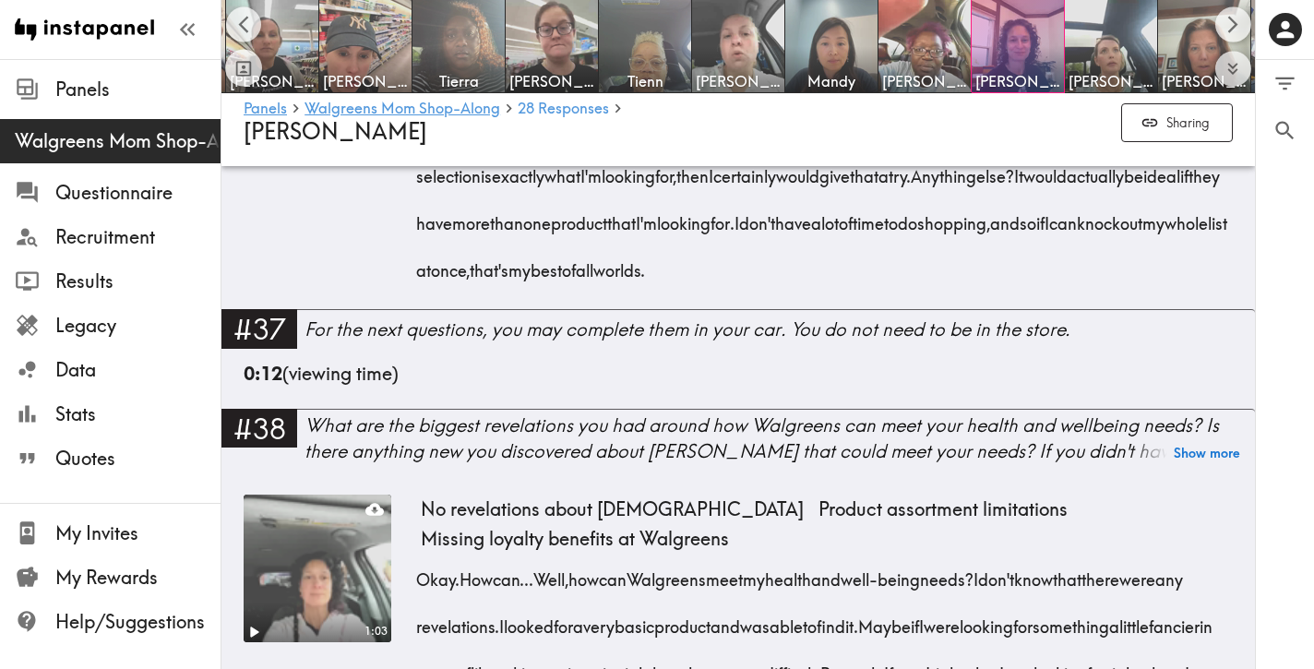
scroll to position [8162, 0]
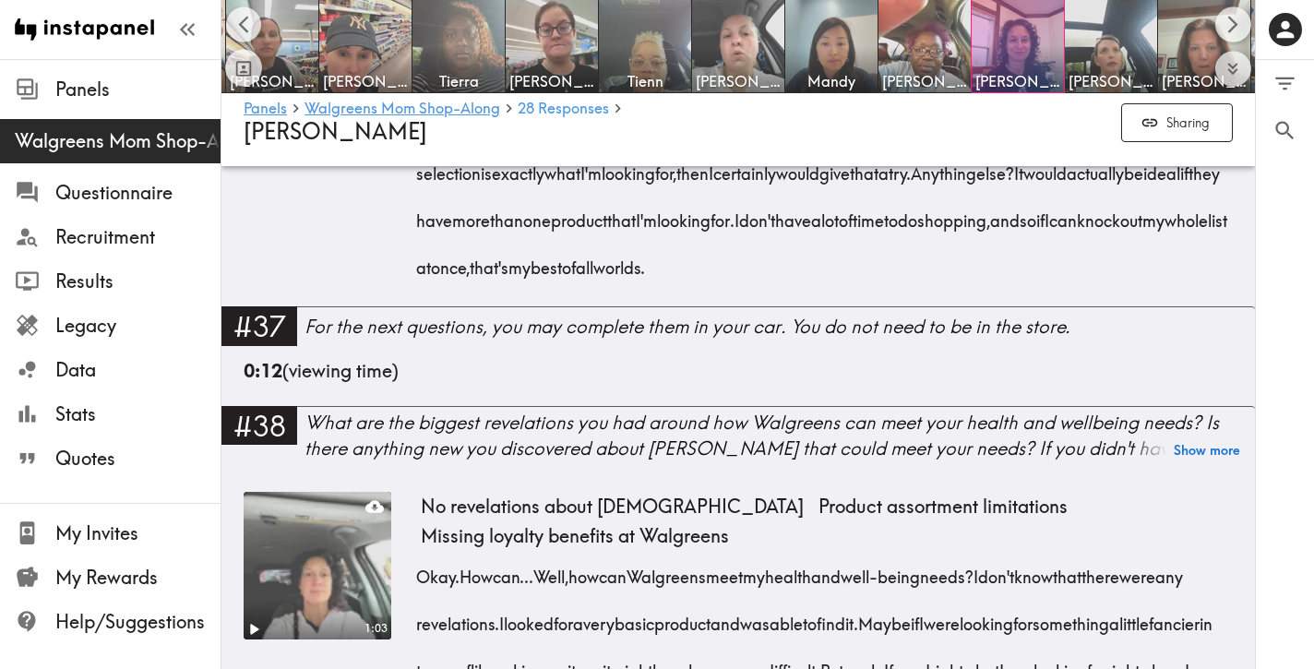
drag, startPoint x: 1193, startPoint y: 458, endPoint x: 409, endPoint y: 276, distance: 805.2
click at [409, 276] on div "0:49 Digital shopping willingness Price considerations Online product selection…" at bounding box center [738, 150] width 989 height 313
drag, startPoint x: 1183, startPoint y: 459, endPoint x: 688, endPoint y: 324, distance: 512.7
click at [688, 286] on div "Will you shop for any of the products you see on [DOMAIN_NAME] or the Walgreens…" at bounding box center [827, 168] width 812 height 236
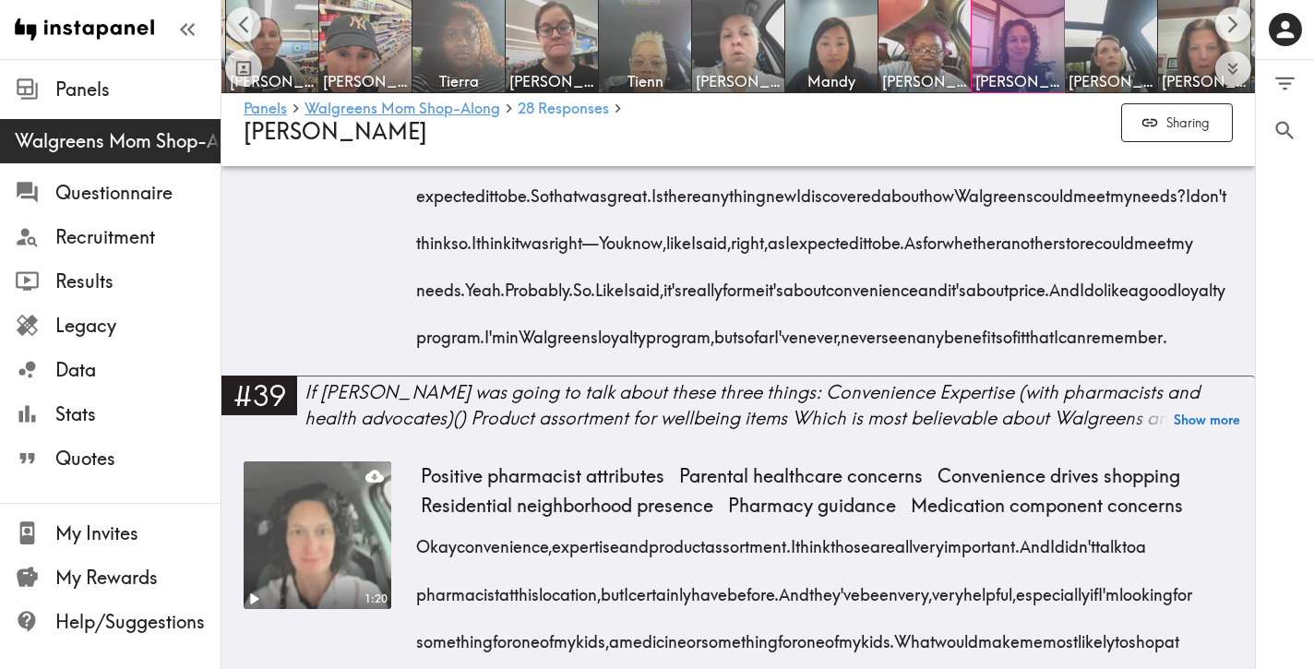
scroll to position [8692, 0]
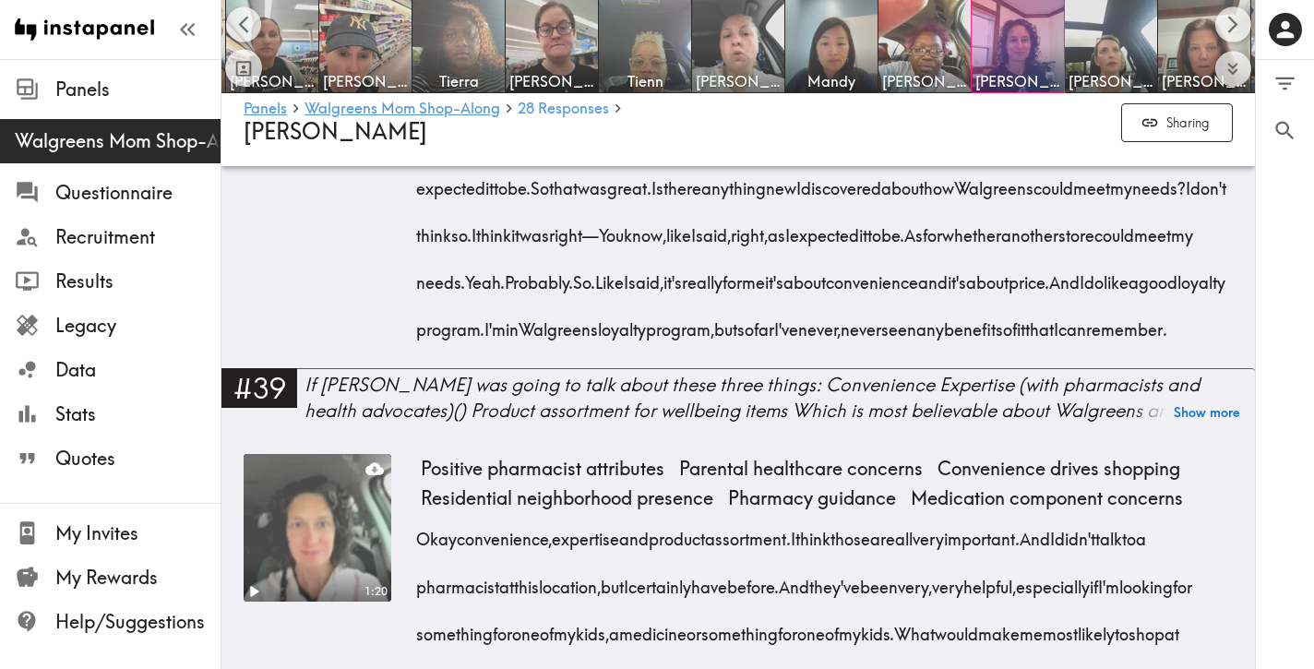
drag, startPoint x: 1171, startPoint y: 567, endPoint x: 411, endPoint y: 243, distance: 826.5
click at [411, 243] on div "1:03 No revelations about Walgreens Product assortment limitations Missing loya…" at bounding box center [738, 164] width 989 height 407
drag, startPoint x: 1180, startPoint y: 568, endPoint x: 1027, endPoint y: 242, distance: 360.8
click at [1027, 242] on div "Okay. How can... Well, how can Walgreens meet my health and well-being needs? I…" at bounding box center [827, 182] width 812 height 330
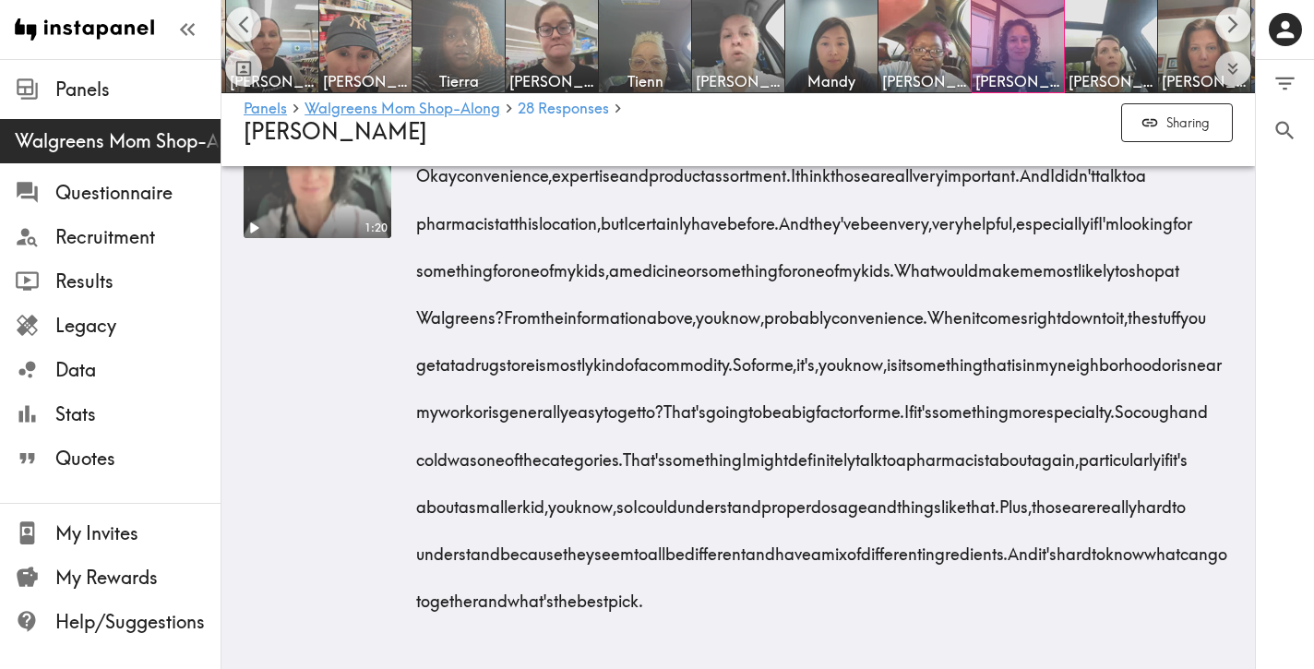
scroll to position [9341, 0]
drag, startPoint x: 419, startPoint y: 255, endPoint x: 905, endPoint y: 600, distance: 596.4
click at [905, 600] on div "Okay convenience, expertise and product assortment. I think those are all very …" at bounding box center [827, 382] width 812 height 472
click at [833, 26] on img at bounding box center [831, 46] width 97 height 97
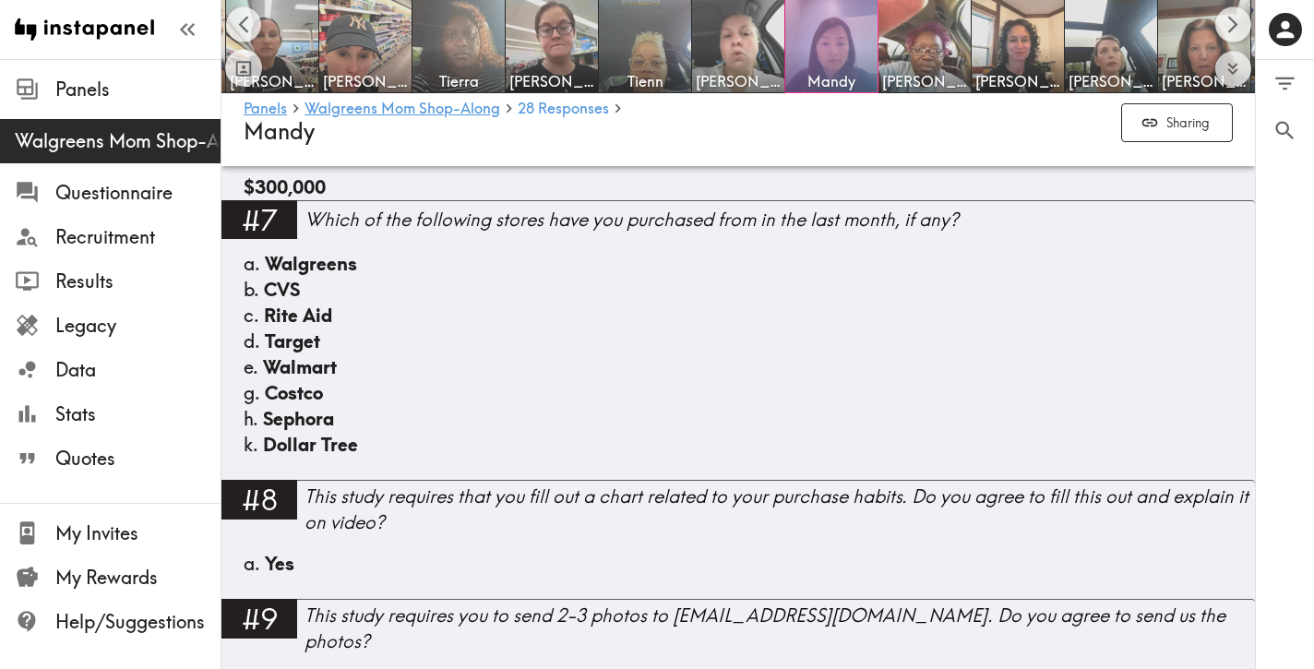
scroll to position [1501, 0]
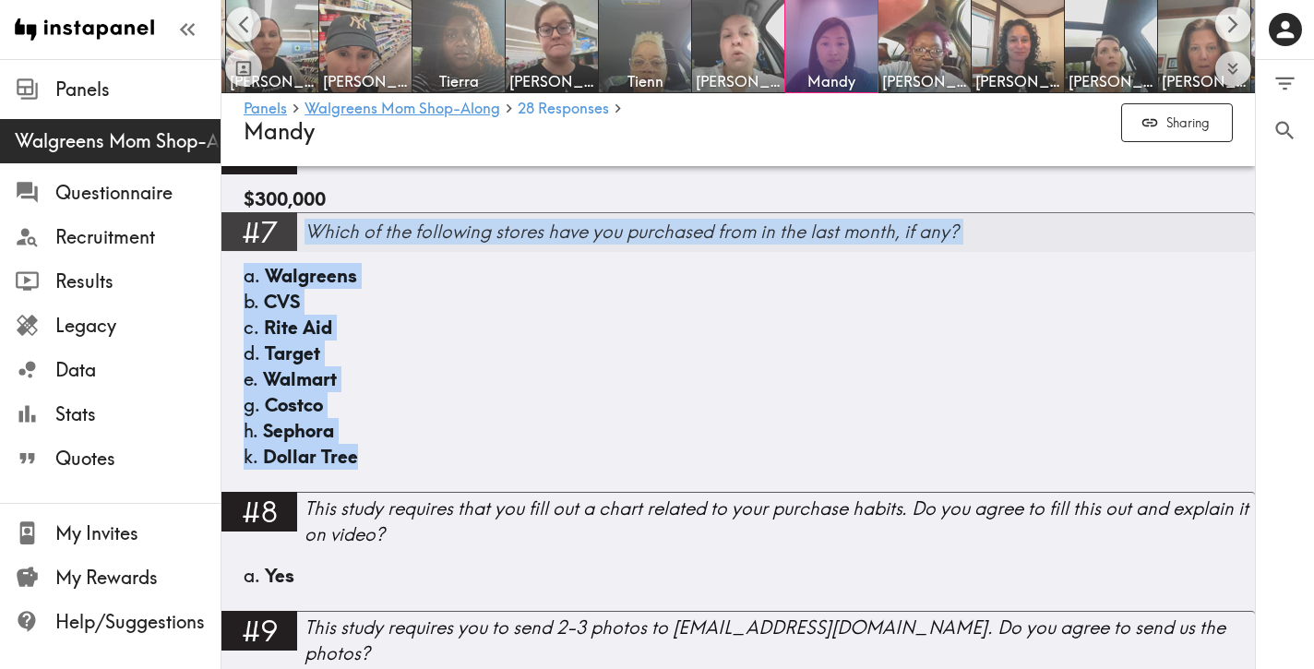
drag, startPoint x: 430, startPoint y: 451, endPoint x: 301, endPoint y: 225, distance: 260.4
click at [301, 225] on div "#7 Which of the following stores have you purchased from in the last month, if …" at bounding box center [738, 352] width 1034 height 280
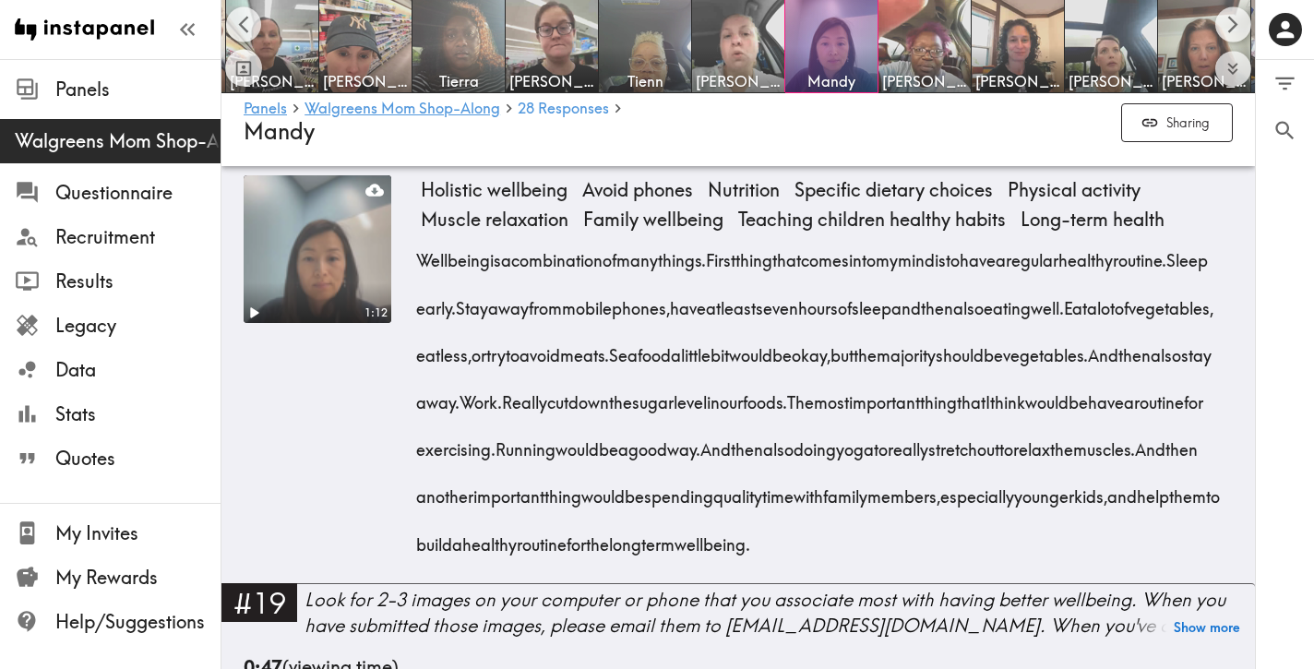
scroll to position [3012, 0]
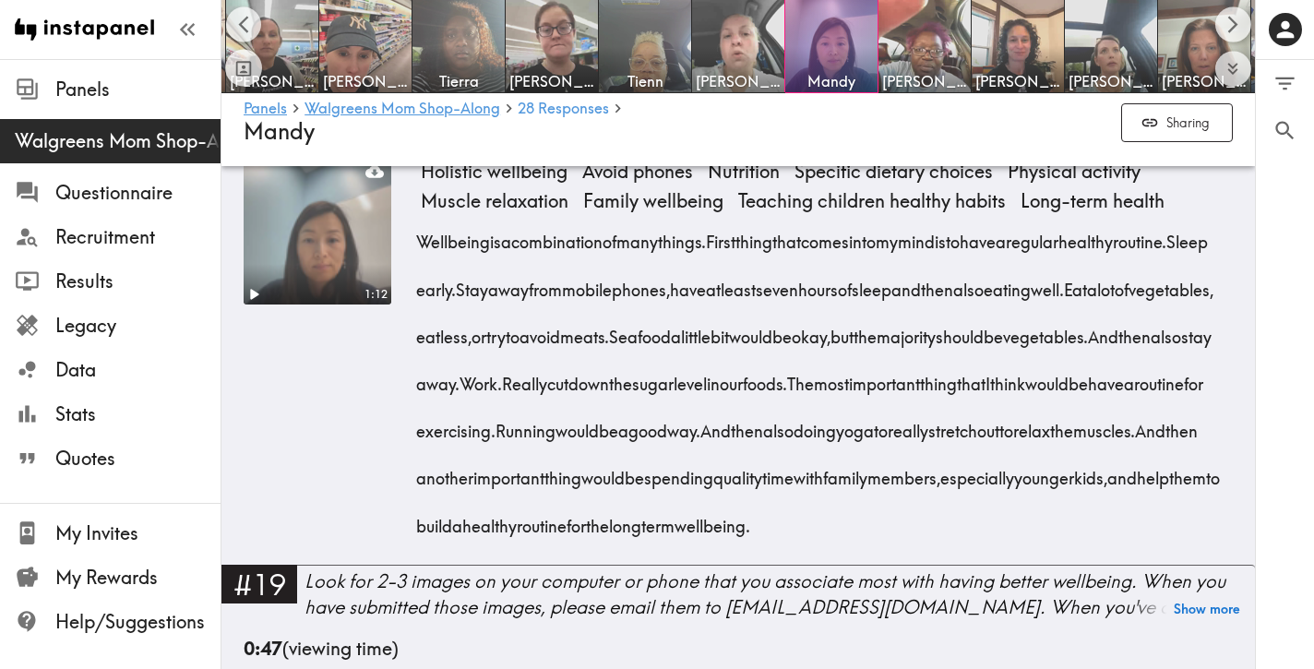
drag, startPoint x: 668, startPoint y: 556, endPoint x: 421, endPoint y: 236, distance: 404.6
click at [421, 236] on div "Wellbeing is a combination of many things. First thing that comes into my mind …" at bounding box center [827, 377] width 812 height 330
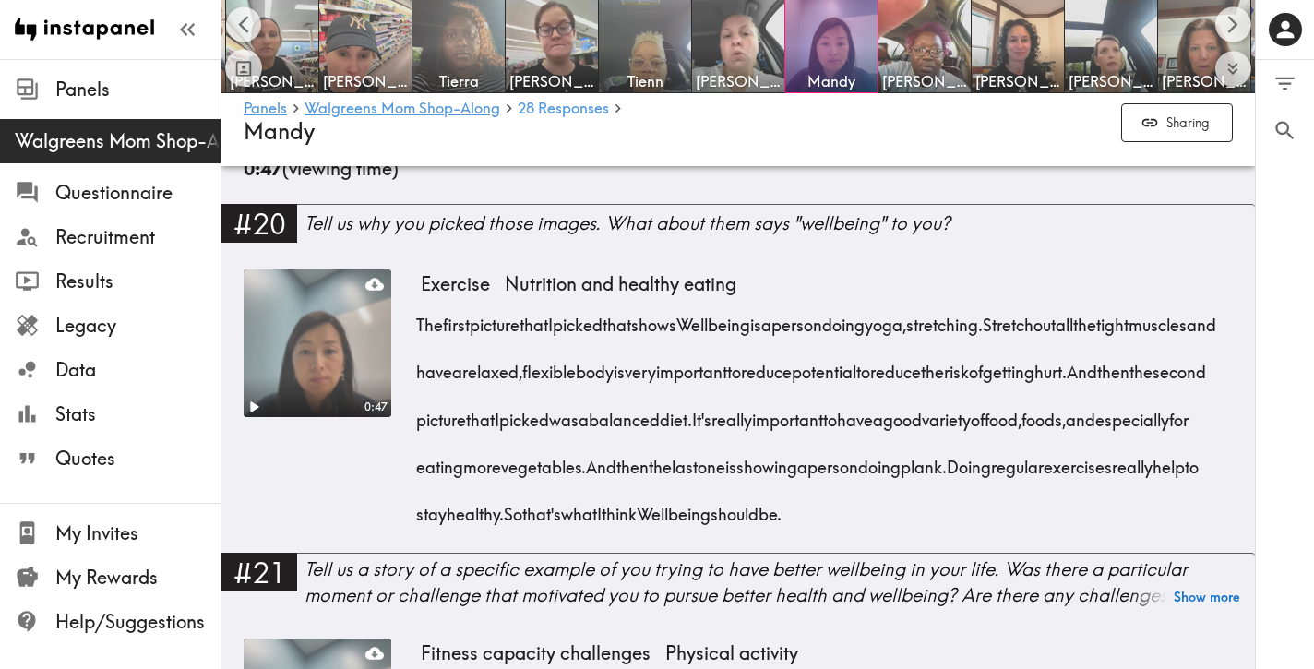
scroll to position [3508, 0]
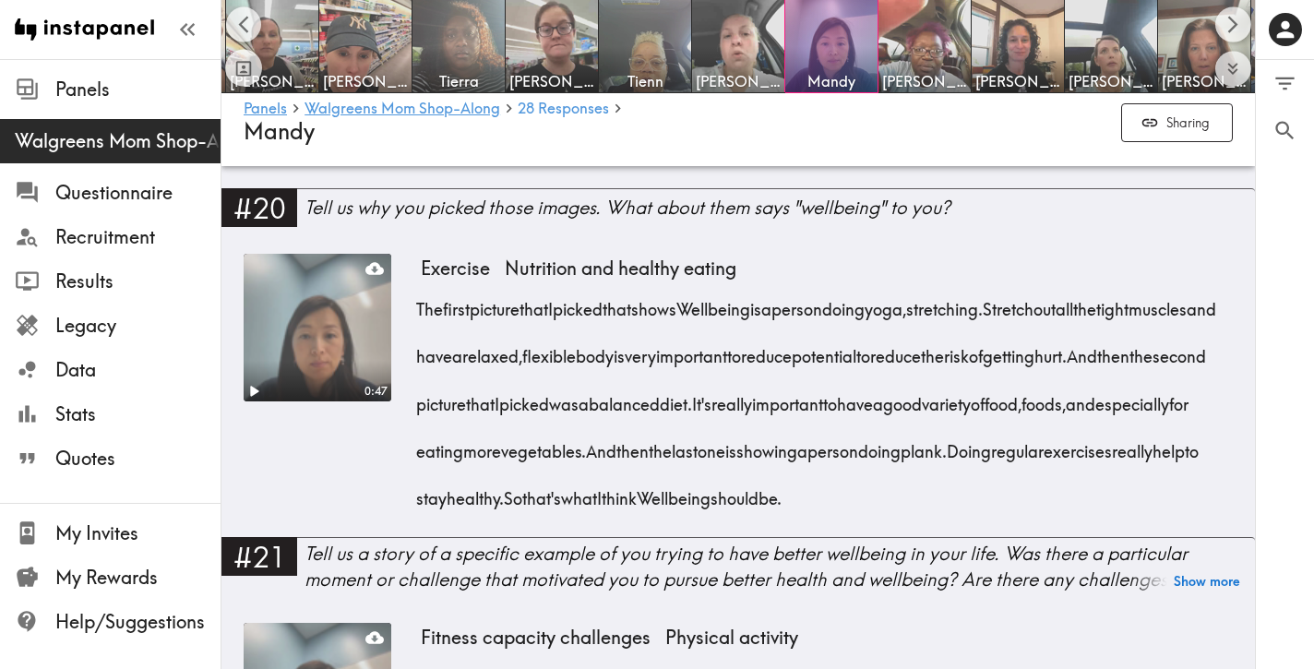
drag, startPoint x: 1219, startPoint y: 528, endPoint x: 419, endPoint y: 342, distance: 821.3
click at [421, 342] on div "The first picture that I picked that shows Wellbeing is a person doing yoga, st…" at bounding box center [827, 398] width 812 height 236
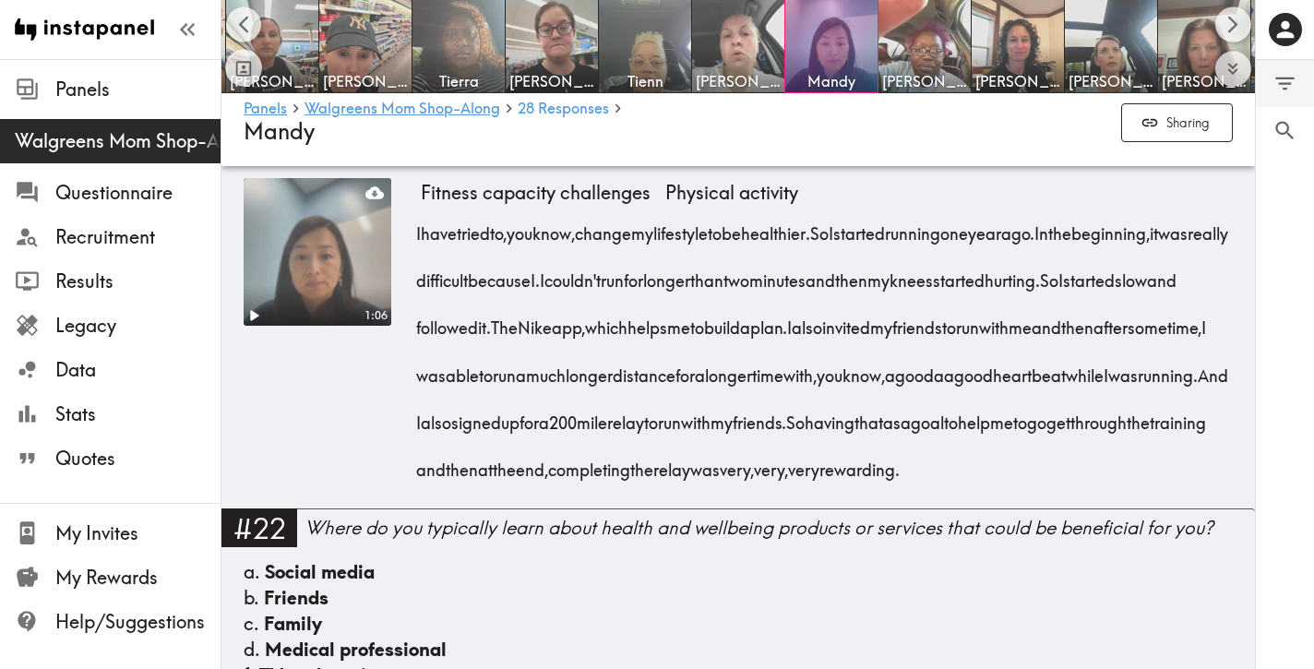
scroll to position [3954, 0]
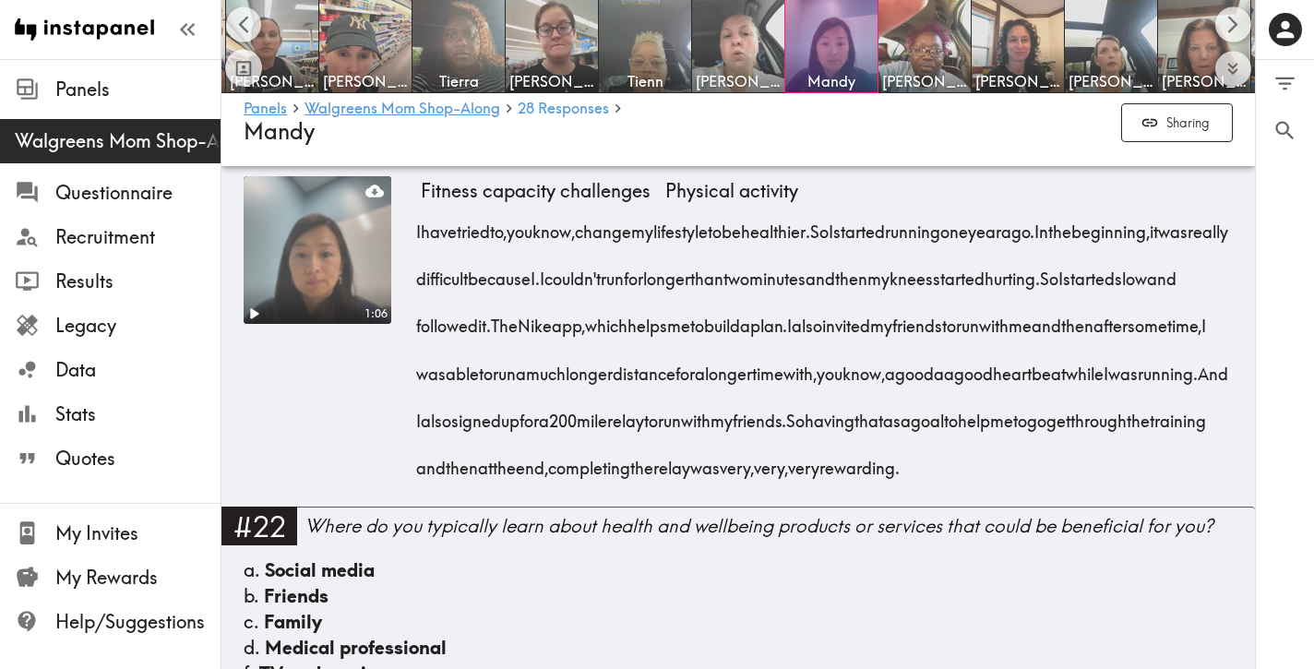
drag, startPoint x: 820, startPoint y: 549, endPoint x: 412, endPoint y: 269, distance: 495.3
click at [412, 269] on div "1:06 Fitness capacity challenges Physical activity I have tried to, you know, c…" at bounding box center [738, 341] width 989 height 330
drag, startPoint x: 823, startPoint y: 543, endPoint x: 419, endPoint y: 269, distance: 487.9
click at [421, 269] on div "I have tried to, you know, change my lifestyle to be healthier. So I started ru…" at bounding box center [827, 343] width 812 height 283
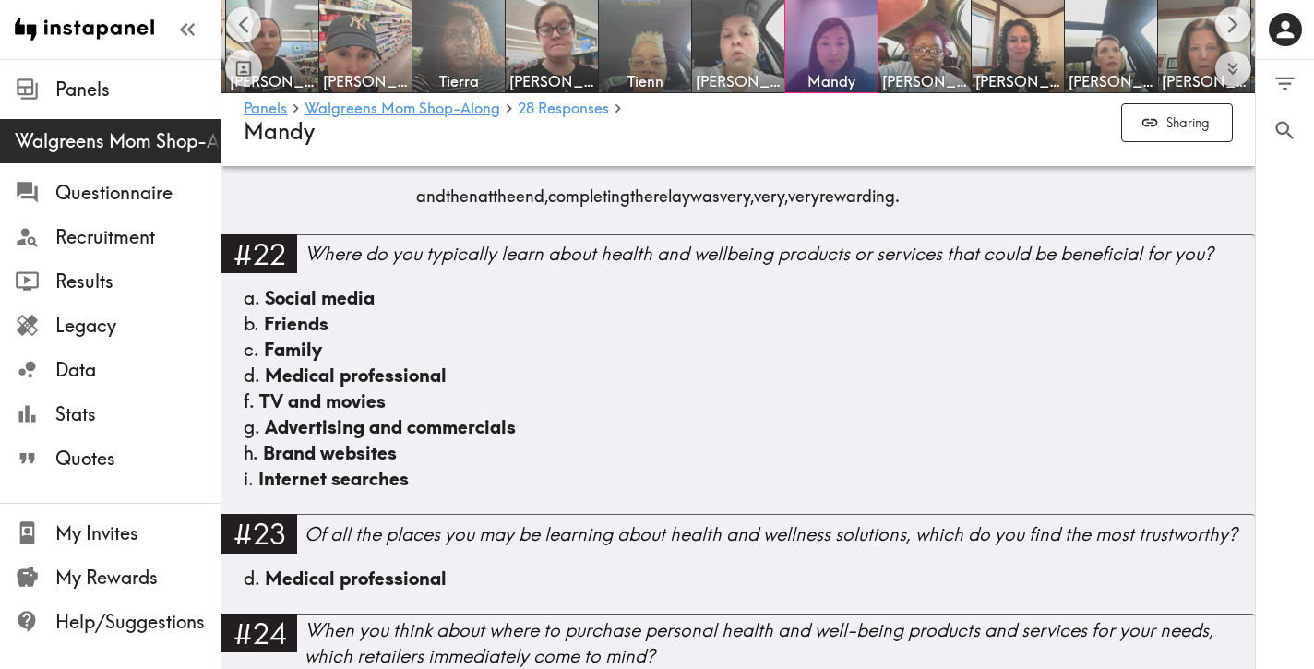
scroll to position [4228, 0]
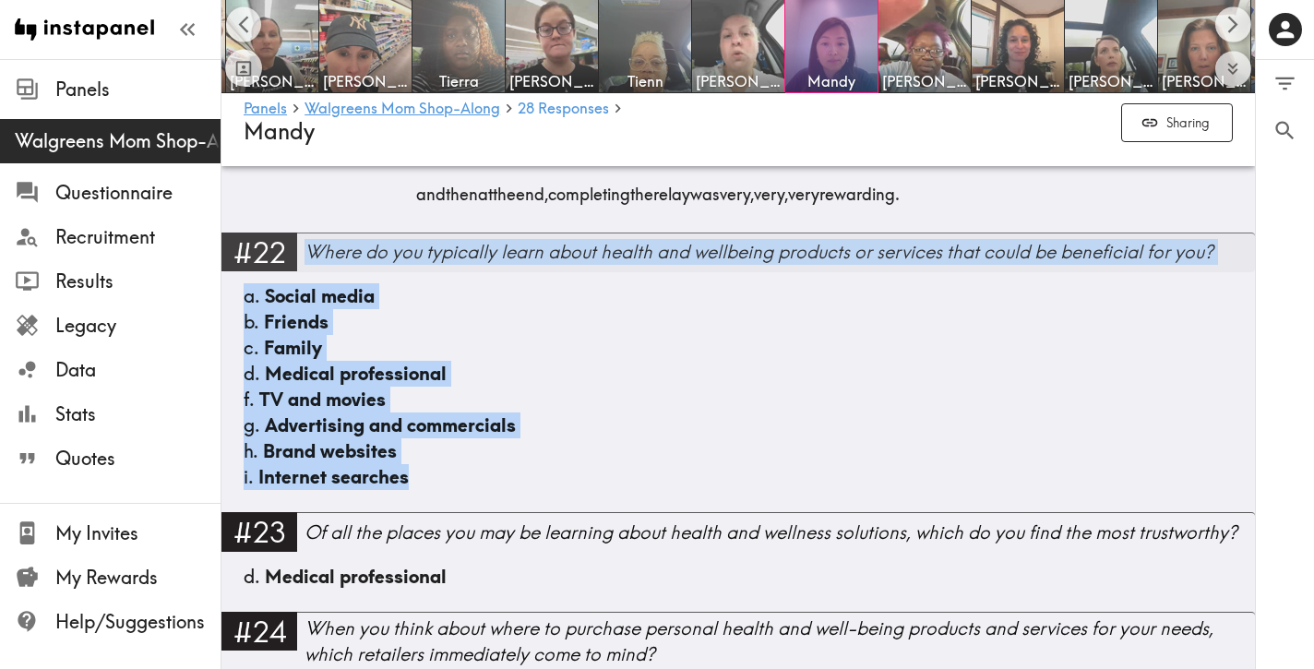
drag, startPoint x: 462, startPoint y: 555, endPoint x: 303, endPoint y: 328, distance: 277.5
click at [303, 328] on div "#22 Where do you typically learn about health and wellbeing products or service…" at bounding box center [738, 373] width 1034 height 280
drag, startPoint x: 444, startPoint y: 557, endPoint x: 305, endPoint y: 332, distance: 264.3
click at [305, 332] on div "#22 Where do you typically learn about health and wellbeing products or service…" at bounding box center [738, 373] width 1034 height 280
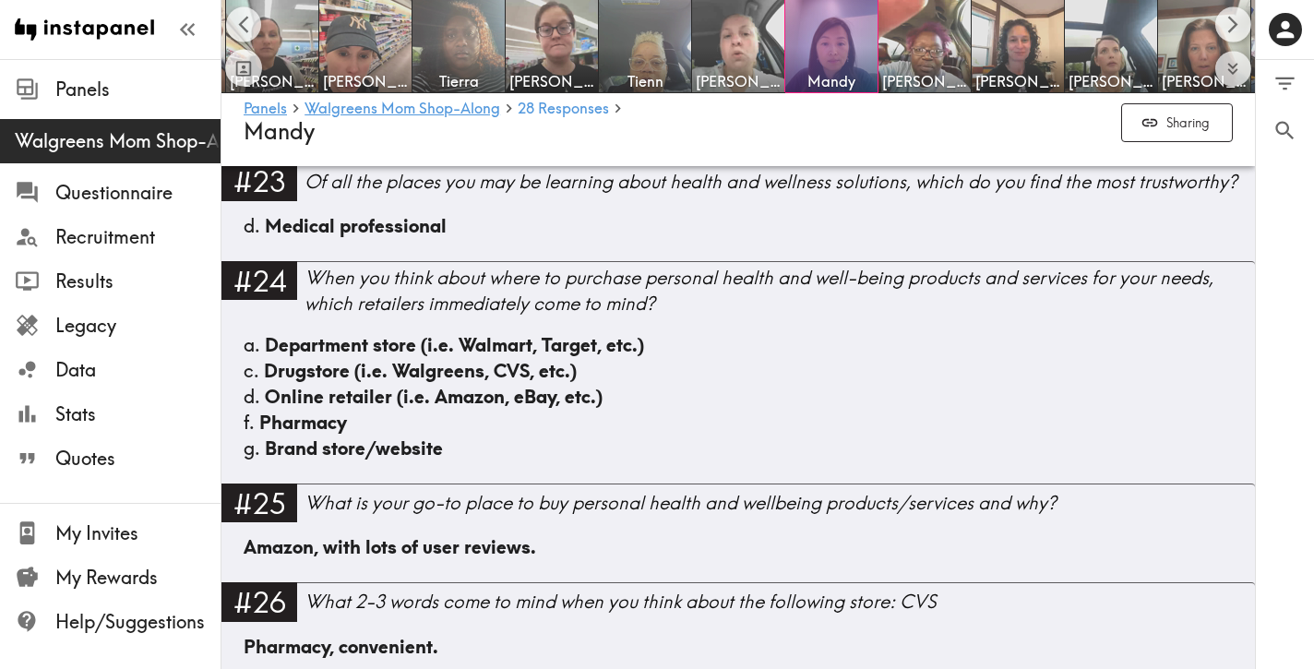
scroll to position [4582, 0]
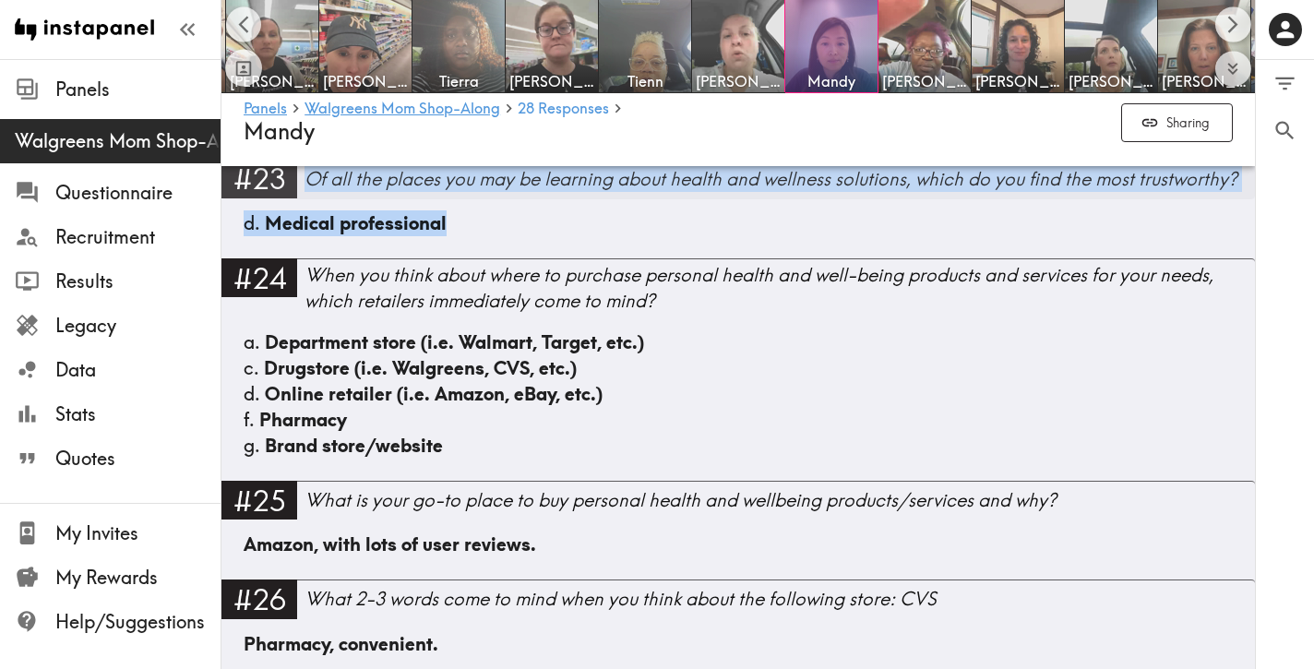
drag, startPoint x: 505, startPoint y: 300, endPoint x: 310, endPoint y: 259, distance: 198.9
click at [310, 257] on div "#23 Of all the places you may be learning about health and wellness solutions, …" at bounding box center [738, 208] width 1034 height 99
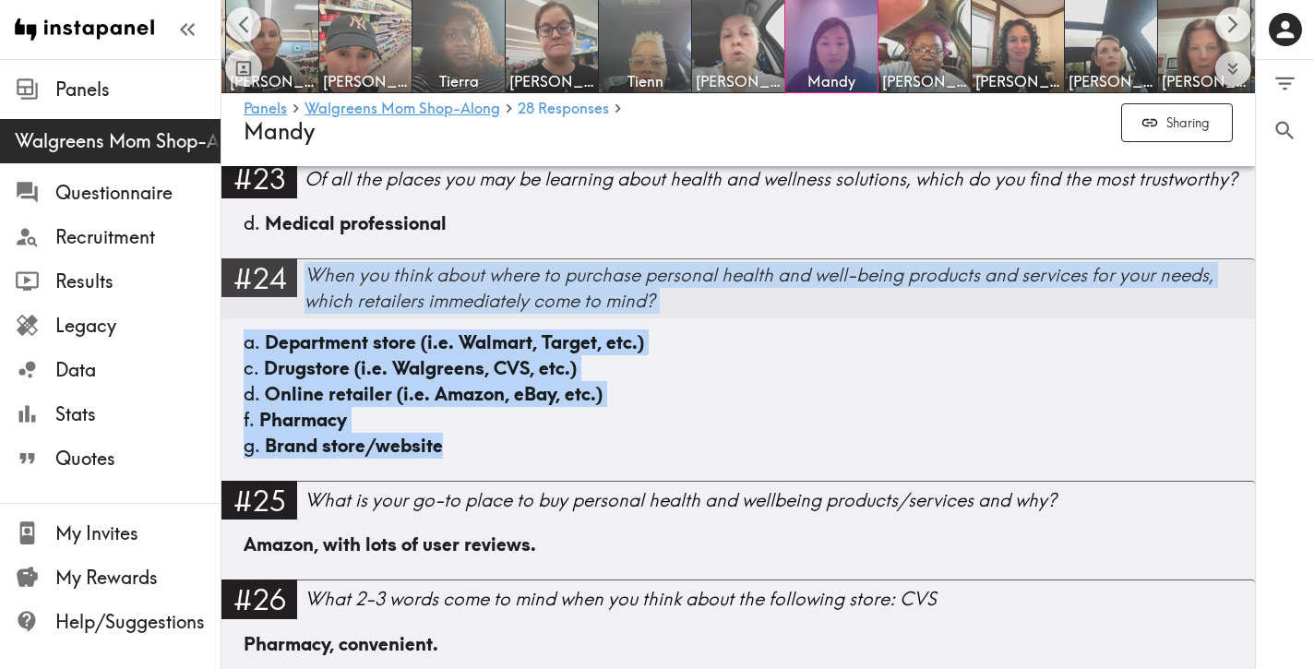
drag, startPoint x: 508, startPoint y: 525, endPoint x: 313, endPoint y: 353, distance: 260.9
click at [313, 353] on div "#24 When you think about where to purchase personal health and well-being produ…" at bounding box center [738, 369] width 1034 height 222
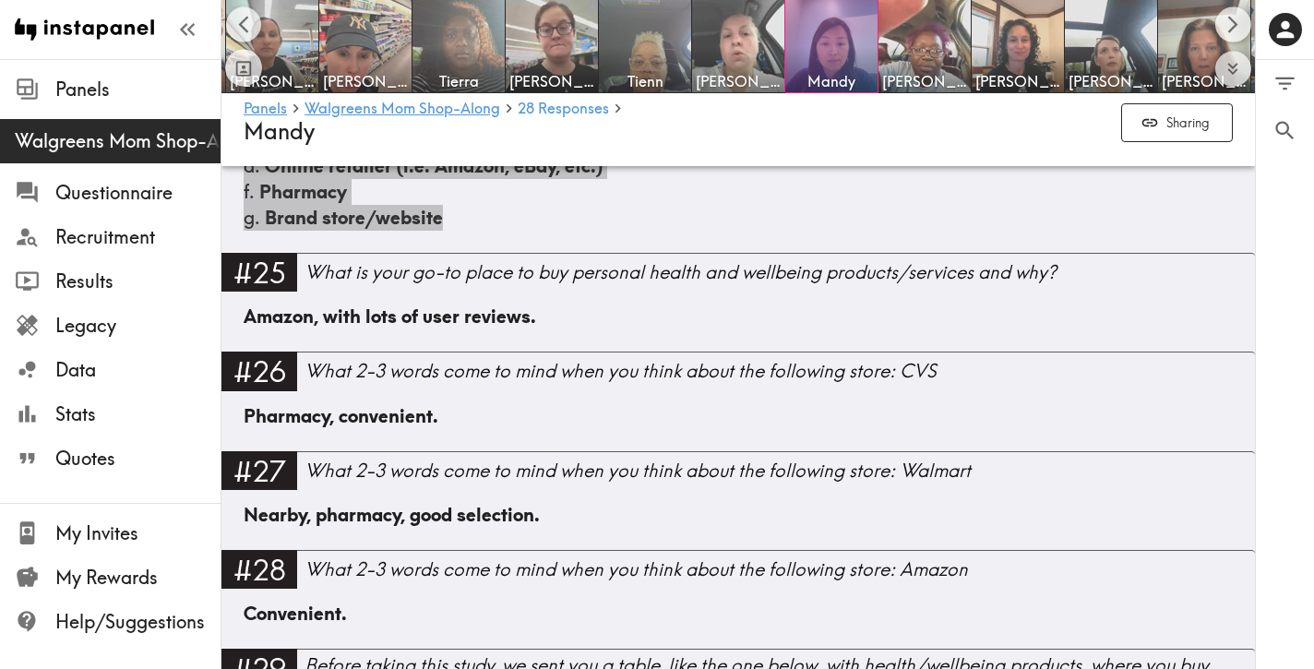
scroll to position [4814, 0]
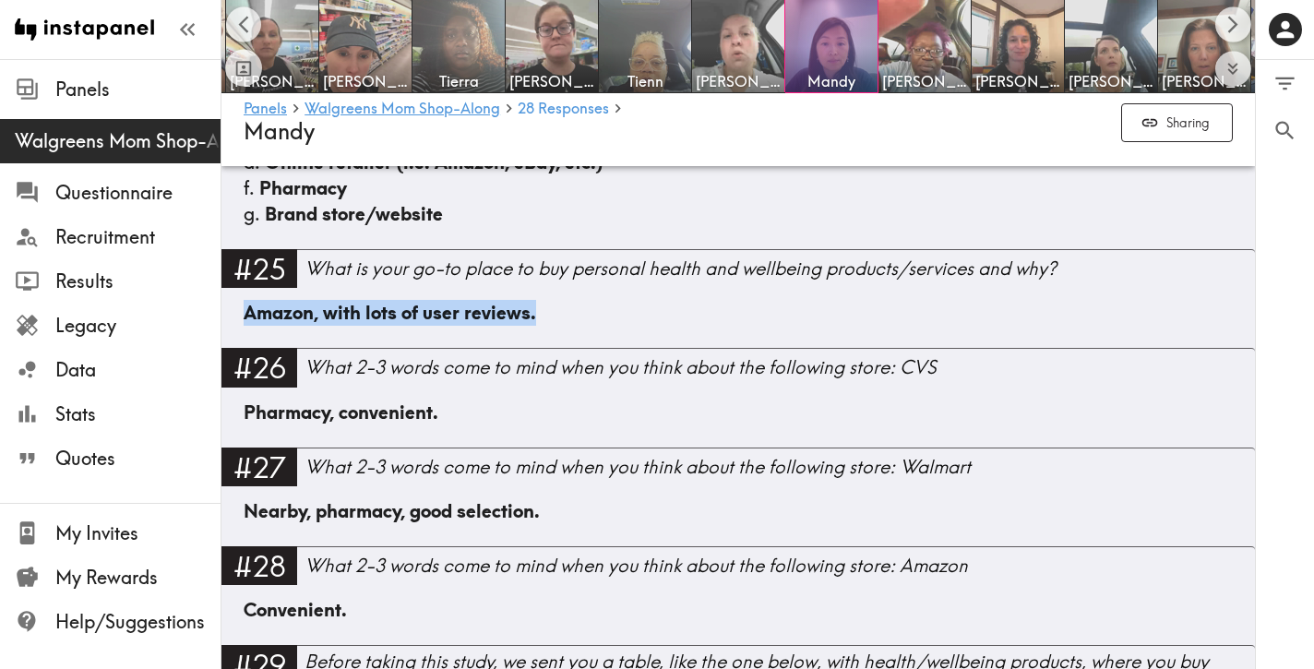
drag, startPoint x: 599, startPoint y: 389, endPoint x: 240, endPoint y: 388, distance: 359.0
click at [240, 348] on div "Amazon, with lots of user reviews." at bounding box center [738, 324] width 1034 height 48
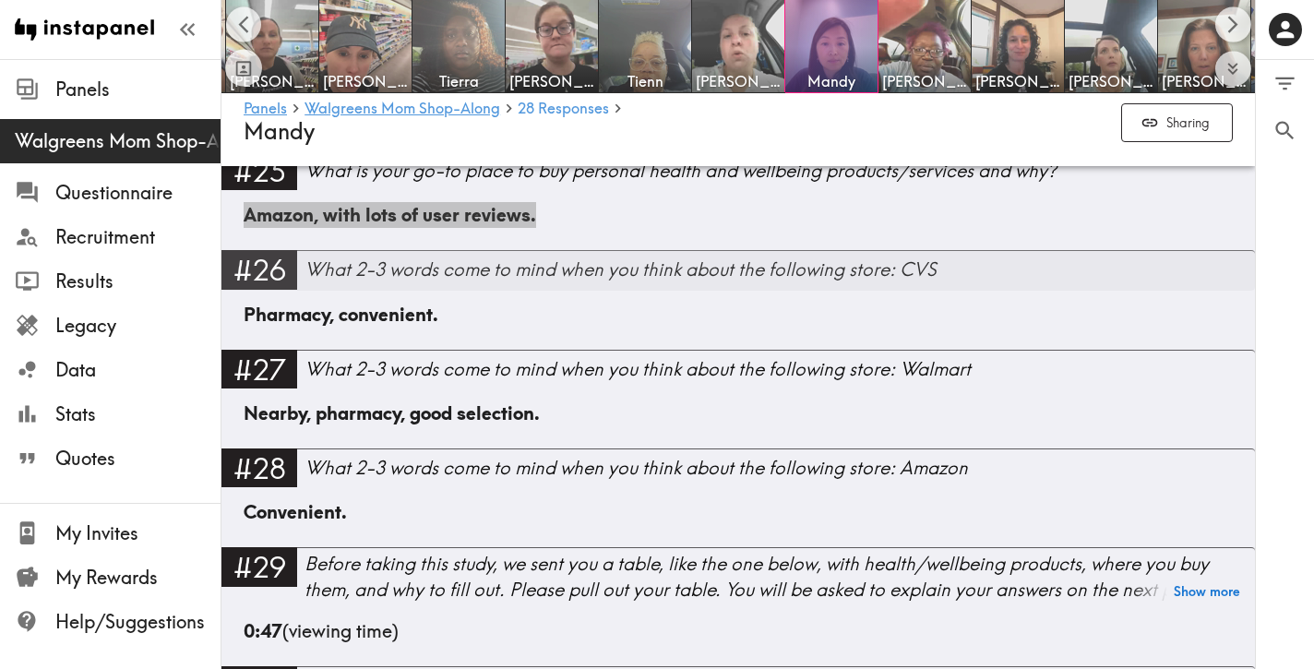
scroll to position [4890, 0]
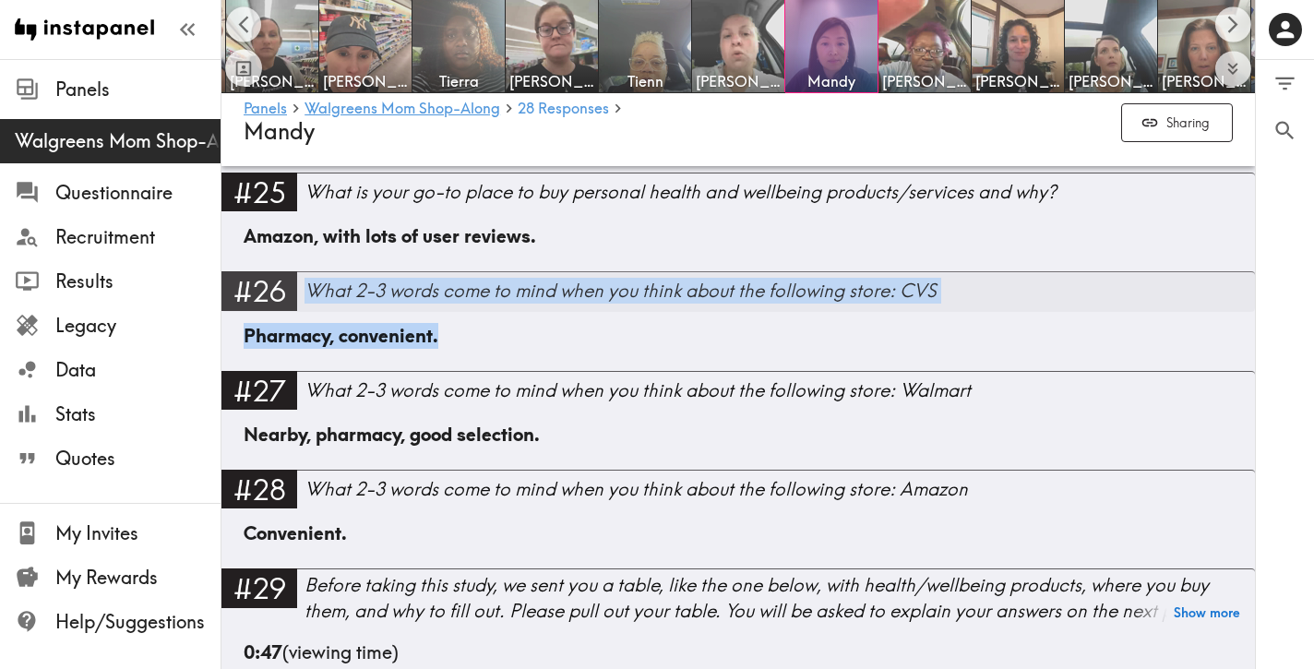
drag, startPoint x: 496, startPoint y: 411, endPoint x: 314, endPoint y: 373, distance: 185.7
click at [310, 370] on div "#26 What 2-3 words come to mind when you think about the following store: CVS P…" at bounding box center [738, 320] width 1034 height 99
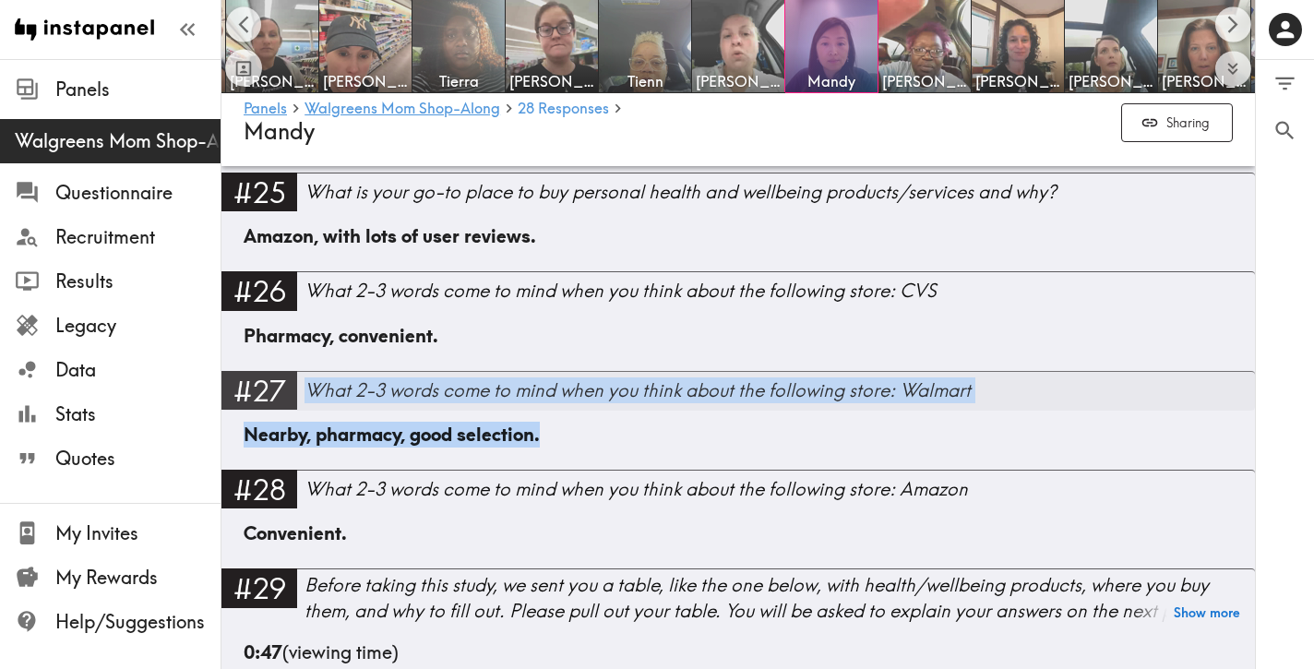
drag, startPoint x: 627, startPoint y: 511, endPoint x: 313, endPoint y: 471, distance: 316.4
click at [313, 470] on div "#27 What 2-3 words come to mind when you think about the following store: Walma…" at bounding box center [738, 420] width 1034 height 99
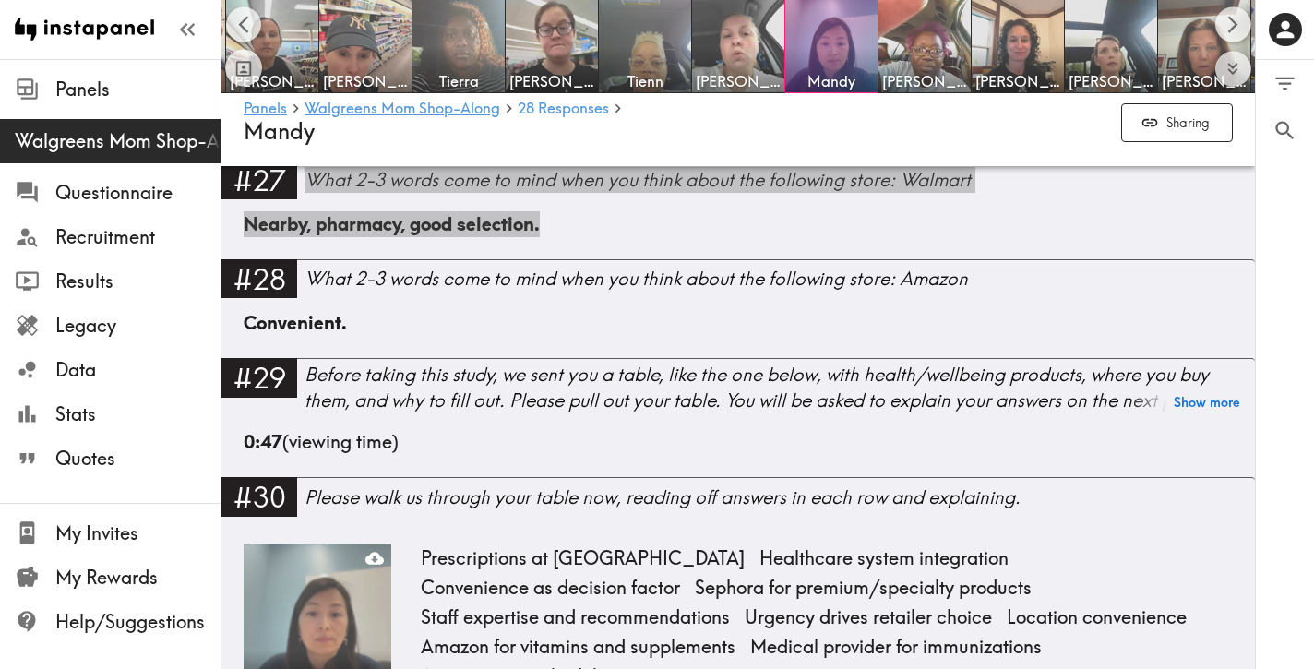
scroll to position [5102, 0]
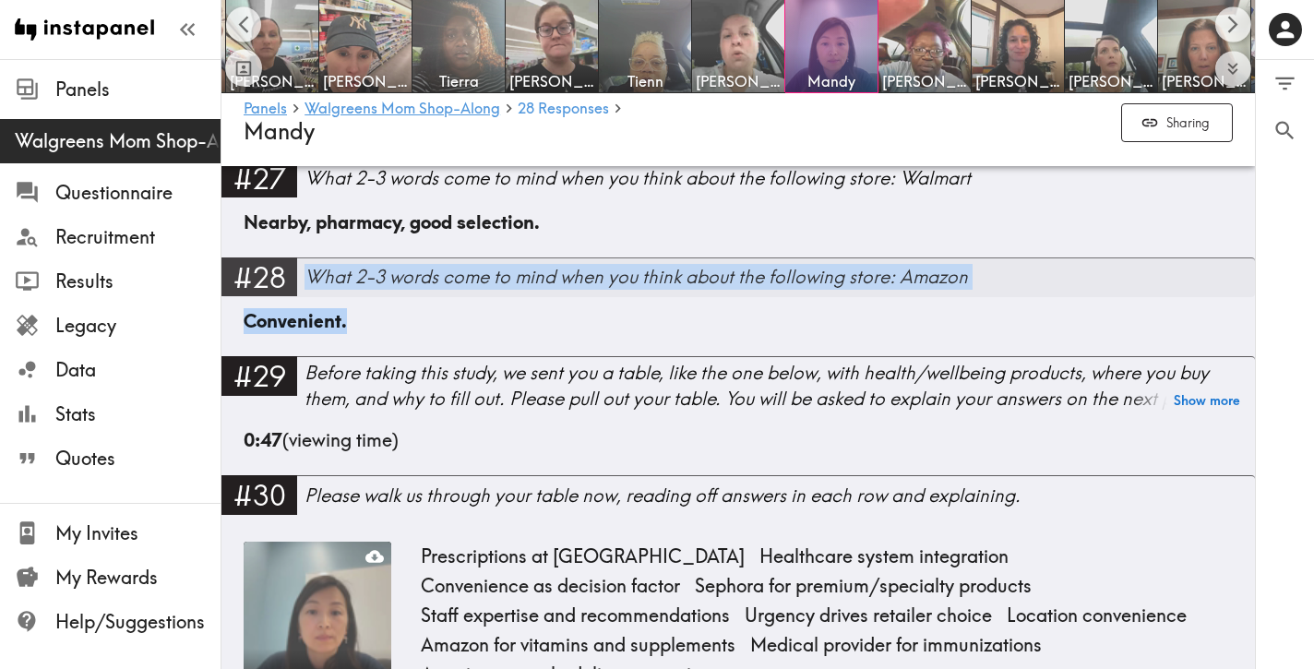
drag, startPoint x: 376, startPoint y: 392, endPoint x: 308, endPoint y: 357, distance: 75.9
click at [308, 356] on div "#28 What 2-3 words come to mind when you think about the following store: Amazo…" at bounding box center [738, 306] width 1034 height 99
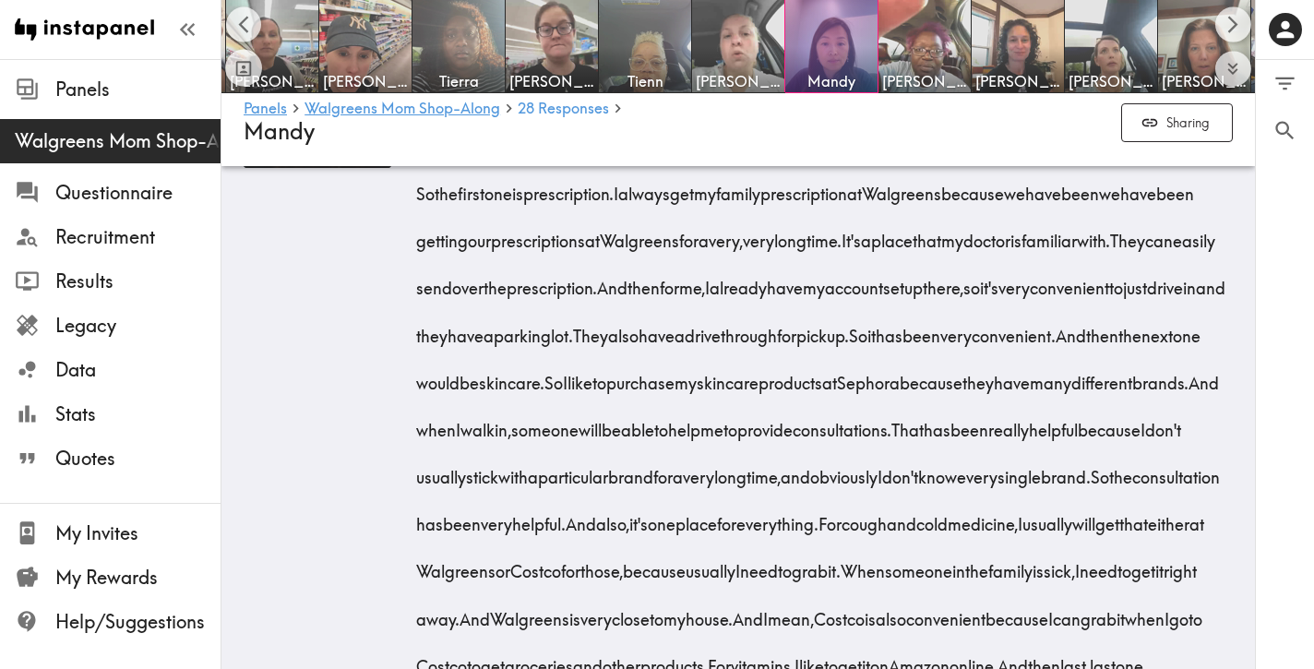
scroll to position [5621, 0]
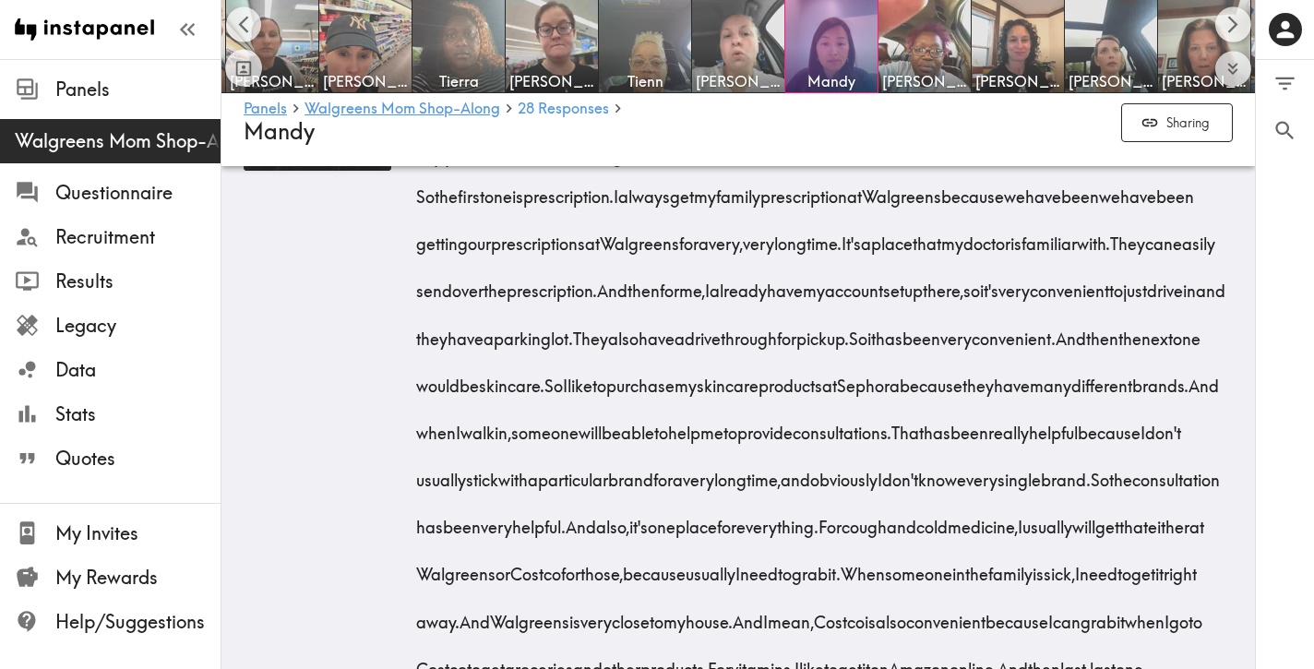
click at [413, 237] on div "1:59 Prescriptions at Walgreens Healthcare system integration Convenience as de…" at bounding box center [738, 412] width 989 height 779
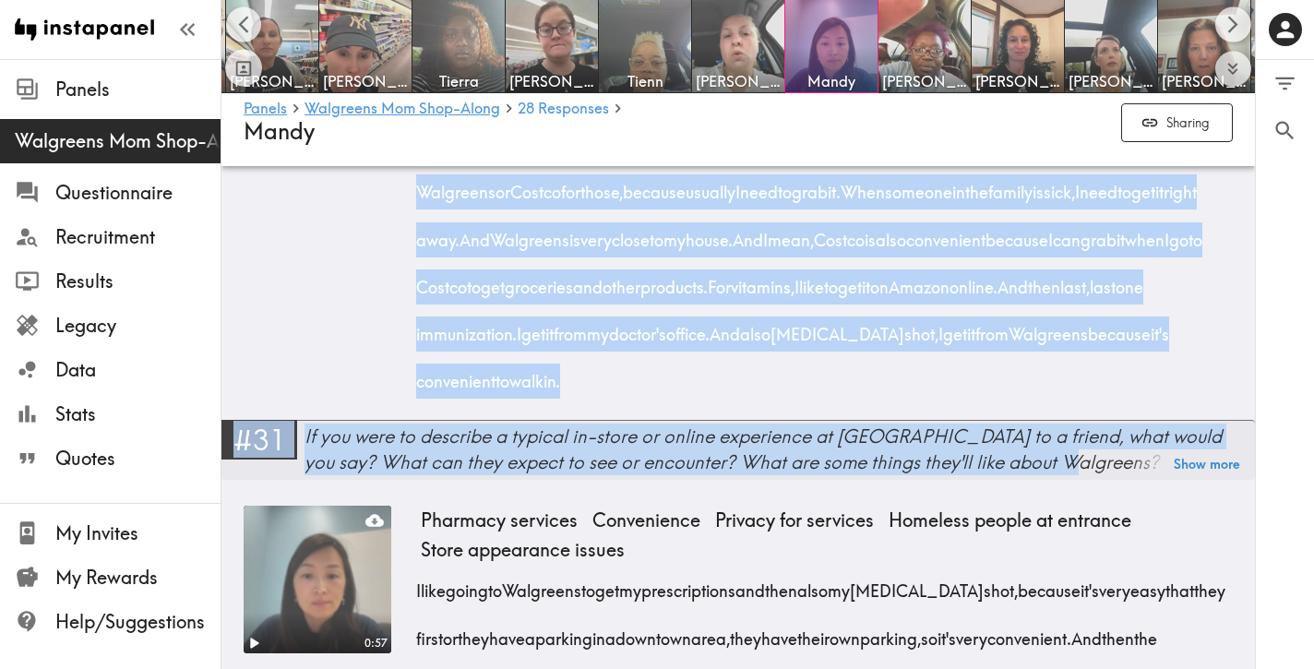
scroll to position [6007, 0]
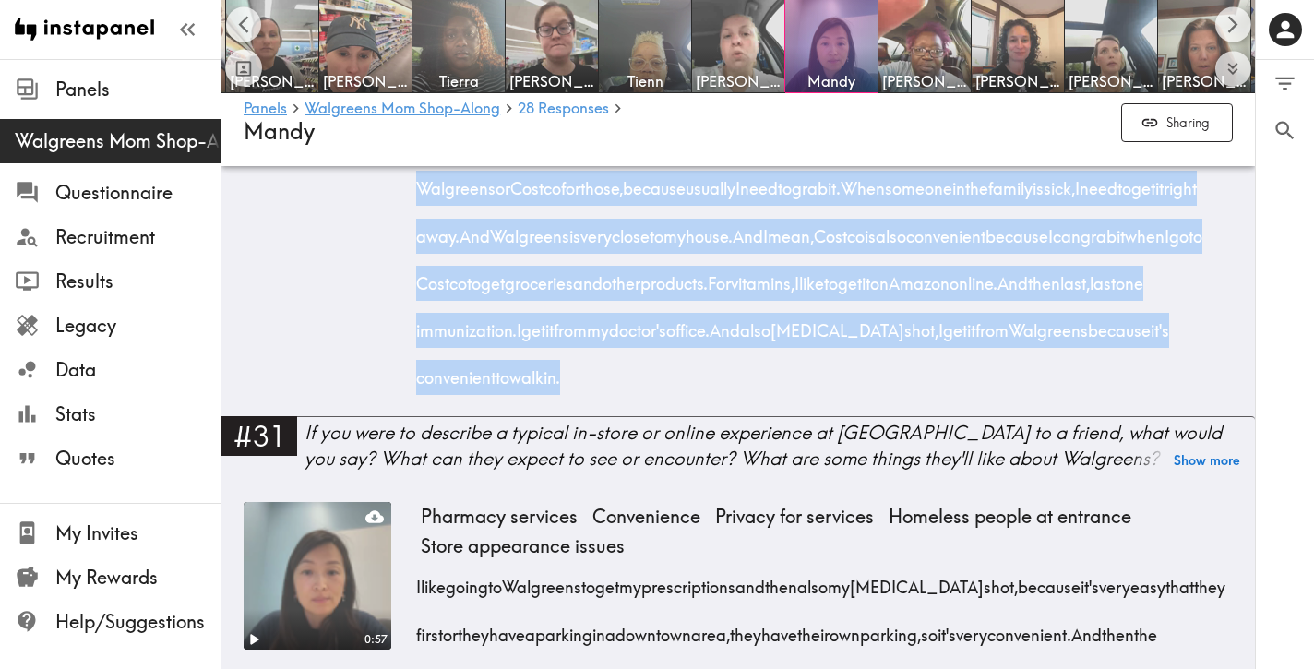
drag, startPoint x: 413, startPoint y: 237, endPoint x: 830, endPoint y: 468, distance: 476.7
click at [830, 416] on div "1:59 Prescriptions at Walgreens Healthcare system integration Convenience as de…" at bounding box center [738, 26] width 989 height 779
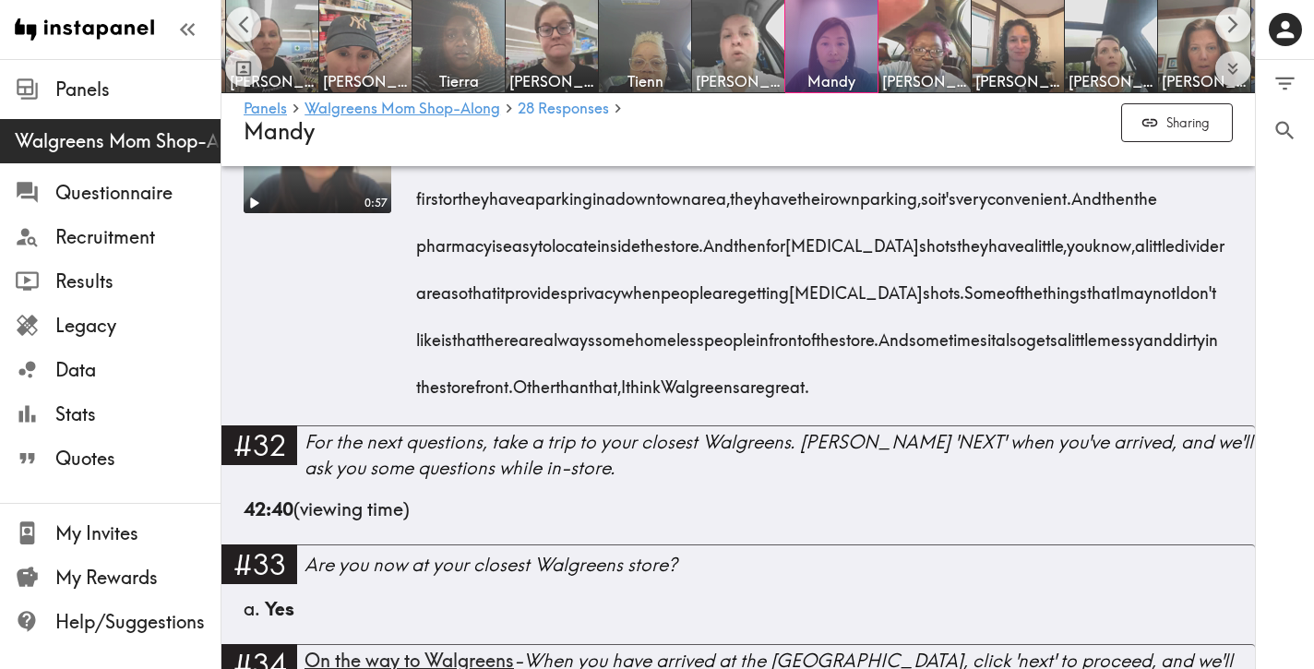
scroll to position [6454, 0]
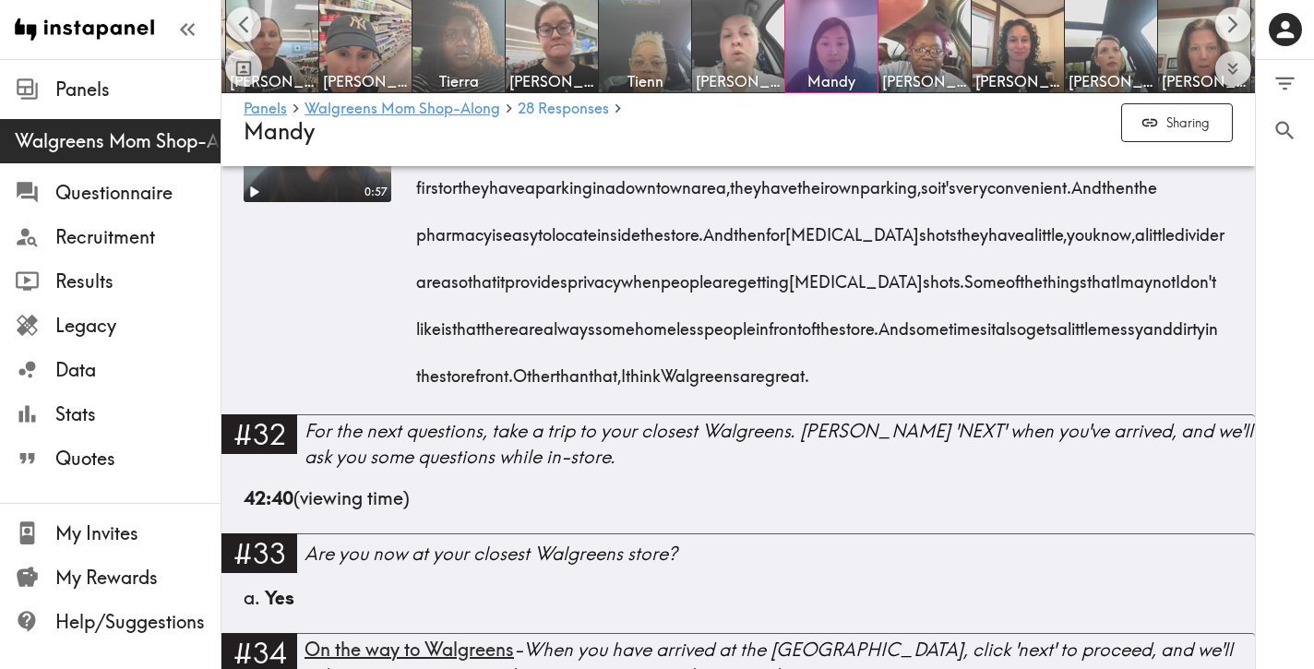
drag, startPoint x: 1061, startPoint y: 466, endPoint x: 419, endPoint y: 234, distance: 682.8
click at [421, 234] on div "I like going to [GEOGRAPHIC_DATA] to get my prescriptions and then also my [MED…" at bounding box center [827, 251] width 812 height 283
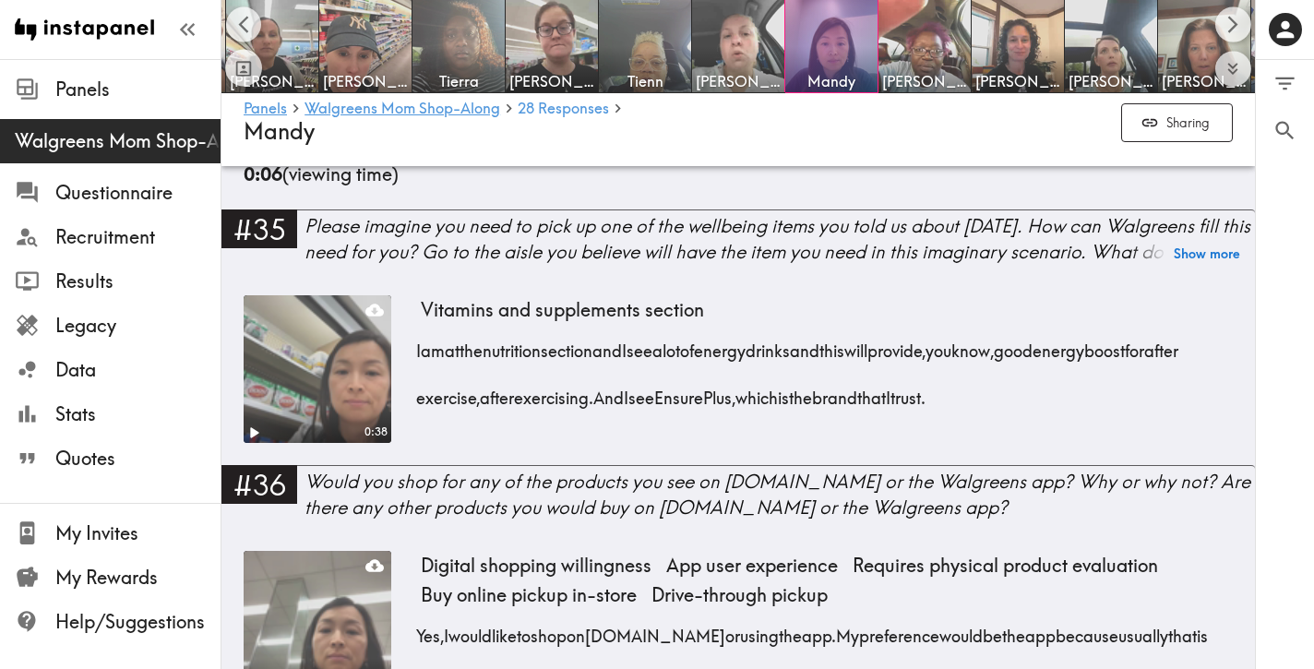
scroll to position [7011, 0]
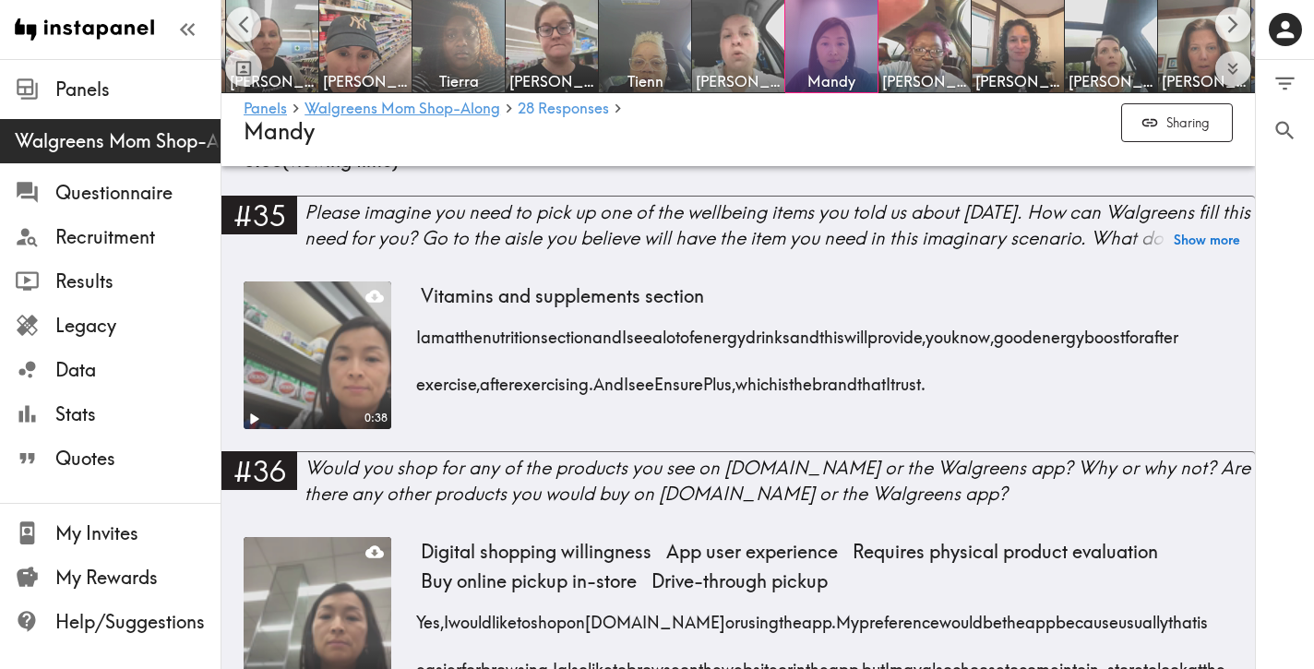
drag, startPoint x: 1077, startPoint y: 468, endPoint x: 416, endPoint y: 431, distance: 661.8
click at [421, 401] on div "I am at the nutrition section and I see a lot of energy drinks and this will pr…" at bounding box center [827, 354] width 812 height 94
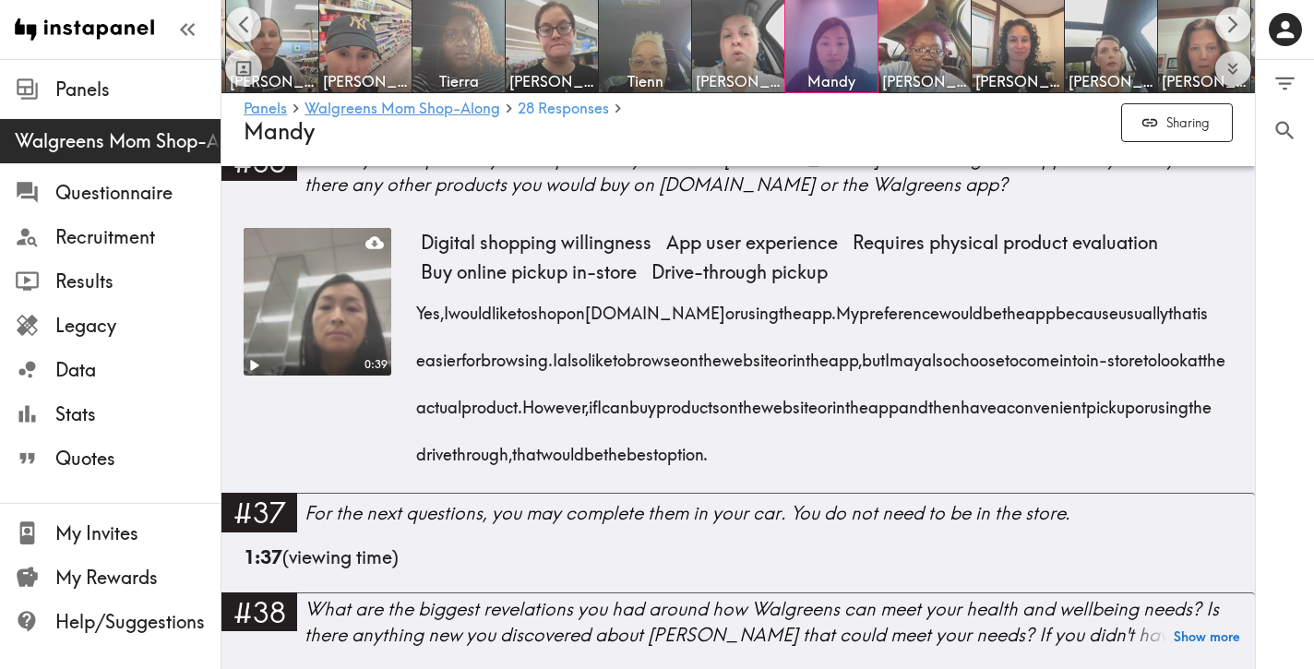
scroll to position [7322, 0]
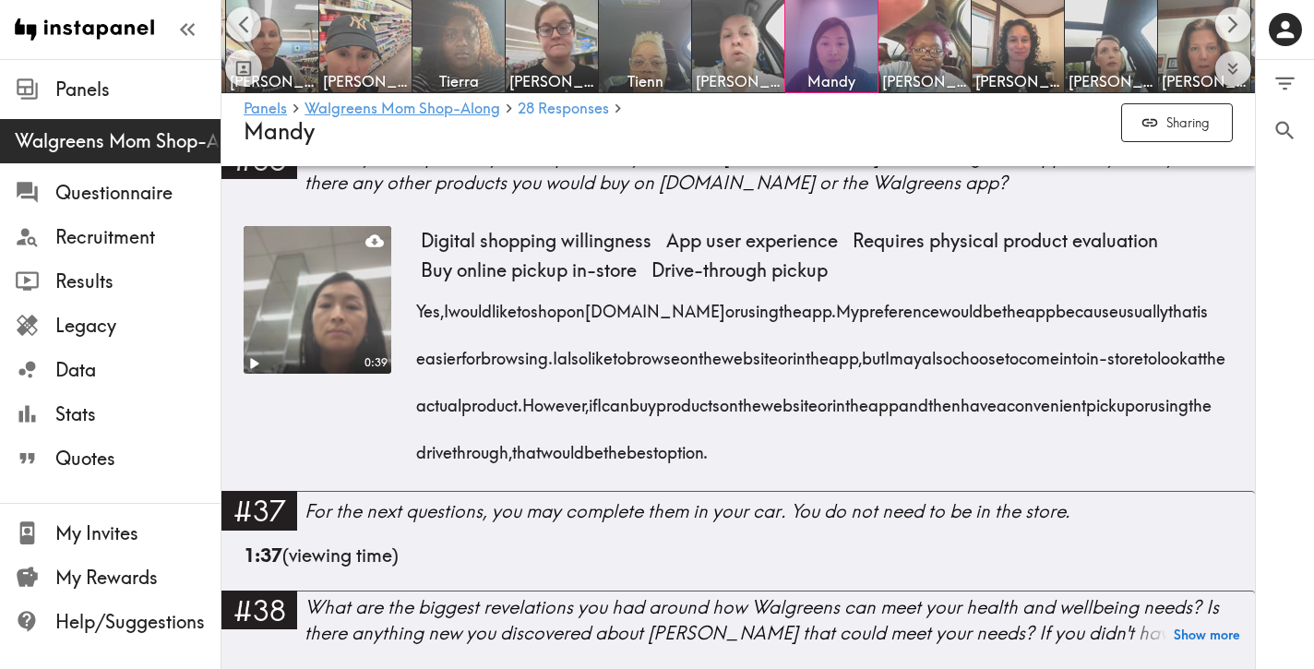
drag, startPoint x: 1111, startPoint y: 544, endPoint x: 419, endPoint y: 406, distance: 705.8
click at [421, 406] on div "Yes, I would like to shop on [DOMAIN_NAME] or using the app. My preference woul…" at bounding box center [827, 375] width 812 height 189
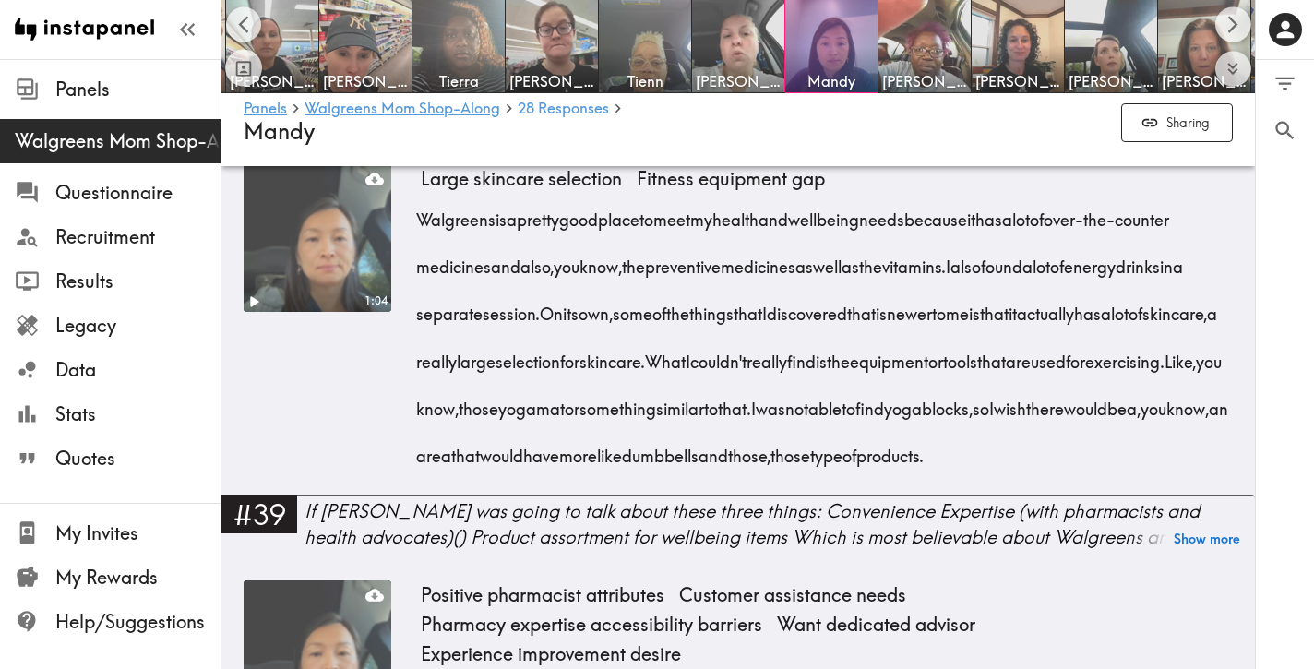
scroll to position [7848, 0]
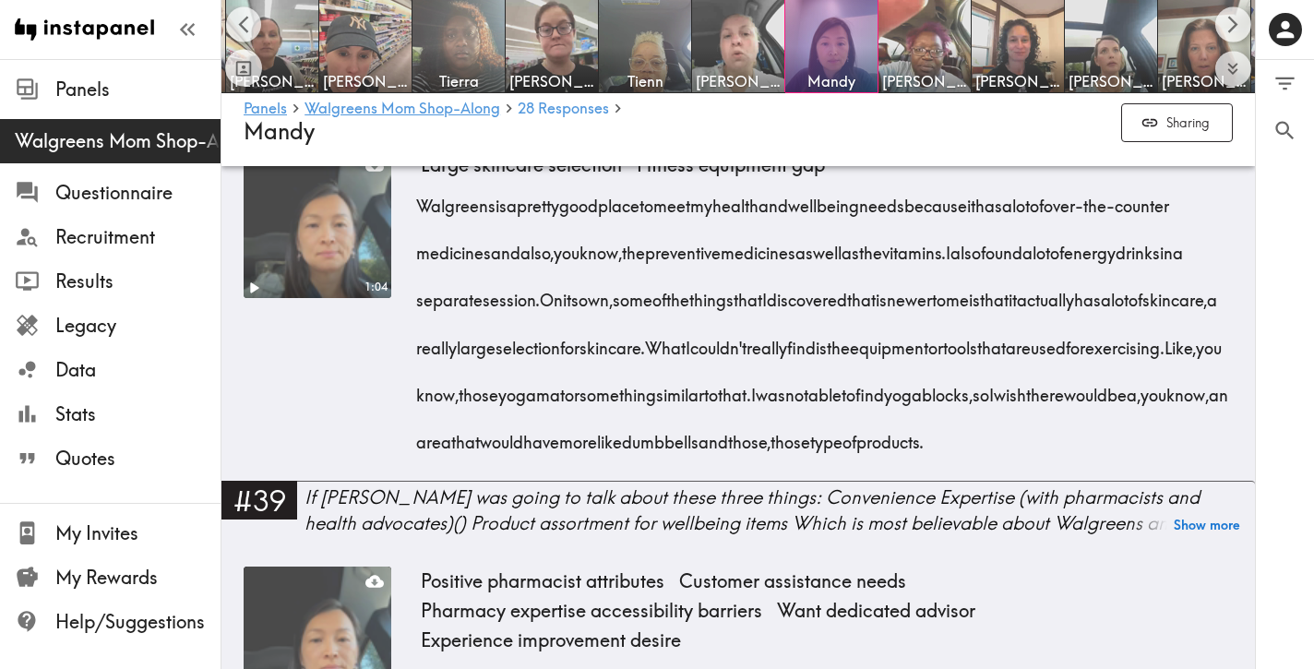
drag, startPoint x: 818, startPoint y: 580, endPoint x: 419, endPoint y: 307, distance: 483.3
click at [421, 307] on div "Walgreens is a pretty good place to meet my health and wellbeing needs because …" at bounding box center [827, 317] width 812 height 283
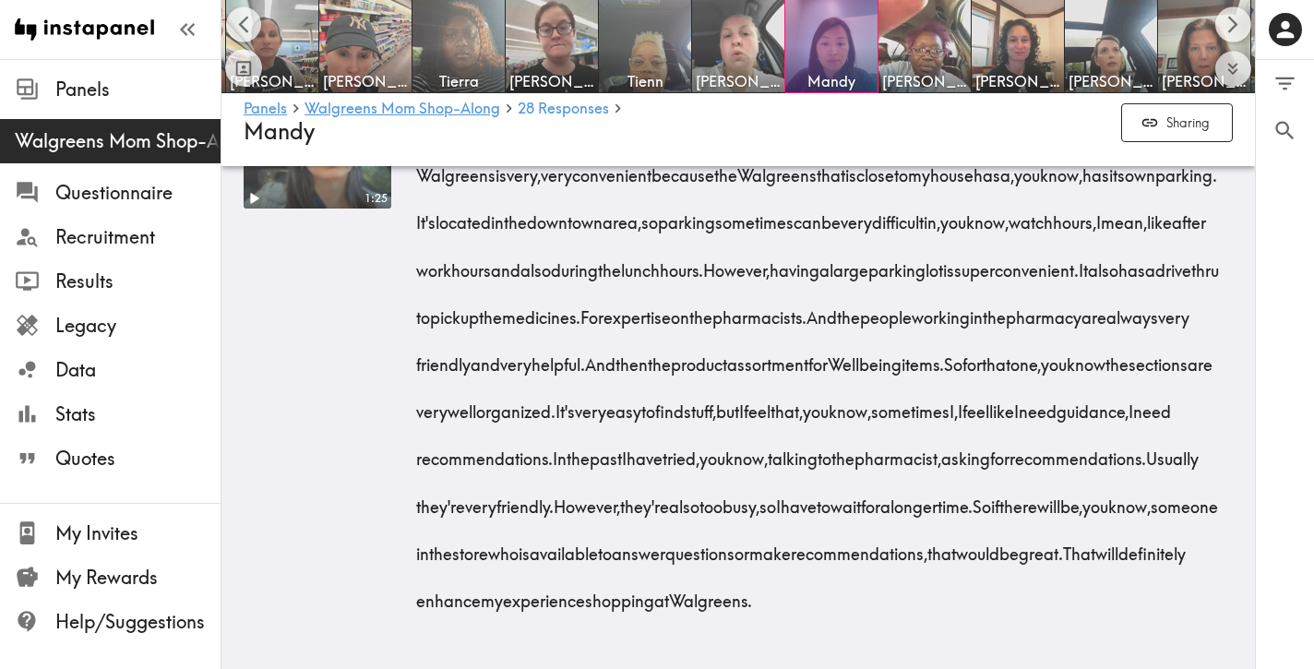
scroll to position [8356, 0]
drag, startPoint x: 939, startPoint y: 602, endPoint x: 412, endPoint y: 314, distance: 600.5
click at [412, 314] on div "1:25 Positive pharmacist attributes Customer assistance needs Pharmacy expertis…" at bounding box center [738, 350] width 989 height 579
drag, startPoint x: 420, startPoint y: 317, endPoint x: 946, endPoint y: 594, distance: 594.4
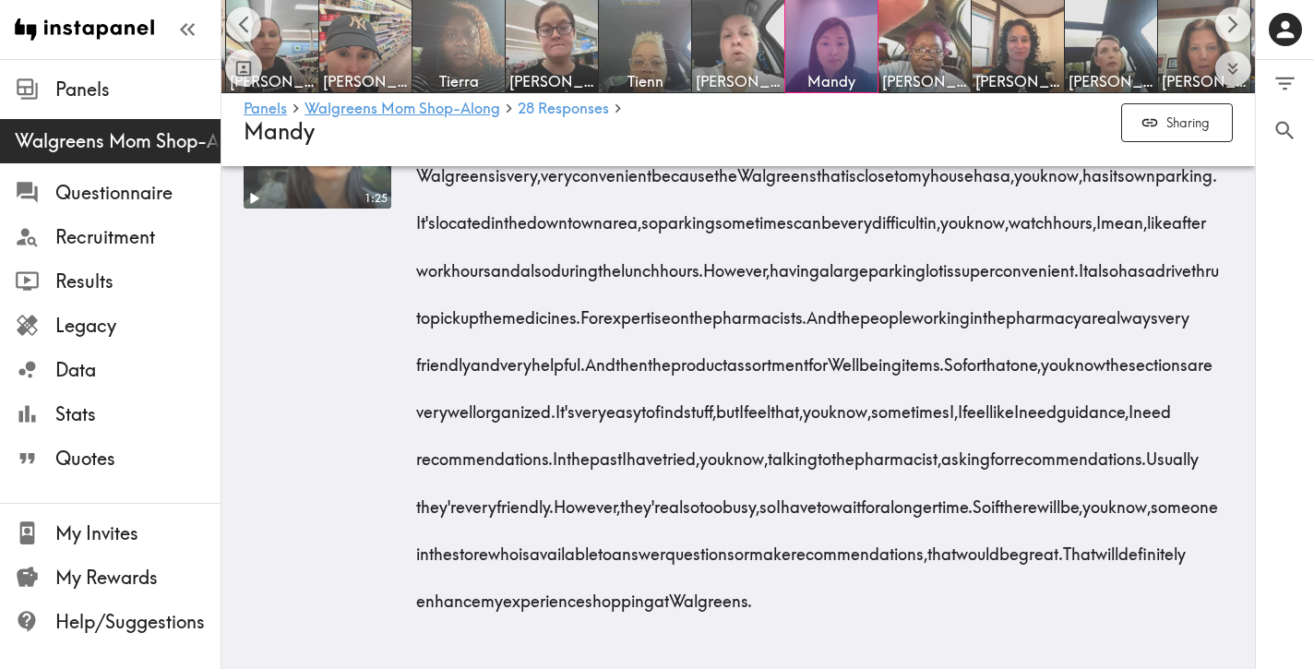
click at [946, 594] on div "Walgreens is very, very convenient because the Walgreens that is close to my ho…" at bounding box center [827, 382] width 812 height 472
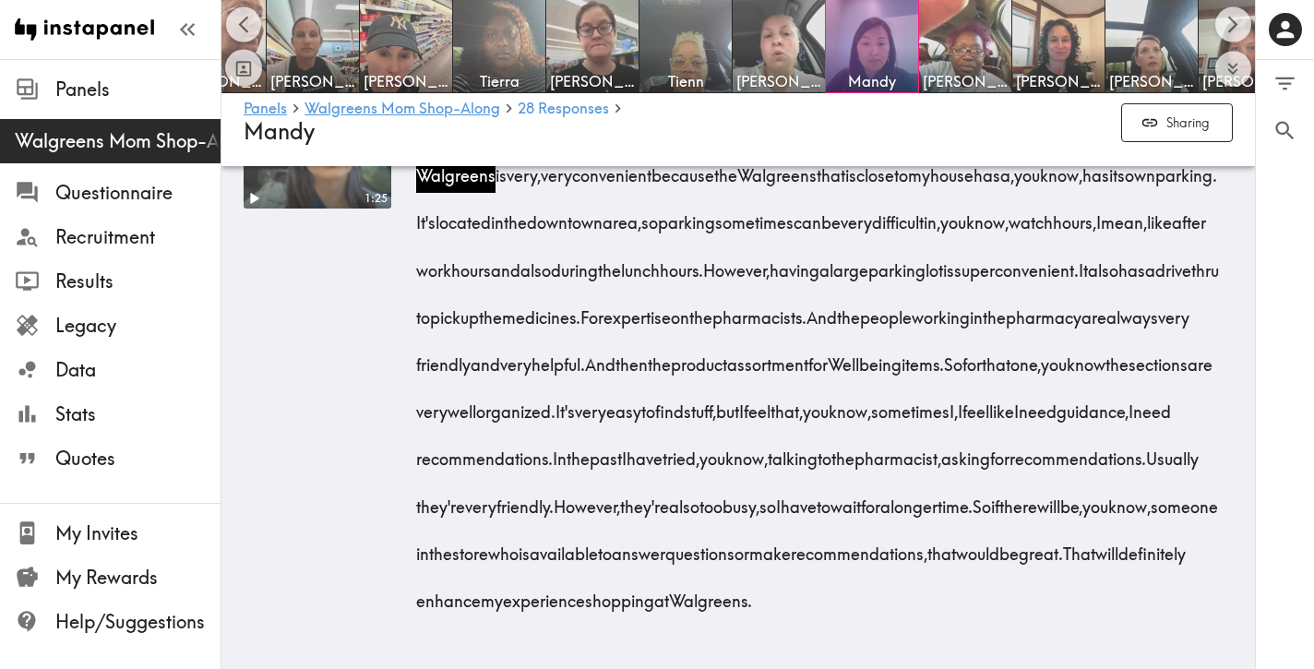
scroll to position [0, 422]
click at [411, 40] on img at bounding box center [405, 46] width 97 height 97
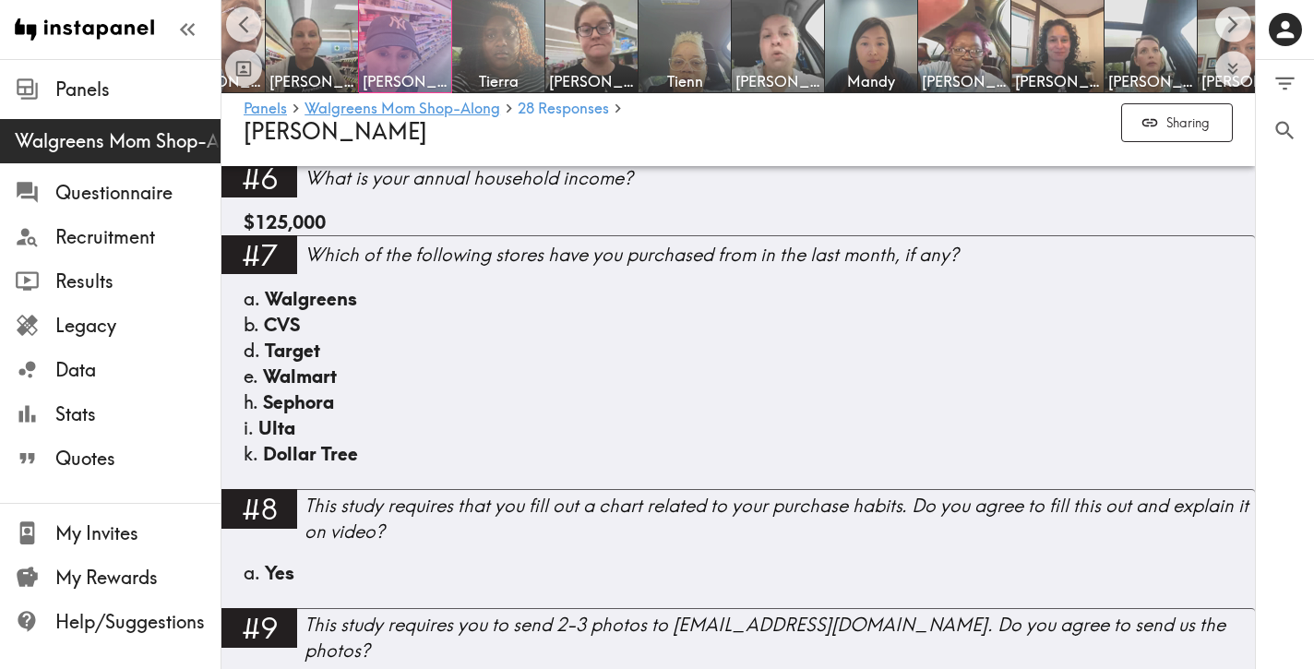
scroll to position [1431, 0]
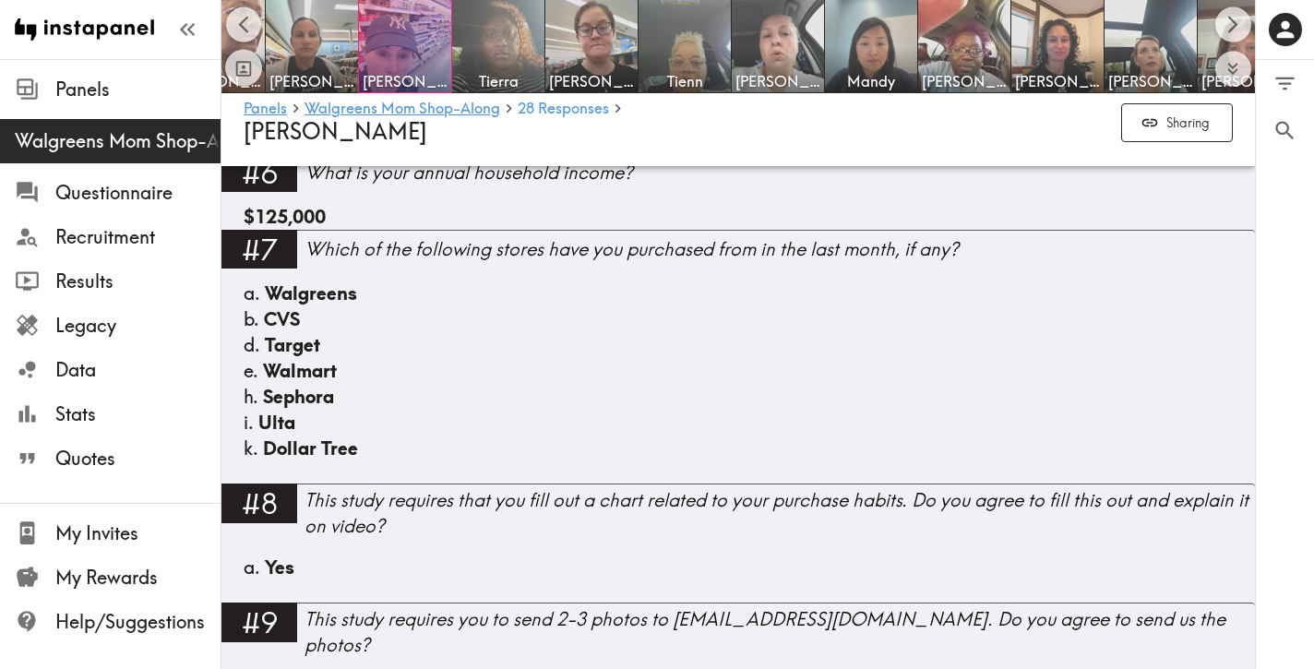
click at [398, 460] on div "k. Dollar Tree" at bounding box center [738, 449] width 989 height 26
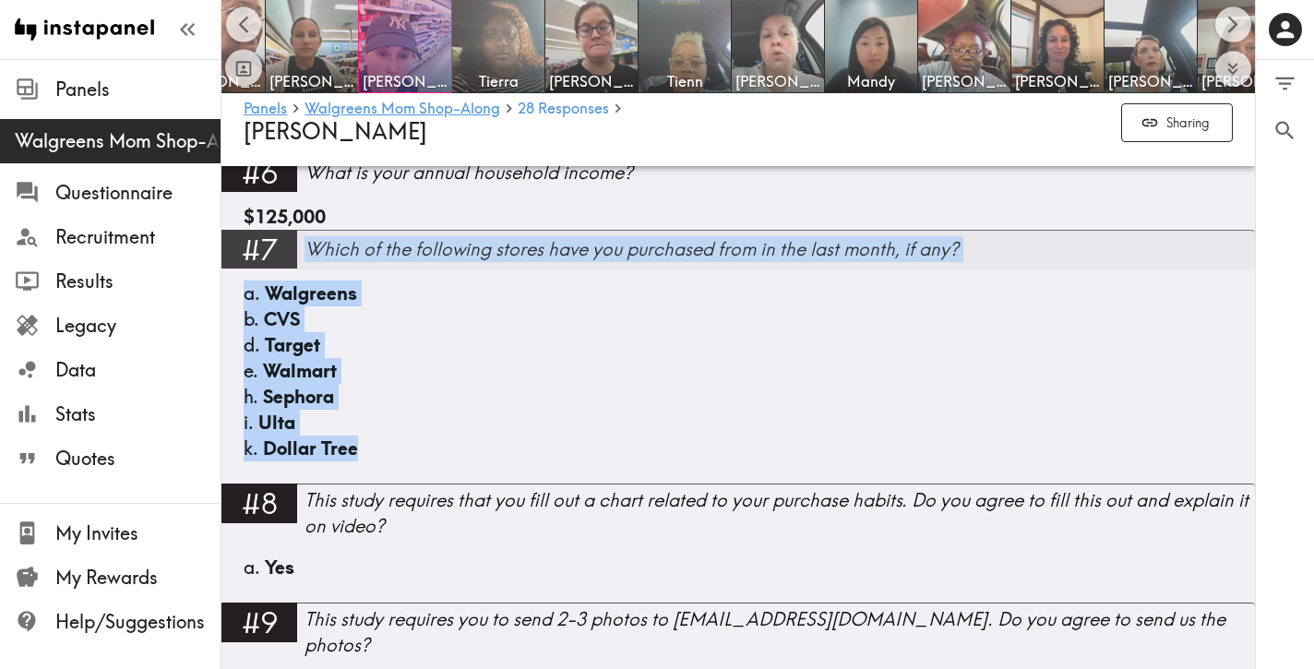
drag, startPoint x: 398, startPoint y: 460, endPoint x: 307, endPoint y: 256, distance: 223.1
click at [307, 256] on div "#7 Which of the following stores have you purchased from in the last month, if …" at bounding box center [738, 357] width 1034 height 254
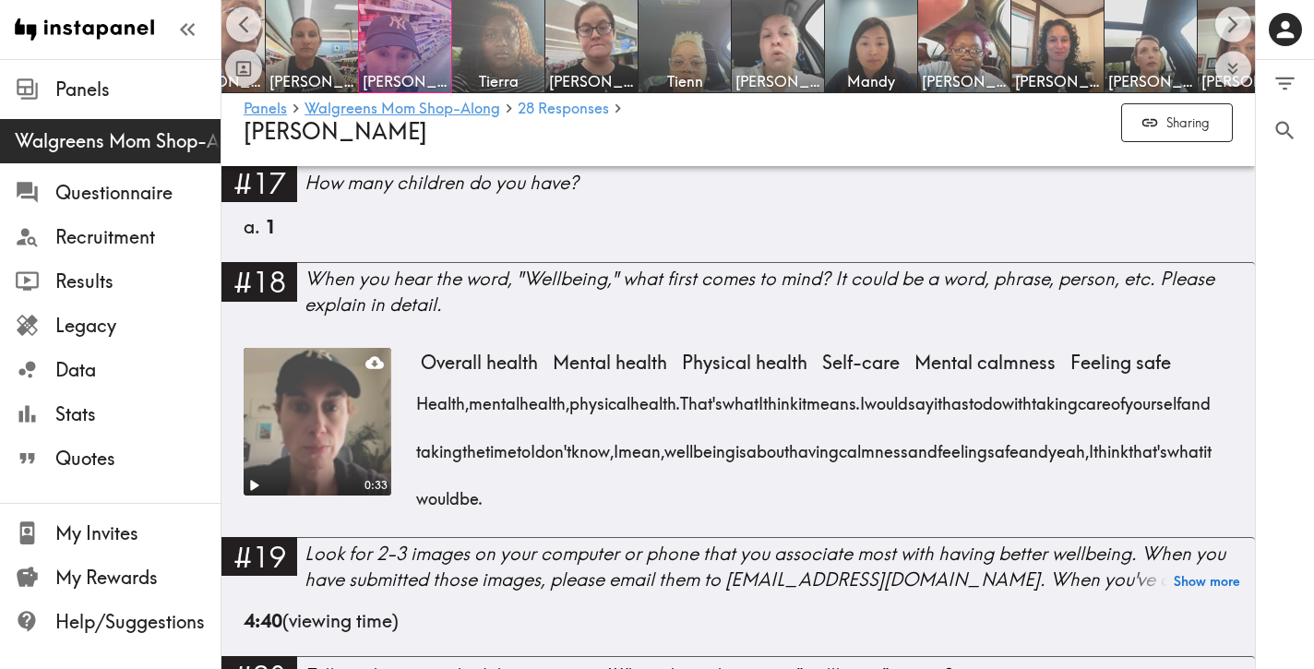
scroll to position [2758, 0]
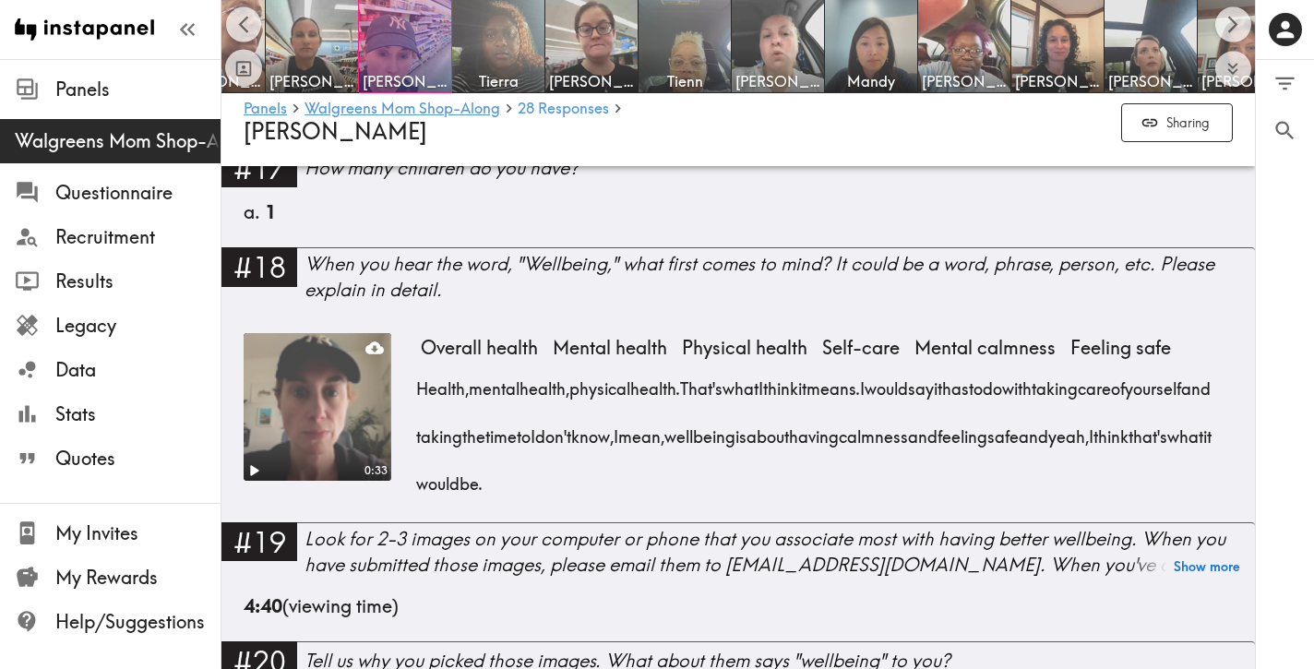
drag, startPoint x: 708, startPoint y: 463, endPoint x: 406, endPoint y: 360, distance: 319.0
click at [406, 360] on div "0:33 Overall health Mental health Physical health Self-care Mental calmness Fee…" at bounding box center [738, 427] width 989 height 189
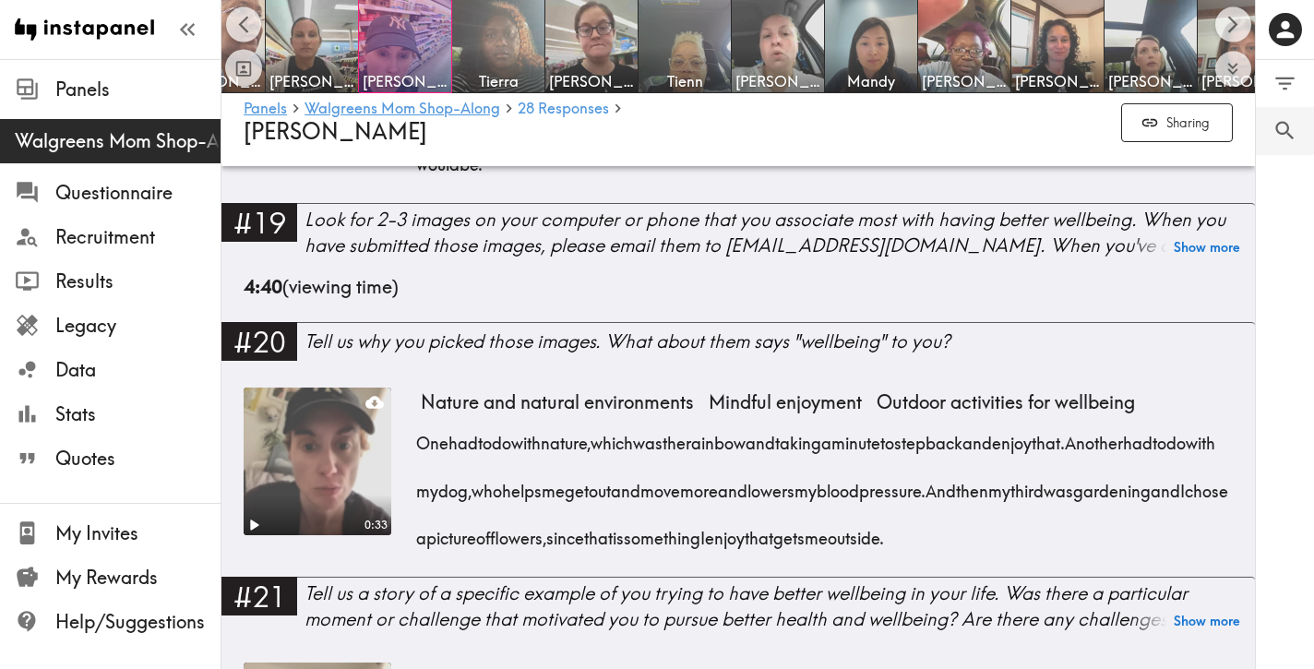
scroll to position [3080, 0]
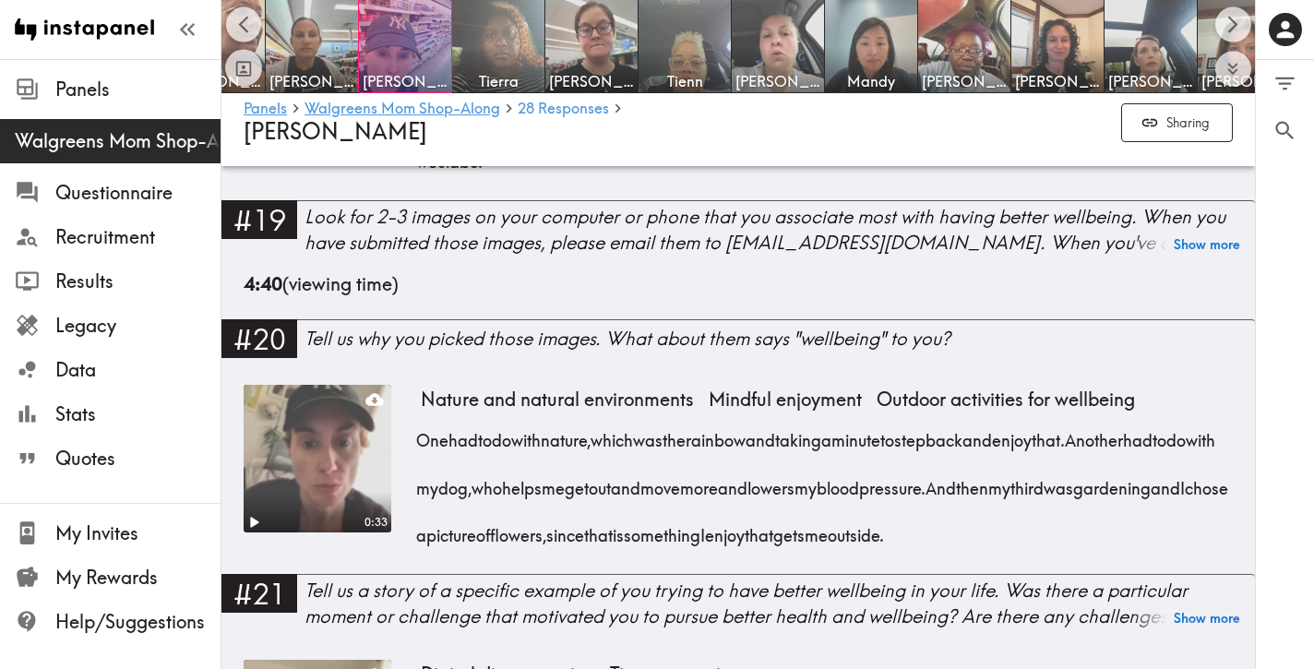
drag, startPoint x: 1206, startPoint y: 516, endPoint x: 425, endPoint y: 420, distance: 786.6
click at [425, 420] on div "One had to do with nature, which was the rainbow and taking a minute to step ba…" at bounding box center [827, 482] width 812 height 142
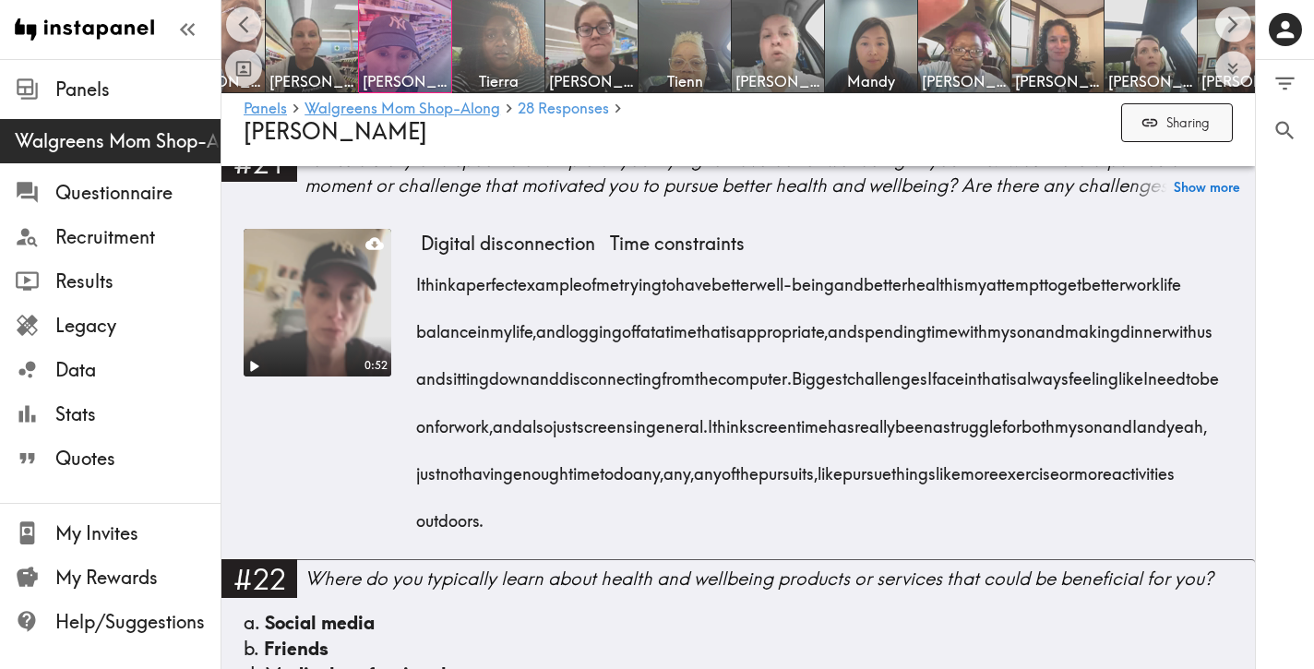
scroll to position [3513, 0]
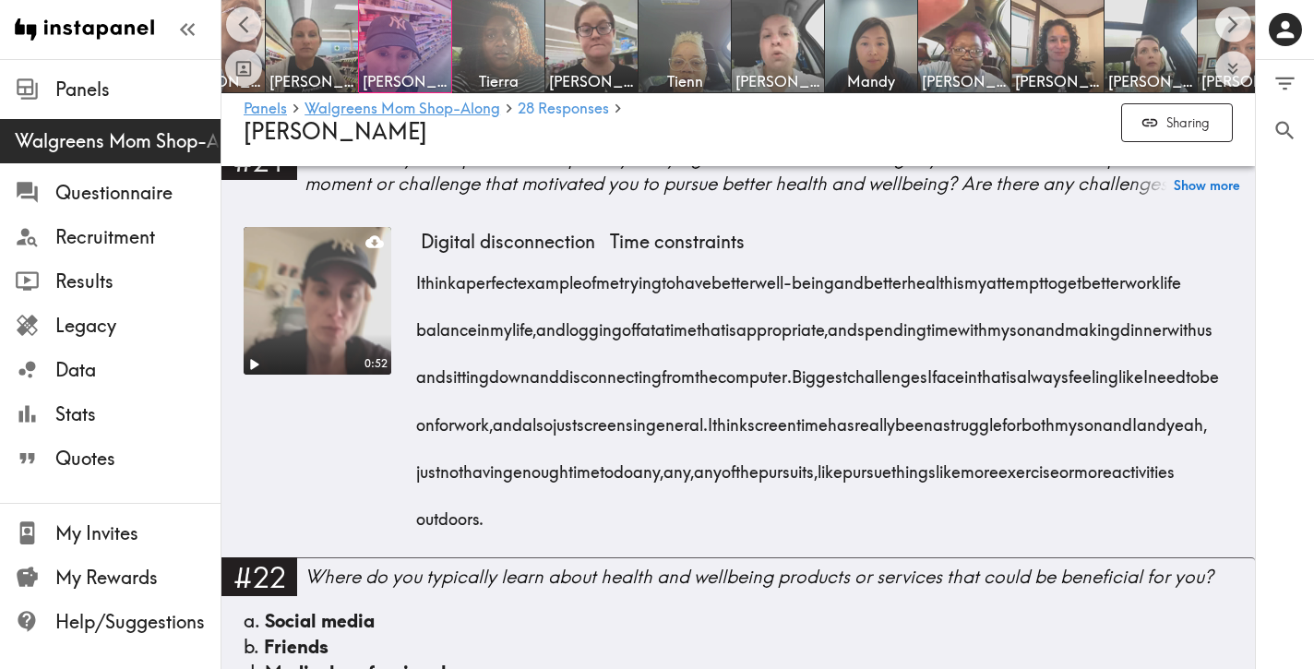
drag, startPoint x: 993, startPoint y: 501, endPoint x: 415, endPoint y: 269, distance: 622.8
click at [415, 269] on div "0:52 Digital disconnection Time constraints I think a perfect example of me try…" at bounding box center [738, 392] width 989 height 330
drag, startPoint x: 1026, startPoint y: 501, endPoint x: 420, endPoint y: 265, distance: 650.7
click at [421, 265] on div "I think a perfect example of me trying to have better well-being and better hea…" at bounding box center [827, 394] width 812 height 283
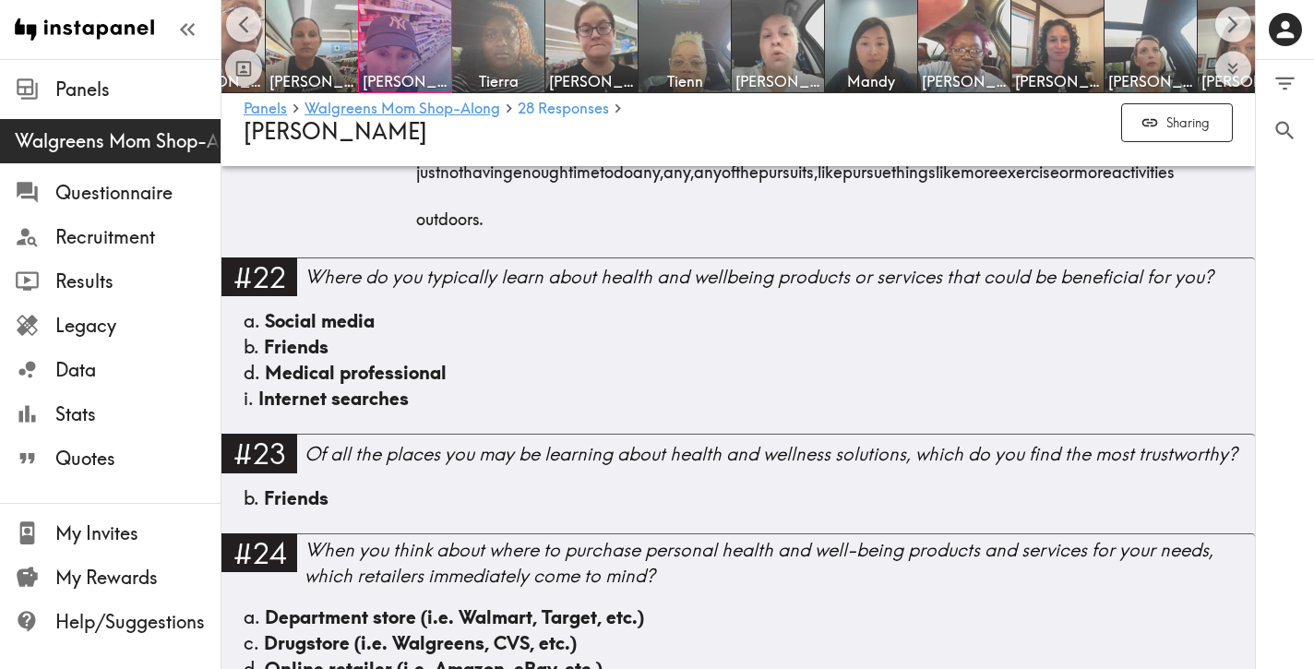
scroll to position [3818, 0]
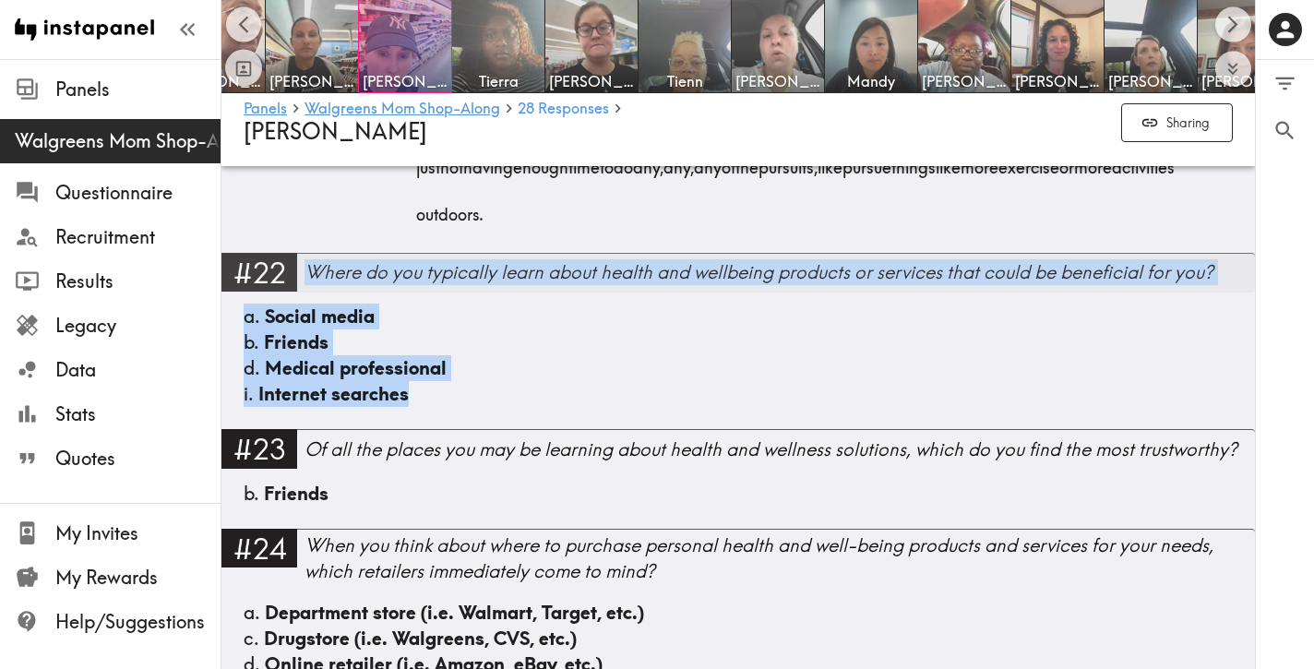
drag, startPoint x: 462, startPoint y: 377, endPoint x: 312, endPoint y: 260, distance: 190.7
click at [312, 260] on div "#22 Where do you typically learn about health and wellbeing products or service…" at bounding box center [738, 341] width 1034 height 176
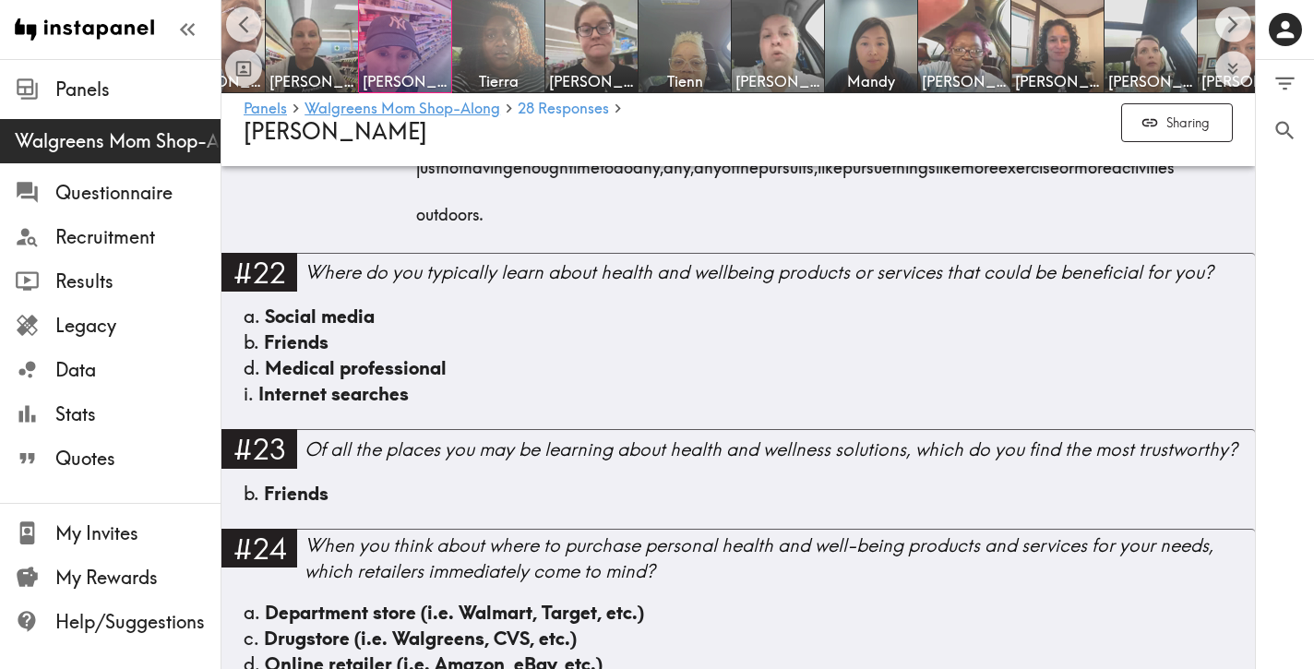
click at [440, 381] on div "i. Internet searches" at bounding box center [738, 394] width 989 height 26
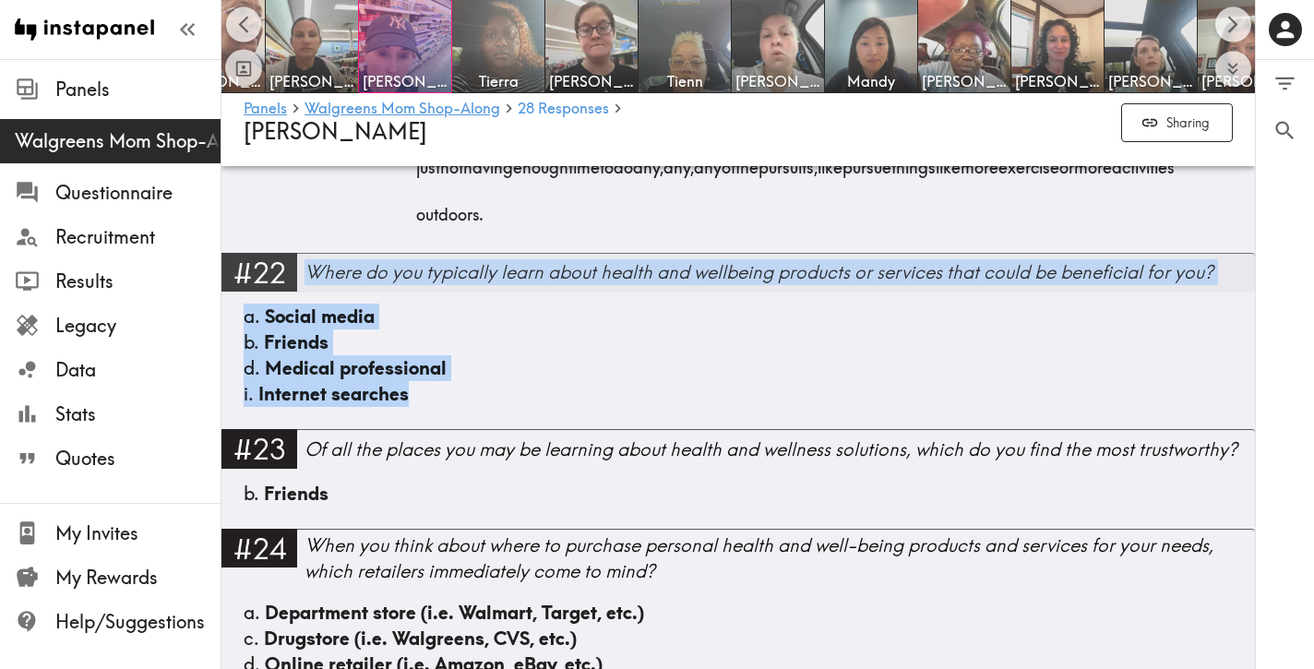
drag, startPoint x: 483, startPoint y: 377, endPoint x: 309, endPoint y: 258, distance: 209.9
click at [309, 258] on div "#22 Where do you typically learn about health and wellbeing products or service…" at bounding box center [738, 341] width 1034 height 176
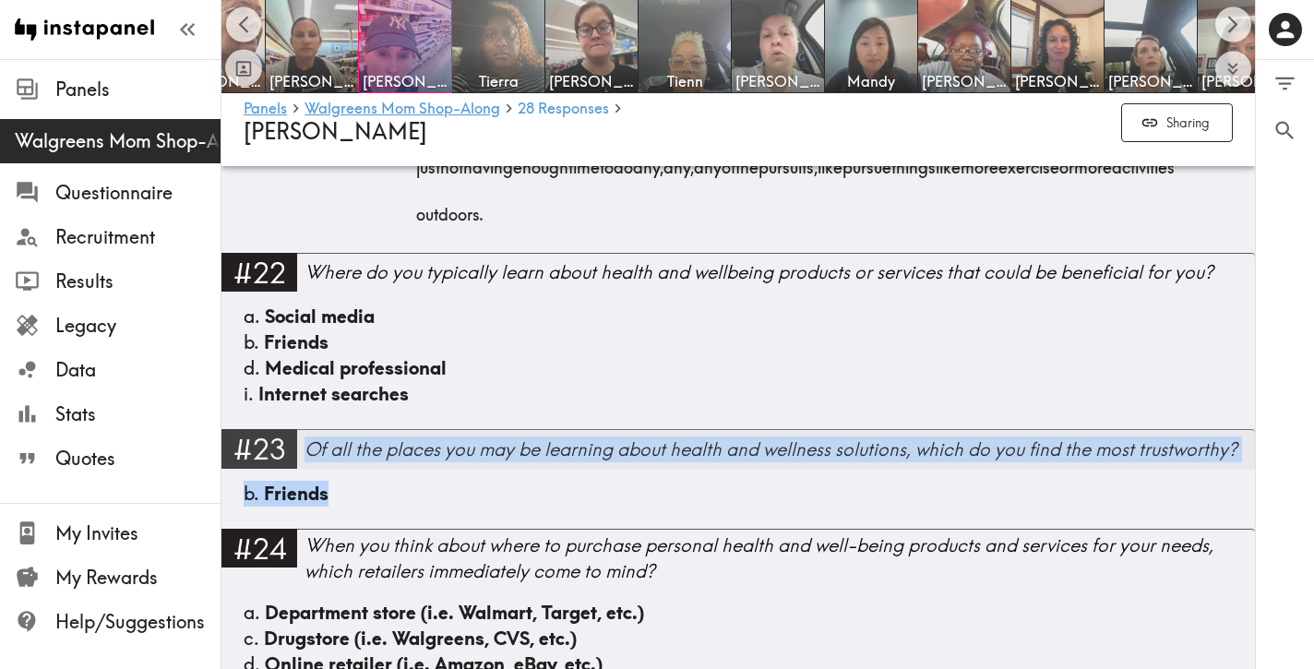
drag, startPoint x: 378, startPoint y: 473, endPoint x: 306, endPoint y: 435, distance: 81.8
click at [306, 435] on div "#23 Of all the places you may be learning about health and wellness solutions, …" at bounding box center [738, 478] width 1034 height 99
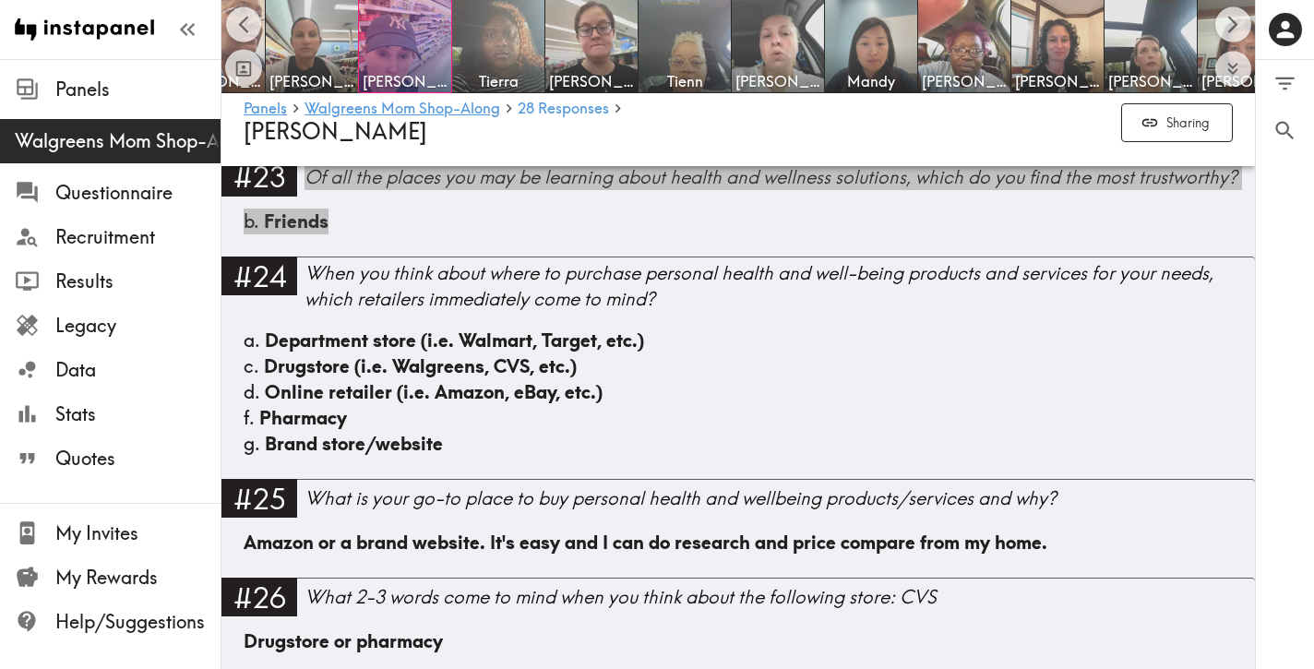
scroll to position [4097, 0]
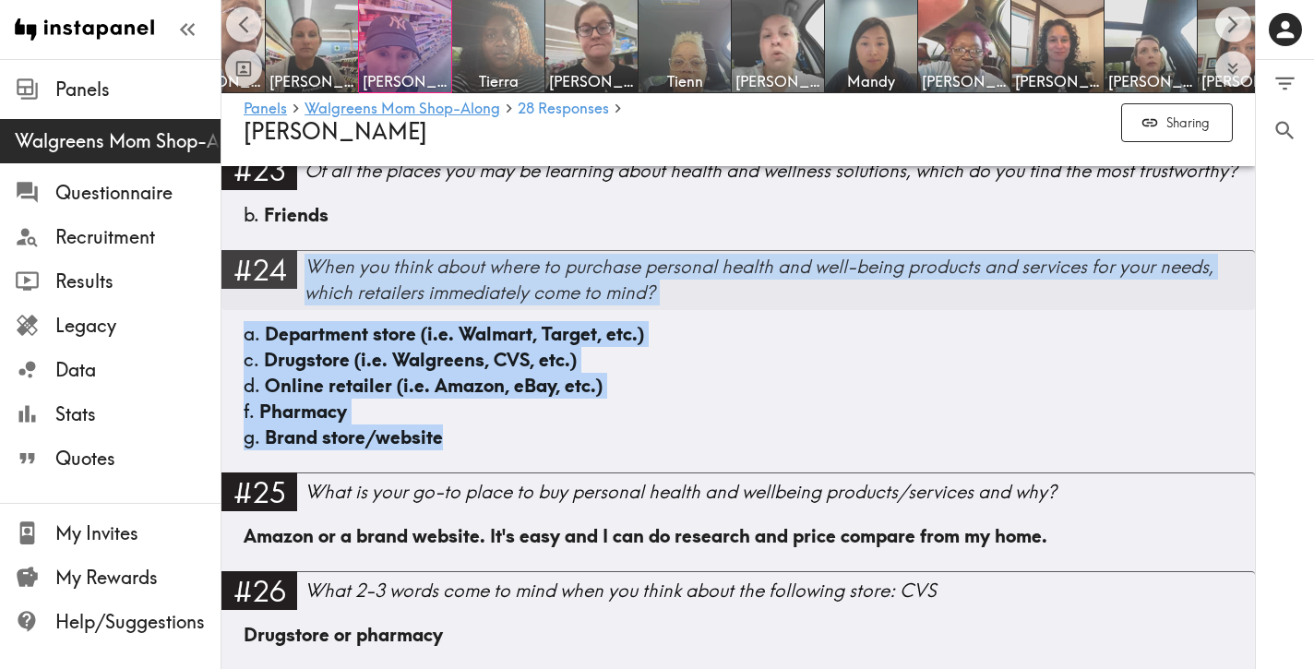
drag, startPoint x: 482, startPoint y: 423, endPoint x: 303, endPoint y: 254, distance: 246.1
click at [303, 254] on div "#24 When you think about where to purchase personal health and well-being produ…" at bounding box center [738, 361] width 1034 height 222
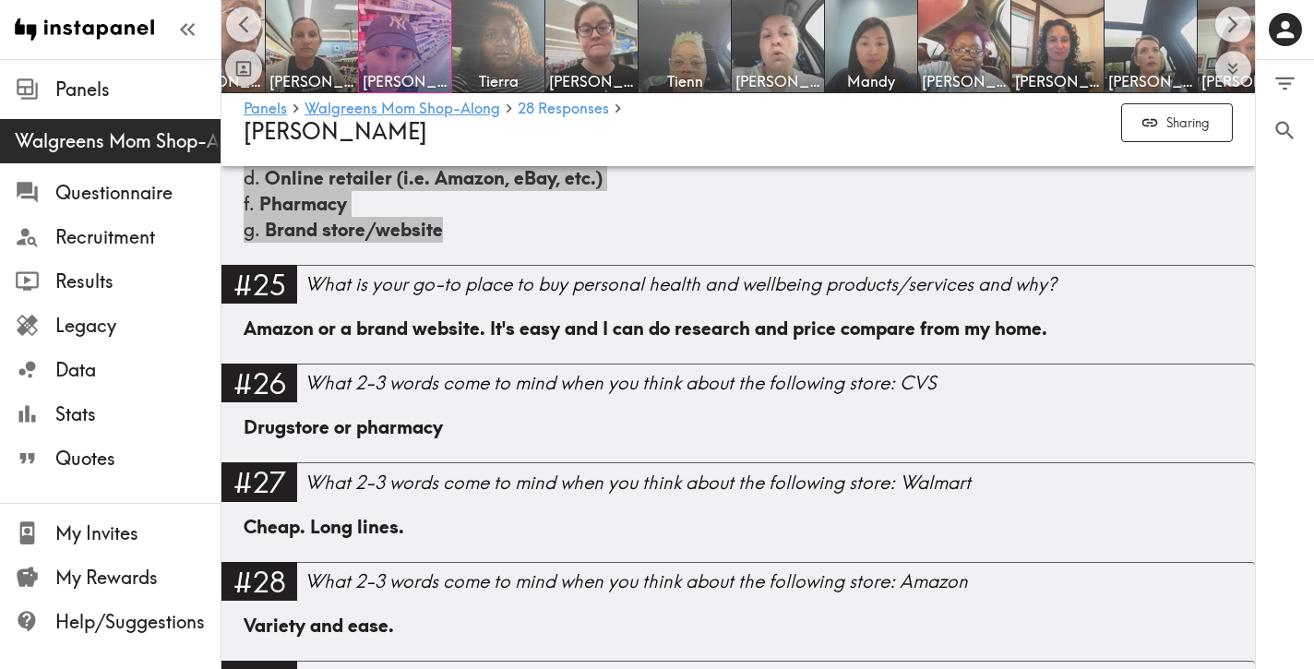
scroll to position [4313, 0]
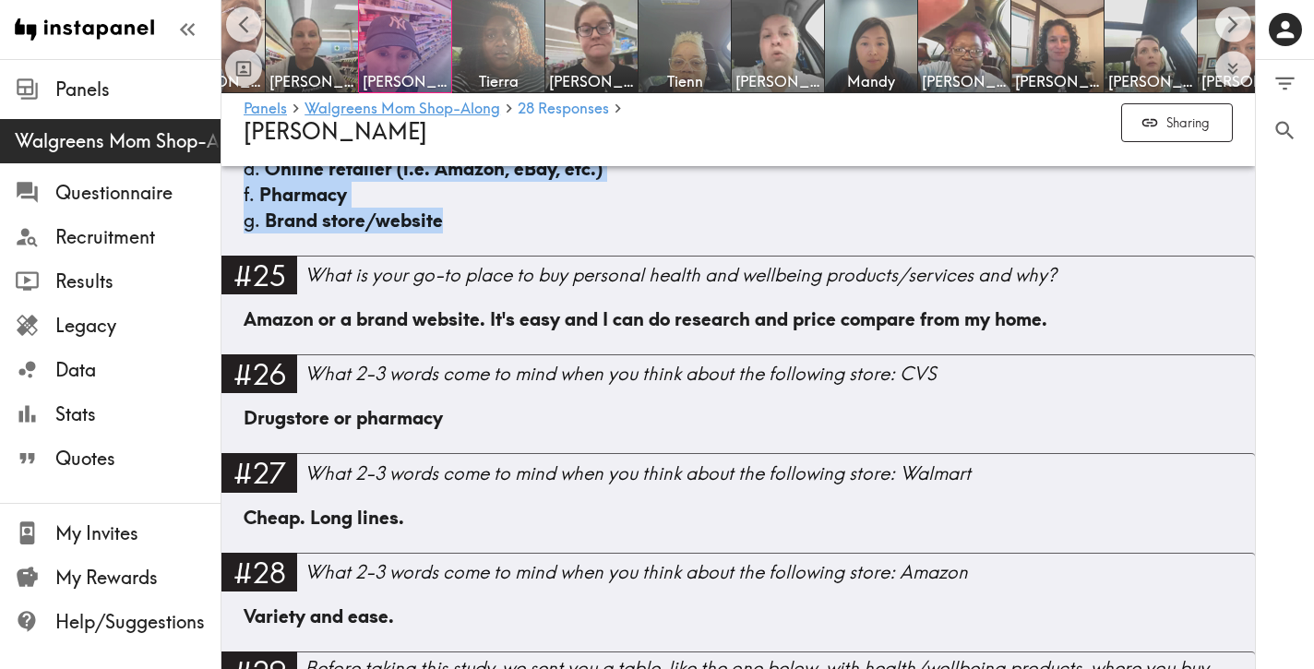
click at [1070, 306] on div "Amazon or a brand website. It's easy and I can do research and price compare fr…" at bounding box center [738, 330] width 989 height 48
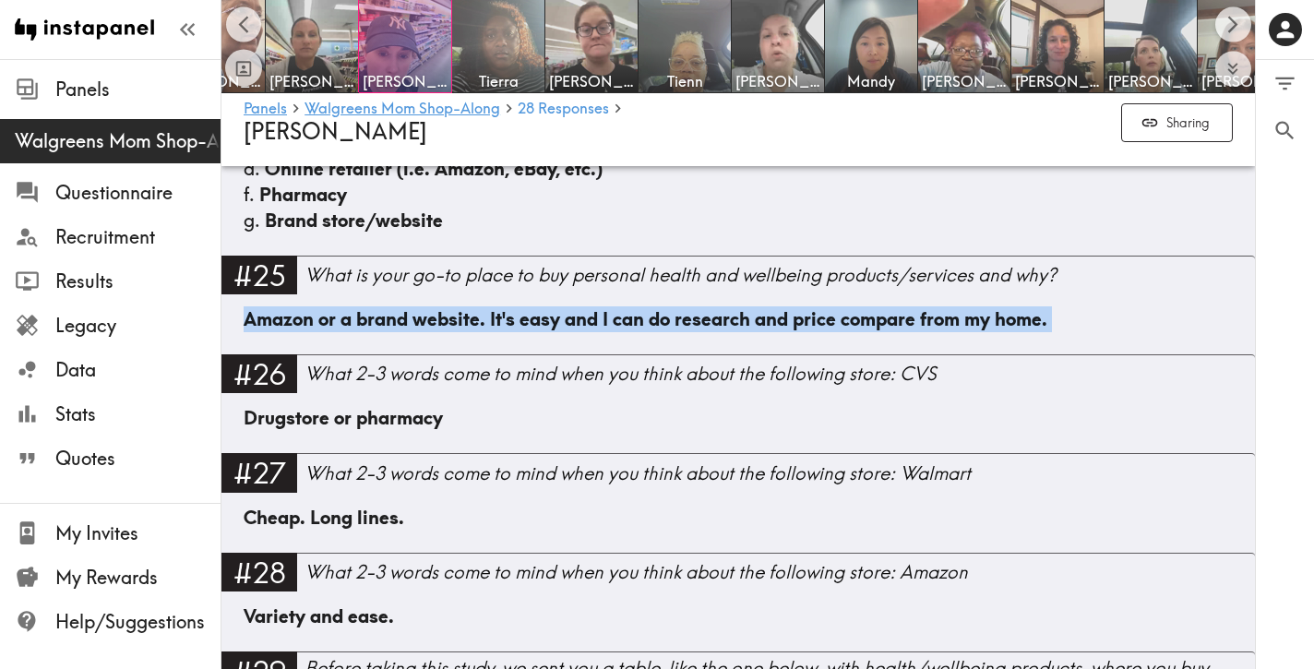
drag, startPoint x: 1046, startPoint y: 301, endPoint x: 258, endPoint y: 304, distance: 787.2
click at [258, 306] on div "Amazon or a brand website. It's easy and I can do research and price compare fr…" at bounding box center [738, 330] width 989 height 48
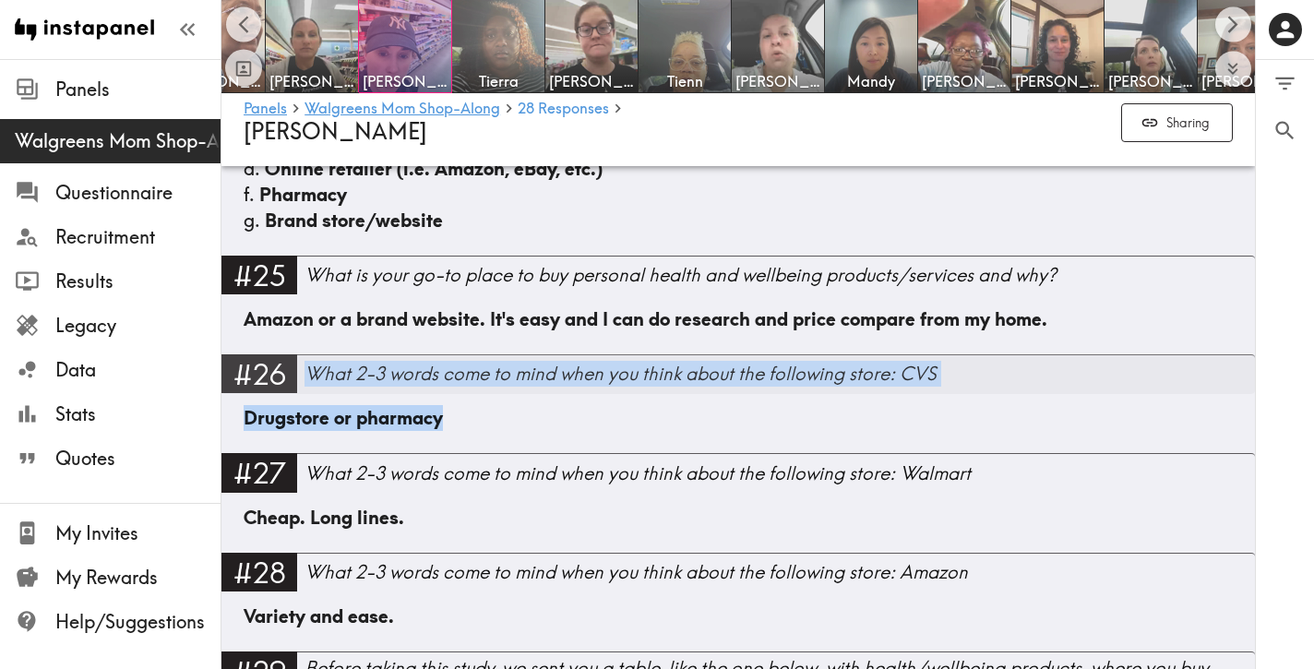
drag, startPoint x: 323, startPoint y: 355, endPoint x: 314, endPoint y: 357, distance: 9.4
click at [314, 357] on div "#26 What 2-3 words come to mind when you think about the following store: CVS D…" at bounding box center [738, 403] width 1034 height 99
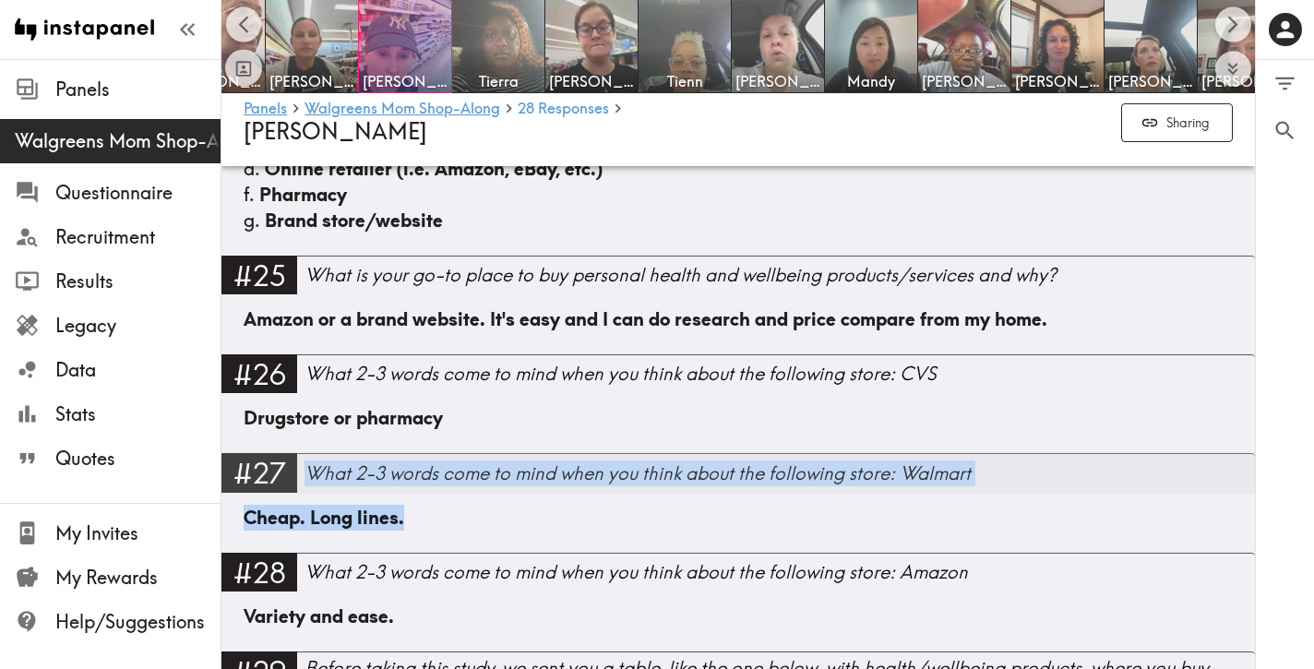
drag, startPoint x: 427, startPoint y: 493, endPoint x: 312, endPoint y: 457, distance: 120.8
click at [312, 457] on div "#27 What 2-3 words come to mind when you think about the following store: Walma…" at bounding box center [738, 502] width 1034 height 99
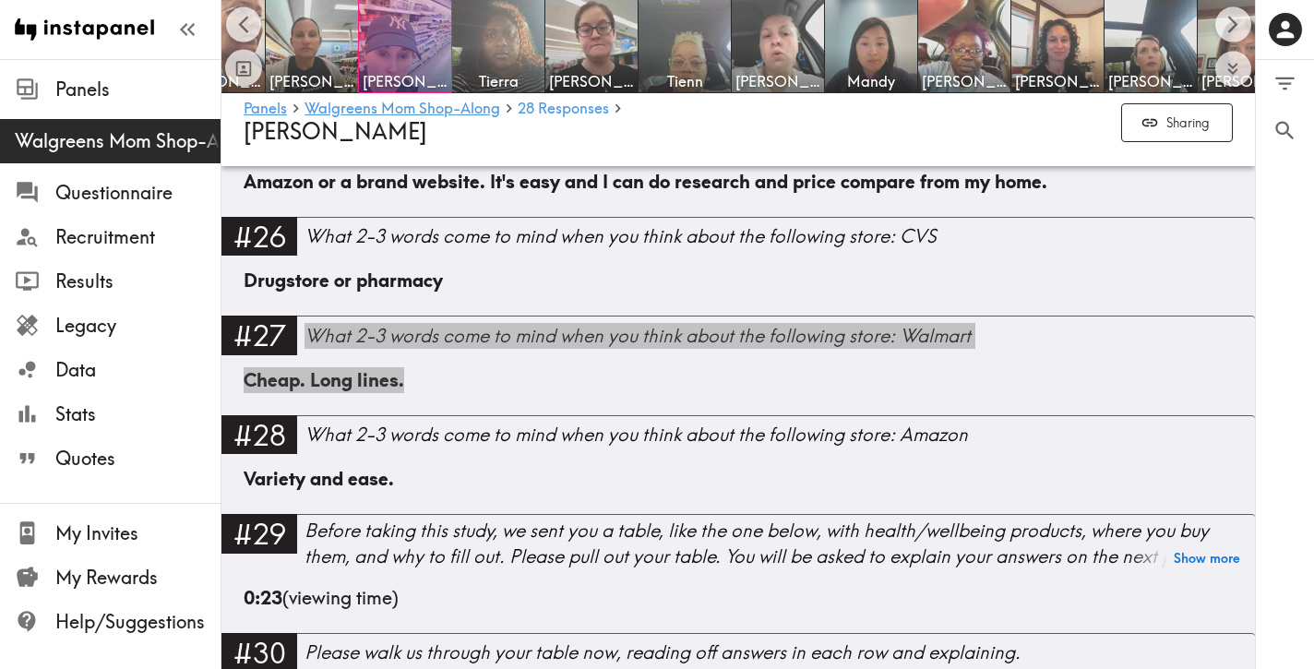
scroll to position [4453, 0]
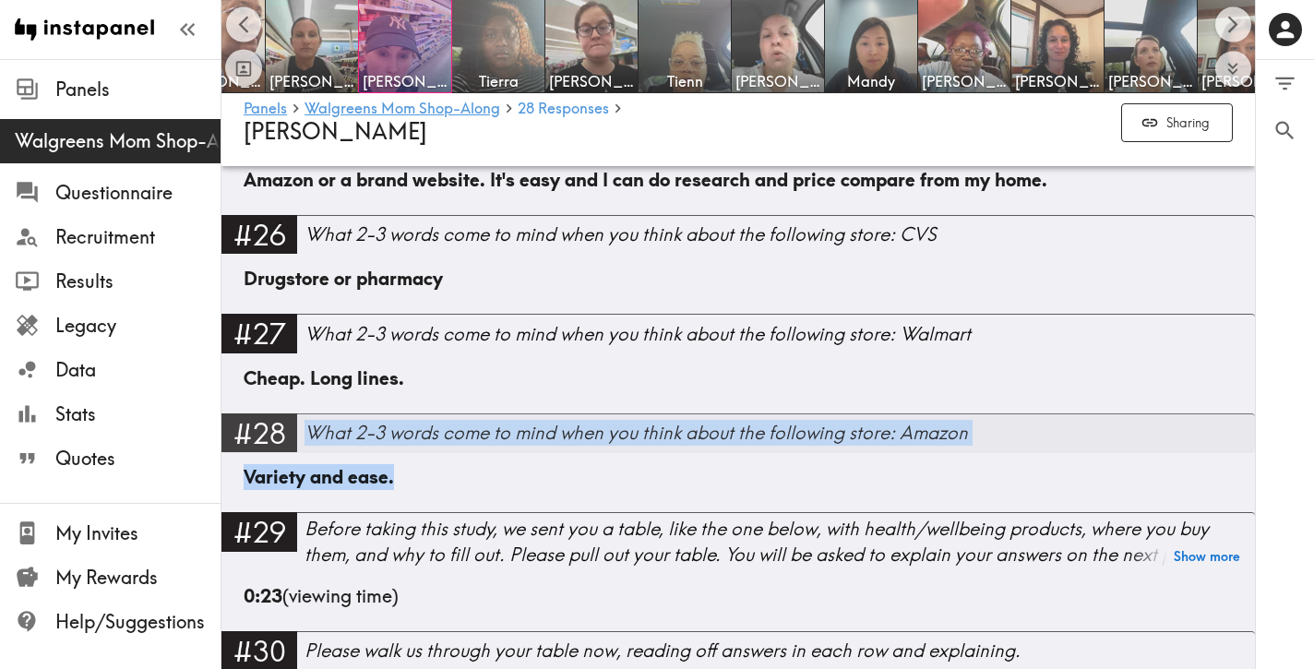
drag, startPoint x: 448, startPoint y: 457, endPoint x: 311, endPoint y: 419, distance: 141.7
click at [311, 419] on div "#28 What 2-3 words come to mind when you think about the following store: Amazo…" at bounding box center [738, 462] width 1034 height 99
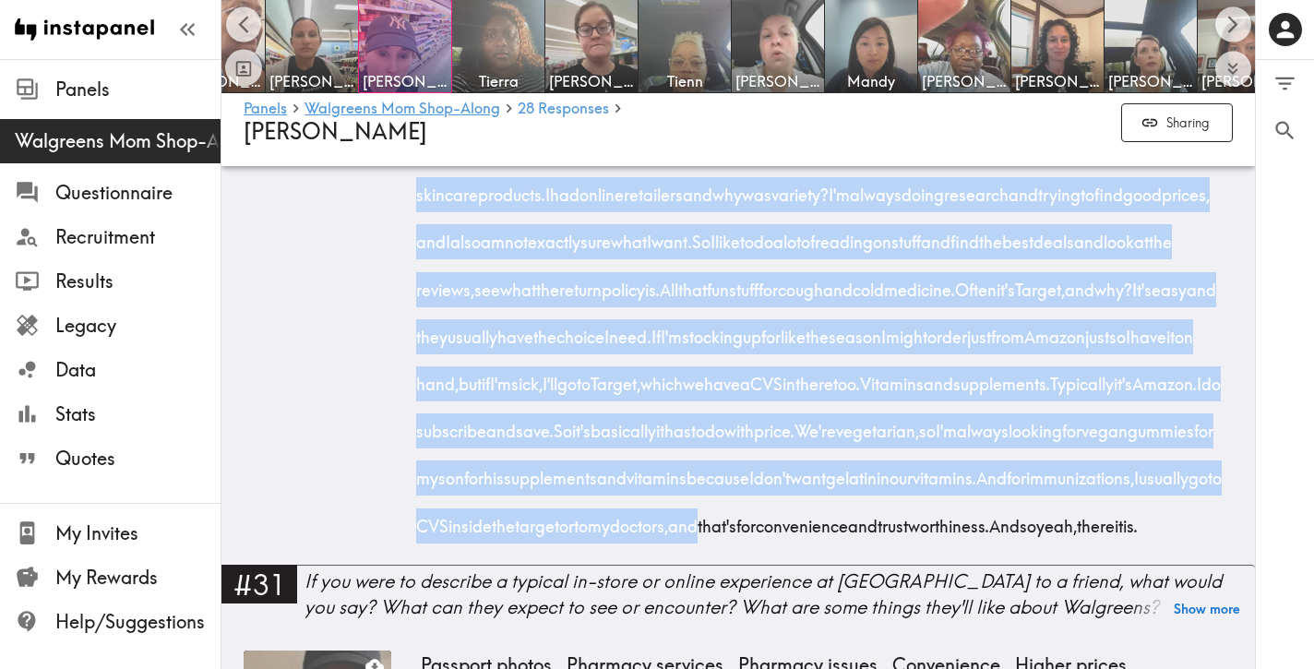
scroll to position [5196, 0]
drag, startPoint x: 417, startPoint y: 322, endPoint x: 878, endPoint y: 602, distance: 538.7
click at [878, 542] on div "Okay, so I had CVS for my prescriptions. And why? Ease of use. My insurance is …" at bounding box center [827, 305] width 812 height 472
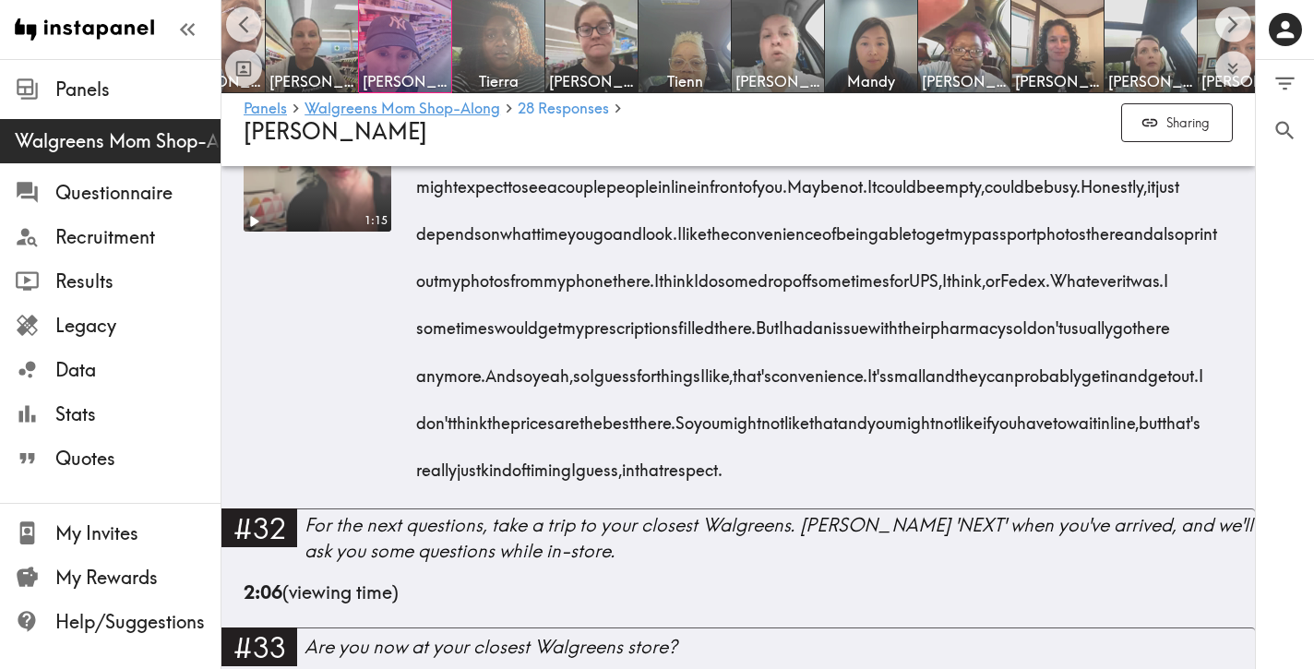
scroll to position [5754, 0]
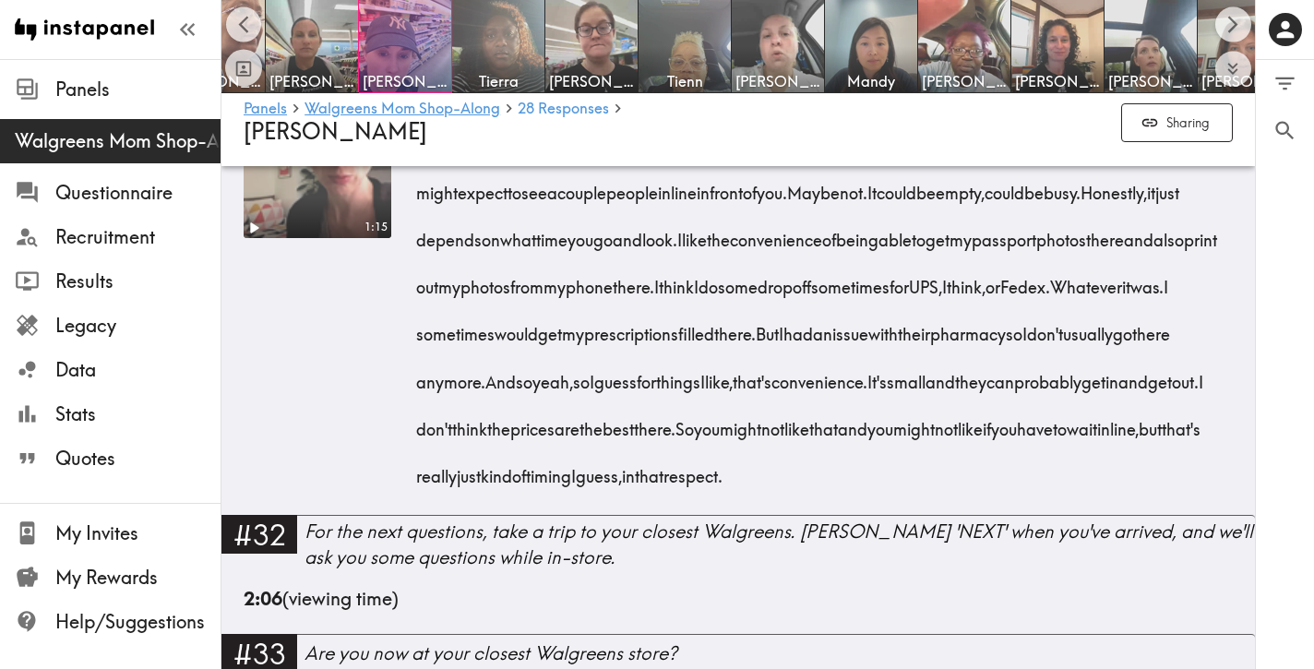
drag, startPoint x: 671, startPoint y: 602, endPoint x: 420, endPoint y: 227, distance: 451.0
click at [421, 227] on div "A typical in-store experience at [GEOGRAPHIC_DATA]. I mean, it's fine. It's jus…" at bounding box center [827, 305] width 812 height 378
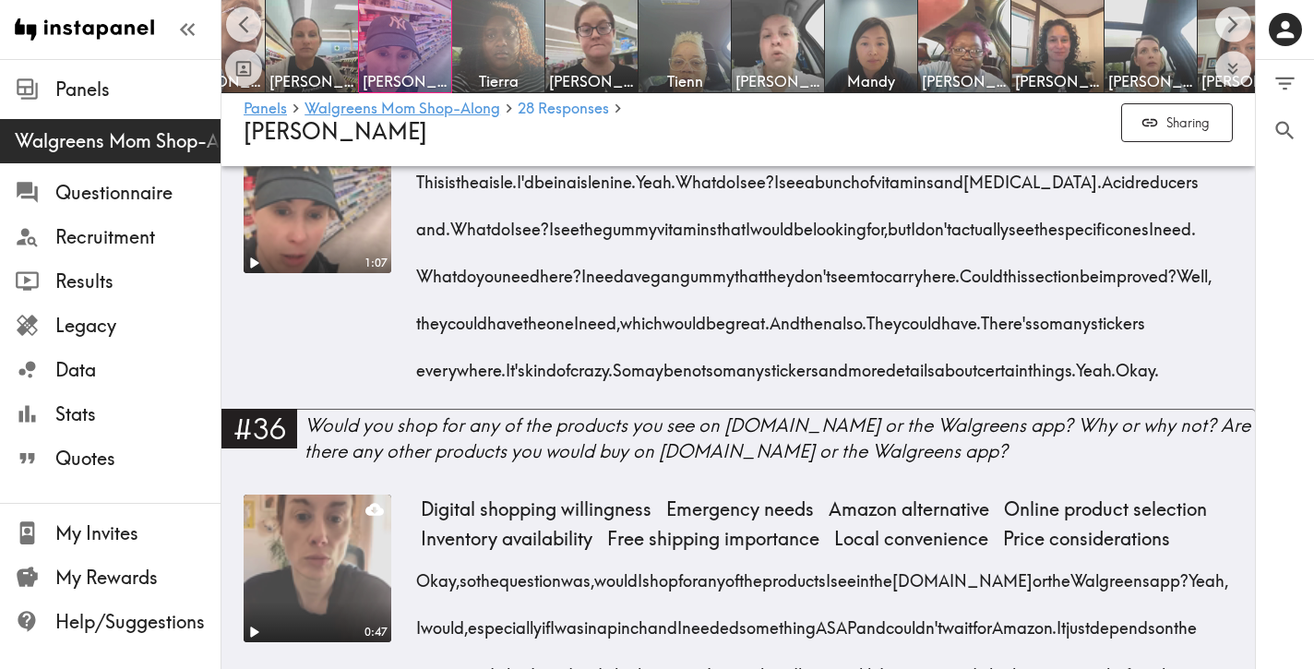
scroll to position [6568, 0]
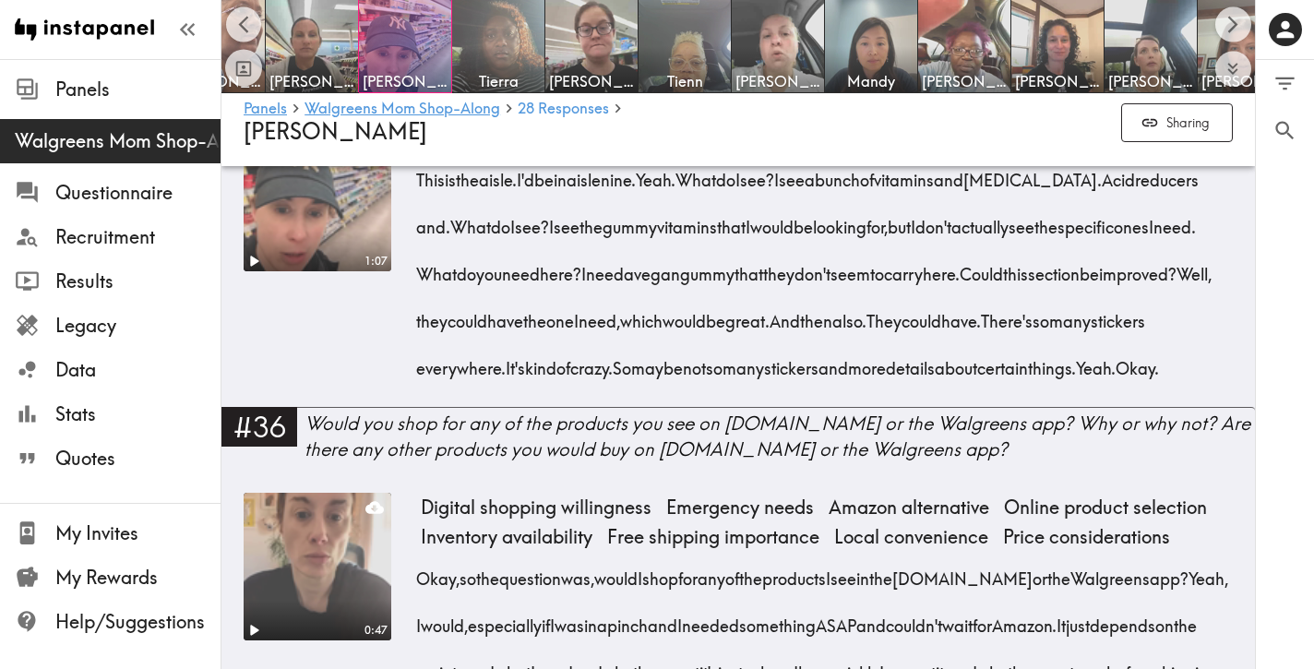
drag, startPoint x: 790, startPoint y: 539, endPoint x: 422, endPoint y: 304, distance: 437.0
click at [422, 304] on div "This is the aisle. I'd be in aisle nine. Yeah. What do I see? I see a bunch of …" at bounding box center [827, 268] width 812 height 236
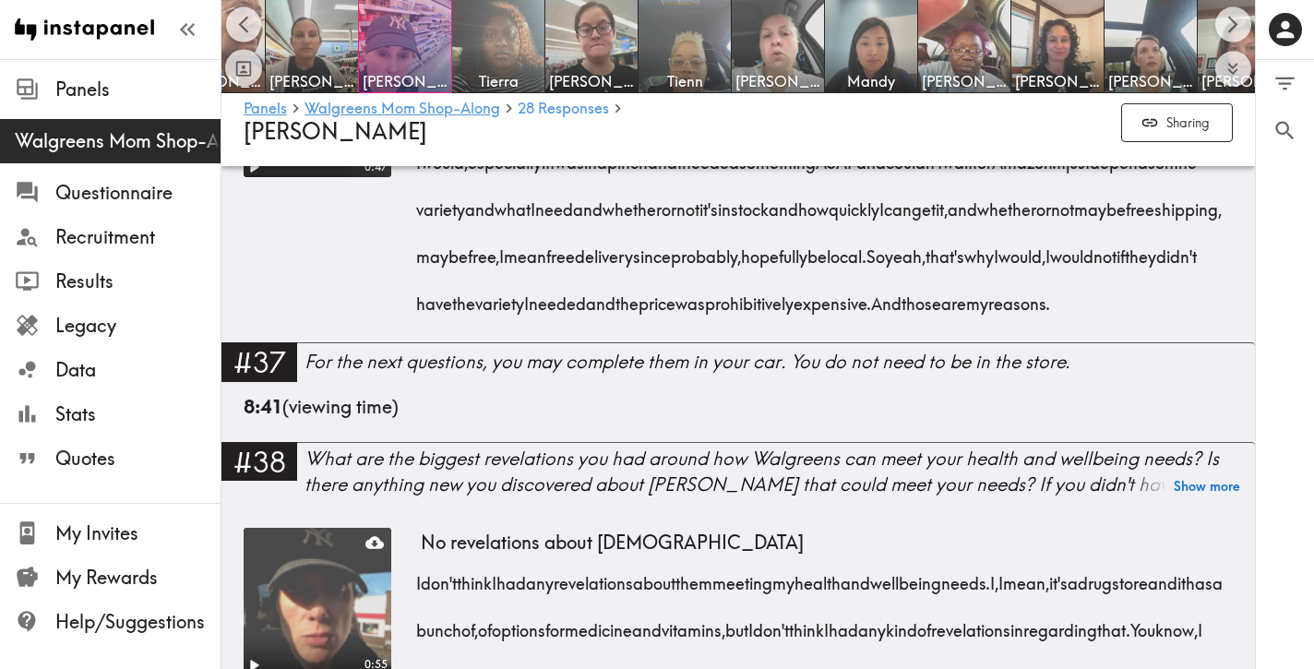
scroll to position [7033, 0]
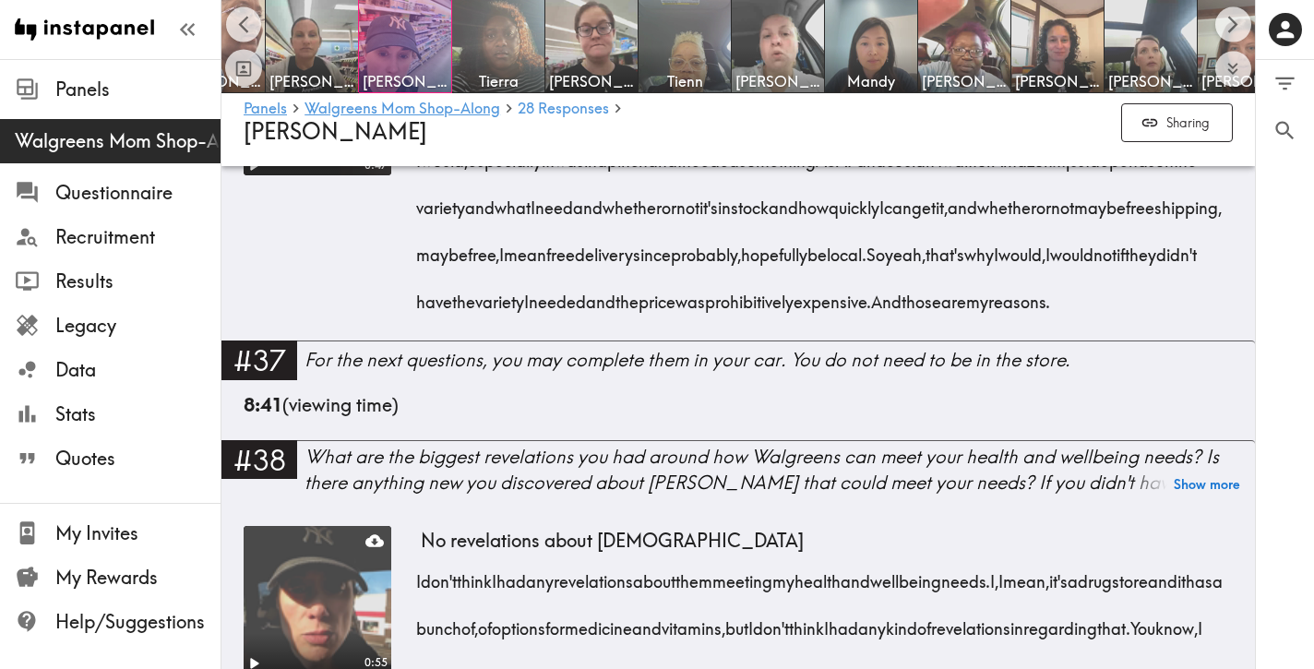
drag, startPoint x: 855, startPoint y: 523, endPoint x: 463, endPoint y: 326, distance: 438.3
click at [463, 319] on div "Okay, so the question was, would I shop for any of the products I see in the [D…" at bounding box center [827, 201] width 812 height 236
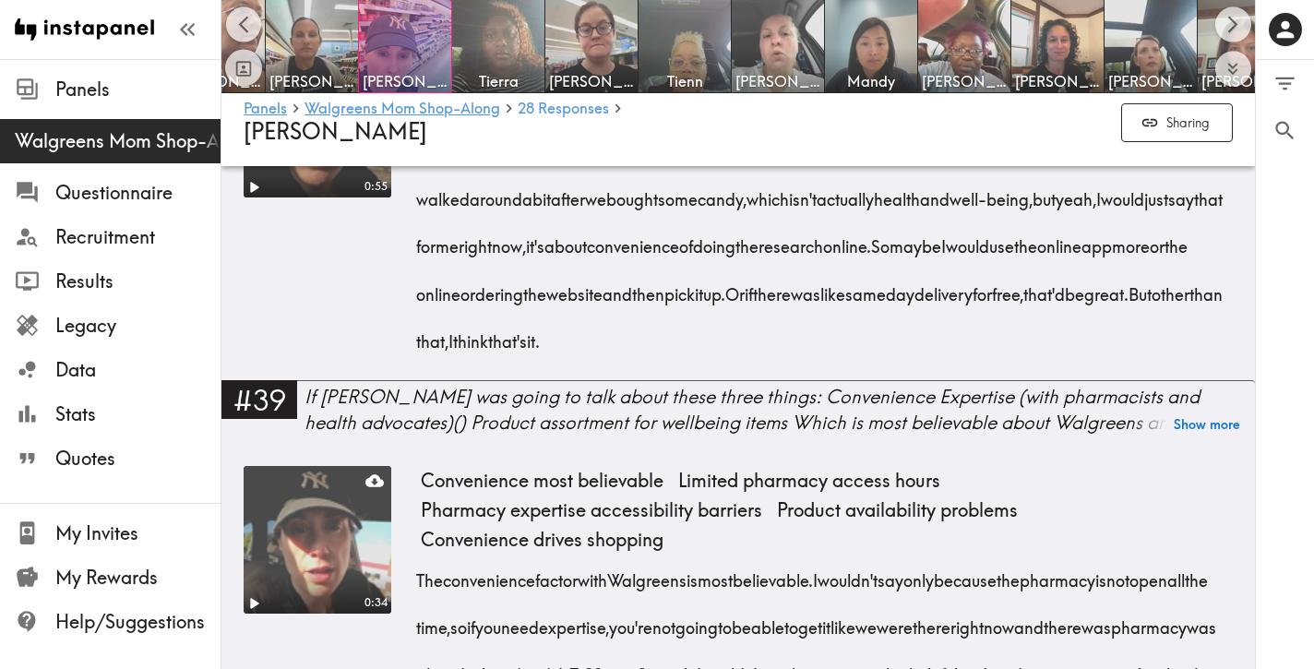
scroll to position [7513, 0]
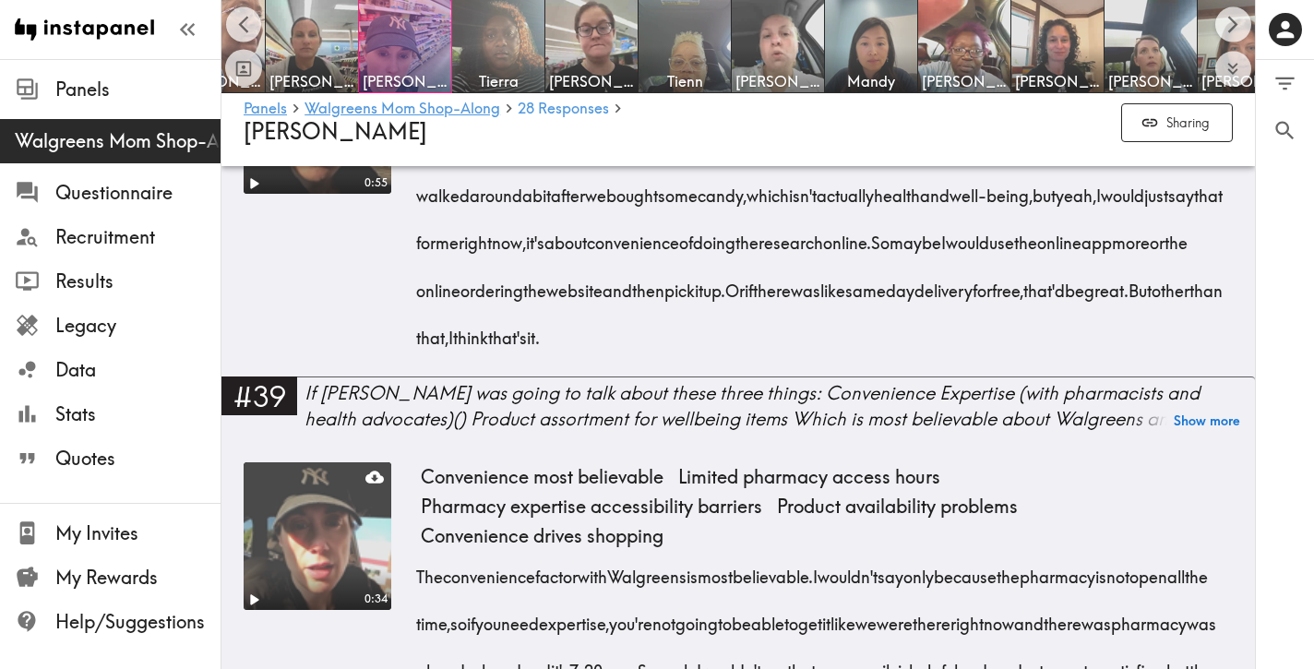
drag, startPoint x: 477, startPoint y: 606, endPoint x: 415, endPoint y: 313, distance: 299.9
click at [415, 313] on div "0:55 No revelations about Walgreens I don't think I had any revelations about t…" at bounding box center [738, 211] width 989 height 330
drag, startPoint x: 463, startPoint y: 614, endPoint x: 413, endPoint y: 331, distance: 286.8
click at [413, 331] on div "0:55 No revelations about Walgreens I don't think I had any revelations about t…" at bounding box center [738, 211] width 989 height 330
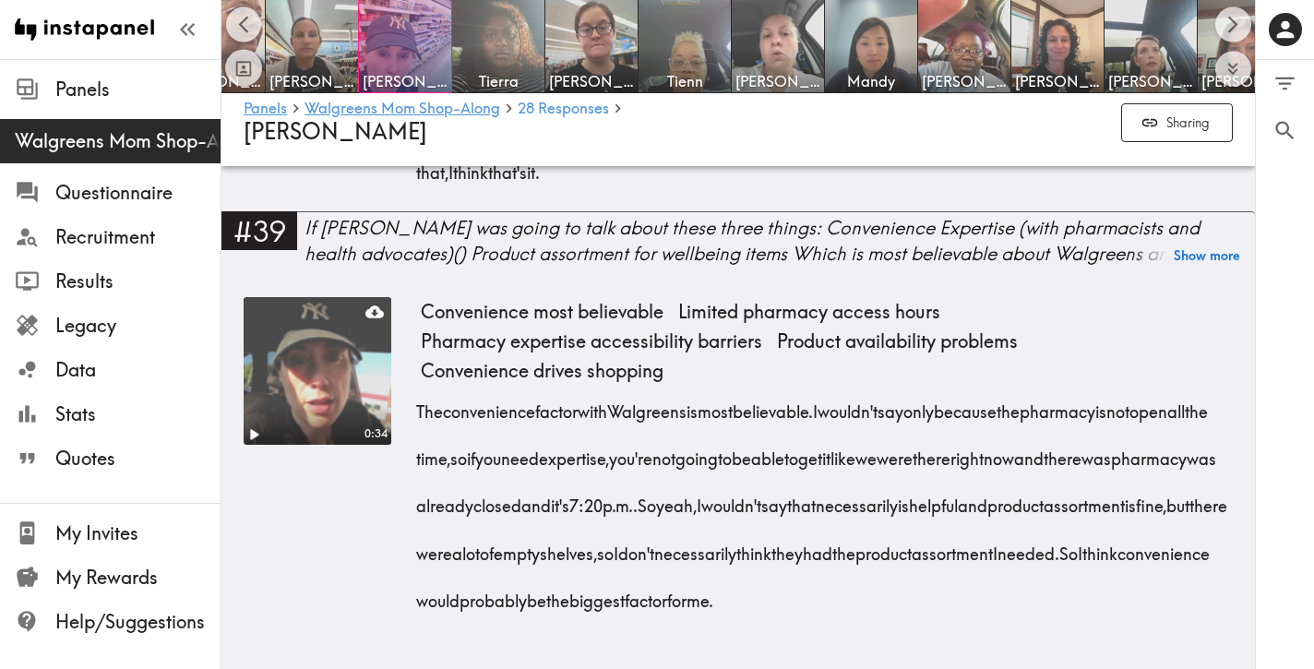
scroll to position [7942, 0]
drag, startPoint x: 1214, startPoint y: 600, endPoint x: 420, endPoint y: 412, distance: 816.6
click at [421, 412] on div "The convenience factor with Walgreens is most believable. I wouldn't say only b…" at bounding box center [827, 500] width 812 height 236
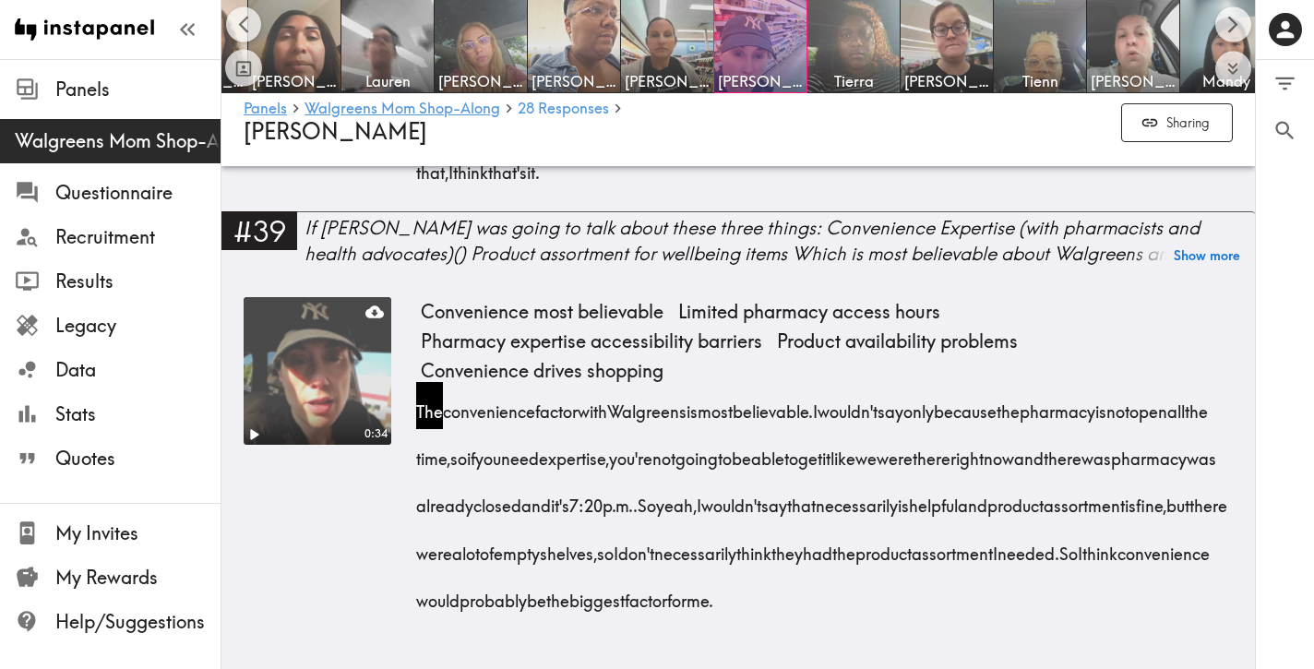
scroll to position [0, 65]
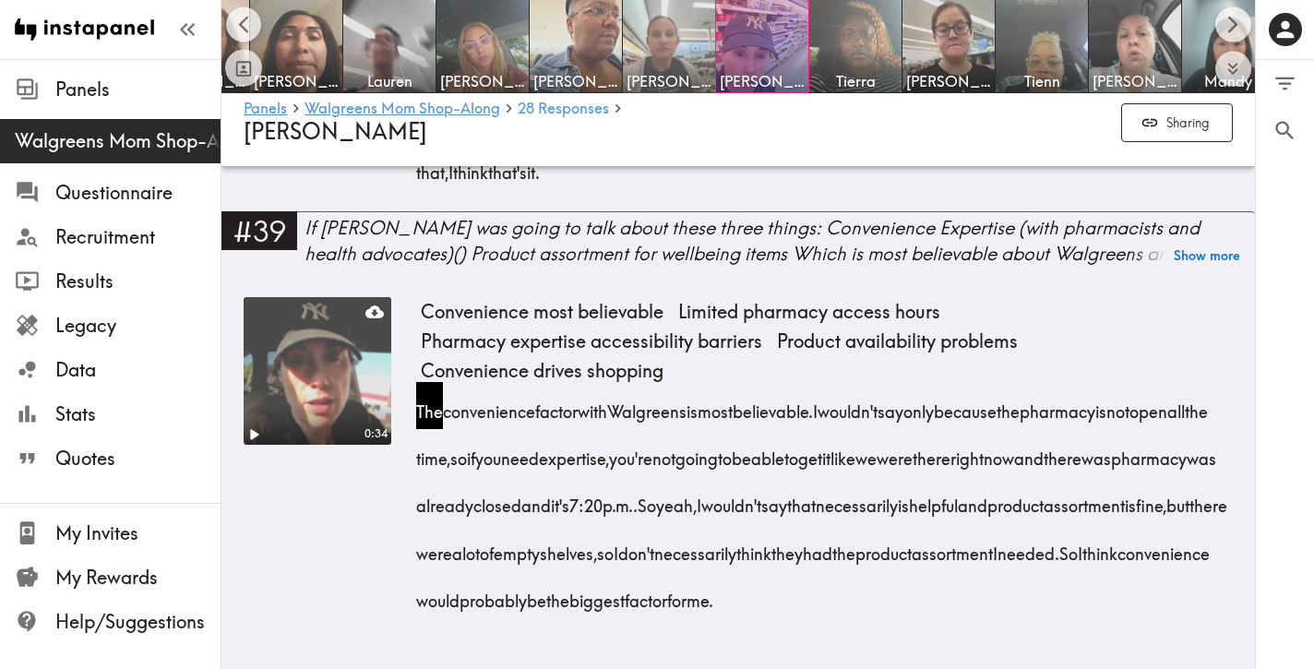
click at [669, 51] on img at bounding box center [669, 46] width 97 height 97
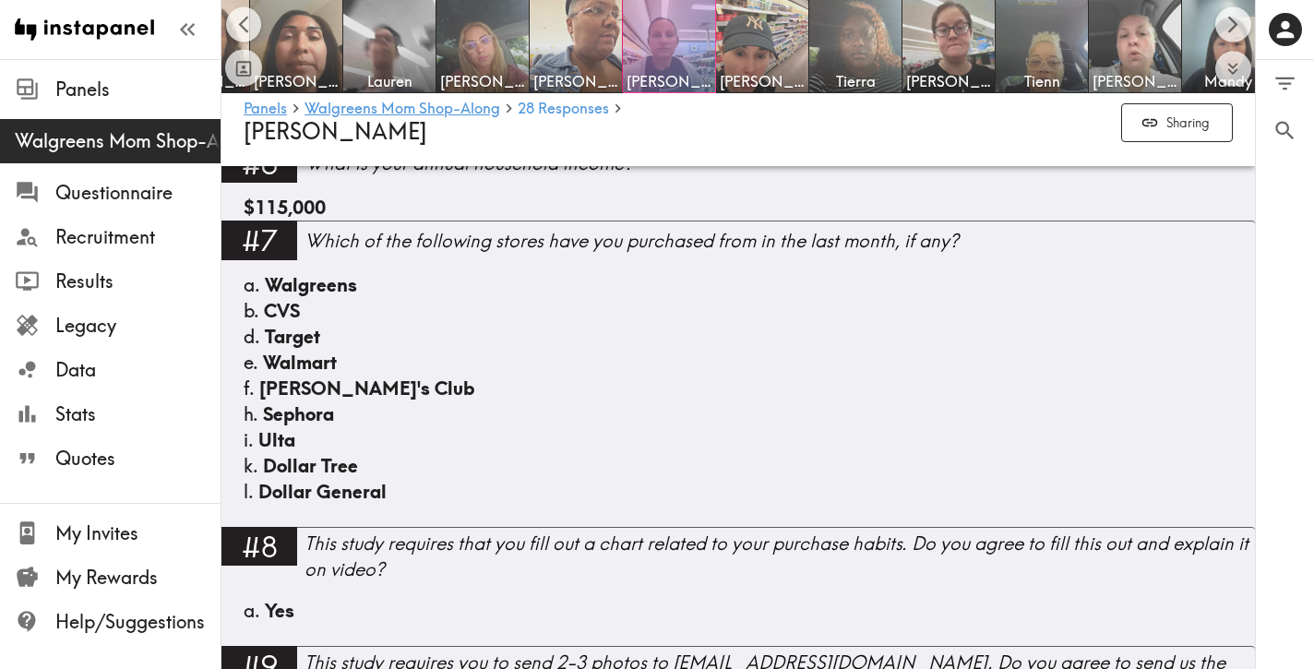
scroll to position [1465, 0]
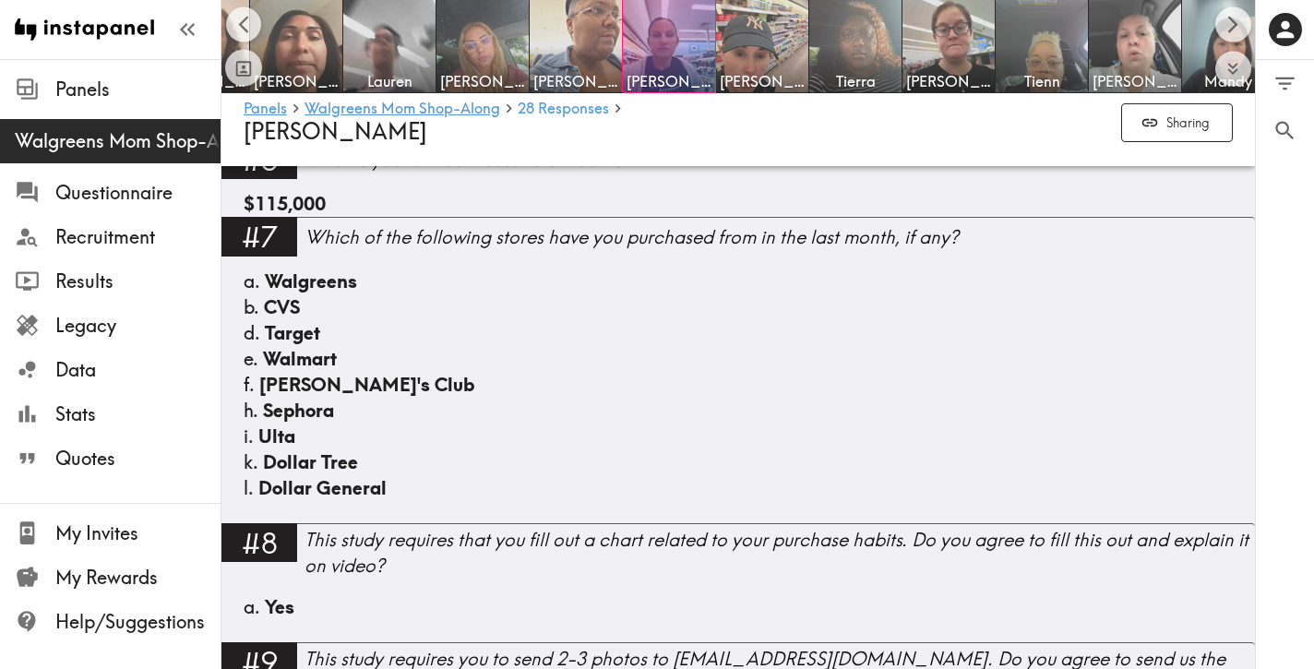
click at [441, 485] on div "l. Dollar General" at bounding box center [738, 488] width 989 height 26
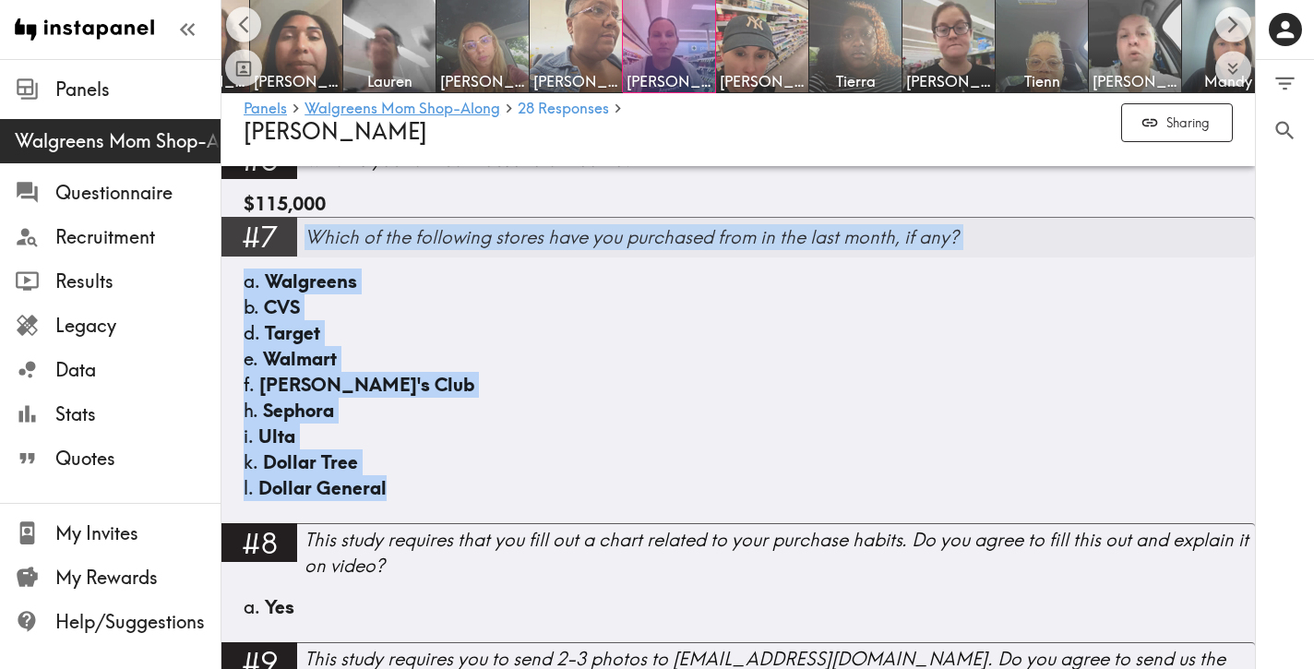
drag, startPoint x: 430, startPoint y: 491, endPoint x: 312, endPoint y: 243, distance: 274.9
click at [312, 243] on div "#7 Which of the following stores have you purchased from in the last month, if …" at bounding box center [738, 369] width 1034 height 305
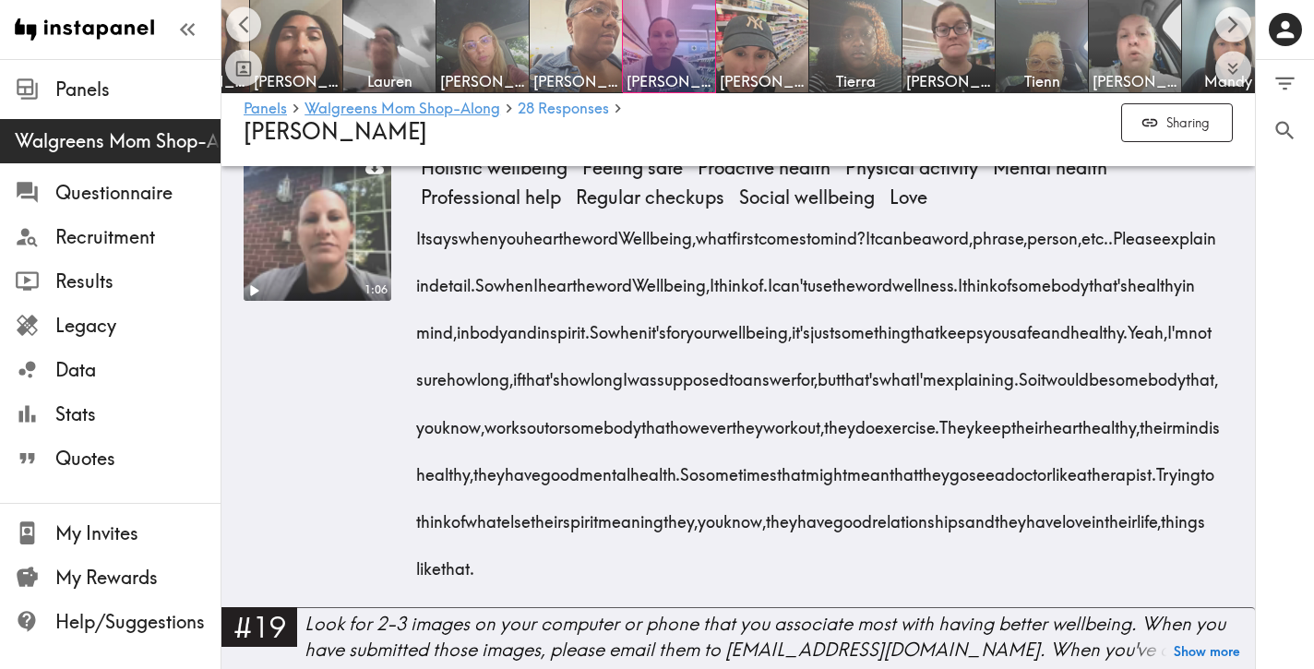
scroll to position [3026, 0]
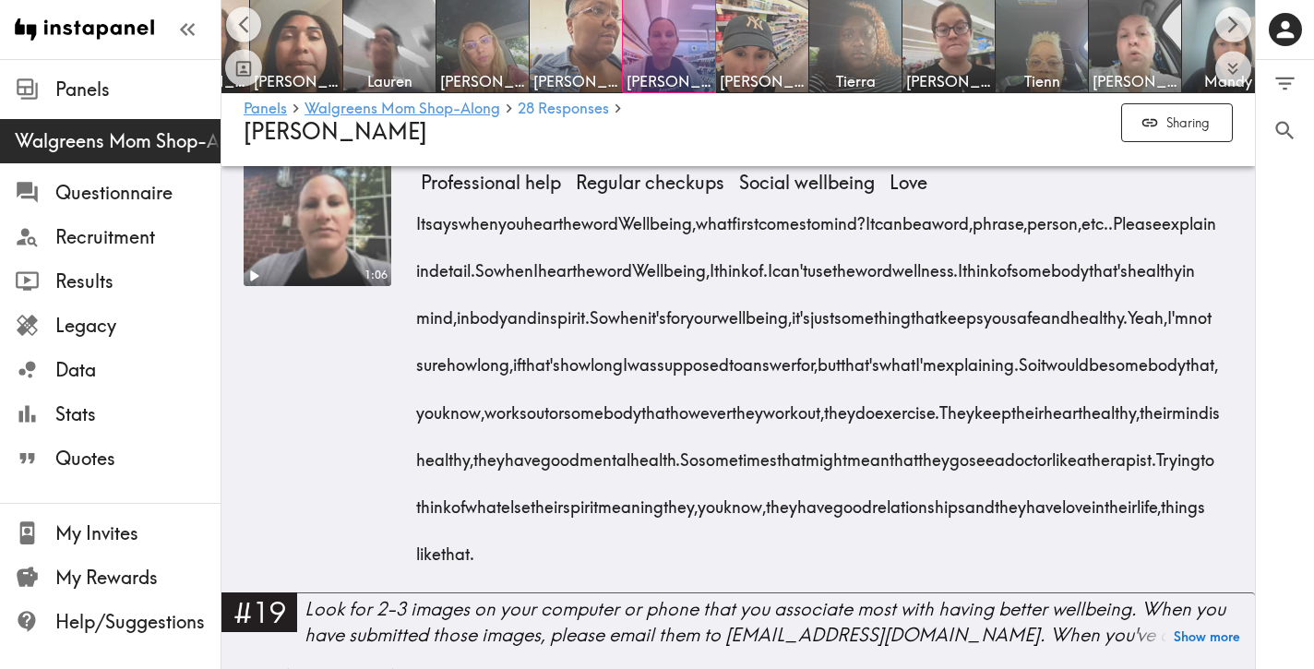
drag, startPoint x: 1222, startPoint y: 532, endPoint x: 604, endPoint y: 257, distance: 676.2
click at [604, 257] on div "It says when you hear the word Wellbeing, what first comes to mind? It can be a…" at bounding box center [827, 383] width 812 height 378
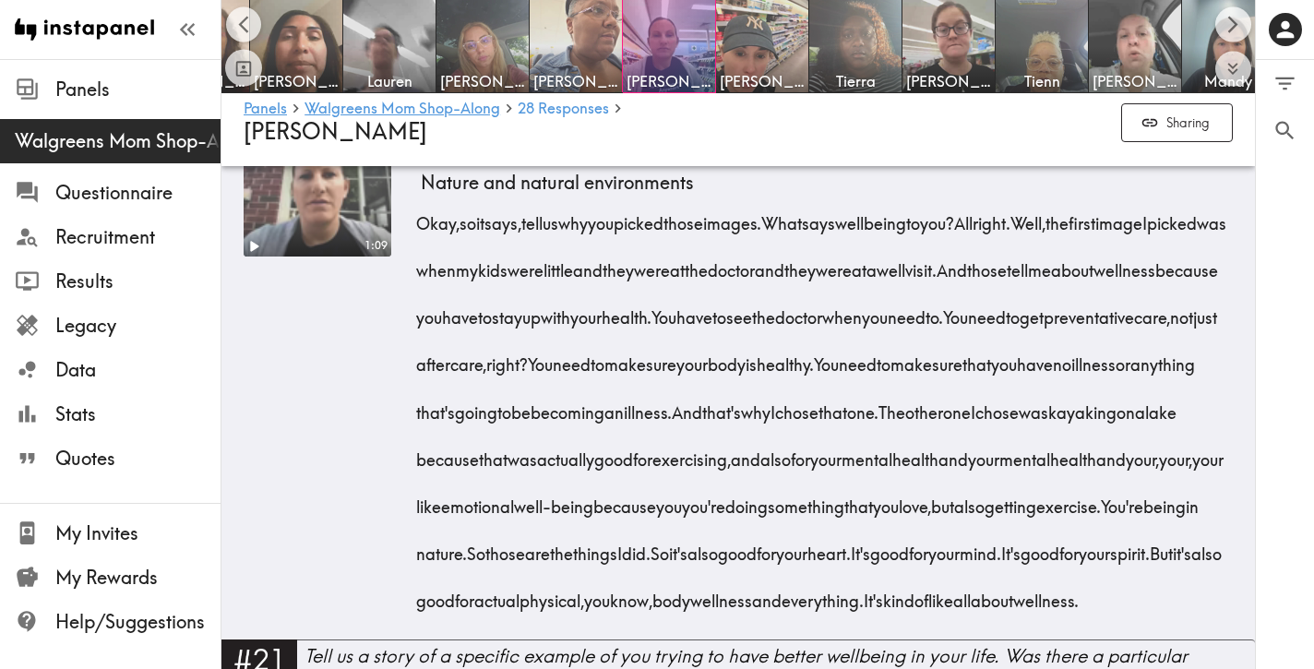
scroll to position [3696, 0]
click at [1046, 204] on span "Well," at bounding box center [1028, 216] width 35 height 47
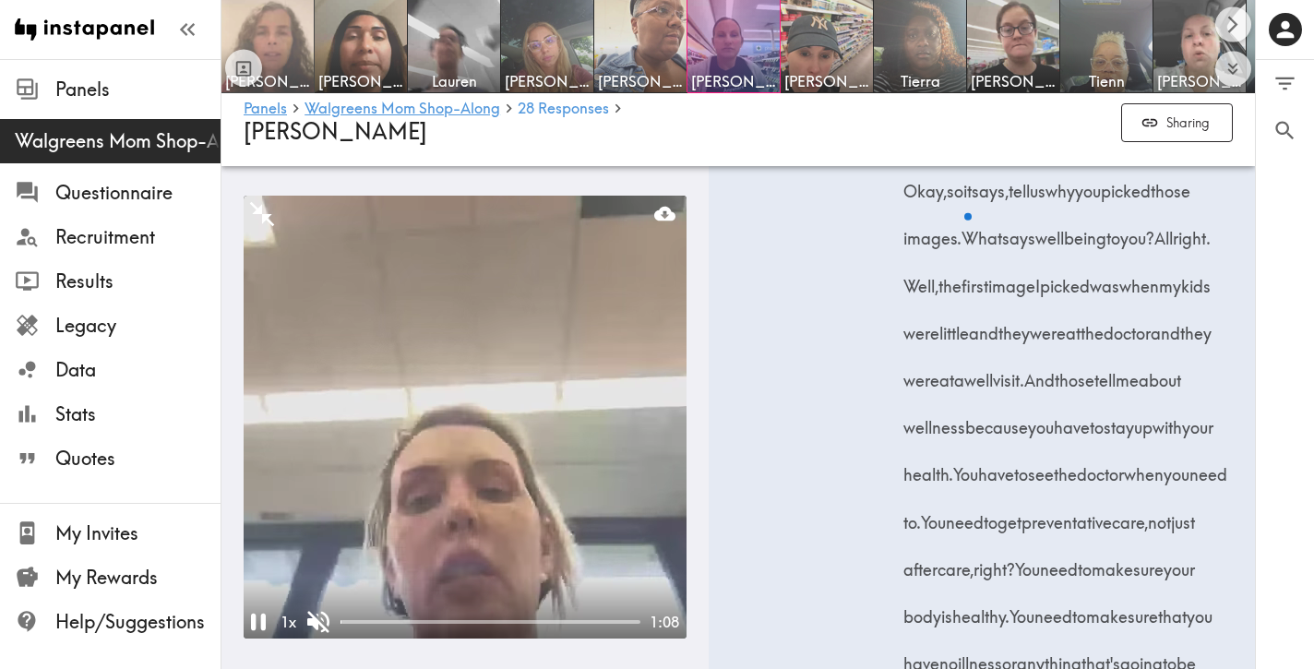
scroll to position [4707, 0]
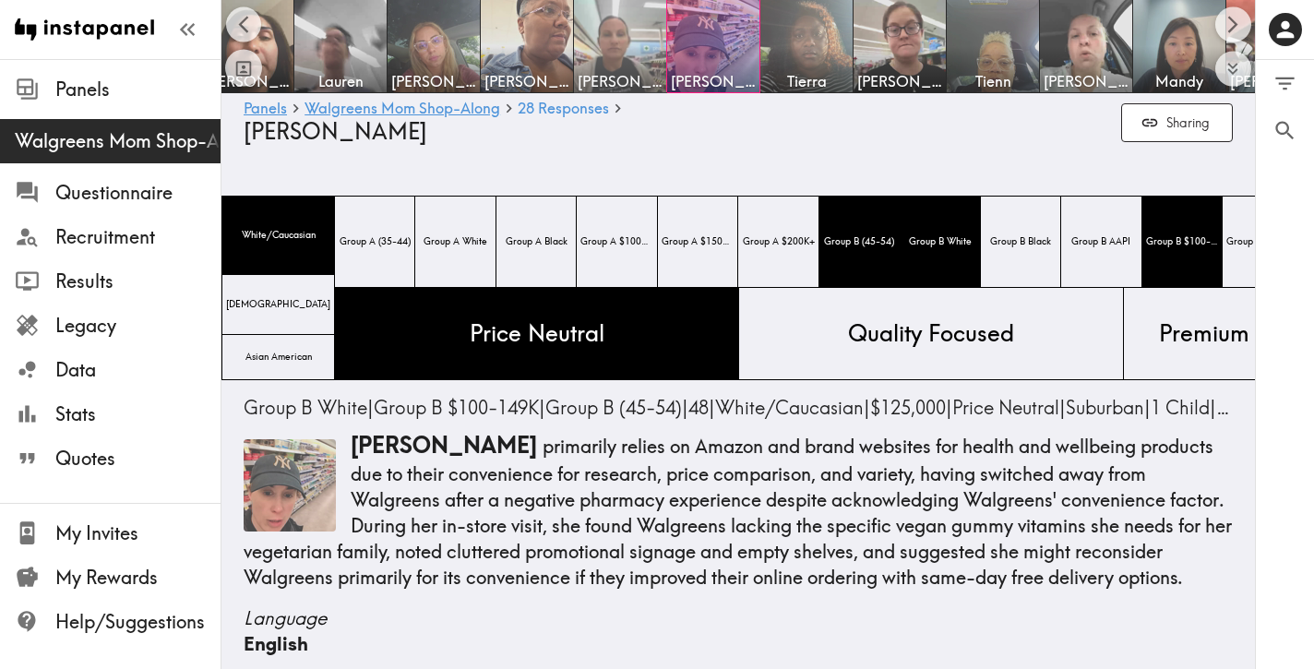
scroll to position [0, 100]
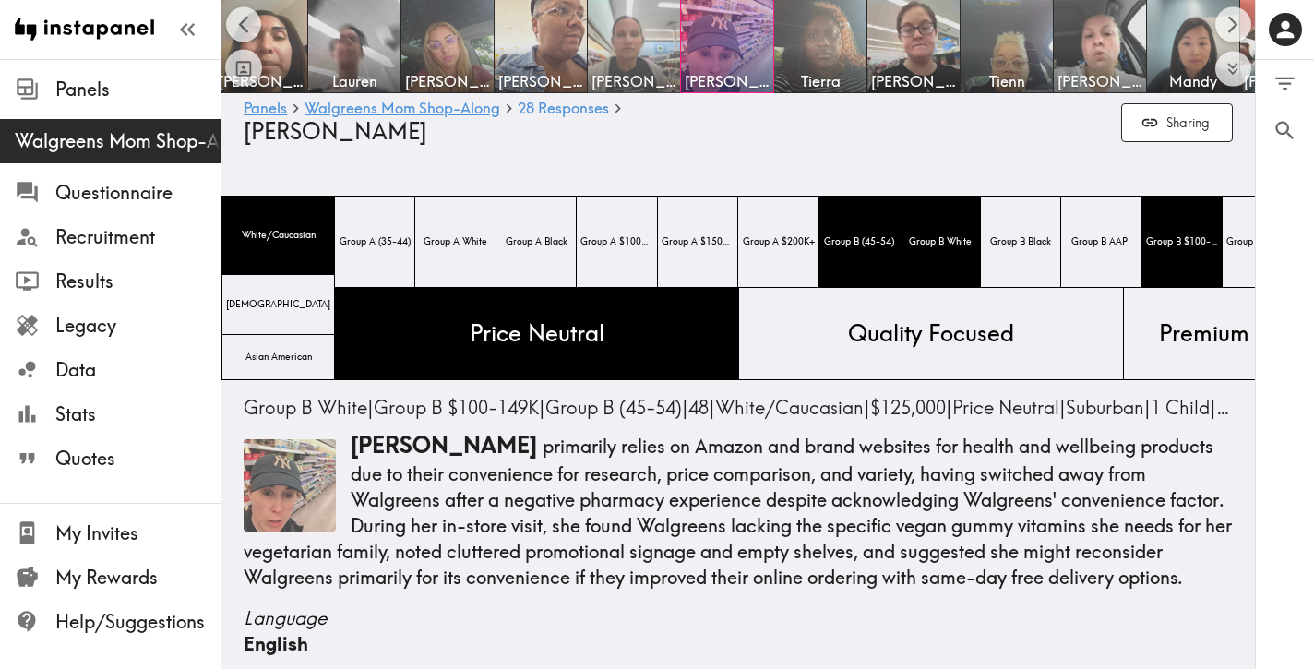
click at [624, 62] on img at bounding box center [634, 46] width 97 height 97
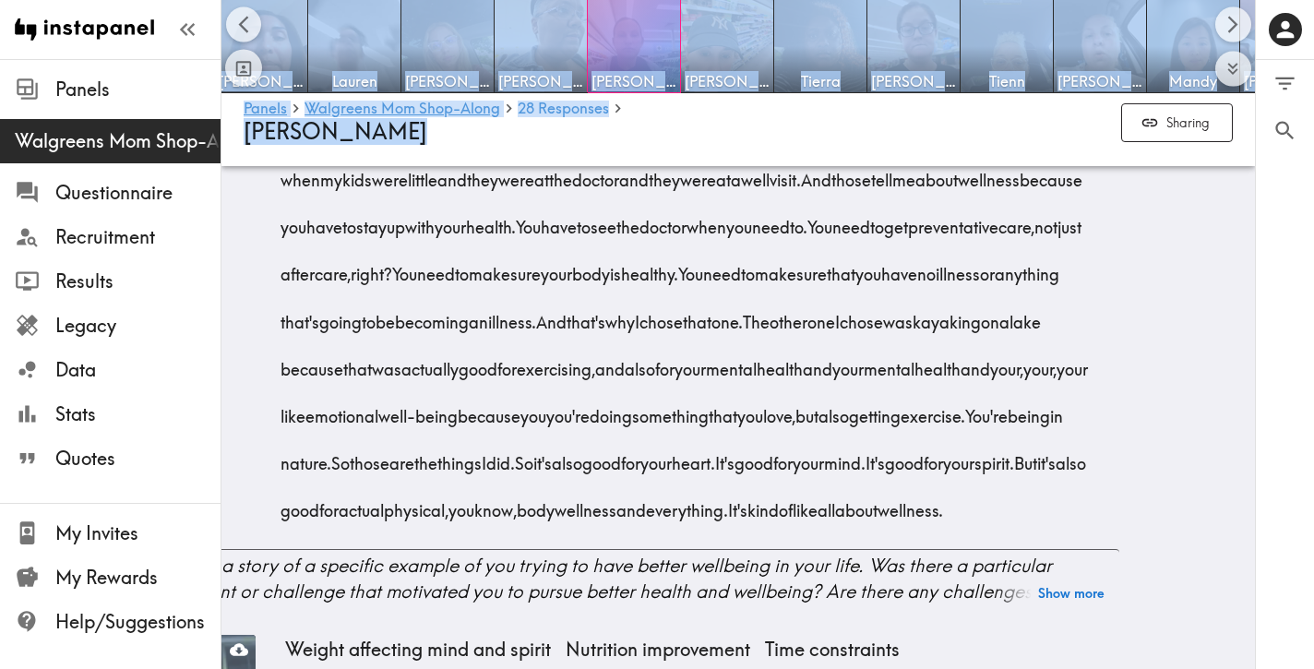
scroll to position [3786, 0]
drag, startPoint x: 1093, startPoint y: 280, endPoint x: 694, endPoint y: 575, distance: 496.1
click at [694, 528] on div "Okay, so it says, tell us why you picked those images. What says wellbeing to y…" at bounding box center [691, 314] width 812 height 425
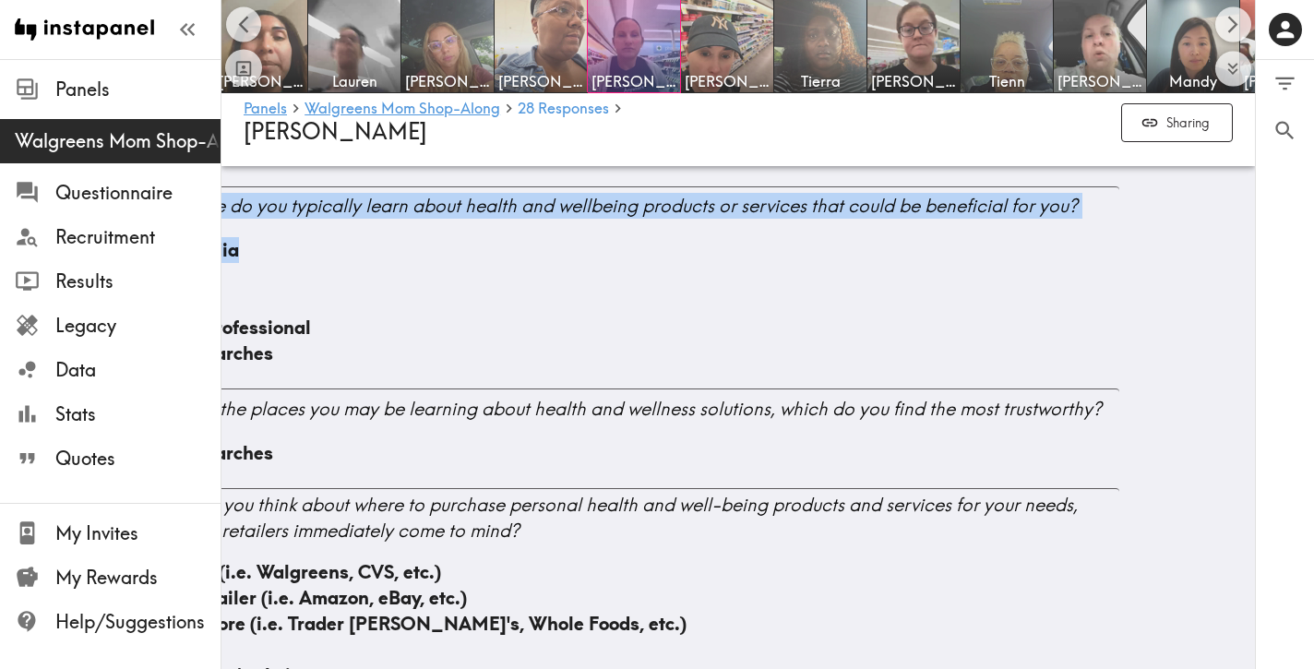
scroll to position [4734, 0]
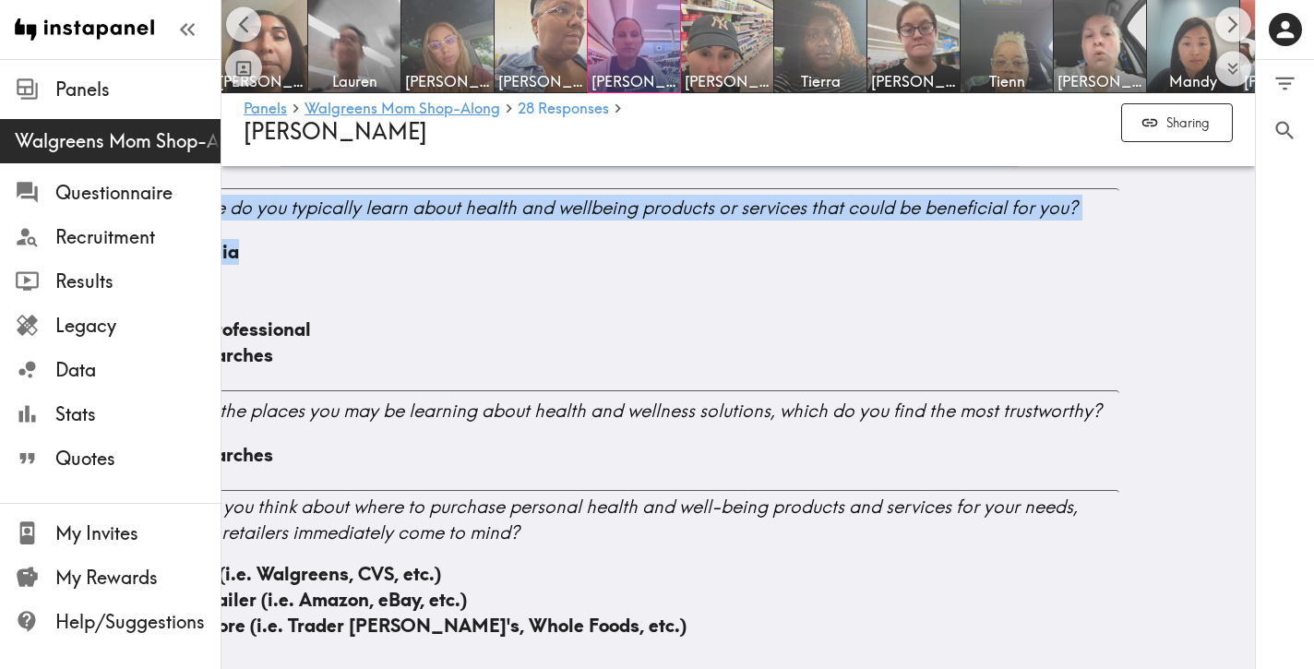
drag, startPoint x: 806, startPoint y: 331, endPoint x: 711, endPoint y: 321, distance: 95.6
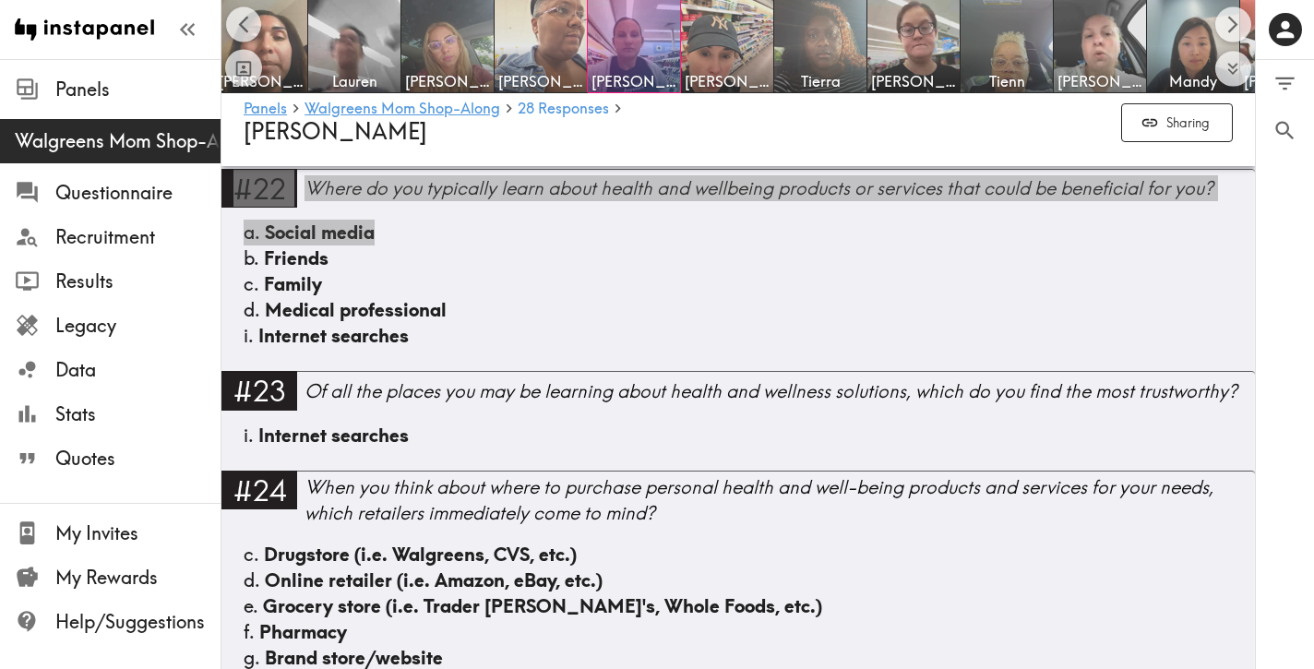
scroll to position [4759, 0]
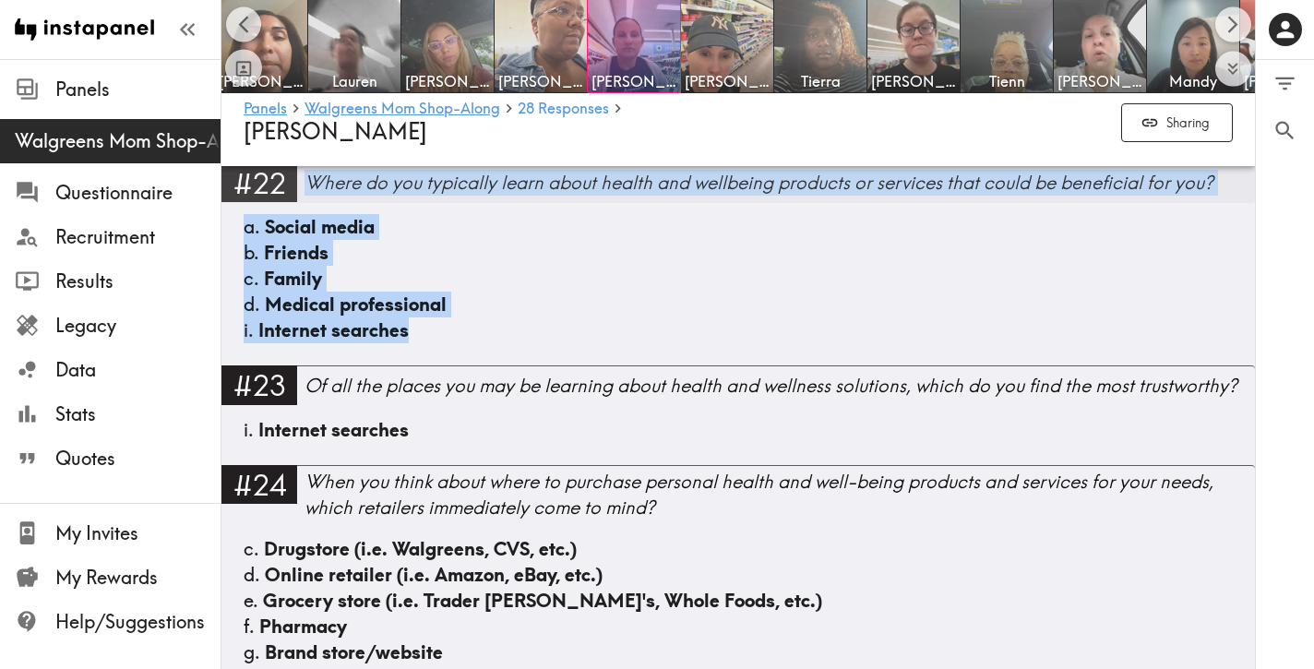
drag, startPoint x: 454, startPoint y: 506, endPoint x: 309, endPoint y: 355, distance: 208.9
click at [309, 355] on div "#22 Where do you typically learn about health and wellbeing products or service…" at bounding box center [738, 264] width 1034 height 202
drag, startPoint x: 430, startPoint y: 494, endPoint x: 307, endPoint y: 357, distance: 183.6
click at [307, 357] on div "#22 Where do you typically learn about health and wellbeing products or service…" at bounding box center [738, 264] width 1034 height 202
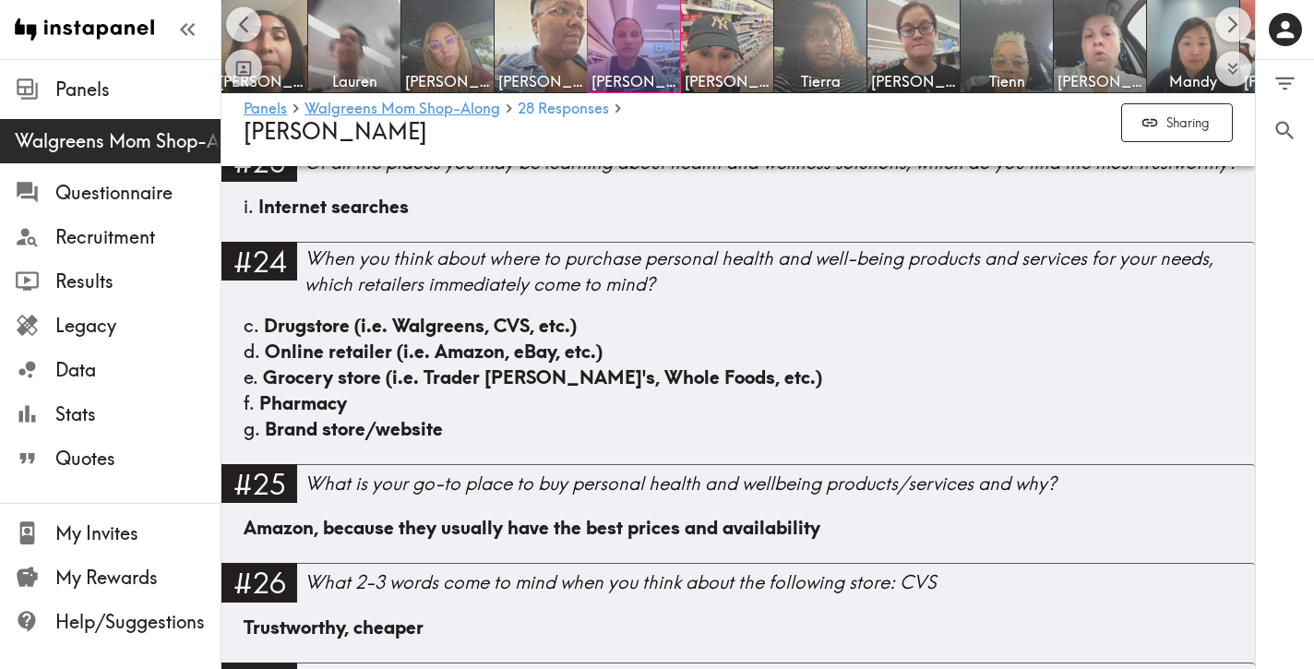
scroll to position [4998, 0]
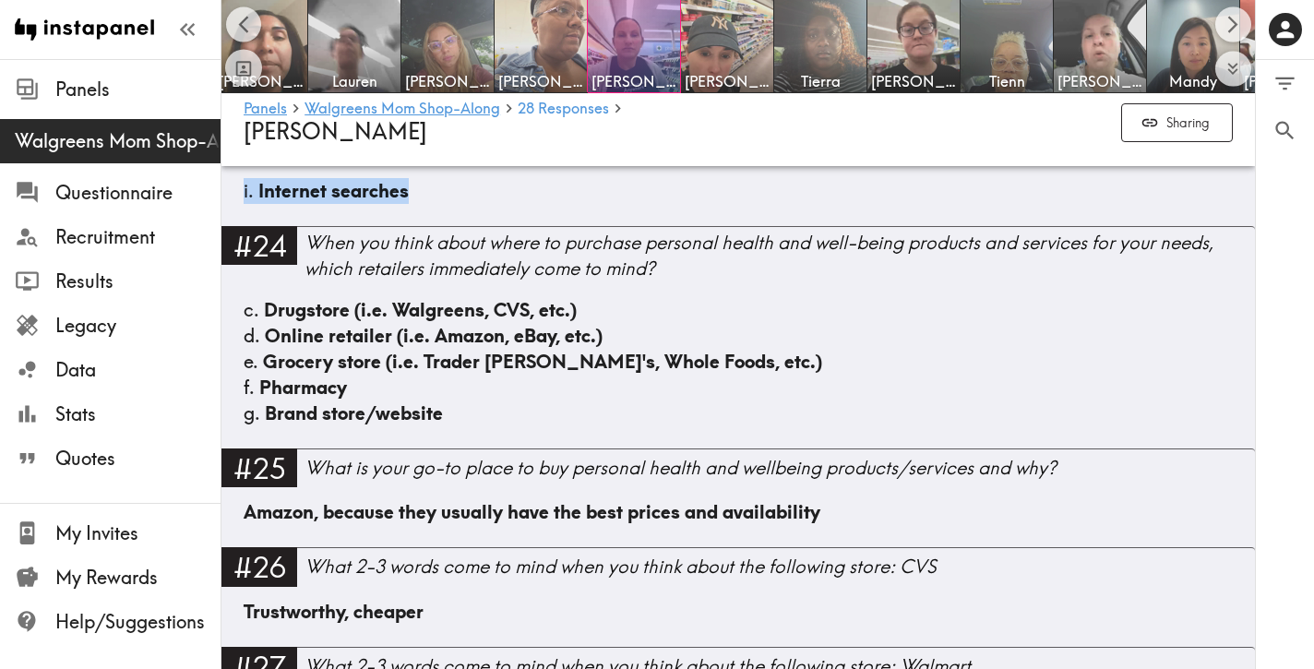
drag, startPoint x: 453, startPoint y: 368, endPoint x: 309, endPoint y: 319, distance: 152.0
click at [309, 225] on div "#23 Of all the places you may be learning about health and wellness solutions, …" at bounding box center [738, 175] width 1034 height 99
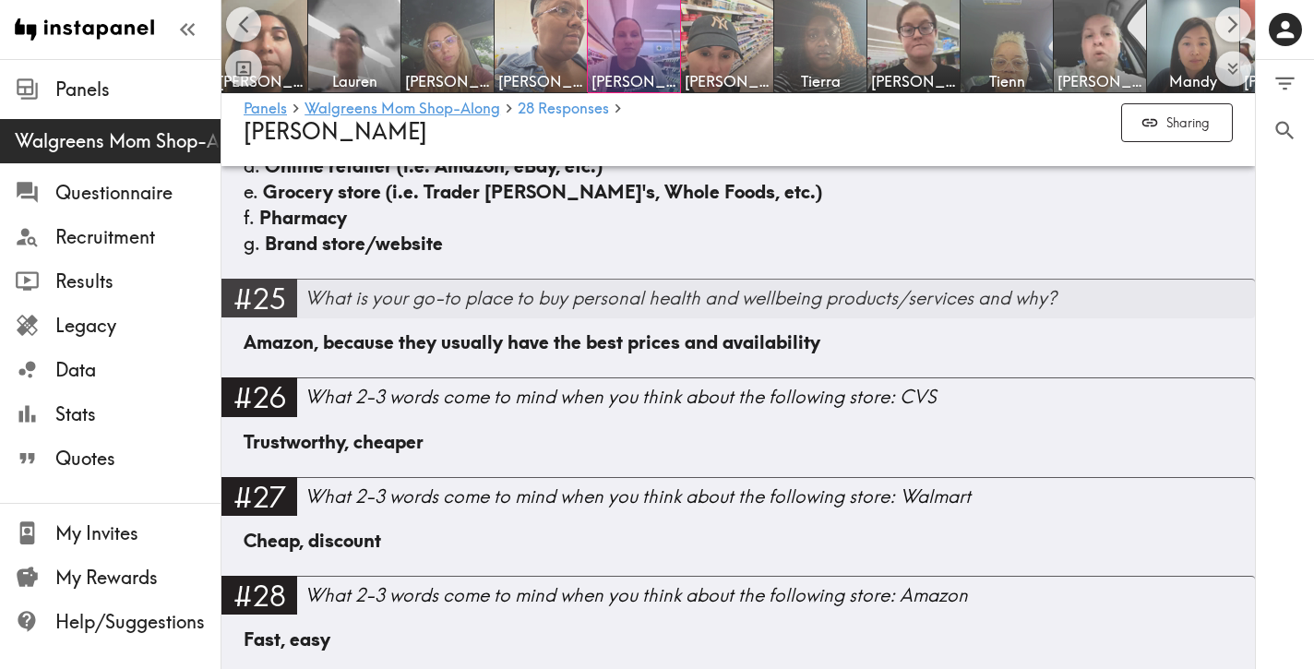
scroll to position [5173, 0]
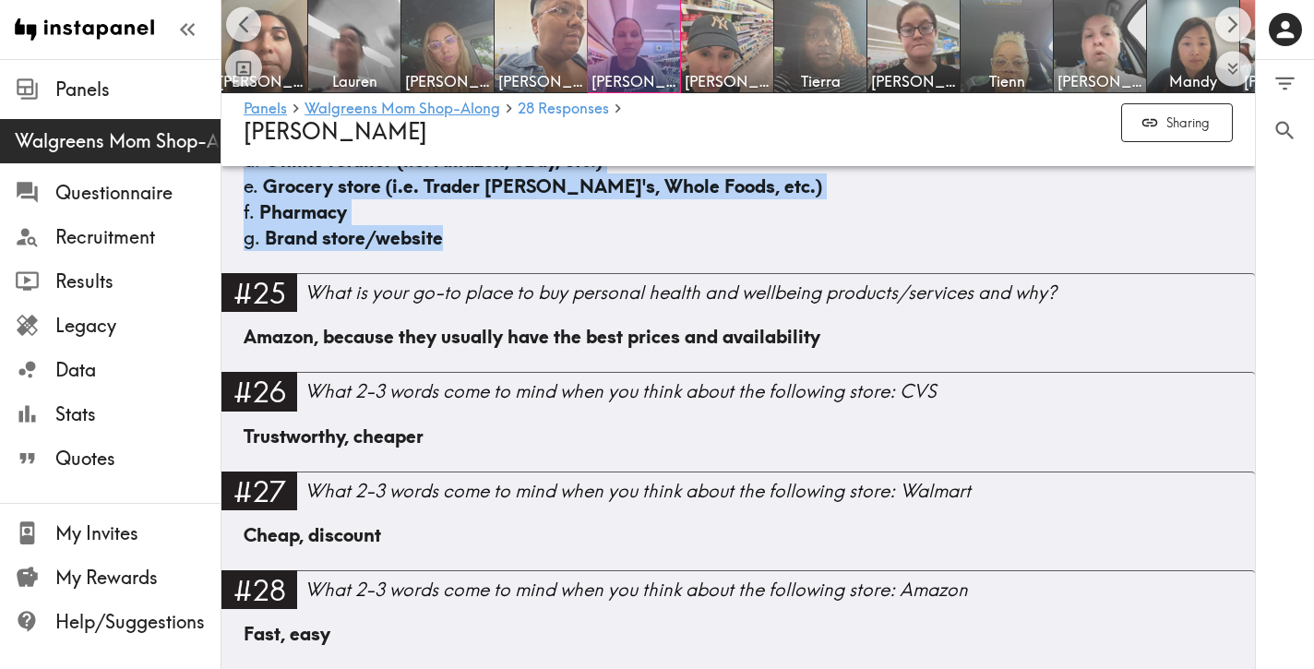
drag, startPoint x: 475, startPoint y: 407, endPoint x: 314, endPoint y: 235, distance: 235.7
click at [314, 235] on div "#24 When you think about where to purchase personal health and well-being produ…" at bounding box center [738, 162] width 1034 height 222
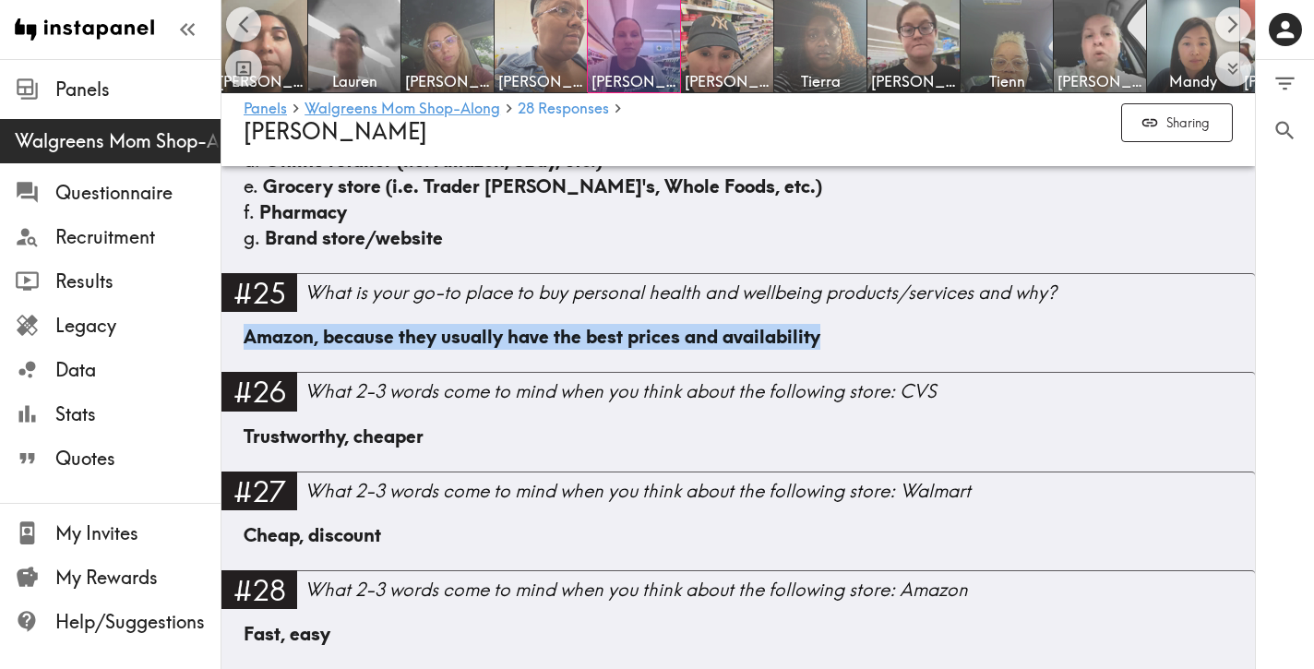
drag, startPoint x: 852, startPoint y: 511, endPoint x: 234, endPoint y: 510, distance: 617.4
click at [234, 372] on div "Amazon, because they usually have the best prices and availability" at bounding box center [738, 348] width 1034 height 48
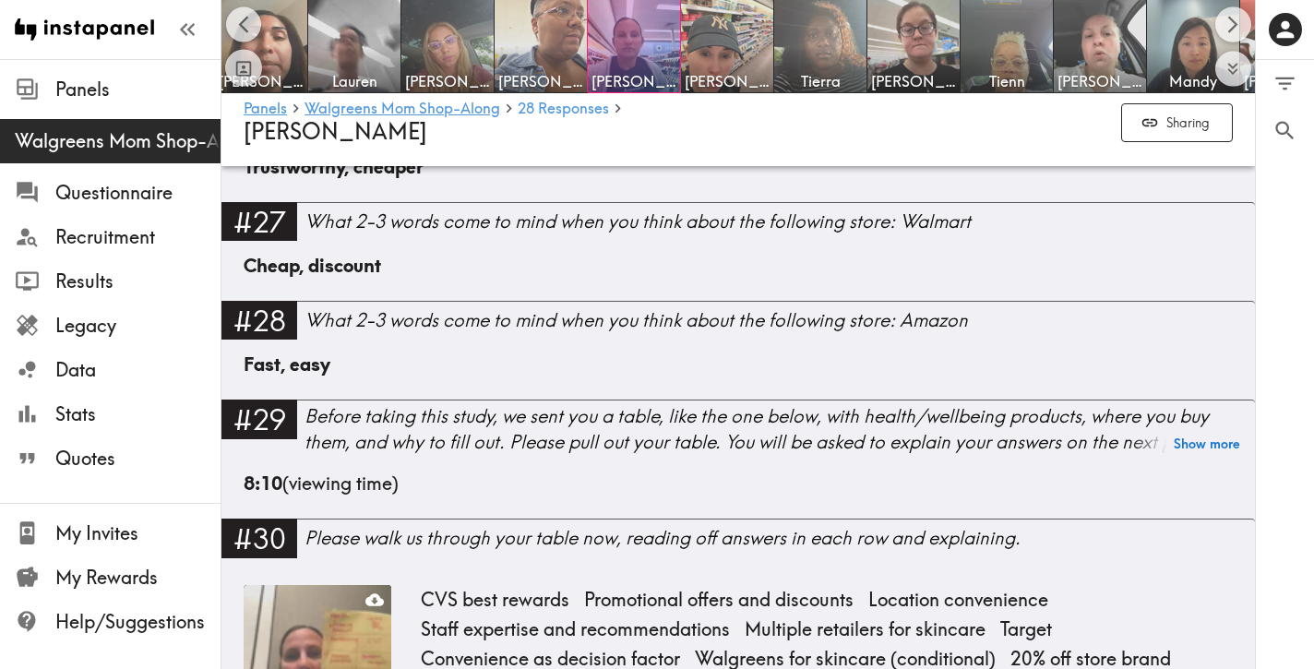
scroll to position [5451, 0]
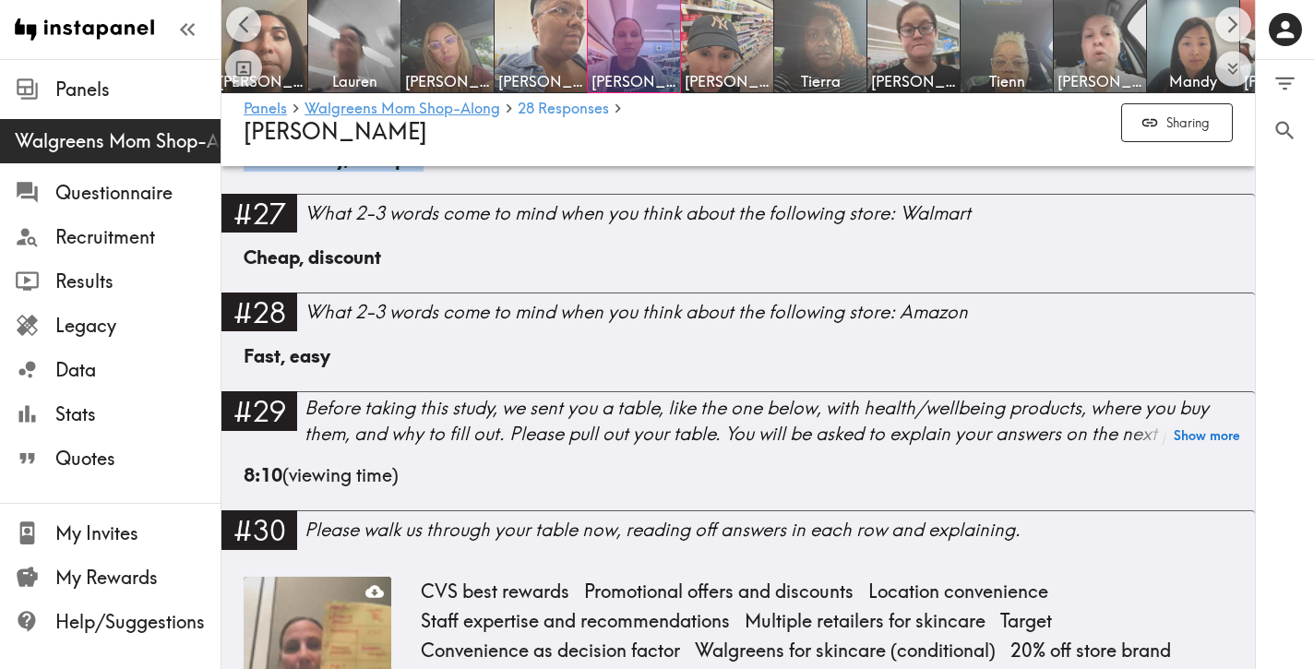
drag, startPoint x: 546, startPoint y: 329, endPoint x: 313, endPoint y: 287, distance: 237.1
click at [313, 193] on div "#26 What 2-3 words come to mind when you think about the following store: CVS T…" at bounding box center [738, 143] width 1034 height 99
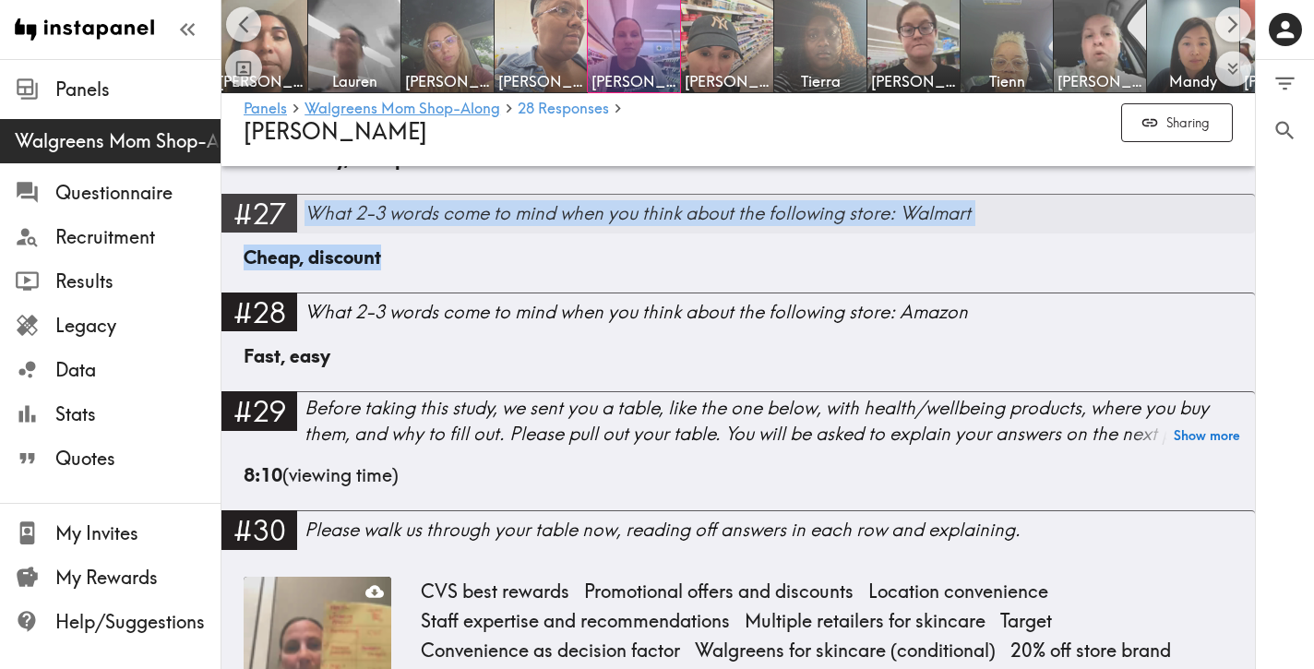
drag, startPoint x: 448, startPoint y: 425, endPoint x: 312, endPoint y: 389, distance: 140.6
click at [312, 293] on div "#27 What 2-3 words come to mind when you think about the following store: Walma…" at bounding box center [738, 243] width 1034 height 99
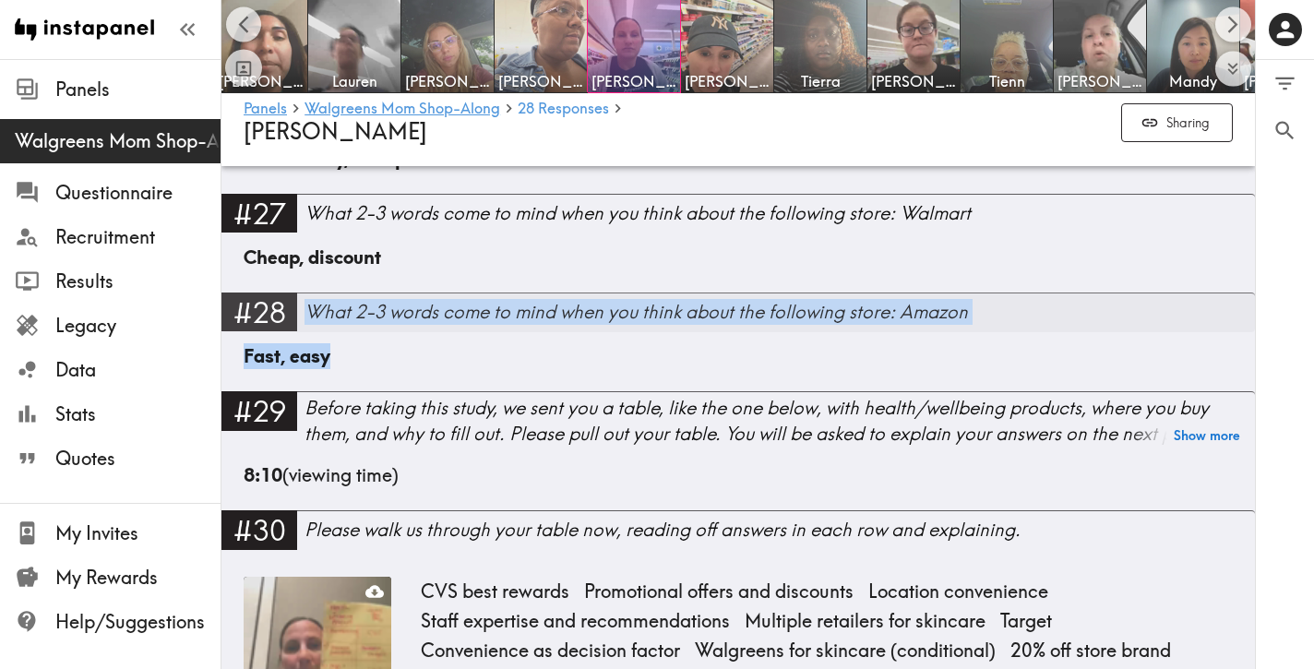
drag, startPoint x: 395, startPoint y: 522, endPoint x: 308, endPoint y: 487, distance: 93.6
click at [308, 391] on div "#28 What 2-3 words come to mind when you think about the following store: Amazo…" at bounding box center [738, 342] width 1034 height 99
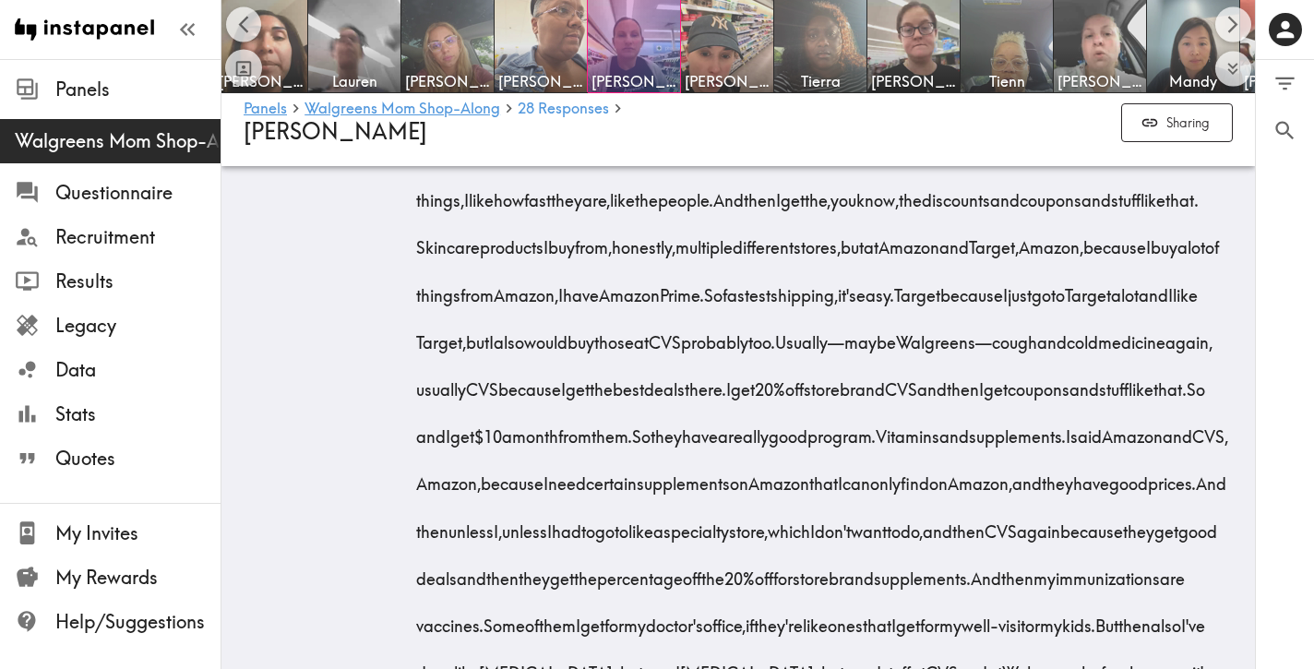
scroll to position [6136, 0]
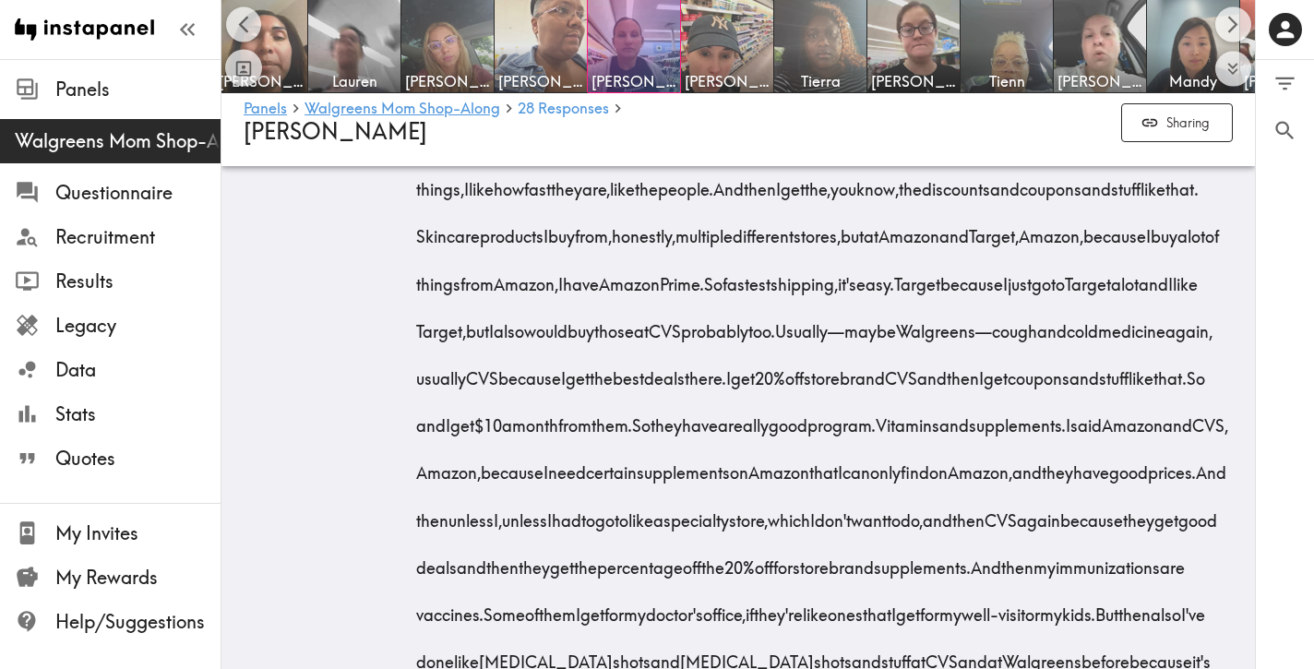
drag, startPoint x: 413, startPoint y: 261, endPoint x: 488, endPoint y: 274, distance: 76.8
click at [488, 274] on div "1:43 CVS best rewards Promotional offers and discounts Location convenience Sta…" at bounding box center [738, 320] width 989 height 856
click at [966, 113] on span "I" at bounding box center [964, 89] width 5 height 47
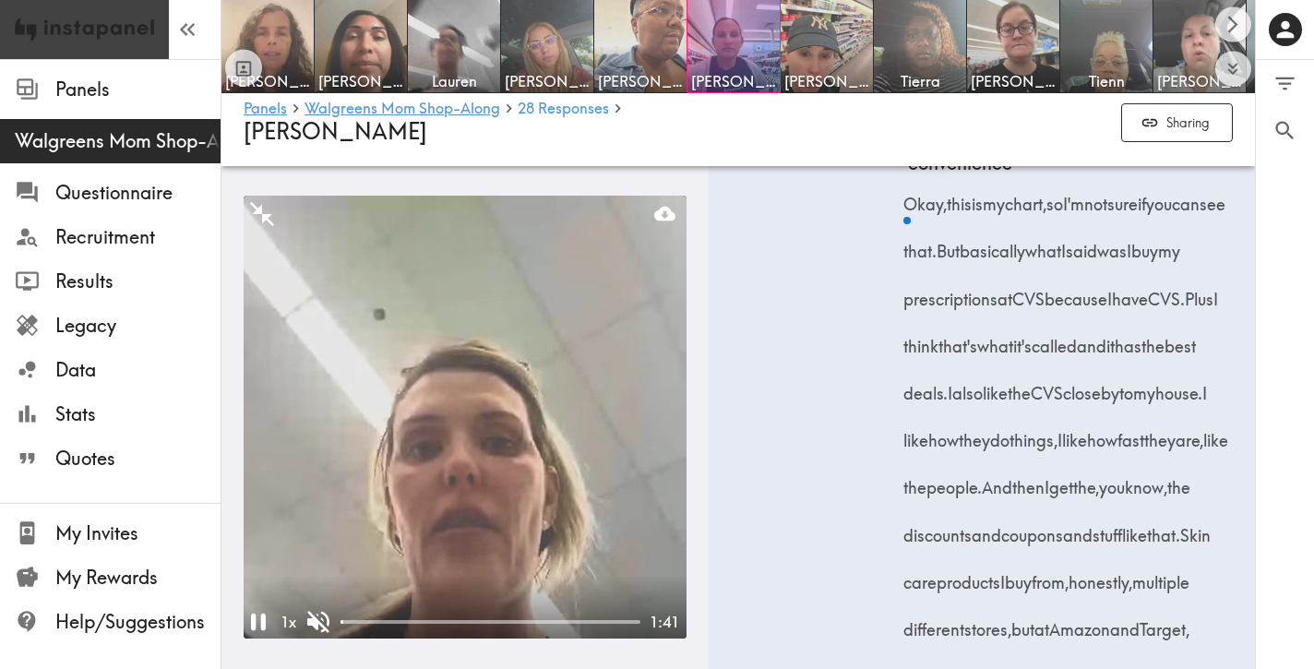
scroll to position [8916, 0]
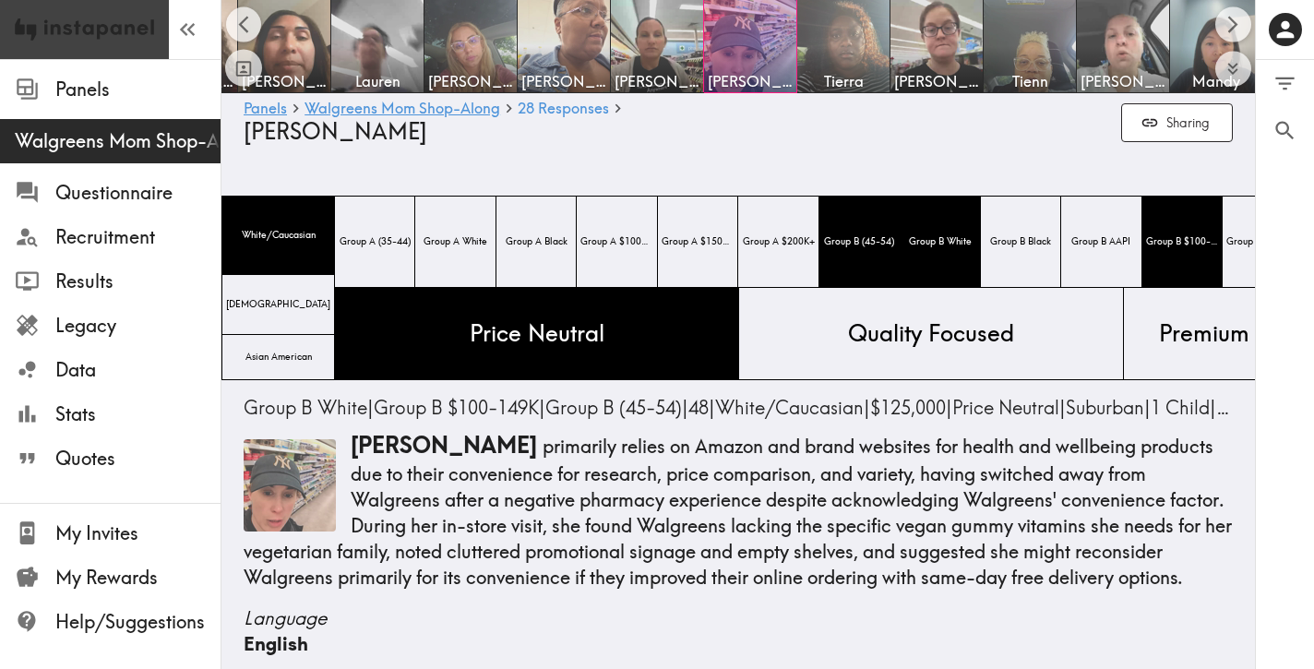
scroll to position [0, 89]
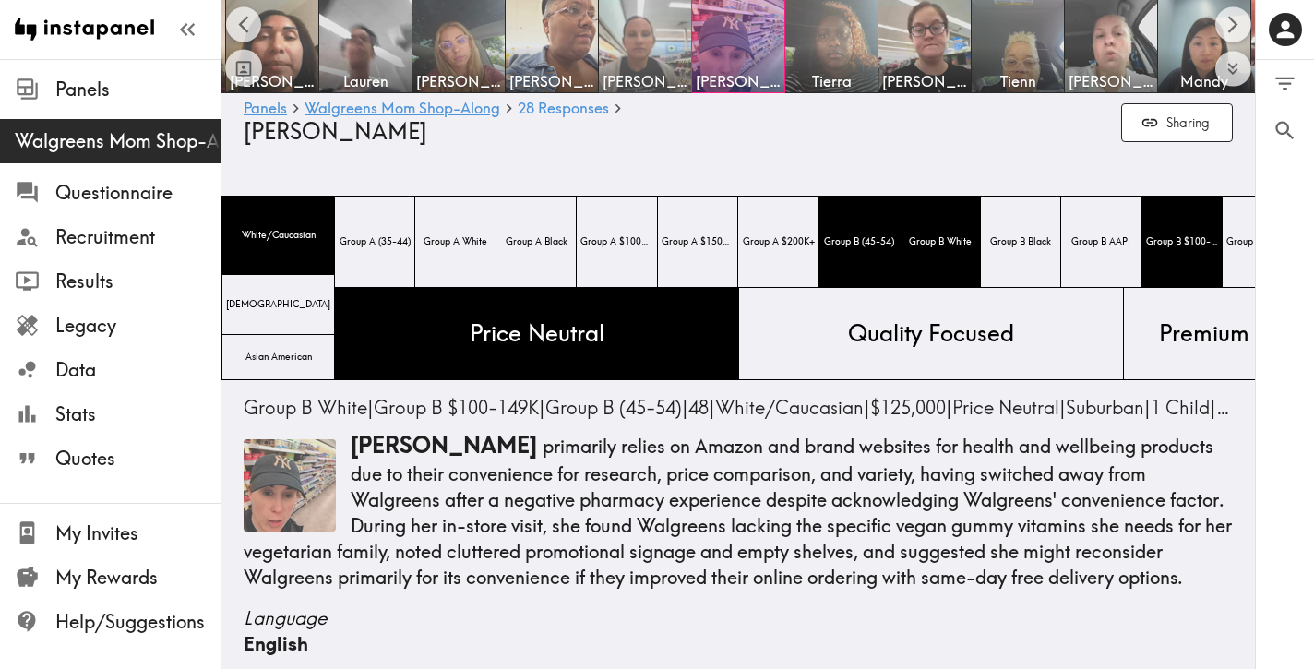
click at [660, 30] on img at bounding box center [645, 46] width 97 height 97
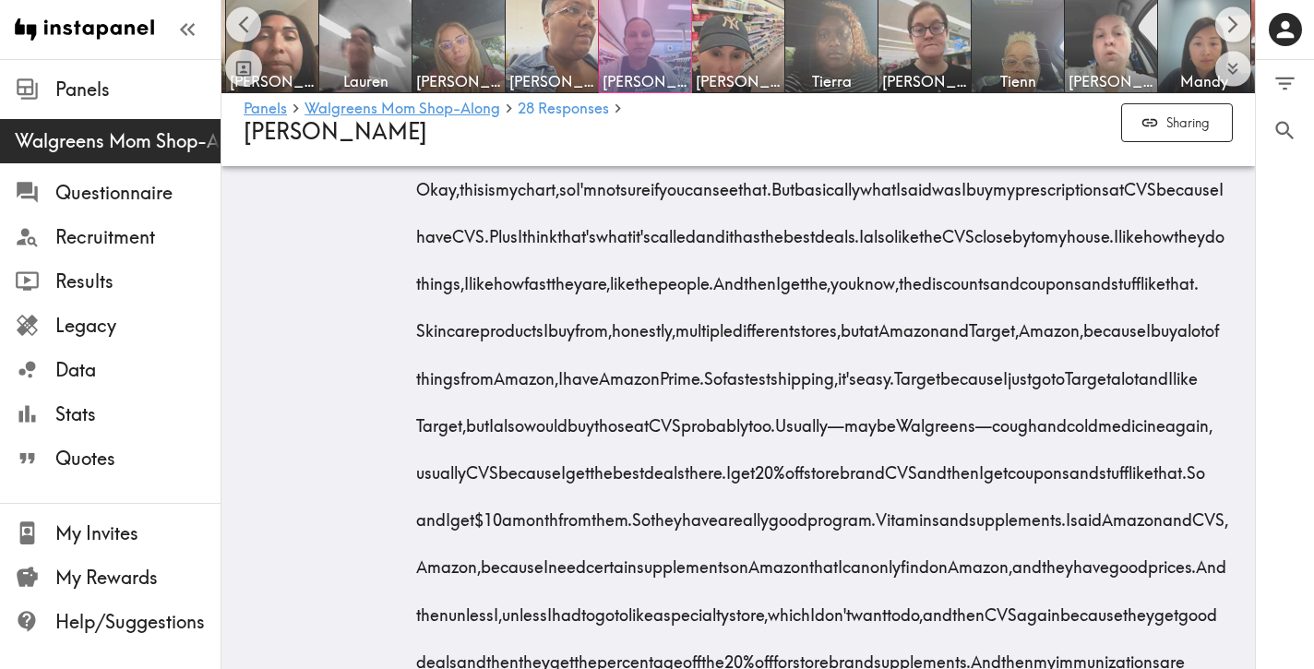
scroll to position [6045, 0]
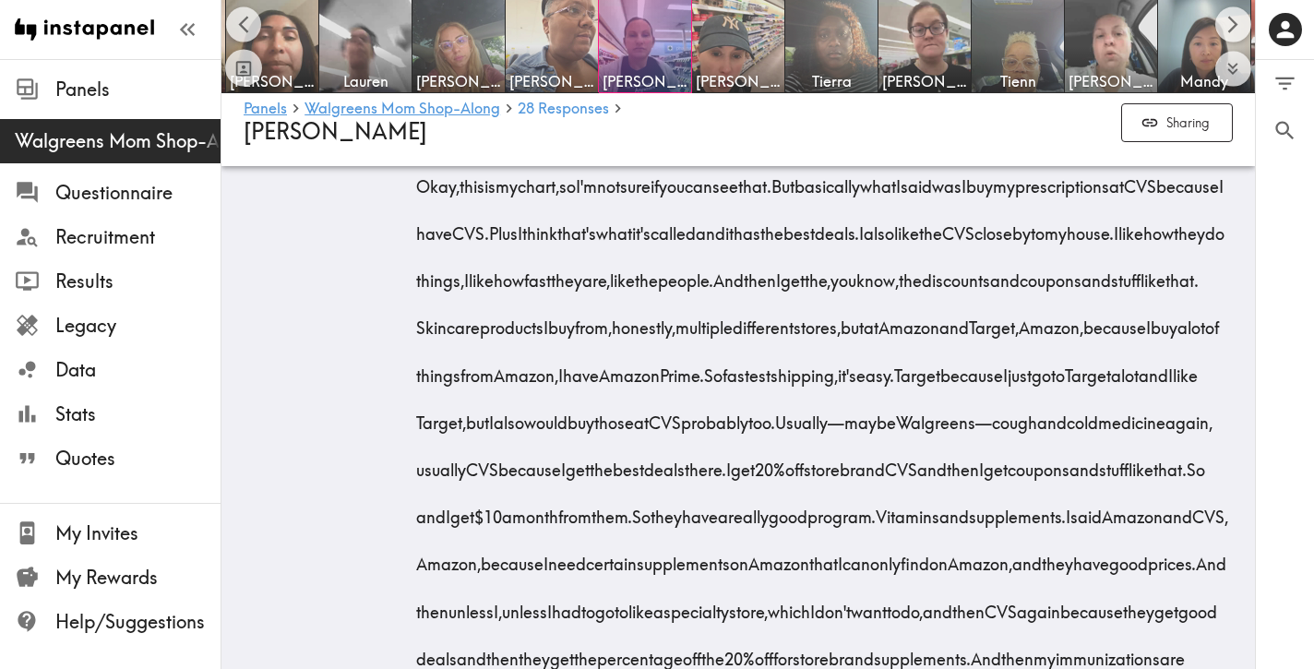
drag, startPoint x: 1052, startPoint y: 358, endPoint x: 1061, endPoint y: 366, distance: 12.4
click at [1061, 245] on span "But basically what I said was I buy my prescriptions at CVS because I have CVS." at bounding box center [824, 209] width 807 height 70
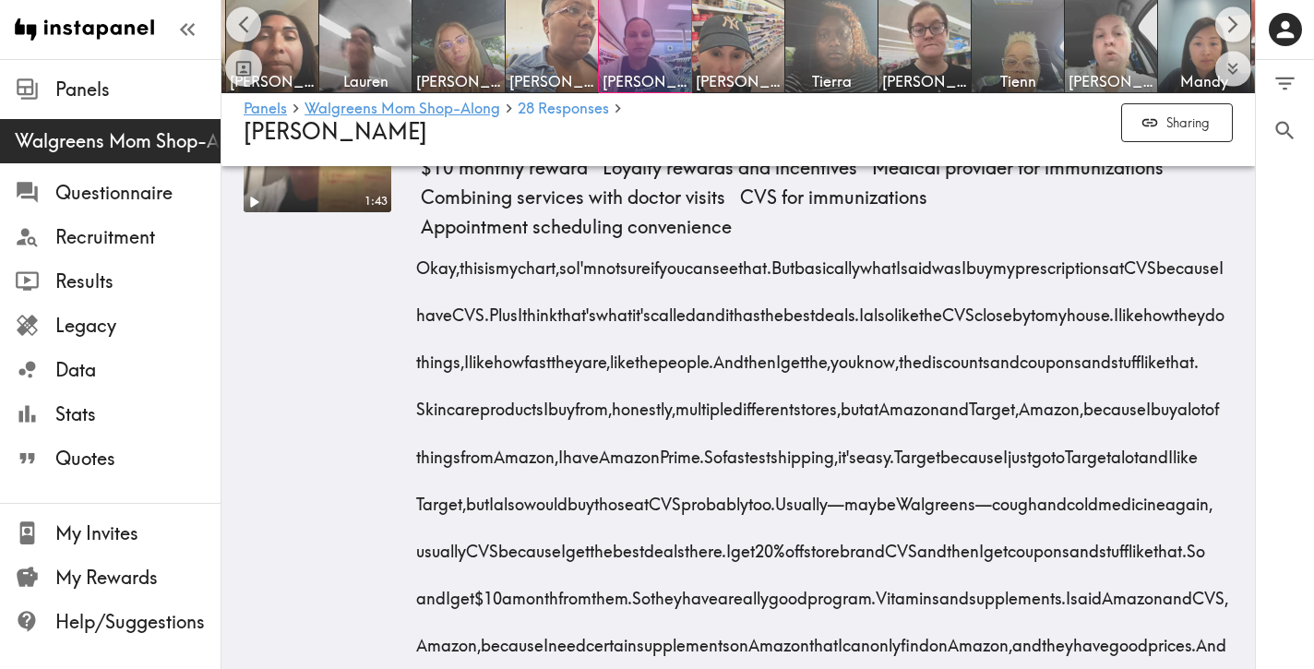
scroll to position [5962, 0]
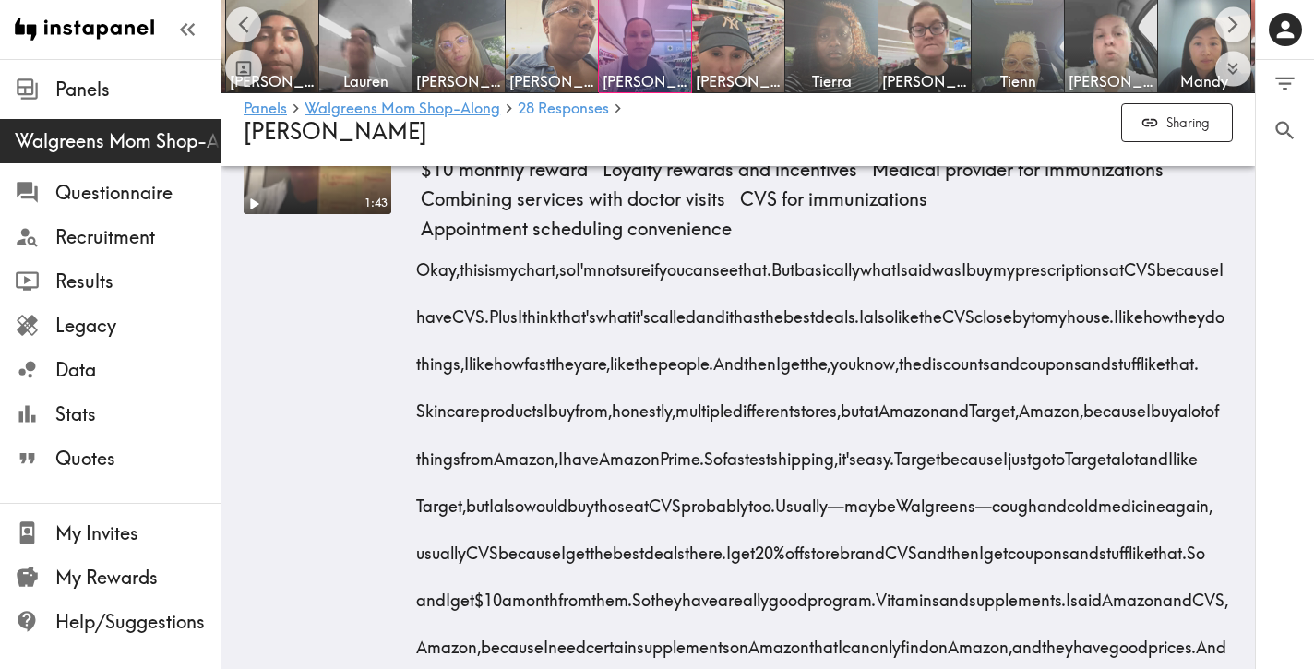
drag, startPoint x: 1009, startPoint y: 415, endPoint x: 1055, endPoint y: 447, distance: 55.8
click at [1055, 447] on div "Okay, this is my chart, so I'm not sure if you can see that. But basically what…" at bounding box center [827, 571] width 812 height 662
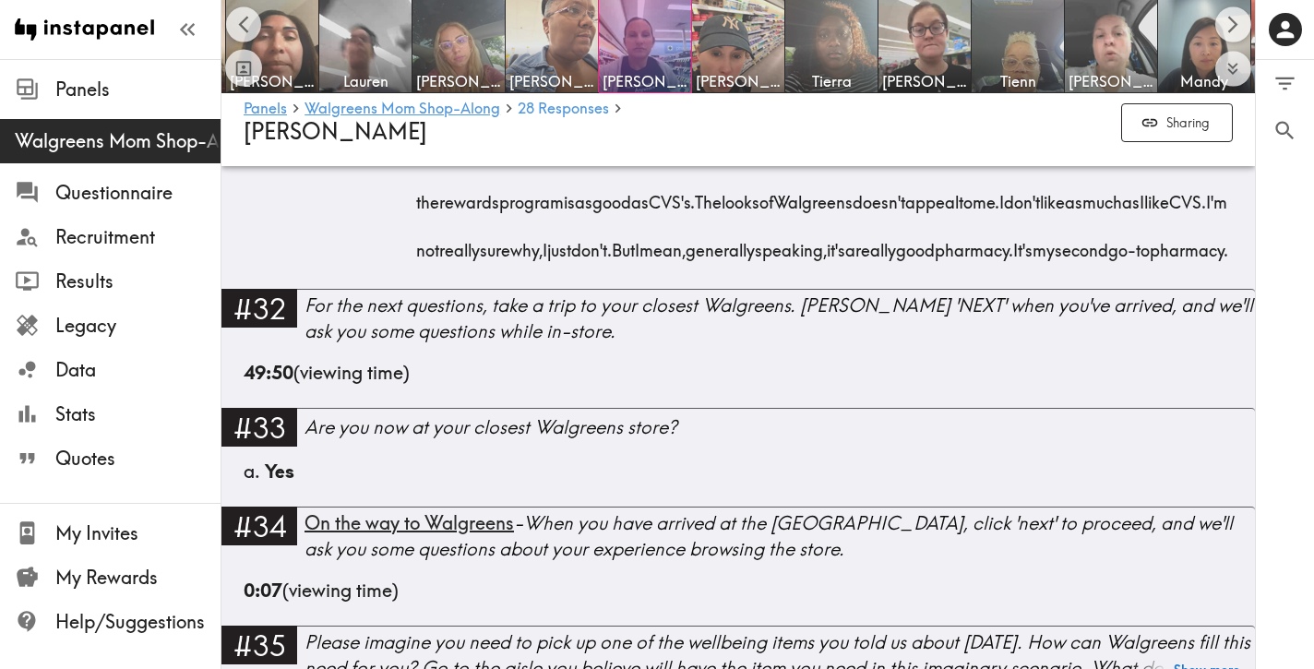
scroll to position [7056, 0]
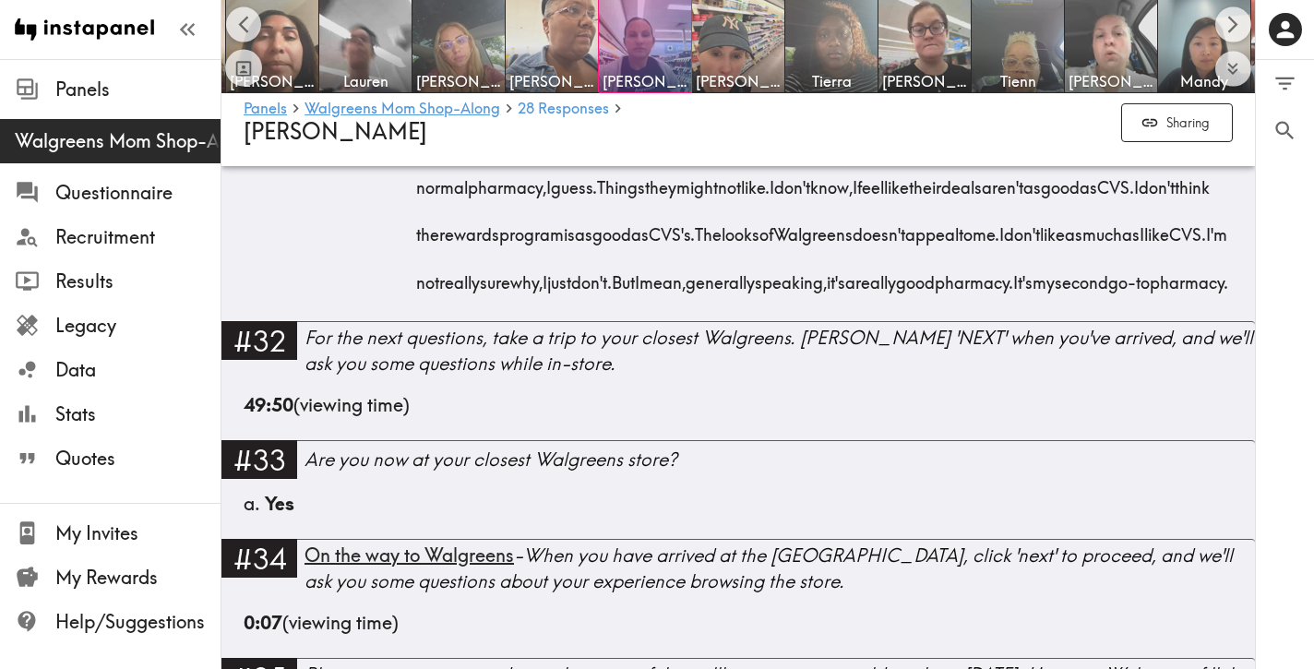
drag, startPoint x: 1208, startPoint y: 546, endPoint x: 658, endPoint y: 314, distance: 597.2
click at [658, 299] on div "So if you were to describe a typical in-store or online experience at [GEOGRAPH…" at bounding box center [827, 134] width 812 height 330
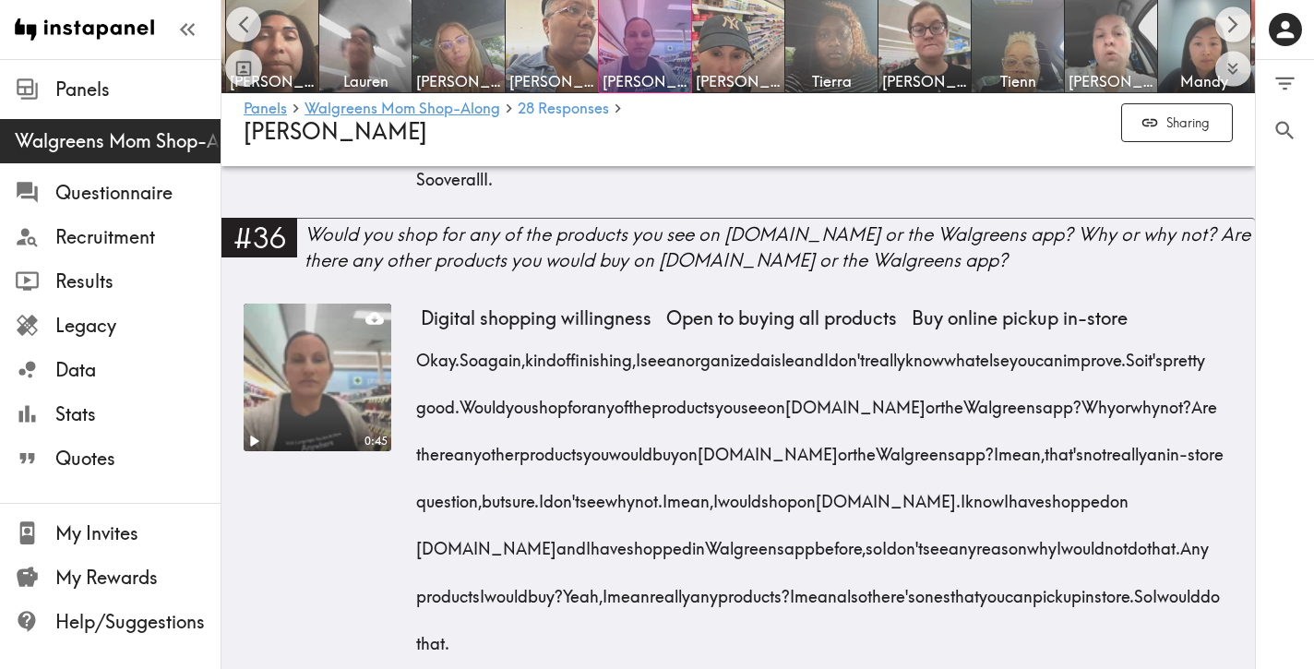
scroll to position [8311, 0]
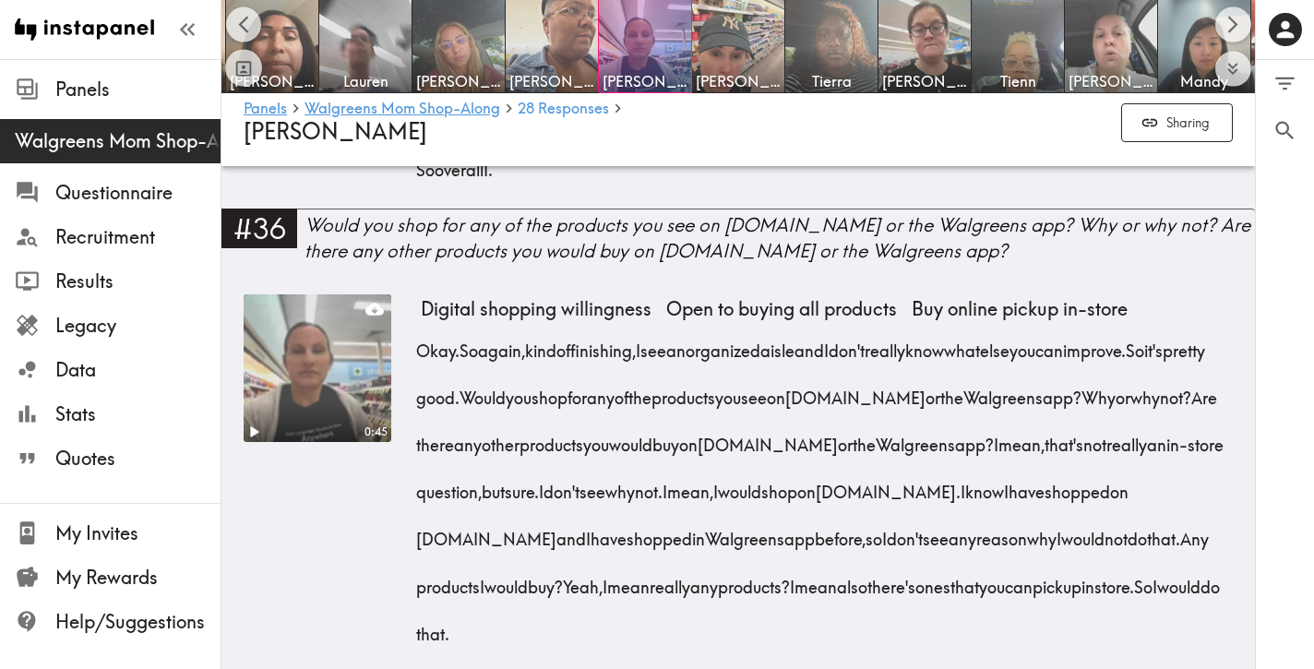
drag, startPoint x: 550, startPoint y: 229, endPoint x: 971, endPoint y: 470, distance: 484.9
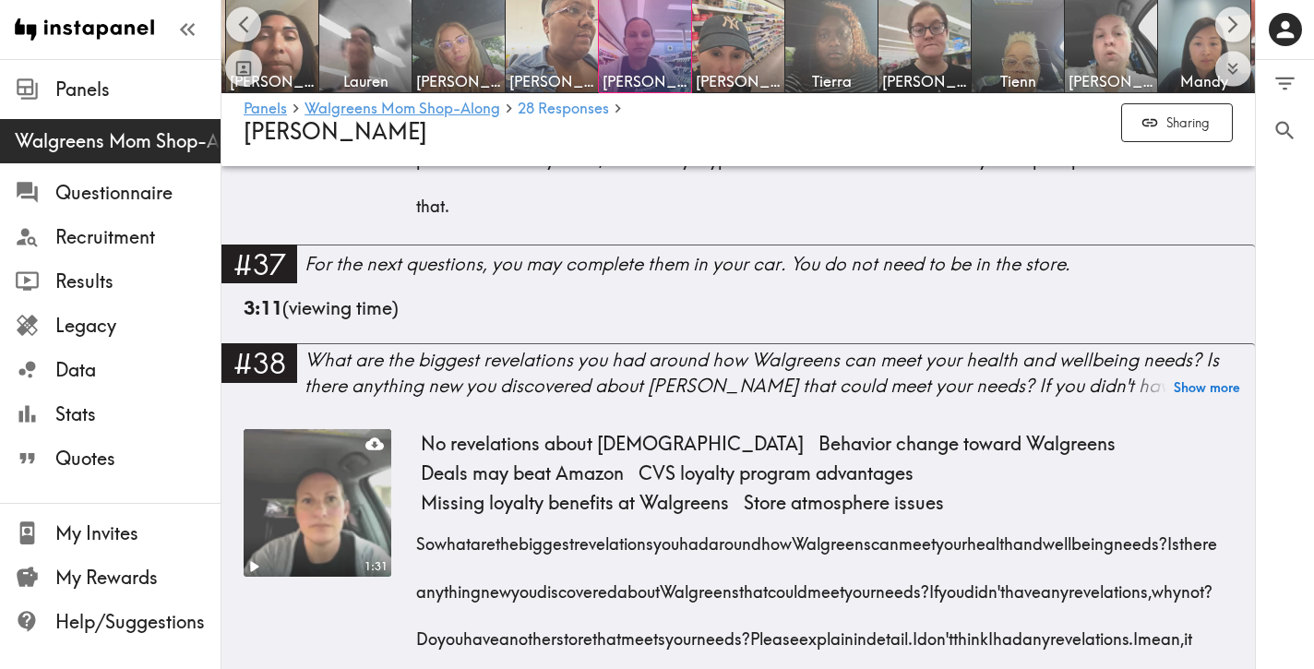
scroll to position [8754, 0]
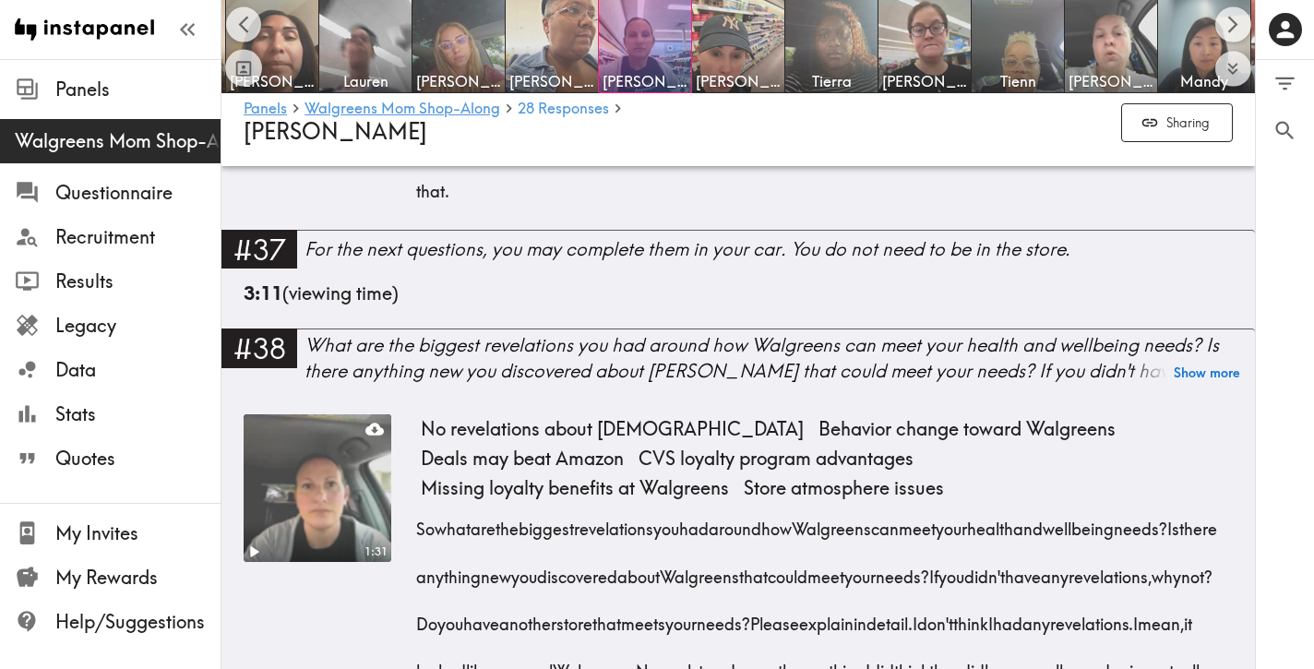
drag, startPoint x: 970, startPoint y: 498, endPoint x: 466, endPoint y: 224, distance: 573.6
click at [466, 208] on div "Okay. So again, kind of finishing, I see an organized aisle and I don't really …" at bounding box center [827, 42] width 812 height 330
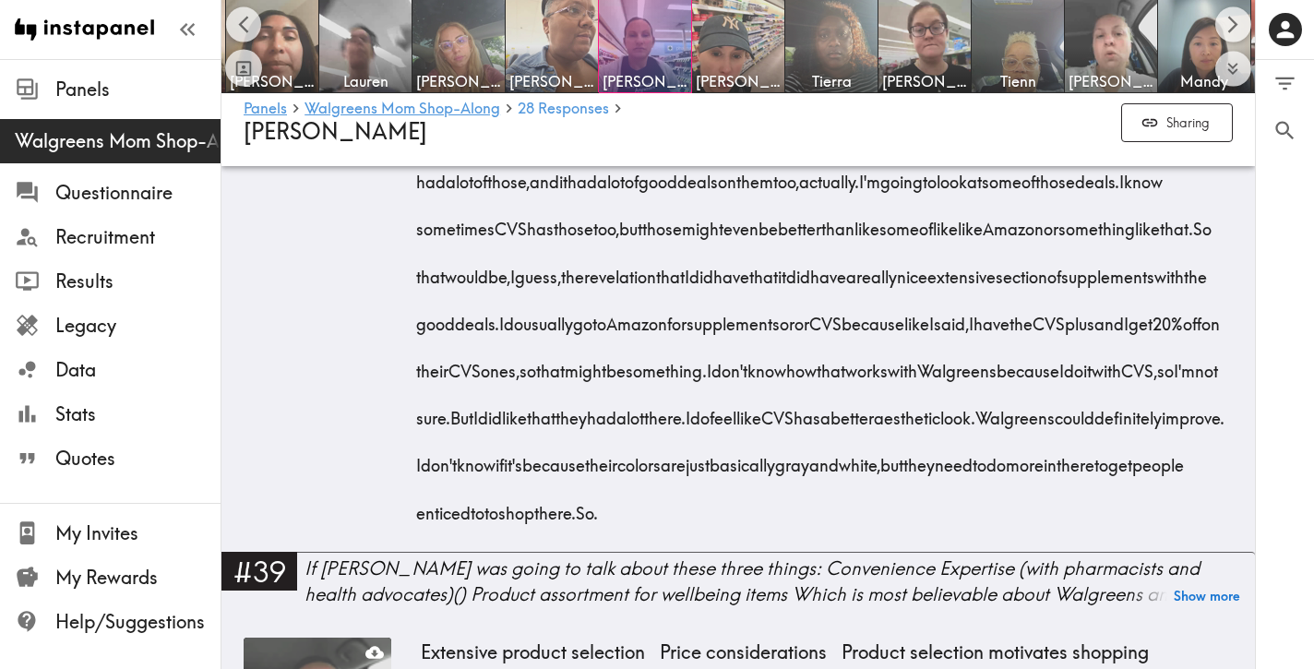
scroll to position [9335, 0]
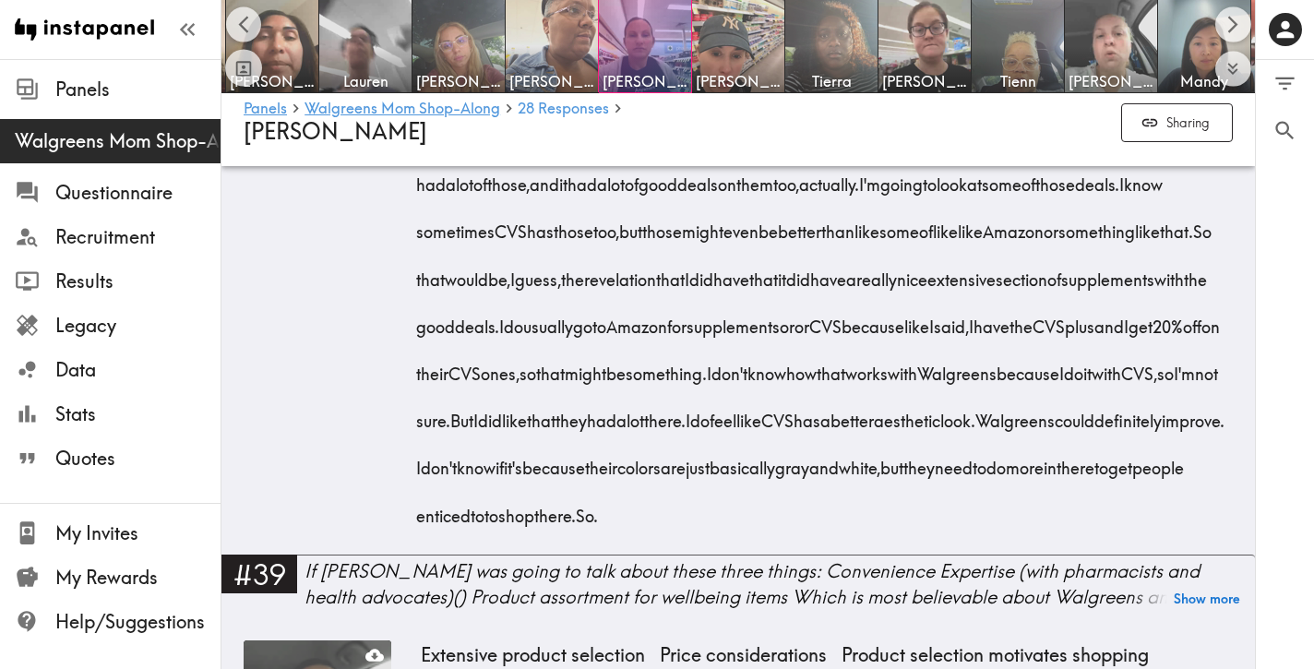
drag, startPoint x: 1069, startPoint y: 578, endPoint x: 1157, endPoint y: 370, distance: 225.7
click at [1157, 370] on div "So what are the biggest revelations you had around how Walgreens can meet your …" at bounding box center [827, 226] width 812 height 614
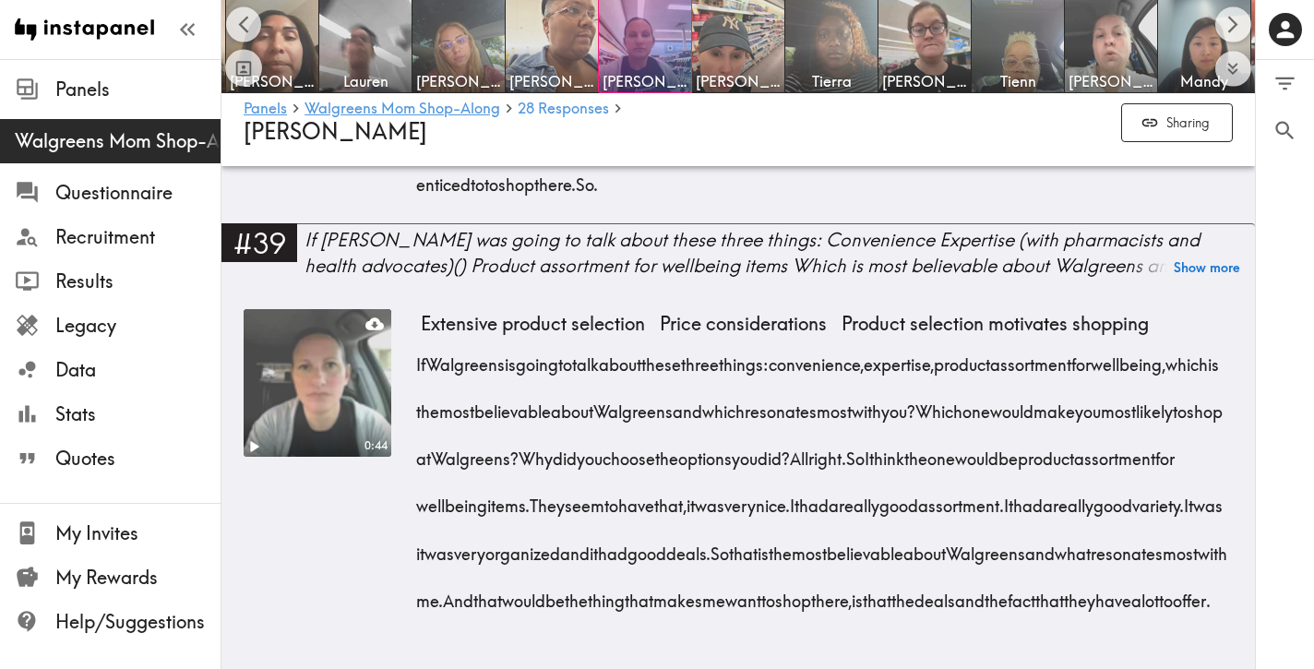
scroll to position [10071, 0]
drag, startPoint x: 1145, startPoint y: 587, endPoint x: 1165, endPoint y: 414, distance: 173.7
click at [1165, 414] on div "If Walgreens is going to talk about these three things: convenience, expertise,…" at bounding box center [827, 476] width 812 height 283
click at [366, 37] on img at bounding box center [365, 46] width 97 height 97
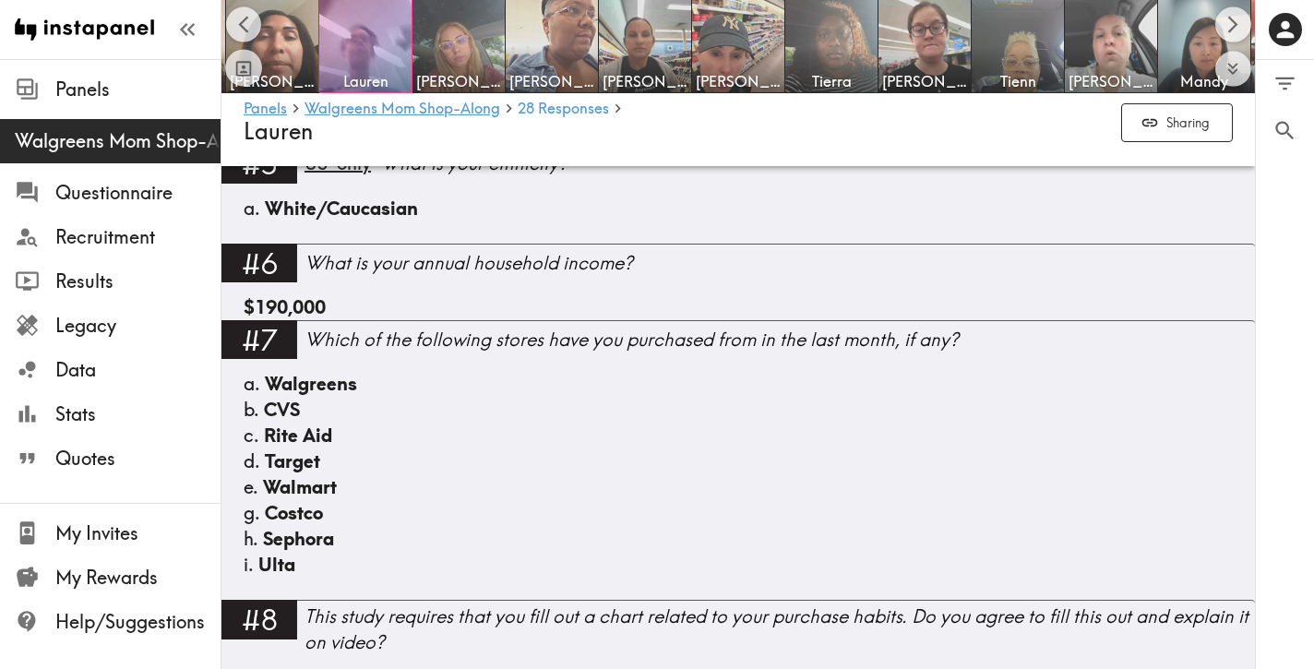
scroll to position [1403, 0]
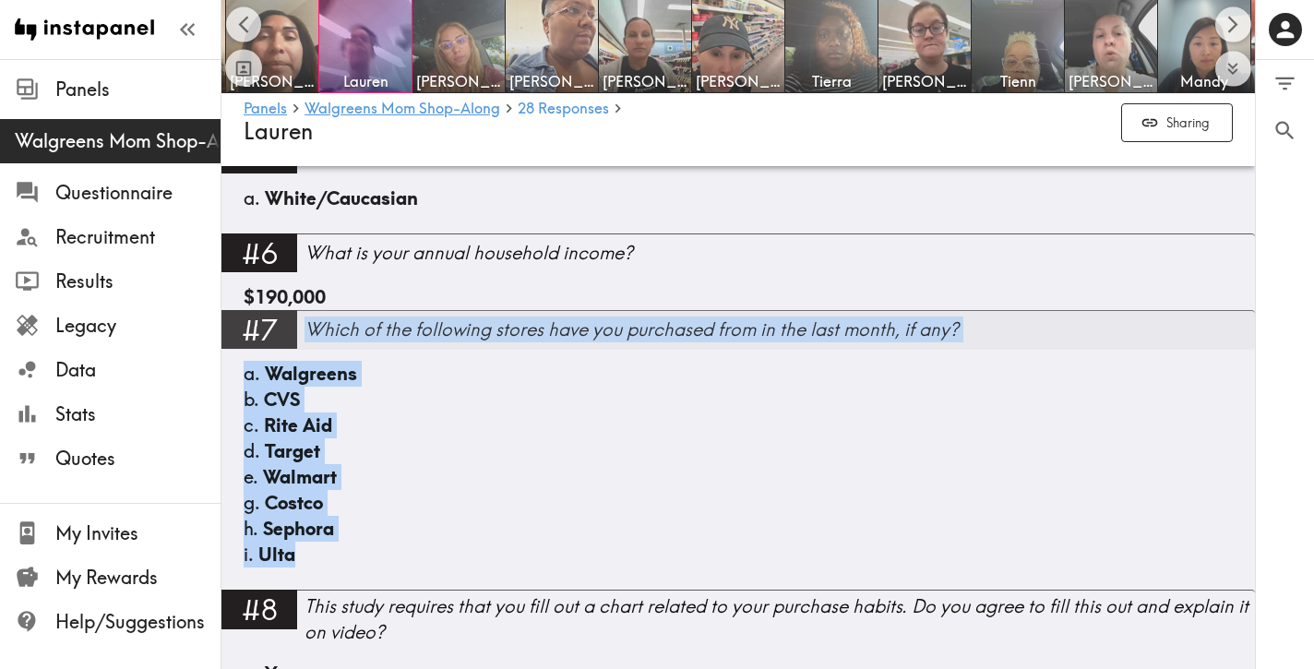
drag, startPoint x: 336, startPoint y: 557, endPoint x: 304, endPoint y: 336, distance: 223.8
click at [304, 336] on div "#7 Which of the following stores have you purchased from in the last month, if …" at bounding box center [738, 450] width 1034 height 280
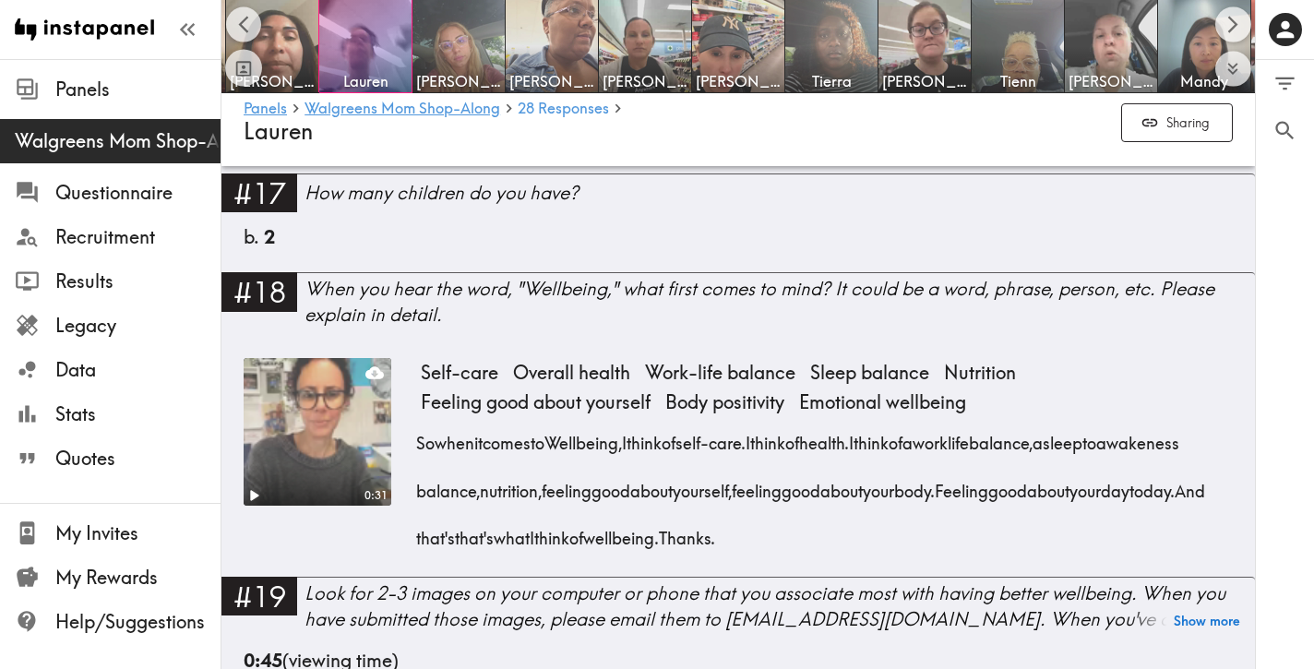
scroll to position [2816, 0]
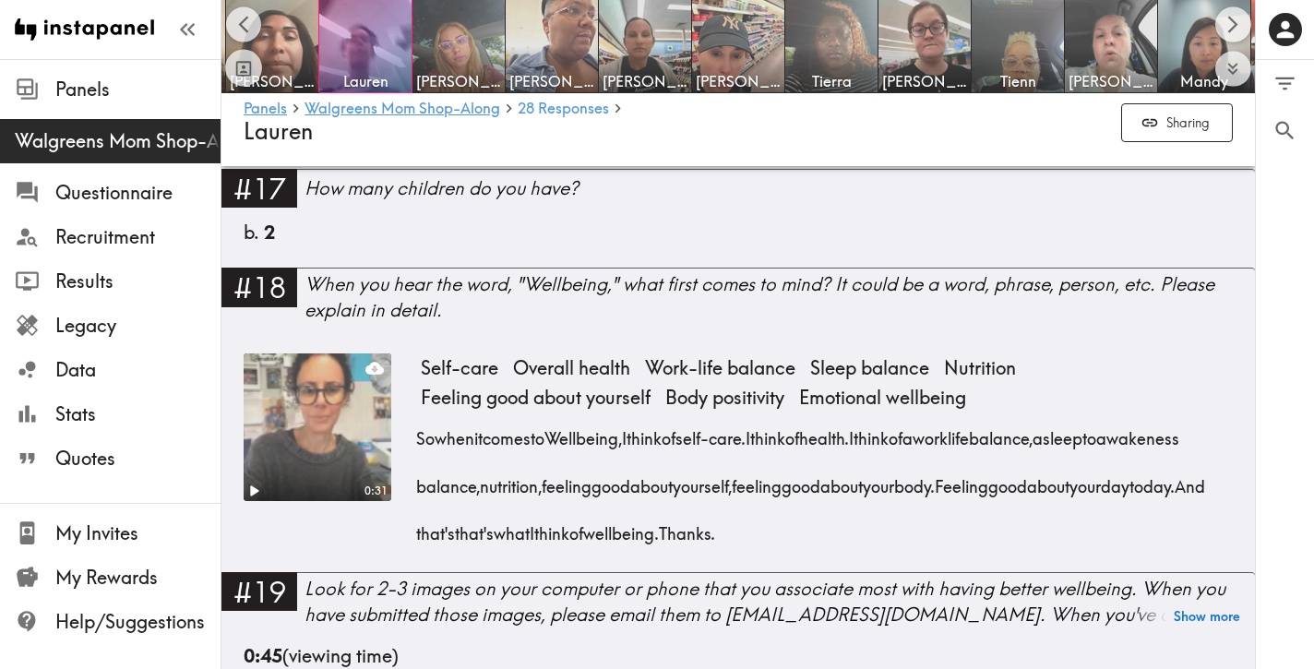
drag, startPoint x: 919, startPoint y: 514, endPoint x: 415, endPoint y: 426, distance: 511.4
click at [415, 426] on div "0:31 Self-care Overall health Work-life balance Sleep balance Nutrition Feeling…" at bounding box center [738, 462] width 989 height 219
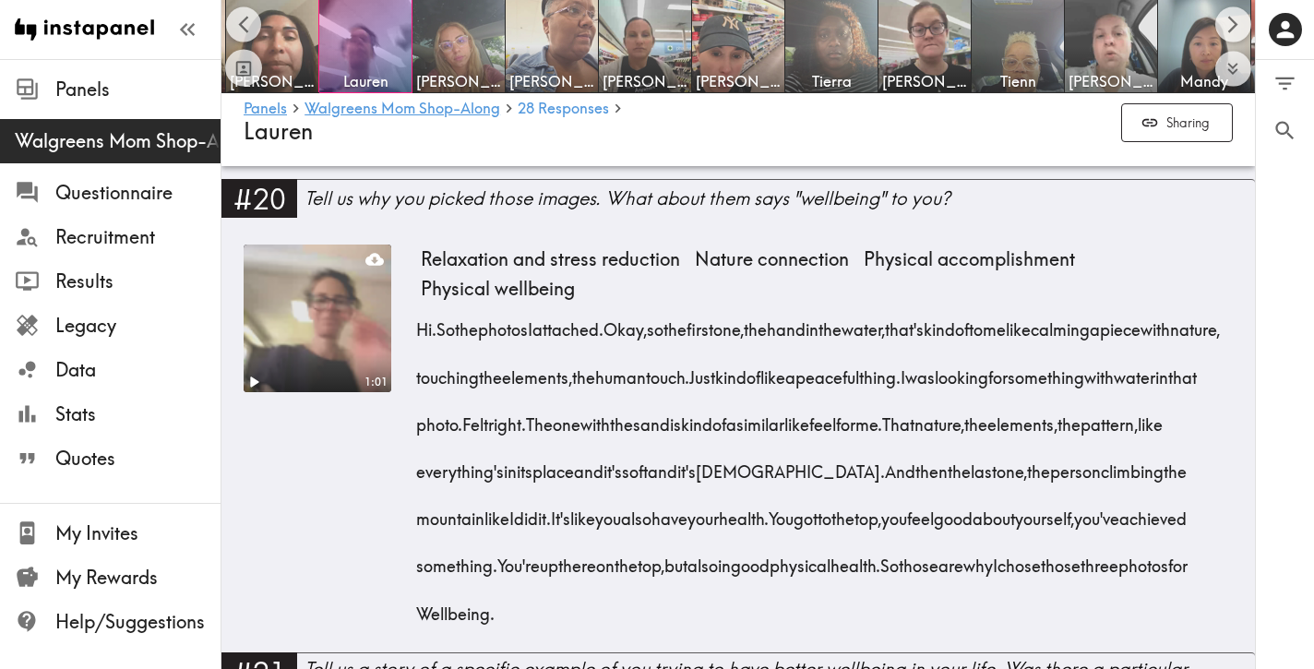
scroll to position [3367, 0]
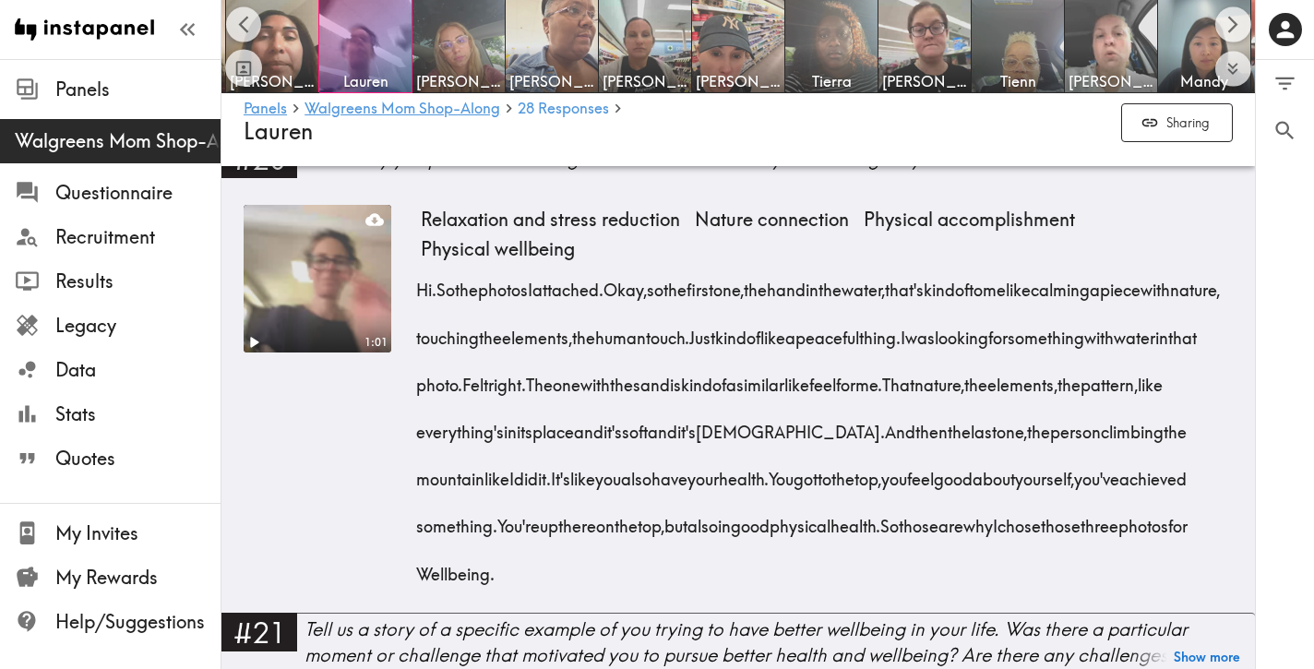
drag, startPoint x: 934, startPoint y: 550, endPoint x: 637, endPoint y: 281, distance: 400.5
click at [637, 281] on div "Hi. So the photos I attached. Okay, so the first one, the hand in the water, th…" at bounding box center [827, 425] width 812 height 330
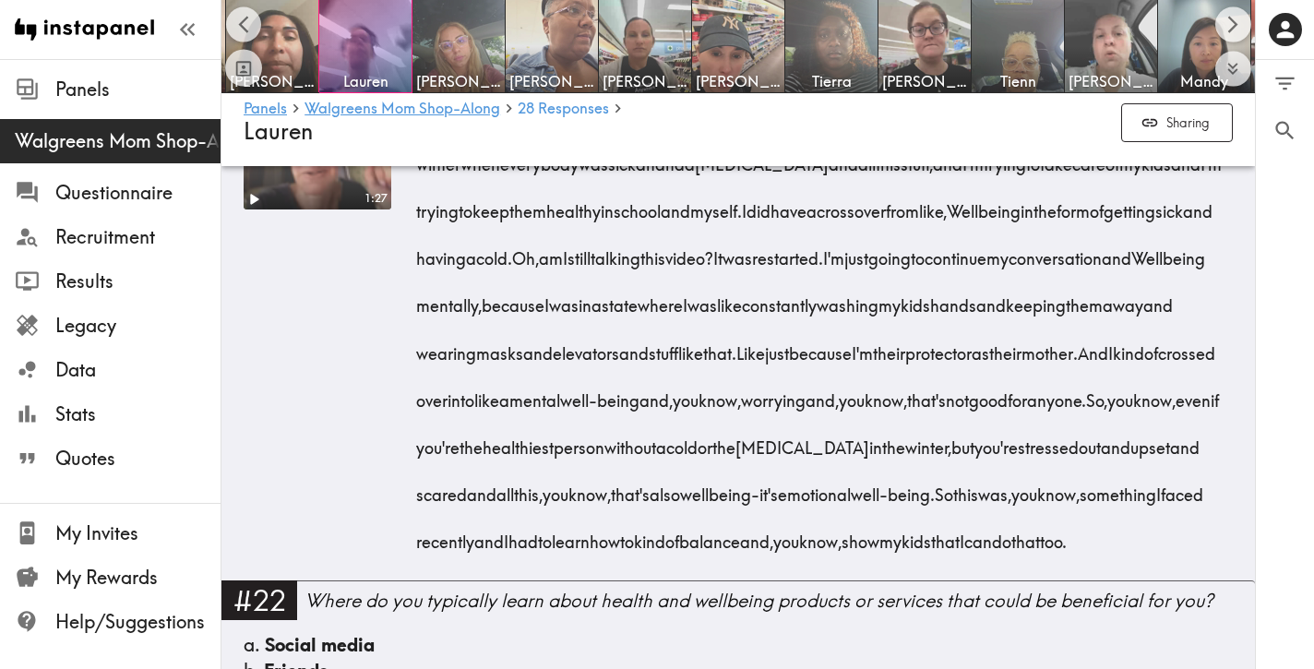
scroll to position [4010, 0]
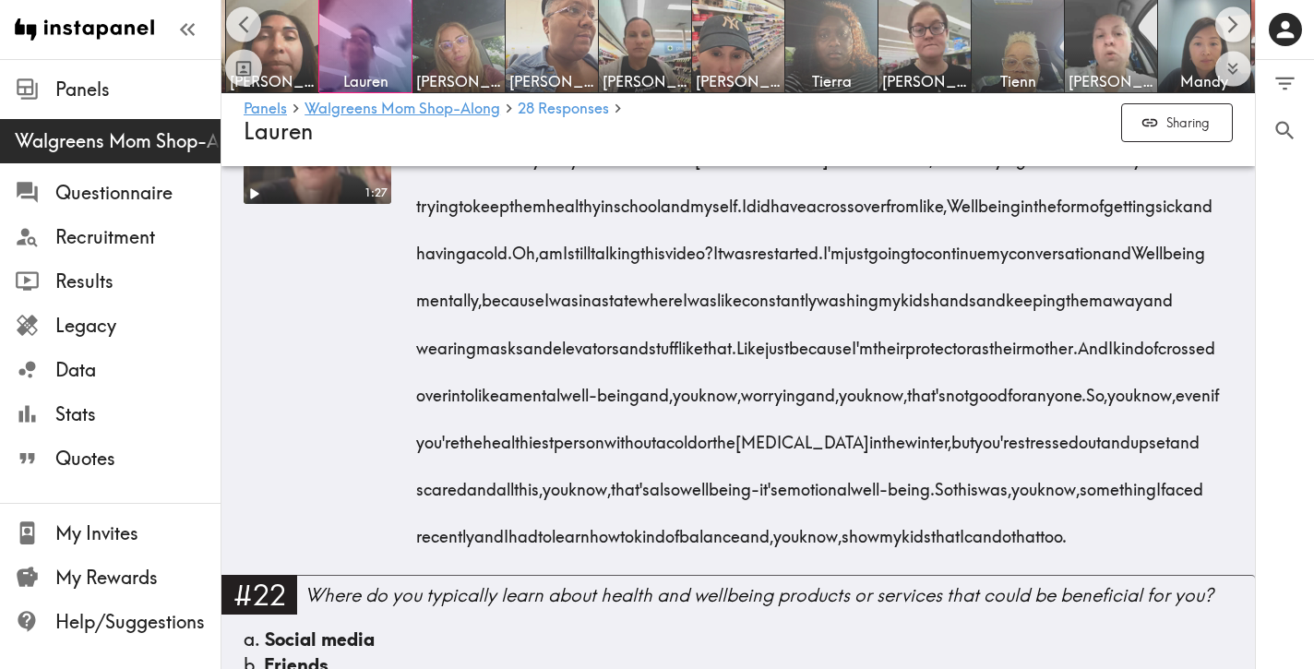
click at [1062, 555] on div "Okay. In this video I'll tell a story. When I was trying for better wellbeing i…" at bounding box center [827, 318] width 812 height 472
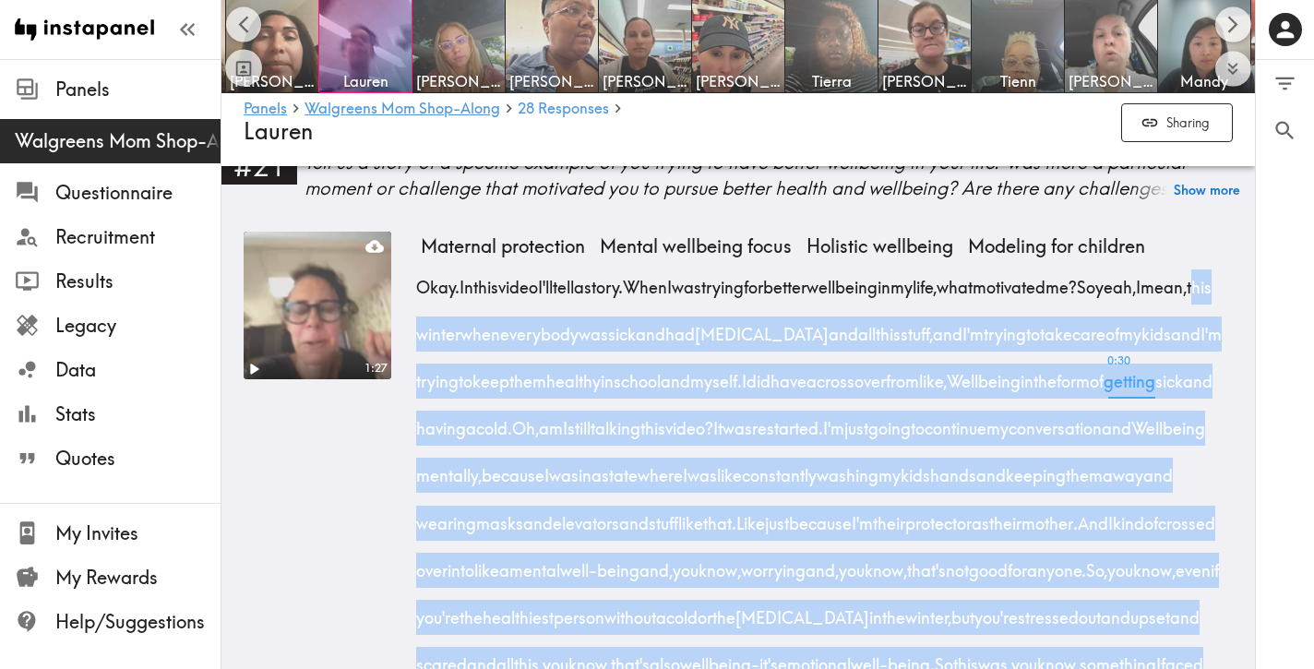
scroll to position [3829, 0]
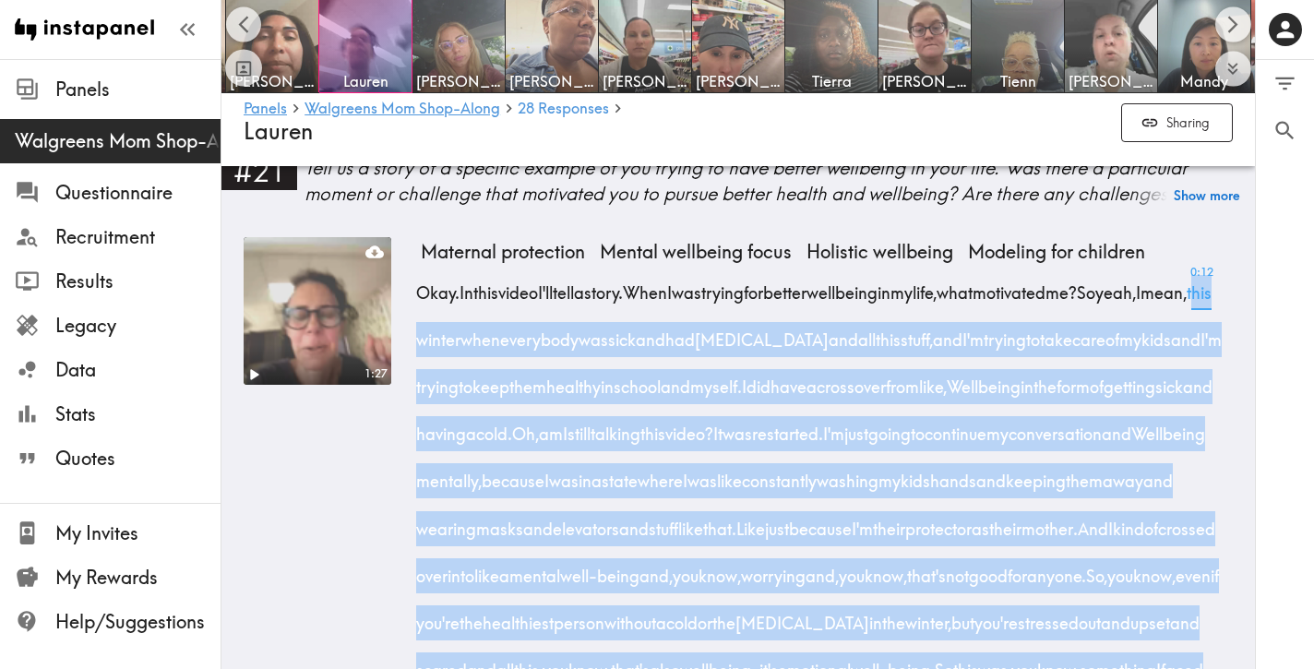
drag, startPoint x: 1044, startPoint y: 556, endPoint x: 528, endPoint y: 311, distance: 571.3
click at [528, 311] on div "Okay. In this video I'll tell a story. When I was trying for better wellbeing i…" at bounding box center [827, 499] width 812 height 472
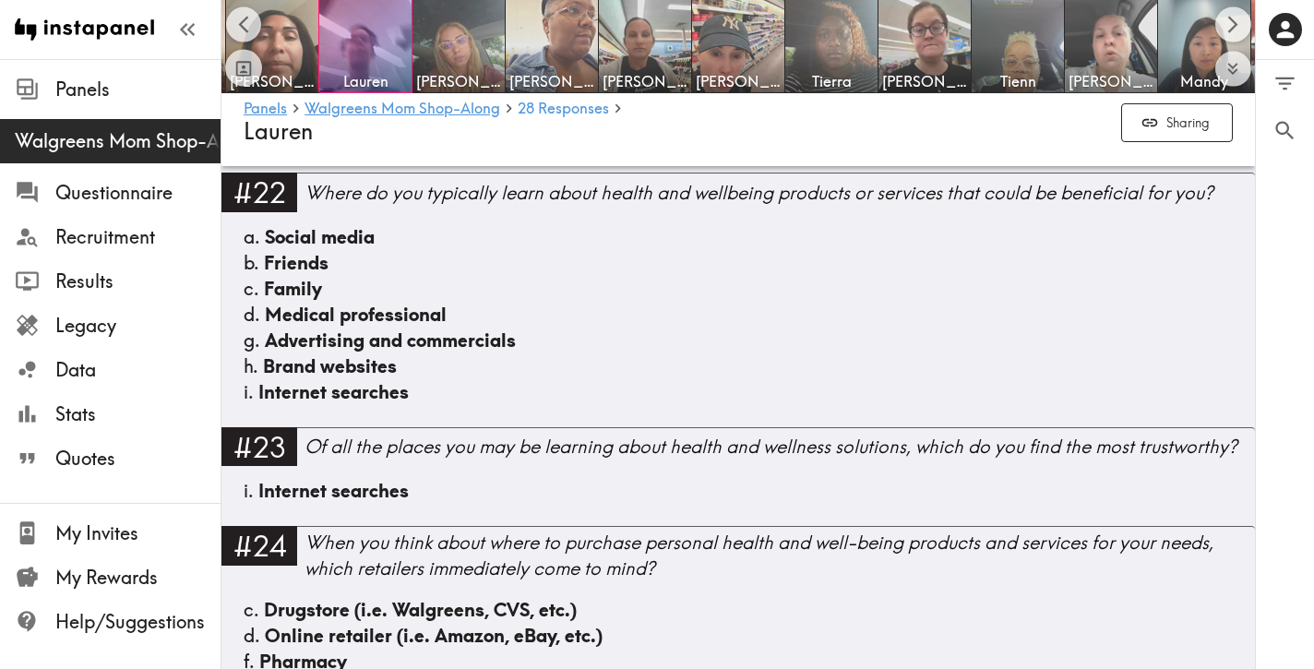
scroll to position [4419, 0]
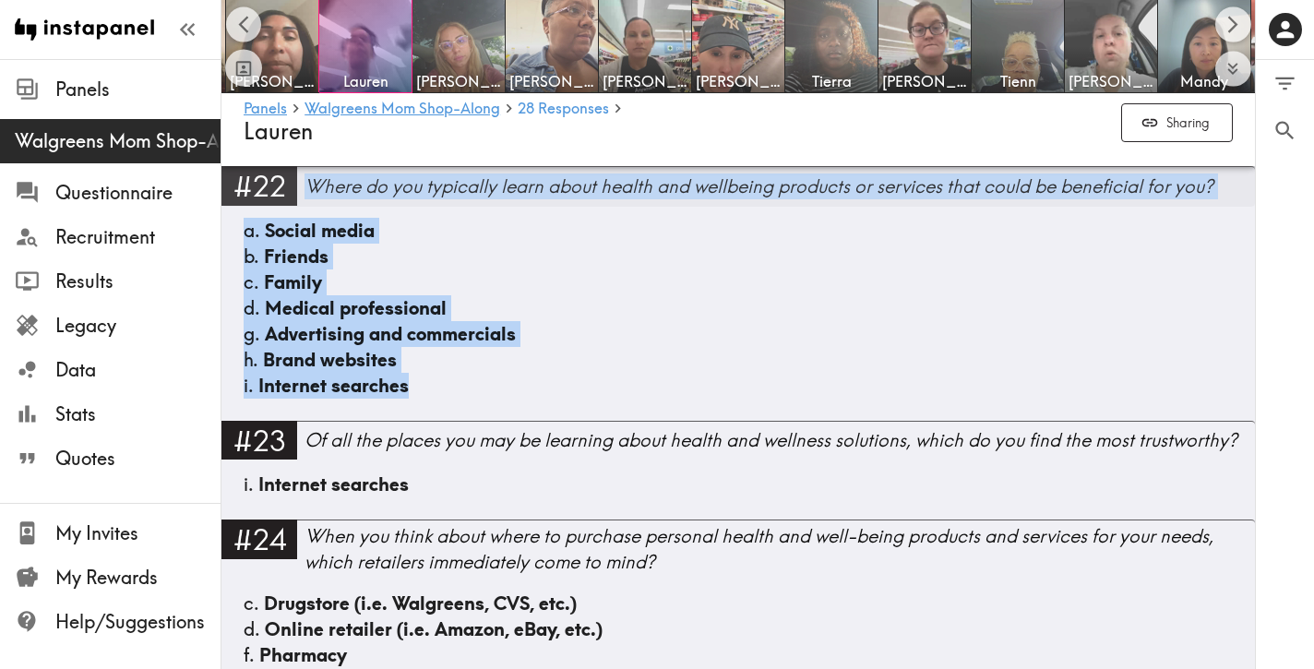
drag, startPoint x: 459, startPoint y: 420, endPoint x: 314, endPoint y: 221, distance: 246.4
click at [314, 221] on div "#22 Where do you typically learn about health and wellbeing products or service…" at bounding box center [738, 293] width 1034 height 254
drag, startPoint x: 457, startPoint y: 422, endPoint x: 311, endPoint y: 220, distance: 249.2
click at [311, 220] on div "#22 Where do you typically learn about health and wellbeing products or service…" at bounding box center [738, 293] width 1034 height 254
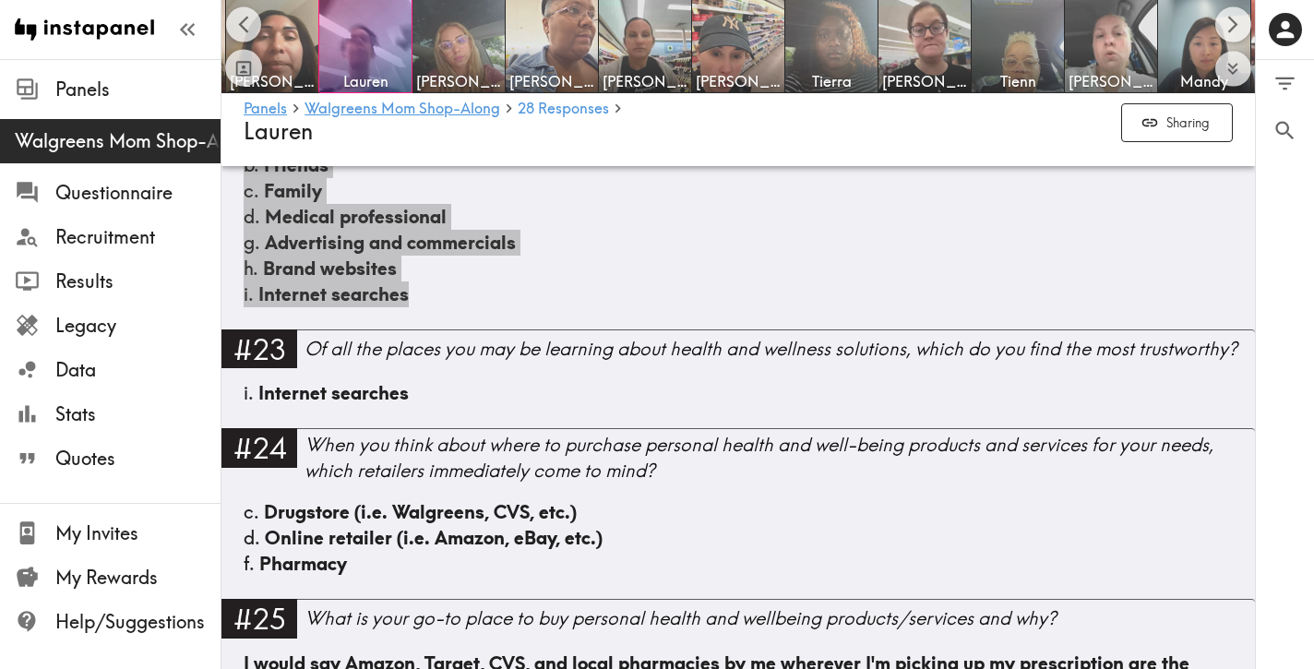
scroll to position [4532, 0]
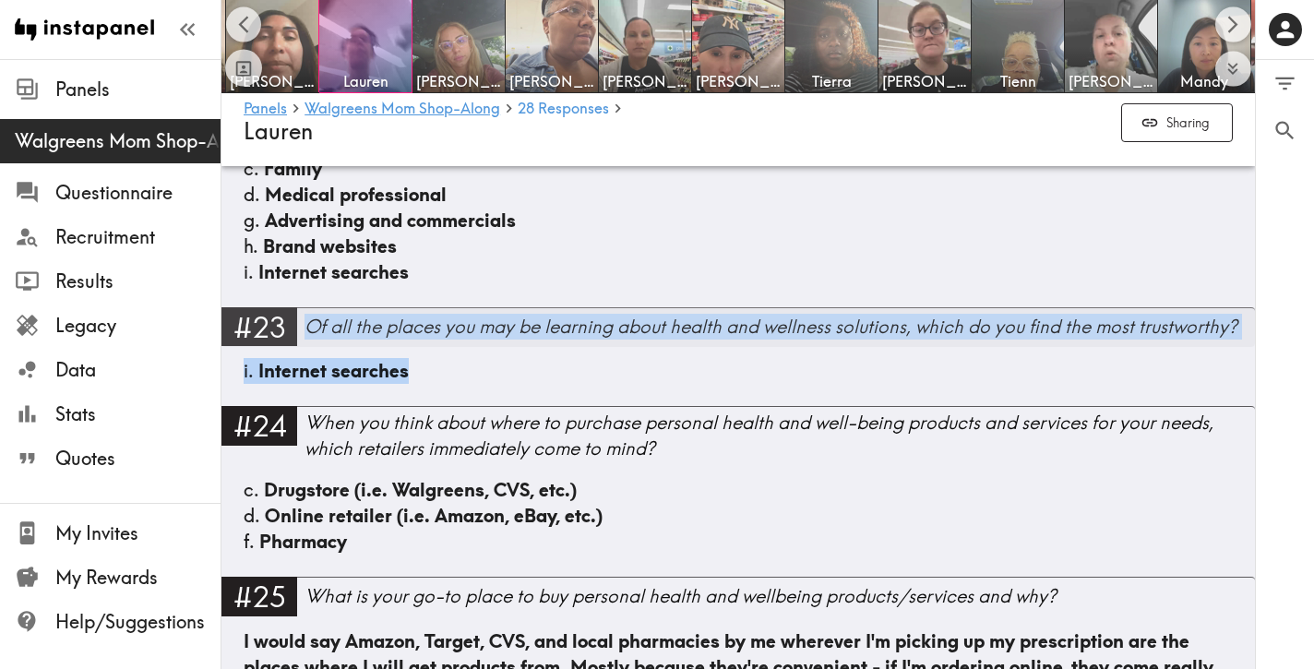
drag, startPoint x: 433, startPoint y: 405, endPoint x: 308, endPoint y: 353, distance: 135.2
click at [308, 353] on div "#23 Of all the places you may be learning about health and wellness solutions, …" at bounding box center [738, 356] width 1034 height 99
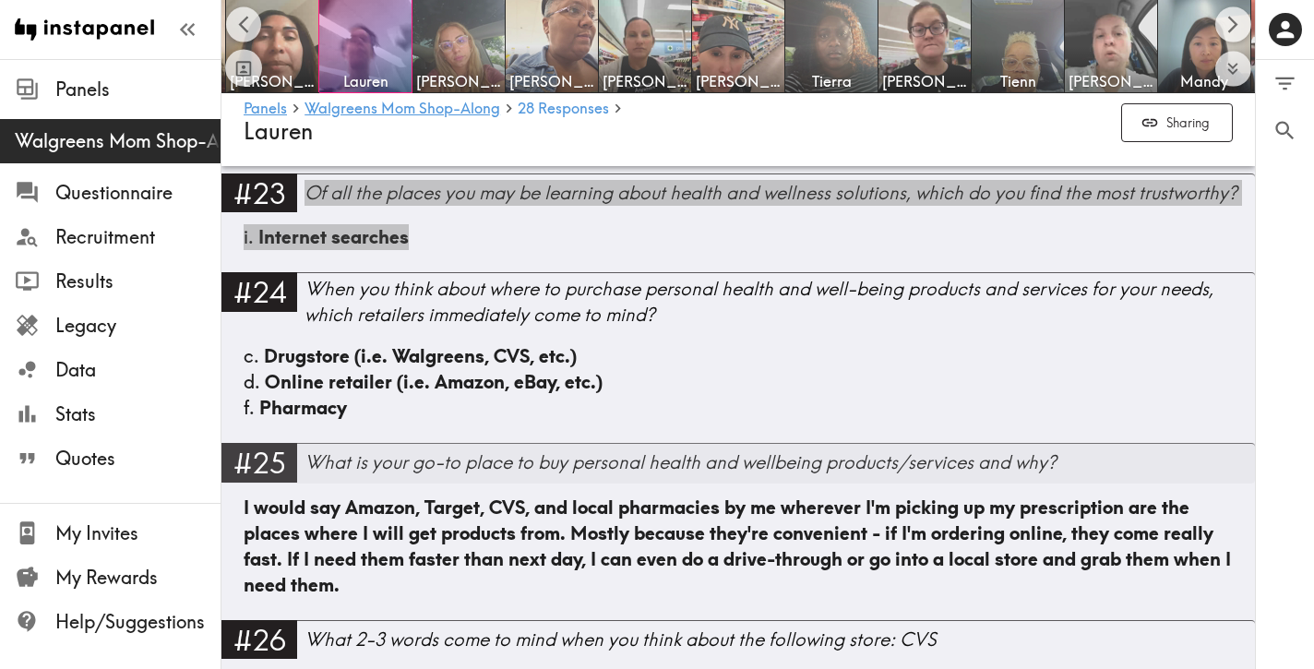
scroll to position [4667, 0]
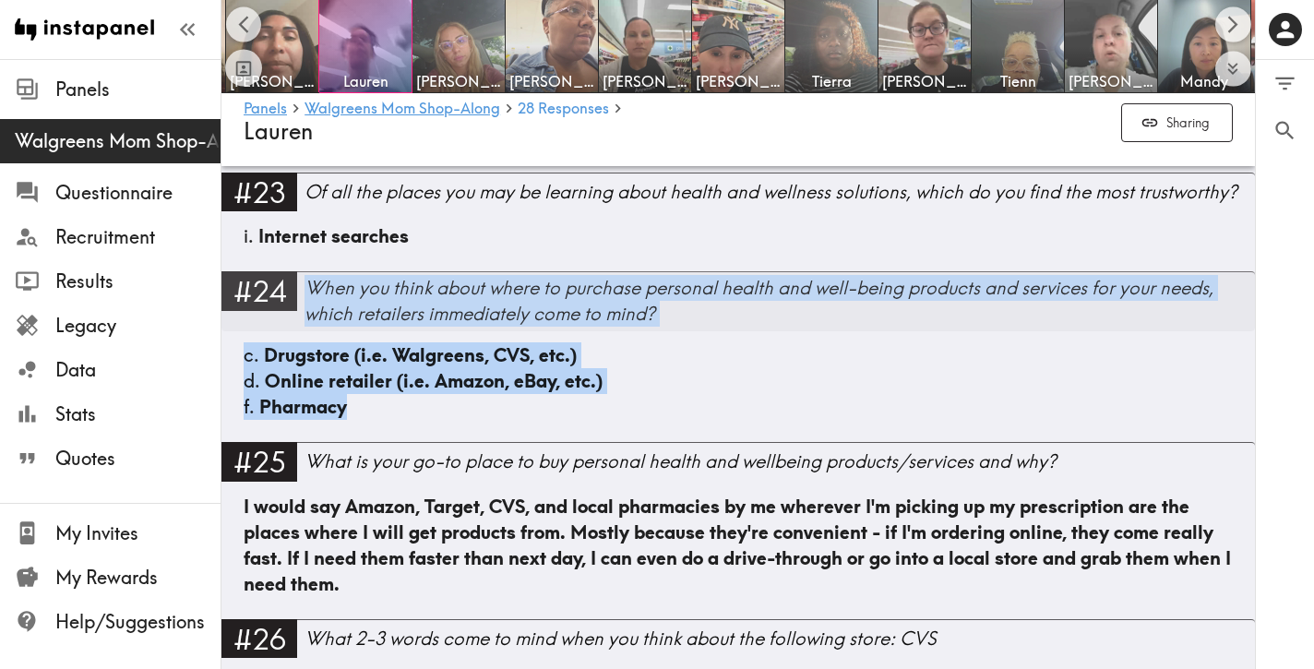
drag, startPoint x: 397, startPoint y: 438, endPoint x: 309, endPoint y: 322, distance: 145.6
click at [309, 322] on div "#24 When you think about where to purchase personal health and well-being produ…" at bounding box center [738, 356] width 1034 height 171
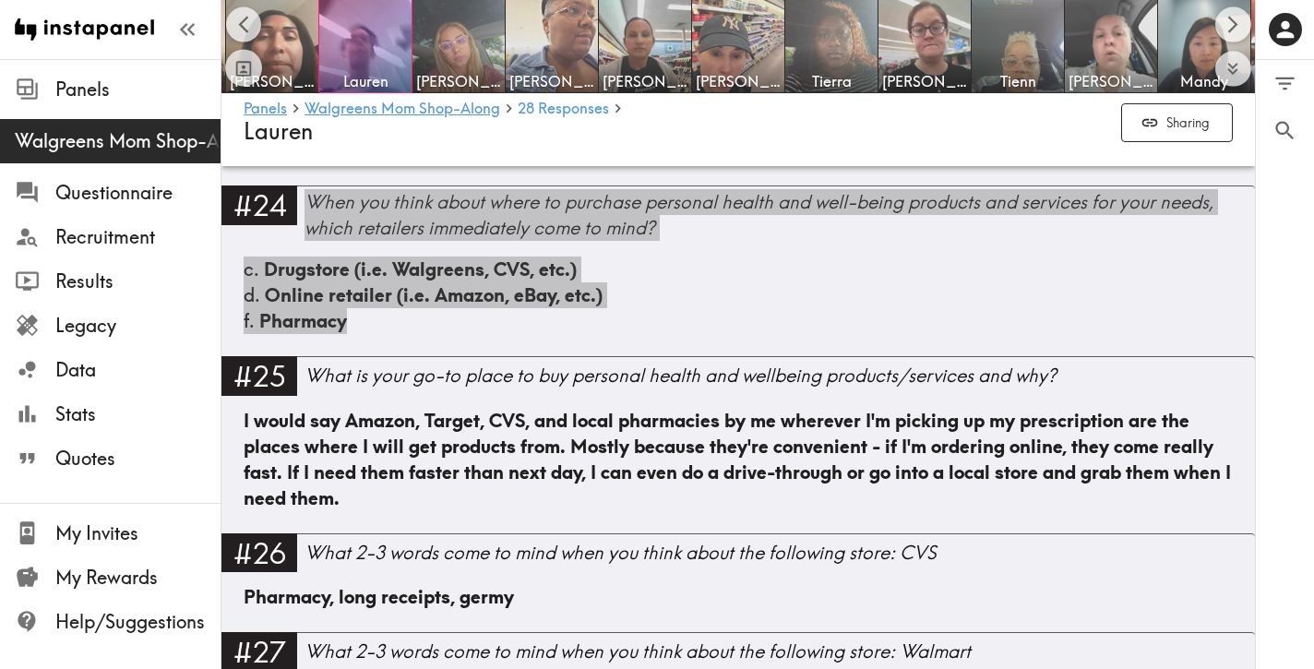
scroll to position [4793, 0]
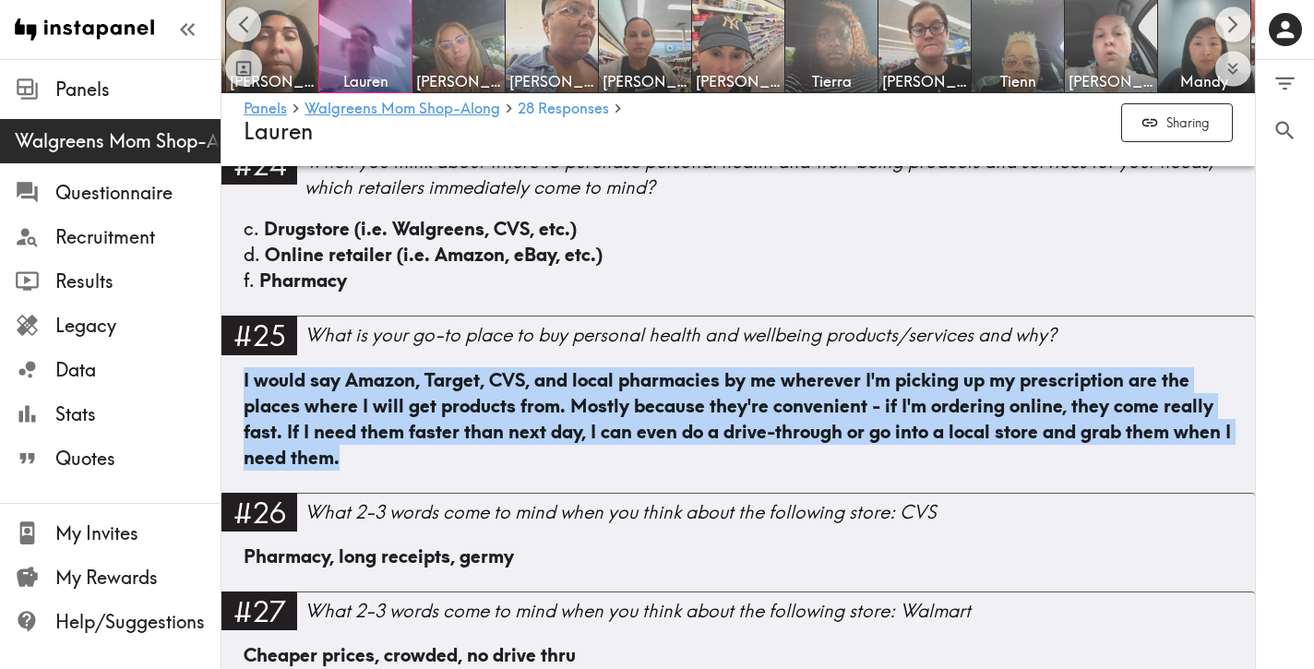
drag, startPoint x: 383, startPoint y: 484, endPoint x: 241, endPoint y: 410, distance: 160.6
click at [241, 410] on div "I would say Amazon, Target, CVS, and local pharmacies by me wherever I'm pickin…" at bounding box center [738, 430] width 1034 height 126
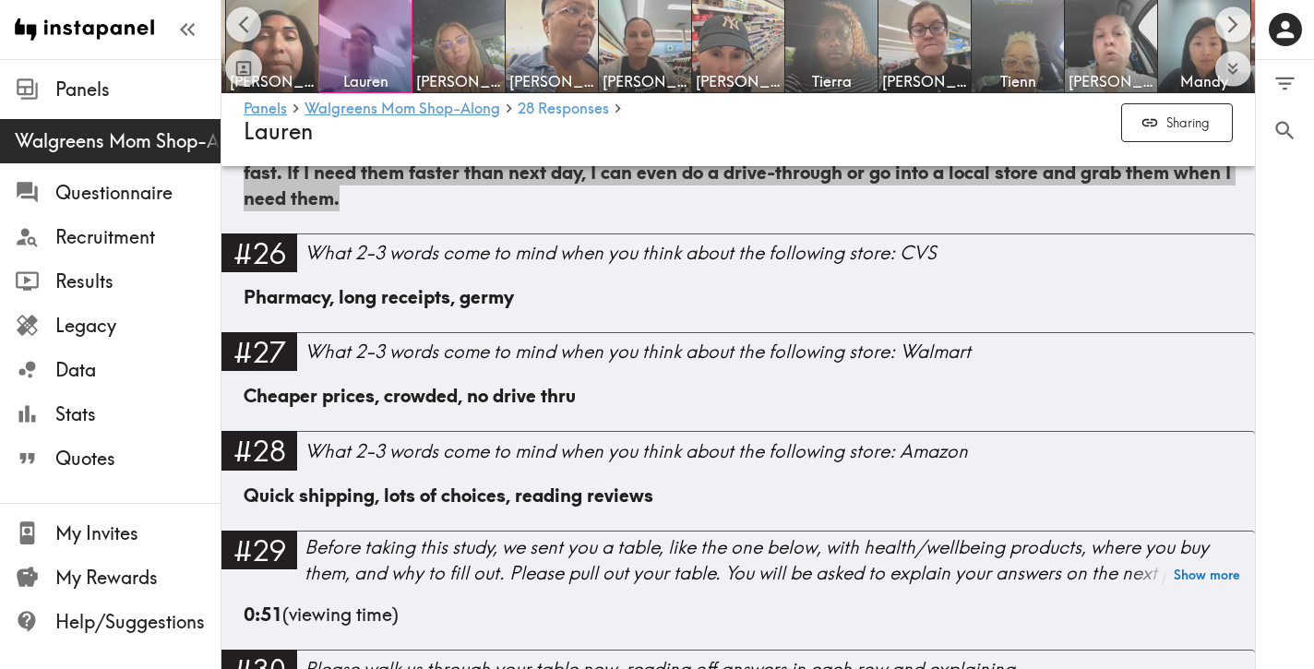
scroll to position [5055, 0]
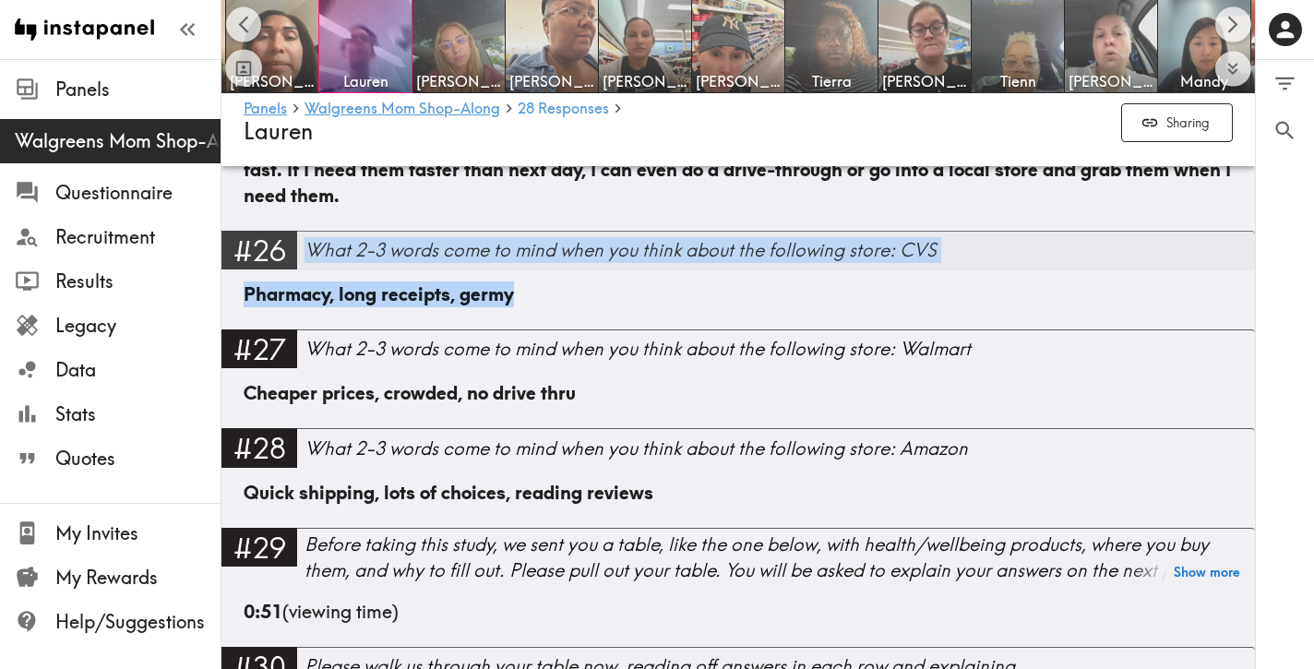
drag, startPoint x: 592, startPoint y: 319, endPoint x: 312, endPoint y: 284, distance: 282.7
click at [312, 284] on div "#26 What 2-3 words come to mind when you think about the following store: CVS P…" at bounding box center [738, 280] width 1034 height 99
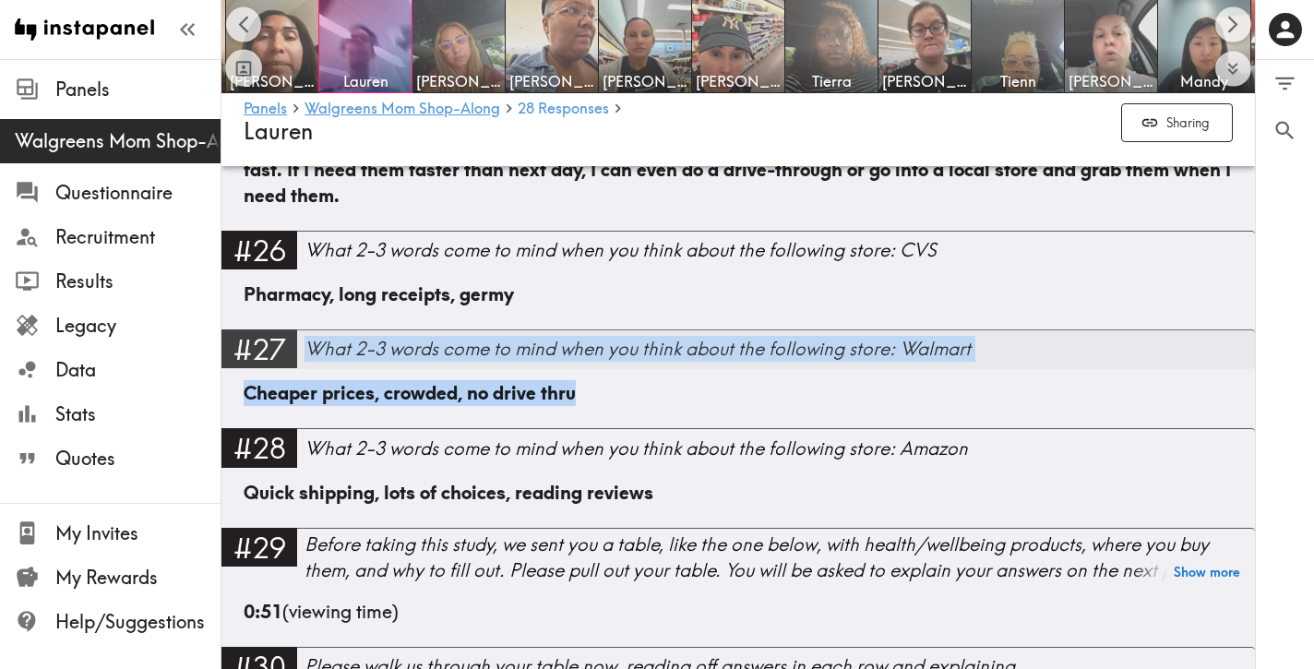
drag, startPoint x: 613, startPoint y: 422, endPoint x: 310, endPoint y: 377, distance: 305.9
click at [310, 377] on div "#27 What 2-3 words come to mind when you think about the following store: Walma…" at bounding box center [738, 378] width 1034 height 99
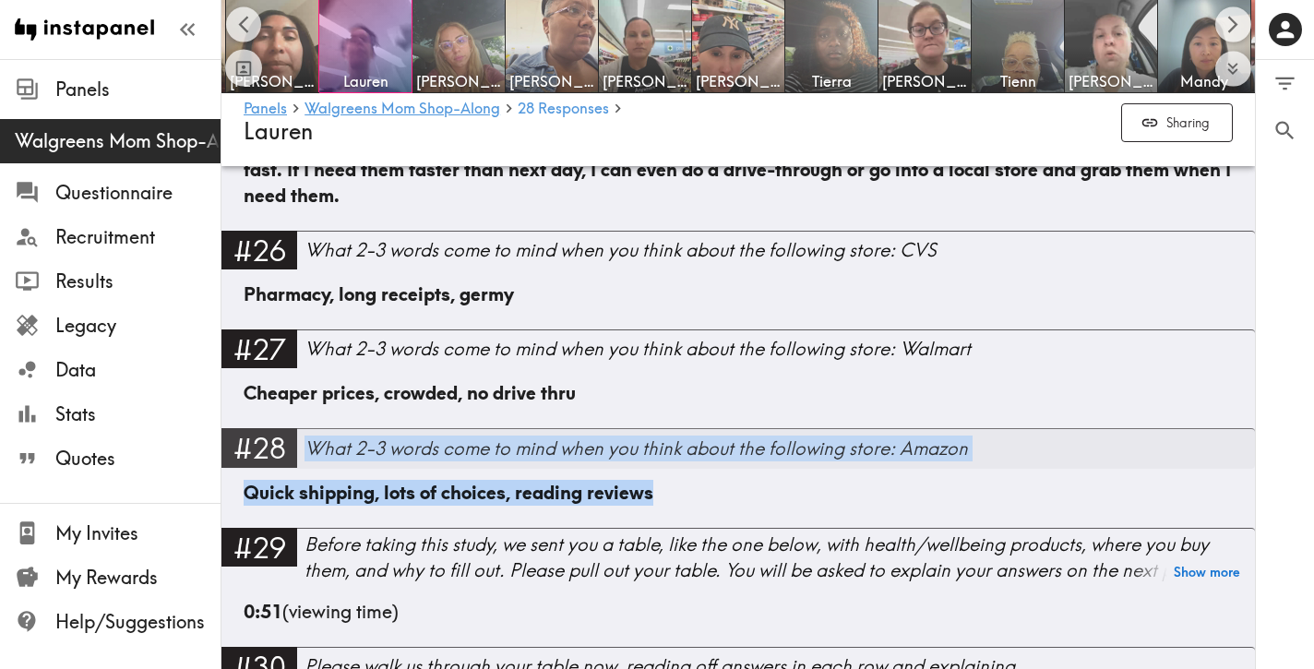
drag, startPoint x: 674, startPoint y: 517, endPoint x: 305, endPoint y: 464, distance: 372.0
click at [305, 464] on div "#28 What 2-3 words come to mind when you think about the following store: Amazo…" at bounding box center [738, 477] width 1034 height 99
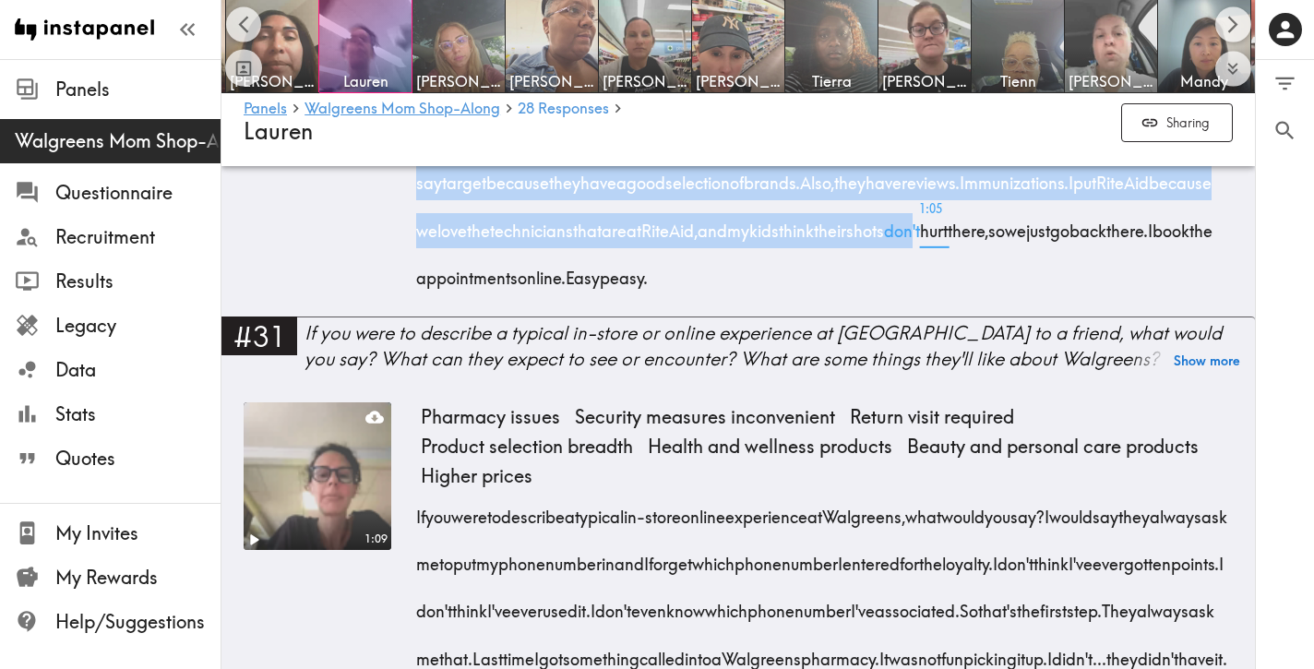
scroll to position [6011, 0]
drag, startPoint x: 413, startPoint y: 235, endPoint x: 700, endPoint y: 347, distance: 308.0
click at [700, 317] on div "1:10 Teen approval Walgreens for [MEDICAL_DATA] Convenience as decision factor …" at bounding box center [738, 36] width 989 height 561
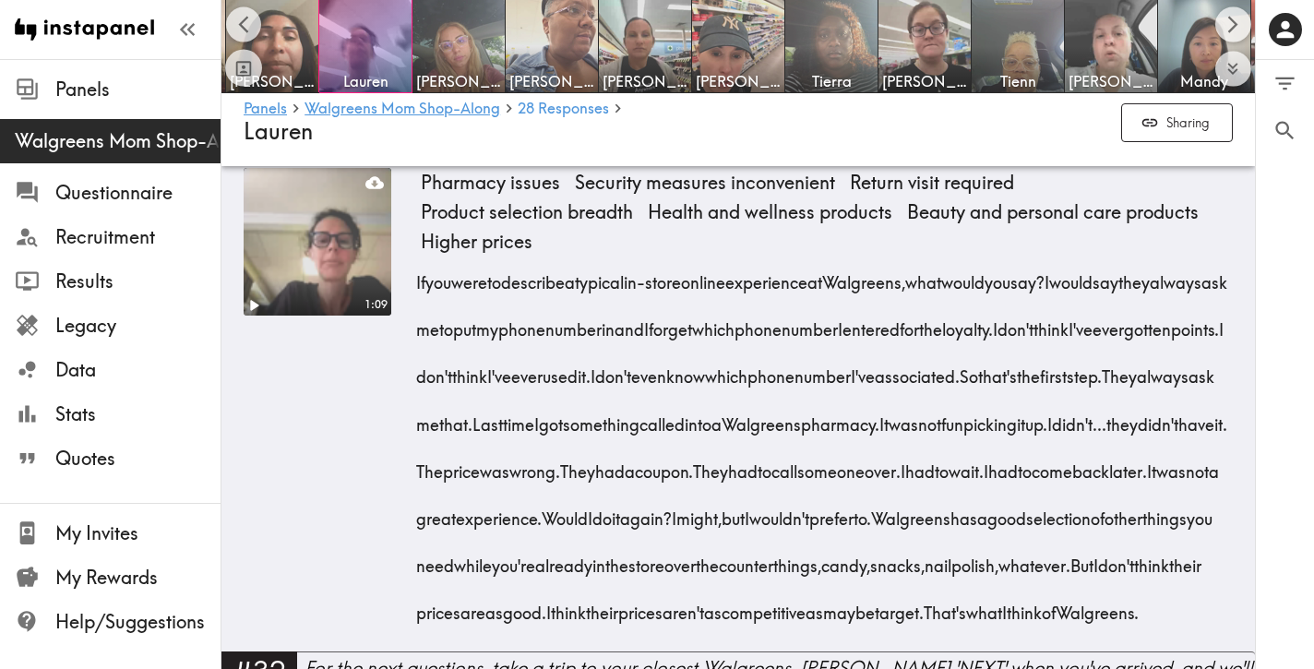
scroll to position [6246, 0]
drag, startPoint x: 624, startPoint y: 532, endPoint x: 1120, endPoint y: 358, distance: 526.2
click at [1120, 358] on div "If you were to describe a typical in-store online experience at [GEOGRAPHIC_DAT…" at bounding box center [827, 443] width 812 height 378
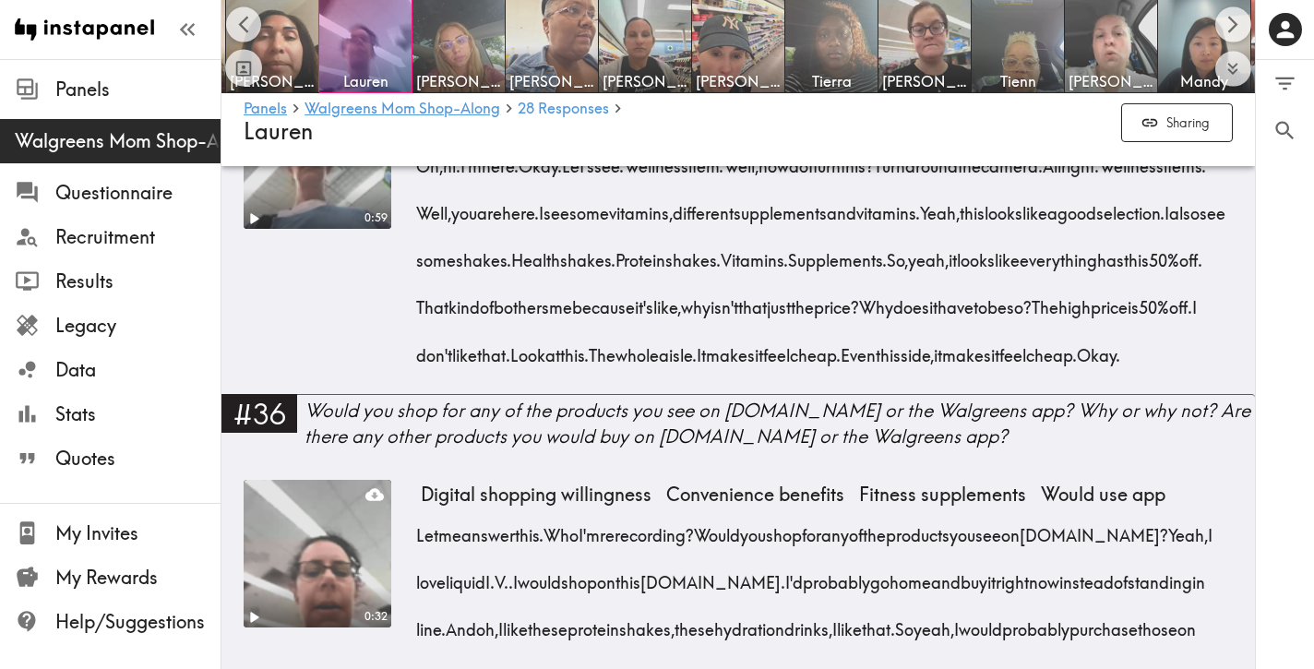
scroll to position [7243, 0]
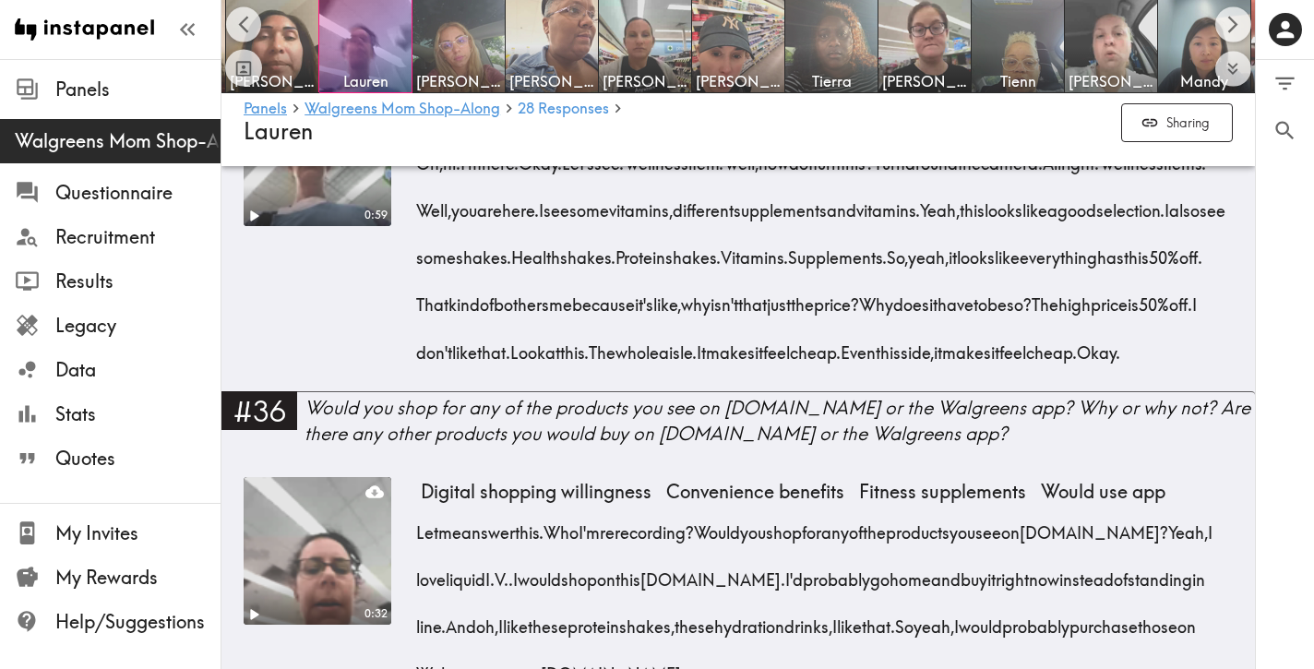
drag, startPoint x: 860, startPoint y: 569, endPoint x: 677, endPoint y: 381, distance: 262.4
click at [677, 370] on div "Oh, hi. I'm here. Okay. Let's see. Wellness item. Well, how do I turn this? Tur…" at bounding box center [827, 252] width 812 height 236
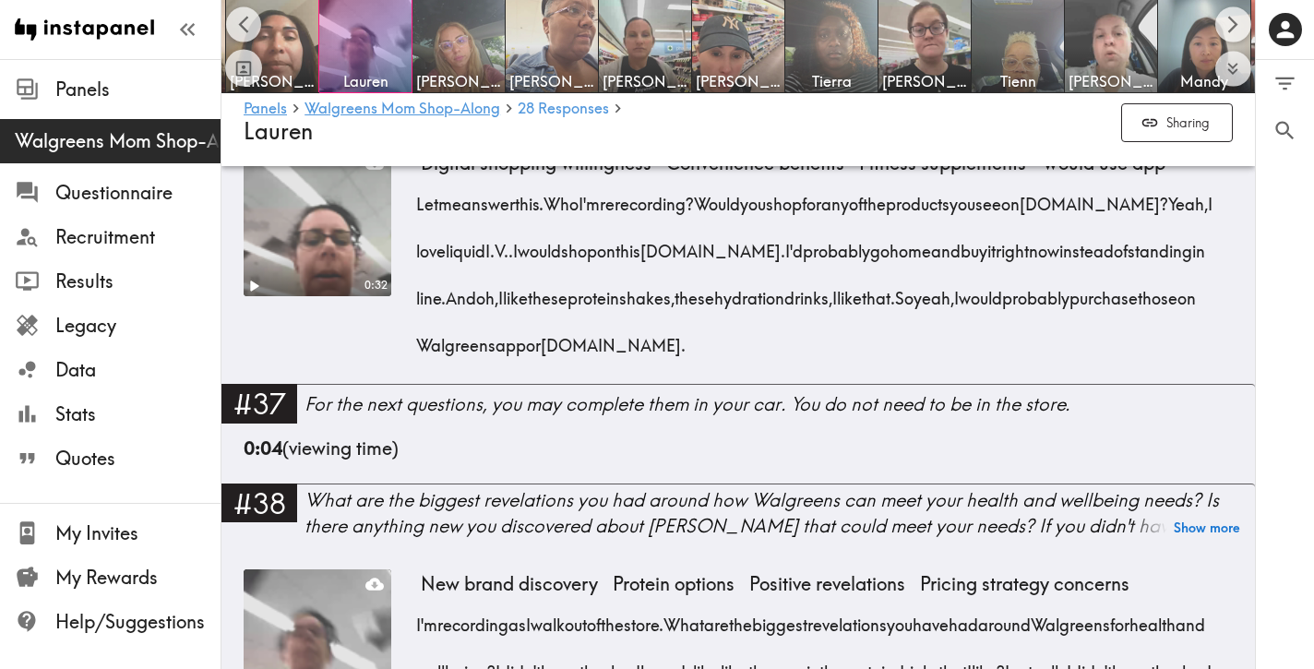
scroll to position [7583, 0]
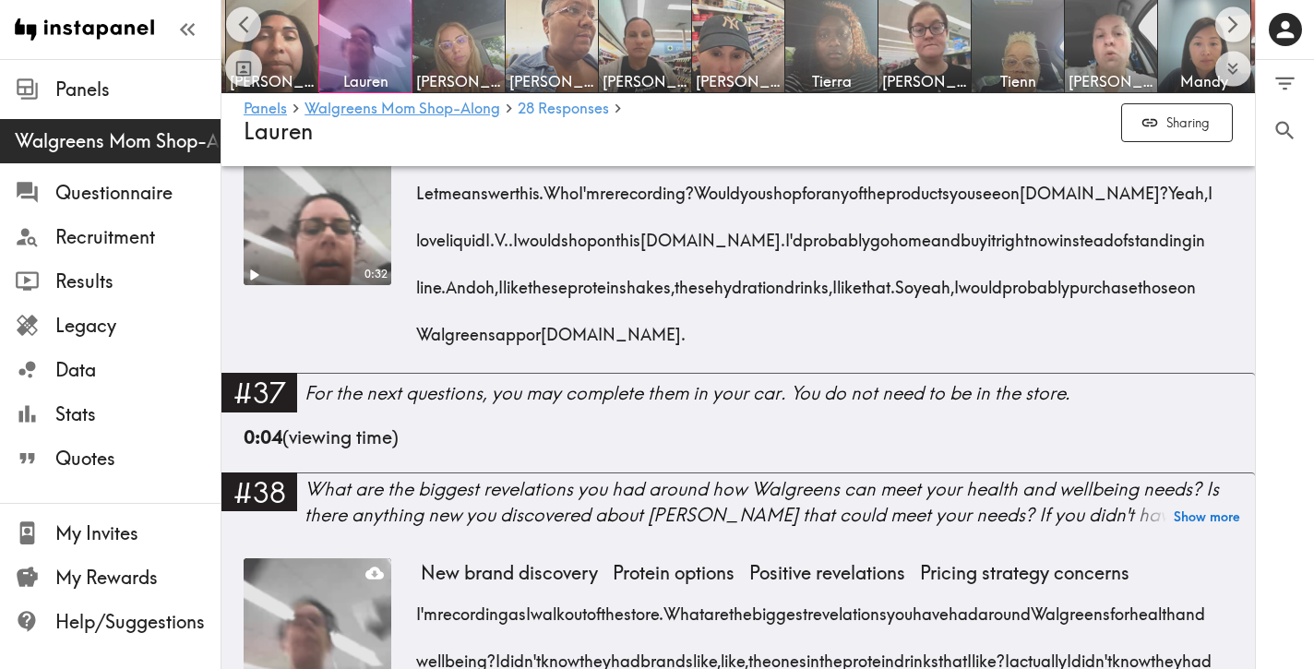
drag, startPoint x: 951, startPoint y: 538, endPoint x: 410, endPoint y: 466, distance: 545.6
click at [410, 374] on div "0:32 Digital shopping willingness Convenience benefits Fitness supplements Woul…" at bounding box center [738, 256] width 989 height 236
drag, startPoint x: 928, startPoint y: 553, endPoint x: 422, endPoint y: 460, distance: 515.0
click at [422, 353] on div "Let me answer this. Who I'm rerecording? Would you shop for any of the products…" at bounding box center [827, 257] width 812 height 189
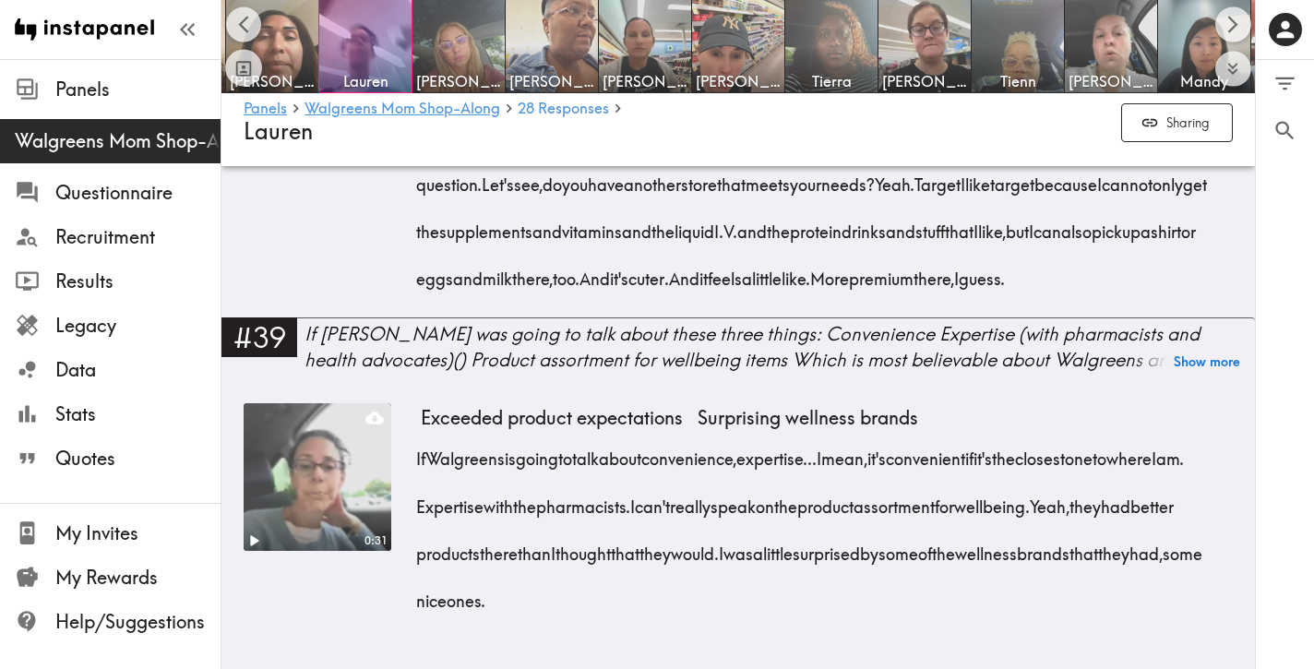
scroll to position [8225, 0]
drag, startPoint x: 989, startPoint y: 520, endPoint x: 590, endPoint y: 249, distance: 483.0
click at [590, 249] on div "I'm recording as I walk out of the store. What are the biggest revelations you …" at bounding box center [827, 131] width 812 height 330
drag, startPoint x: 741, startPoint y: 597, endPoint x: 419, endPoint y: 469, distance: 346.7
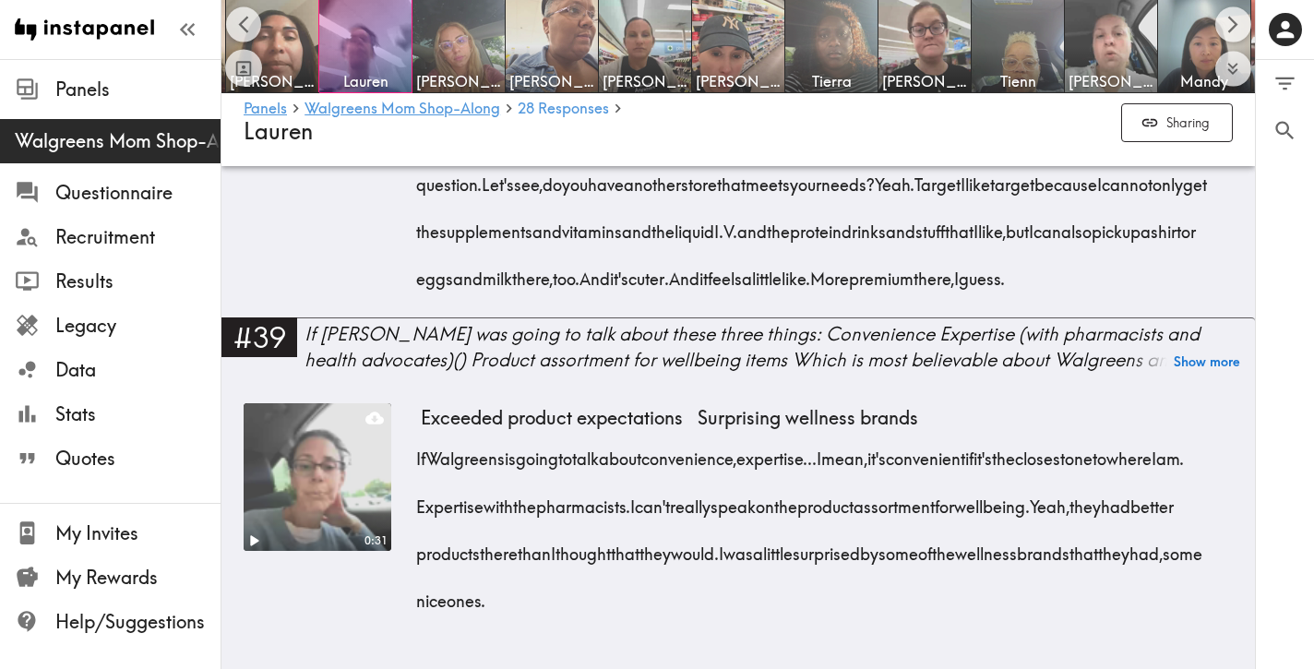
click at [421, 469] on div "If Walgreens is going to talk about convenience, expertise... I mean, it's conv…" at bounding box center [827, 523] width 812 height 189
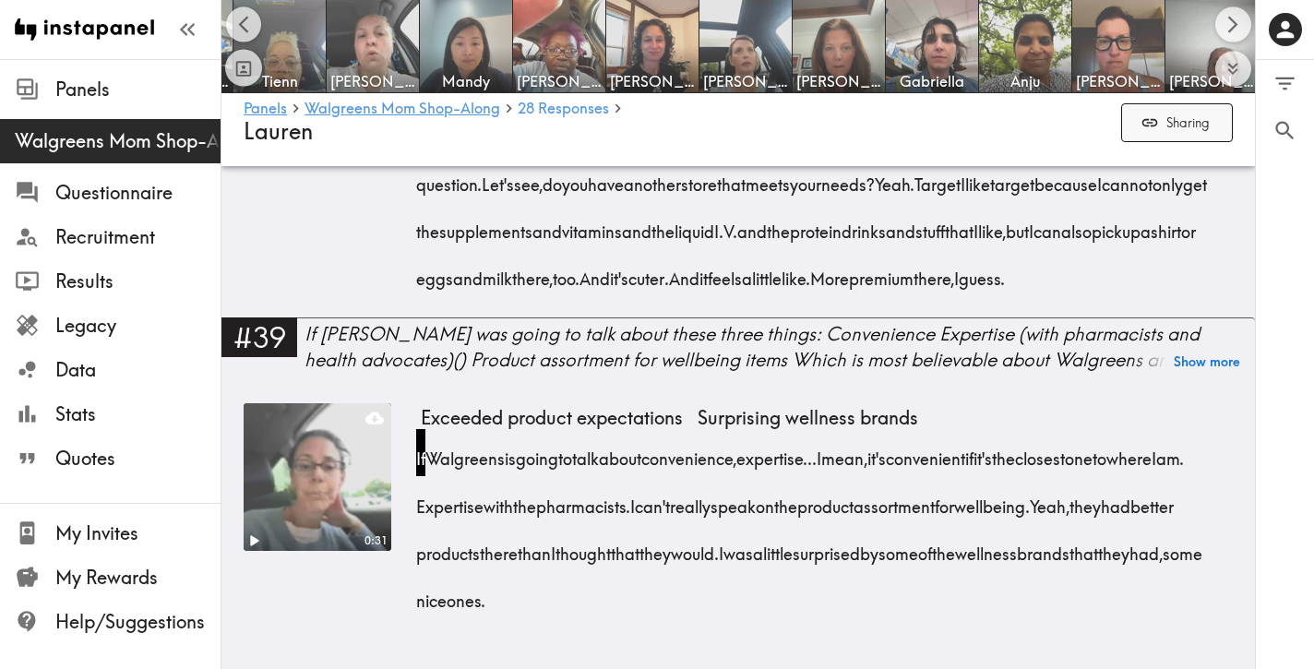
scroll to position [0, 832]
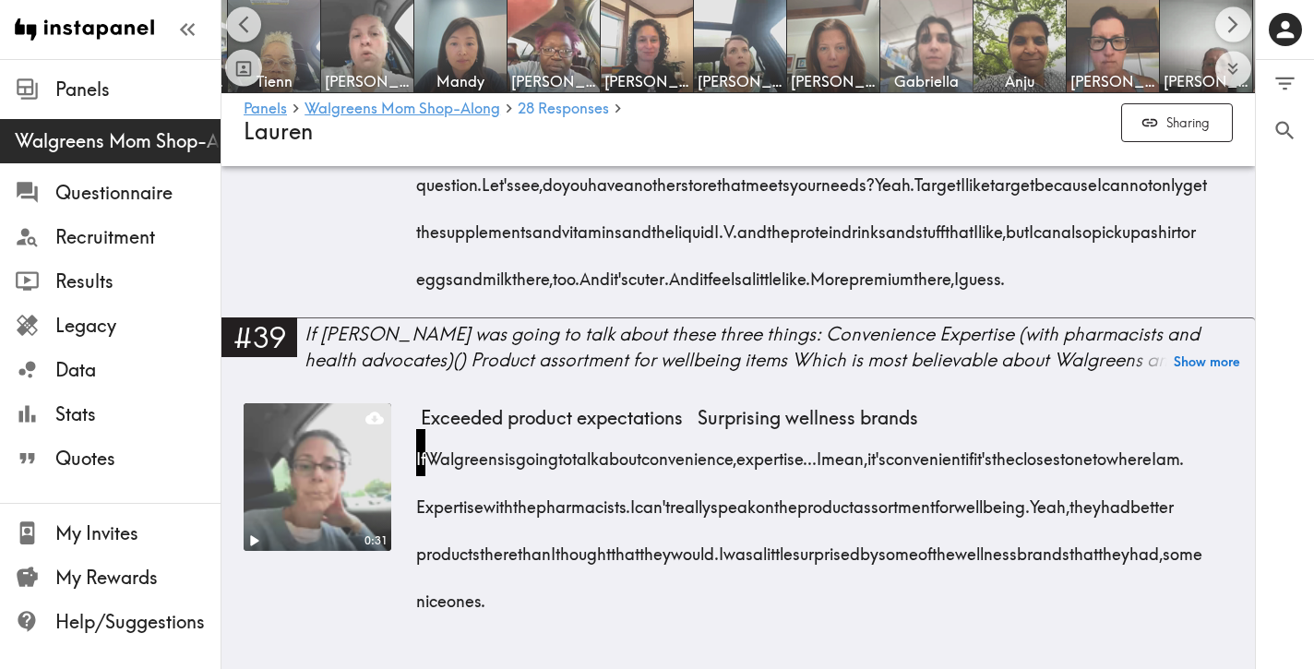
click at [931, 57] on img at bounding box center [927, 46] width 97 height 97
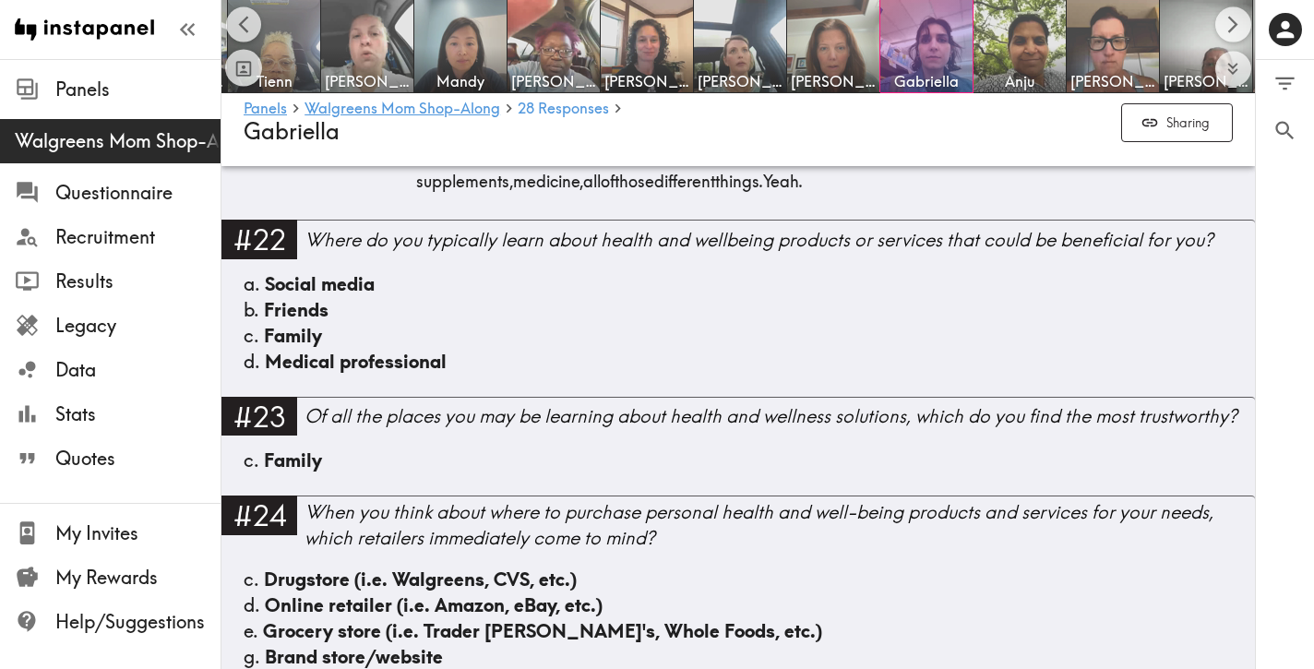
scroll to position [4266, 0]
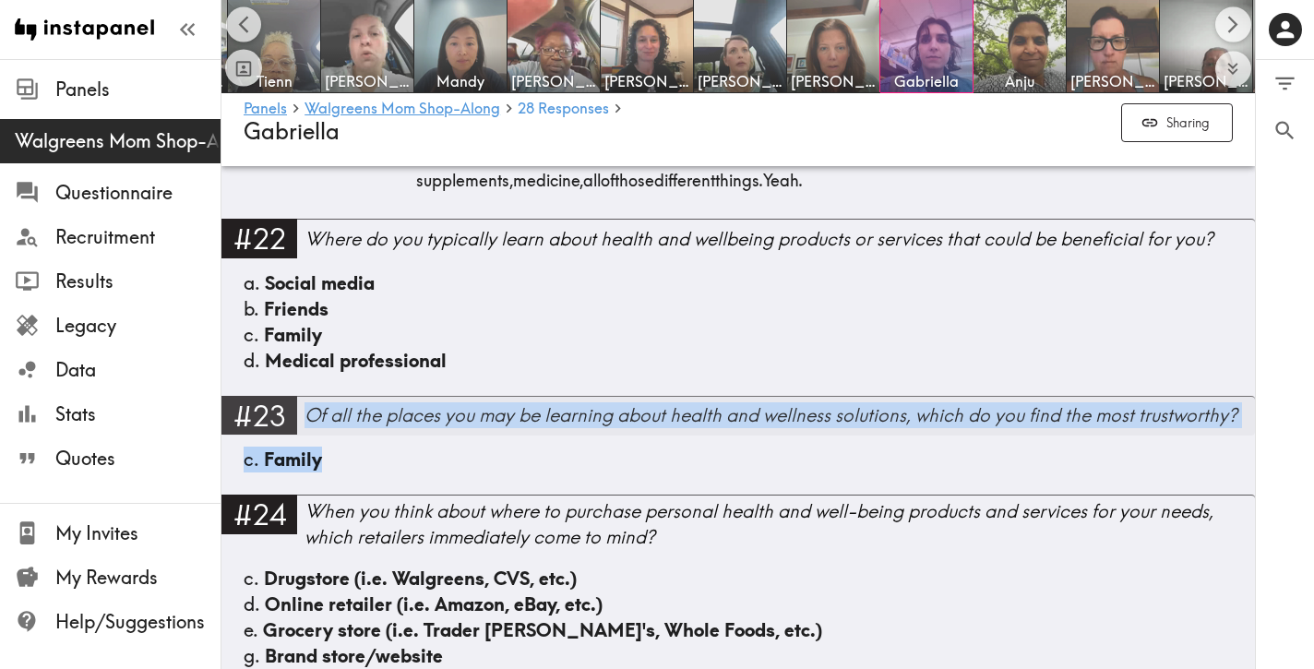
drag, startPoint x: 327, startPoint y: 495, endPoint x: 311, endPoint y: 490, distance: 16.4
click at [311, 490] on div "#23 Of all the places you may be learning about health and wellness solutions, …" at bounding box center [738, 445] width 1034 height 99
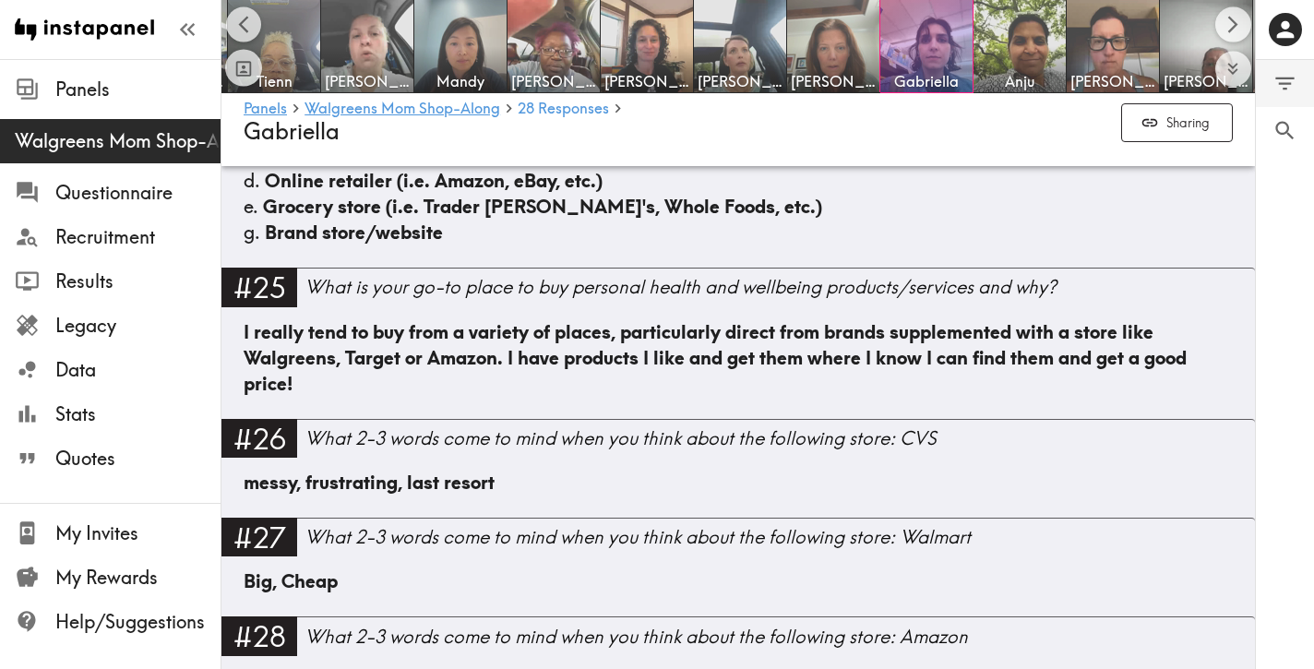
scroll to position [4708, 0]
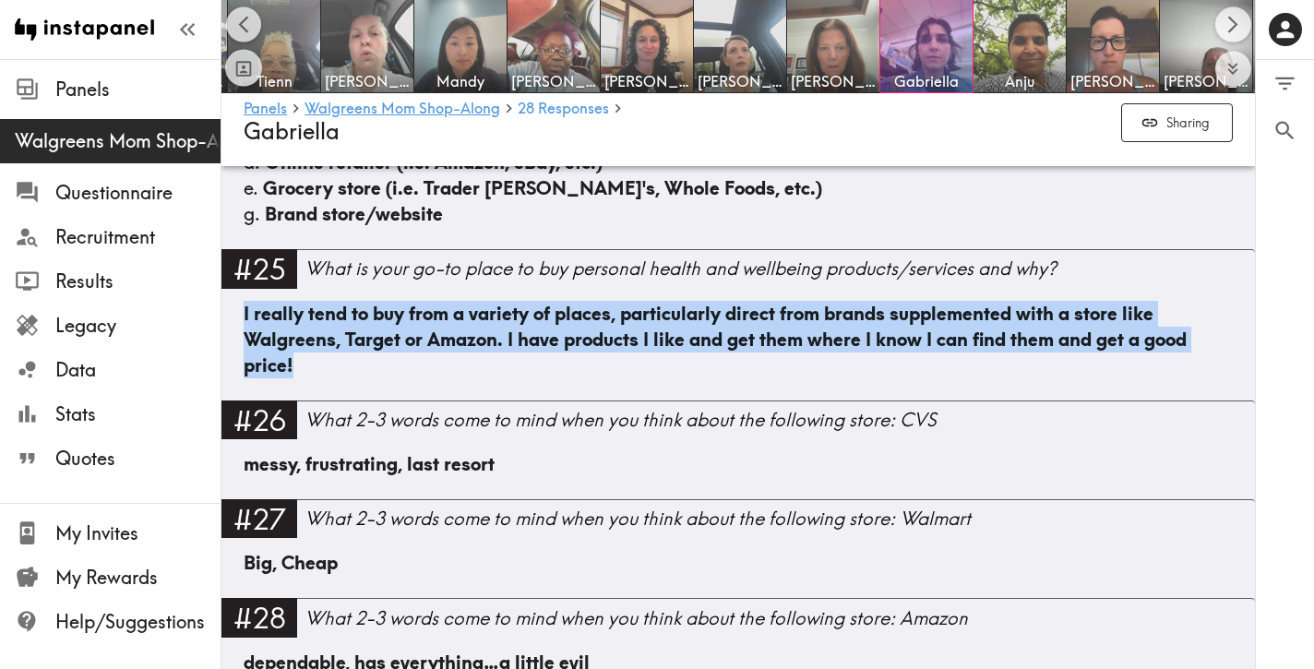
drag, startPoint x: 341, startPoint y: 448, endPoint x: 240, endPoint y: 398, distance: 112.3
click at [240, 398] on div "I really tend to buy from a variety of places, particularly direct from brands …" at bounding box center [738, 351] width 1034 height 100
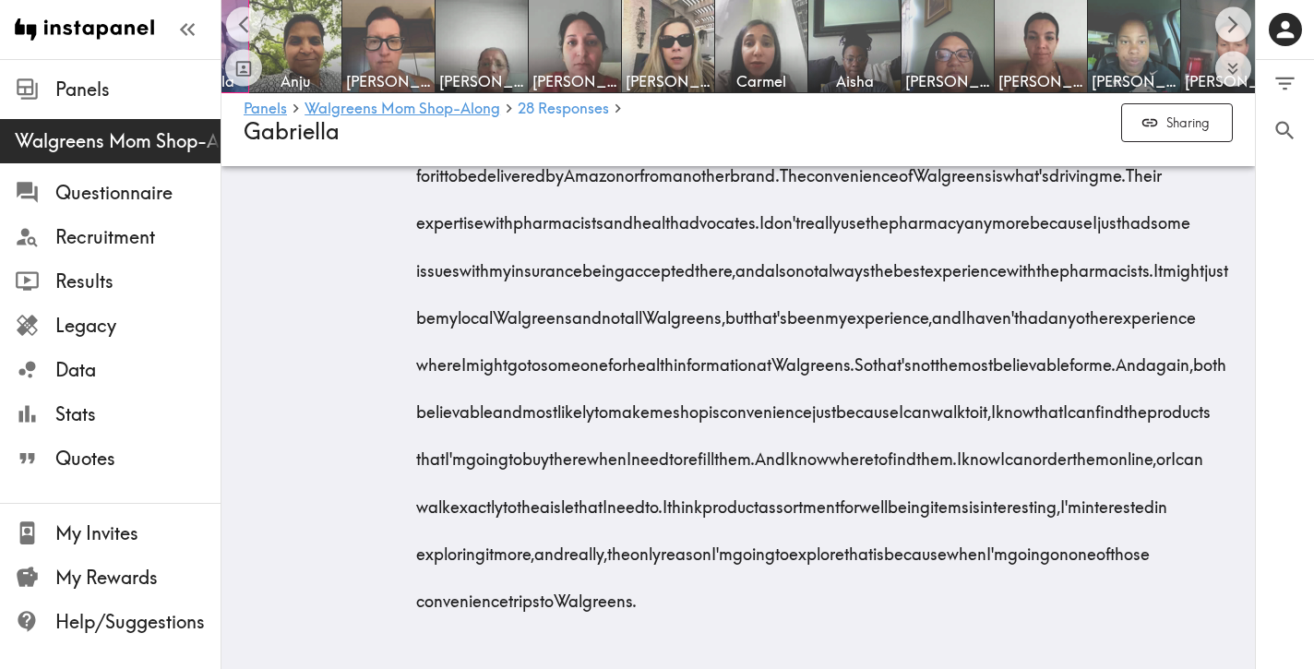
scroll to position [0, 1576]
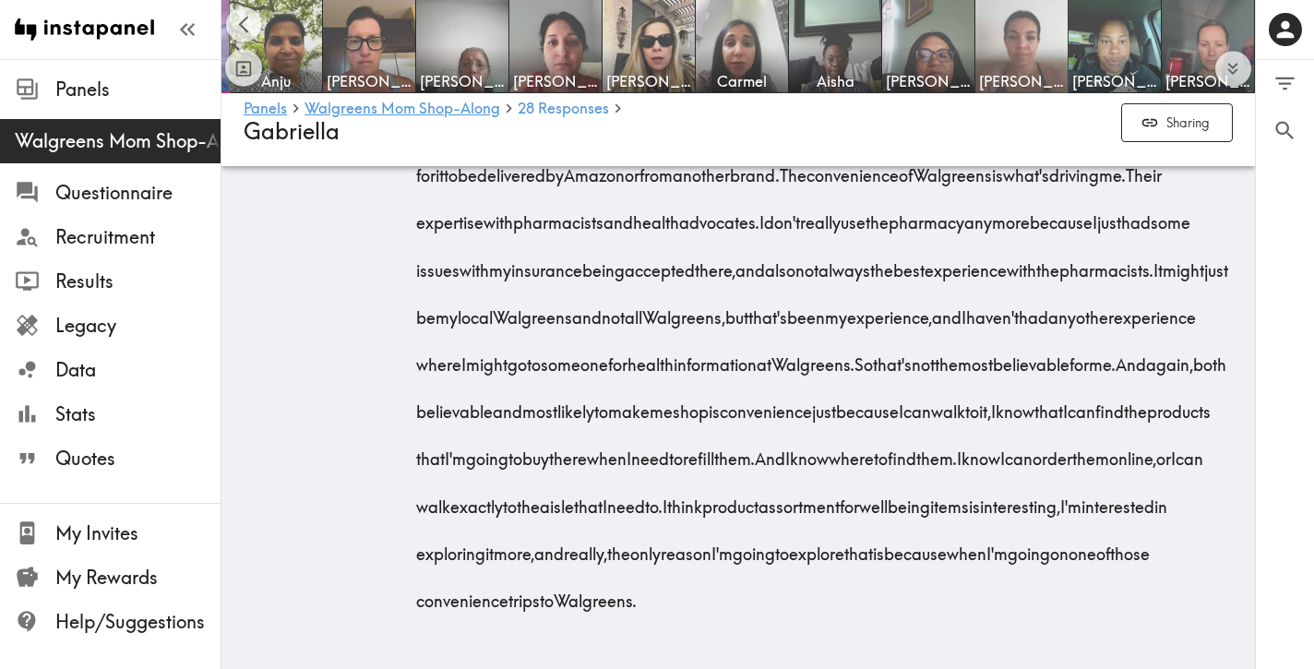
click at [1013, 44] on img at bounding box center [1022, 46] width 97 height 97
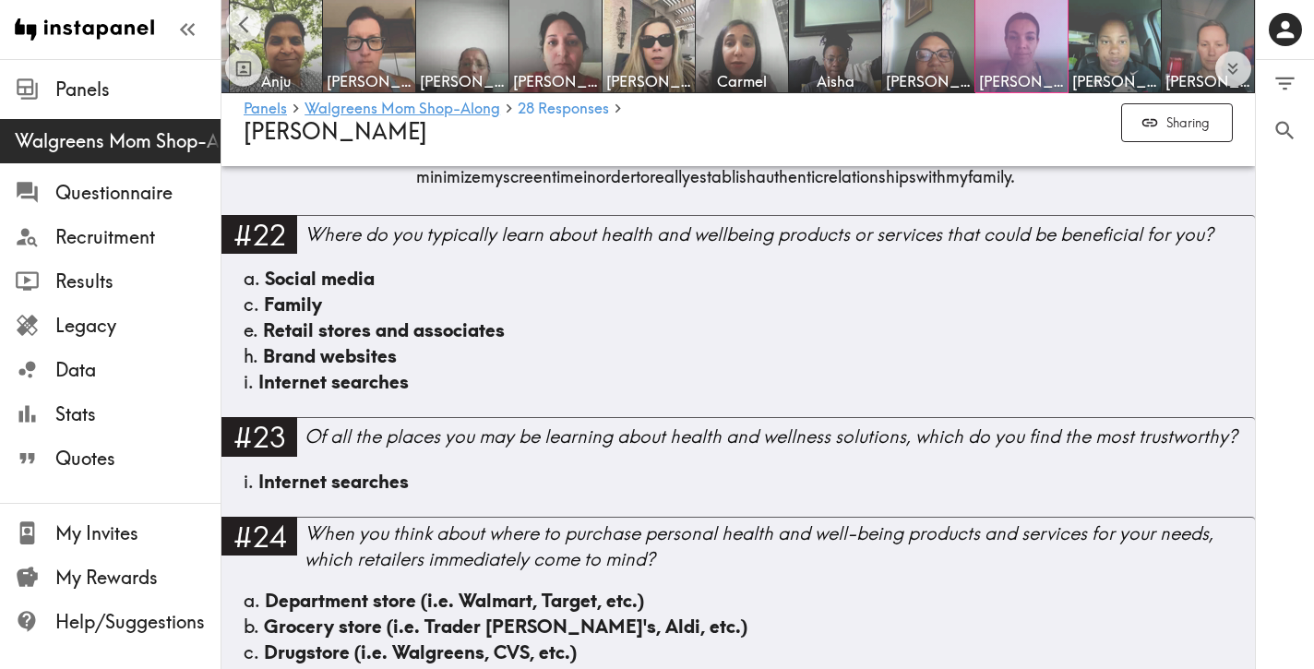
scroll to position [4129, 0]
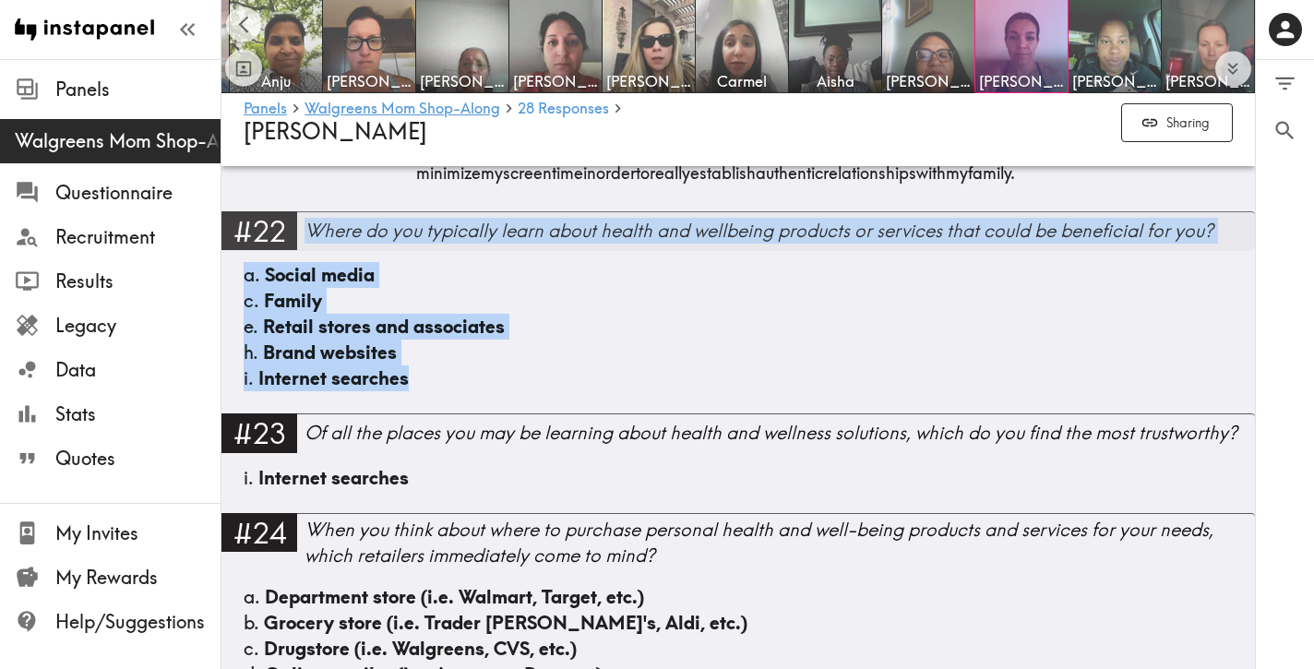
drag, startPoint x: 492, startPoint y: 427, endPoint x: 312, endPoint y: 282, distance: 231.0
click at [312, 282] on div "#22 Where do you typically learn about health and wellbeing products or service…" at bounding box center [738, 312] width 1034 height 202
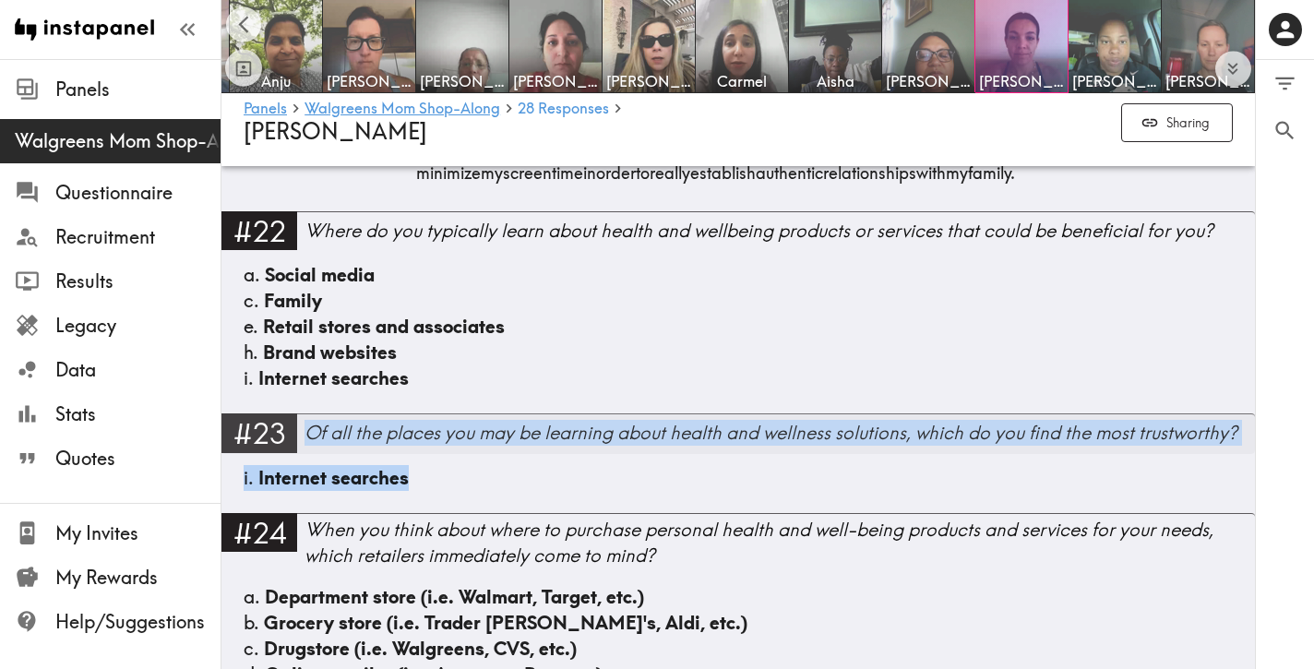
drag, startPoint x: 472, startPoint y: 528, endPoint x: 310, endPoint y: 479, distance: 168.7
click at [310, 479] on div "#23 Of all the places you may be learning about health and wellness solutions, …" at bounding box center [738, 462] width 1034 height 99
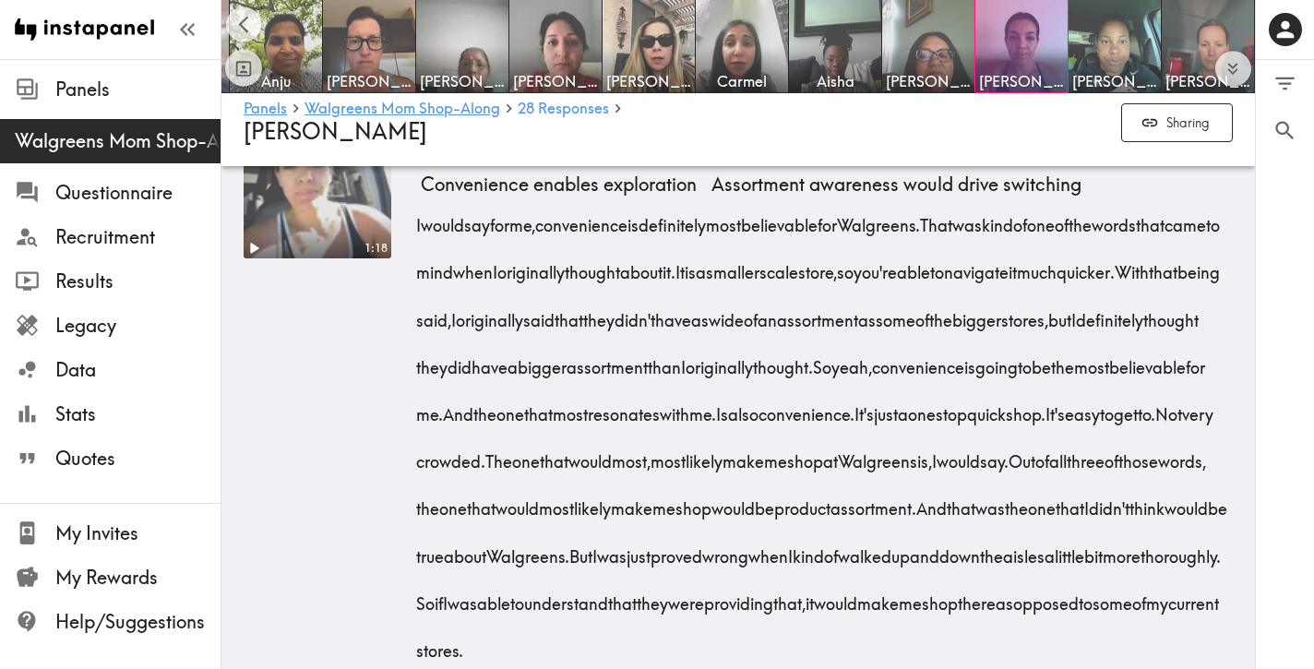
scroll to position [8111, 0]
